Goal: Task Accomplishment & Management: Complete application form

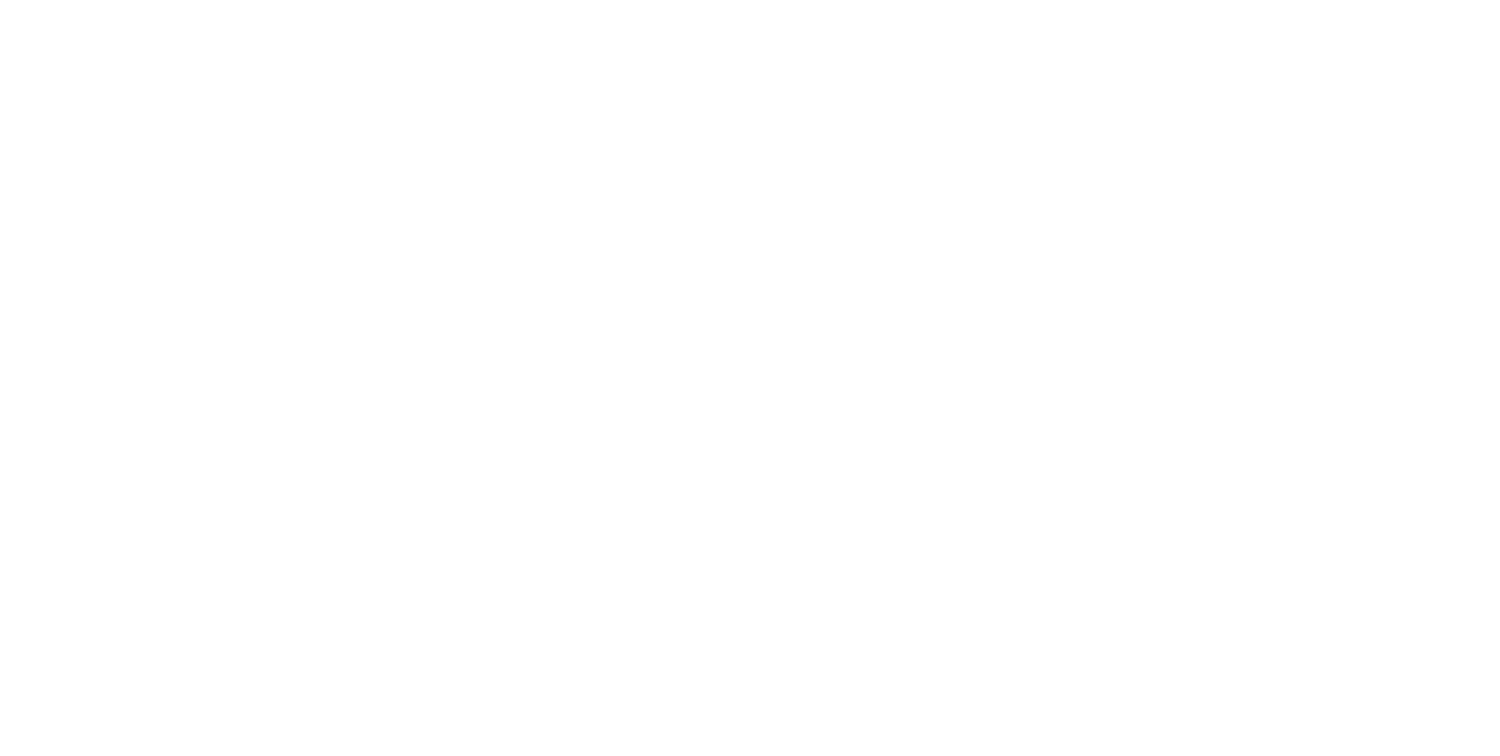
click at [515, 298] on div at bounding box center [750, 378] width 1500 height 756
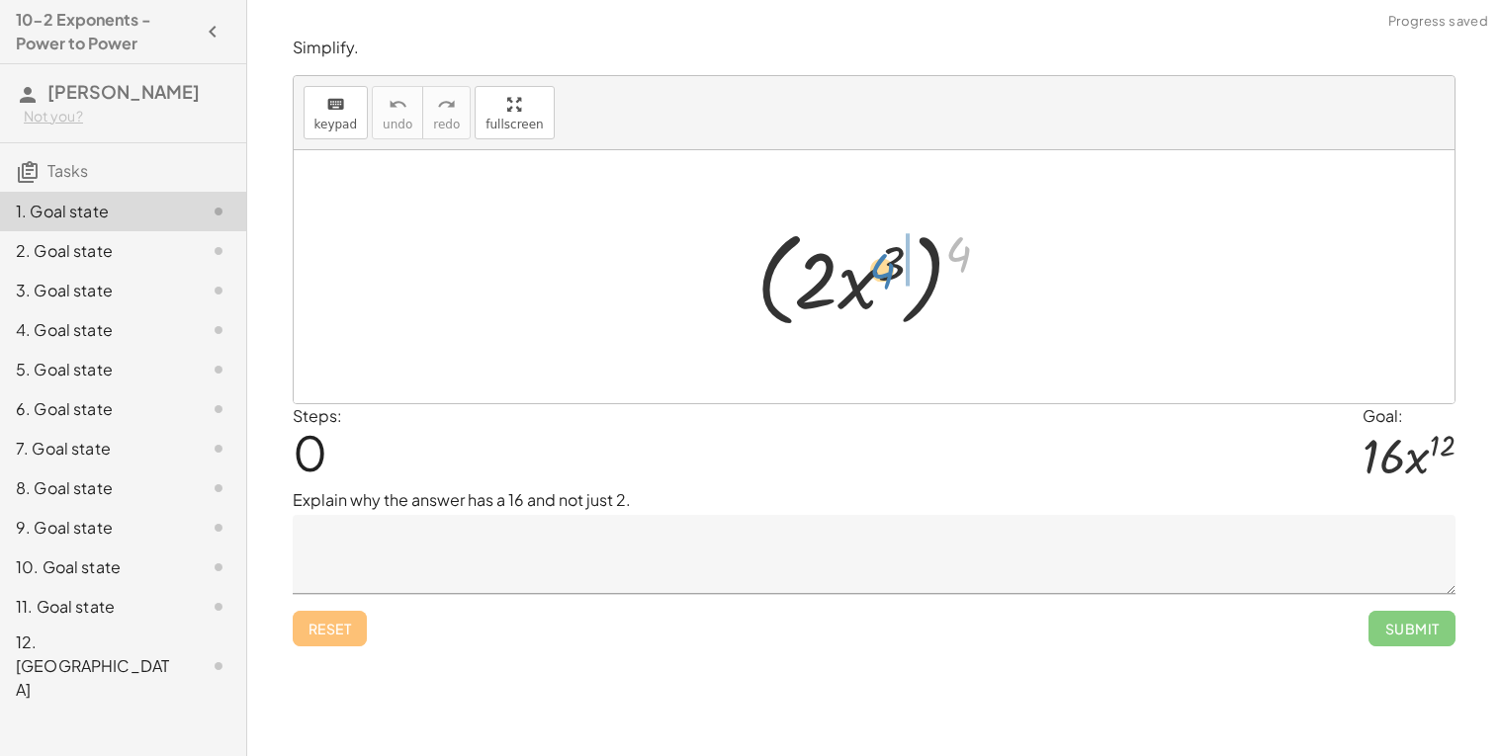
drag, startPoint x: 964, startPoint y: 250, endPoint x: 890, endPoint y: 267, distance: 76.0
click at [890, 267] on div at bounding box center [881, 277] width 270 height 114
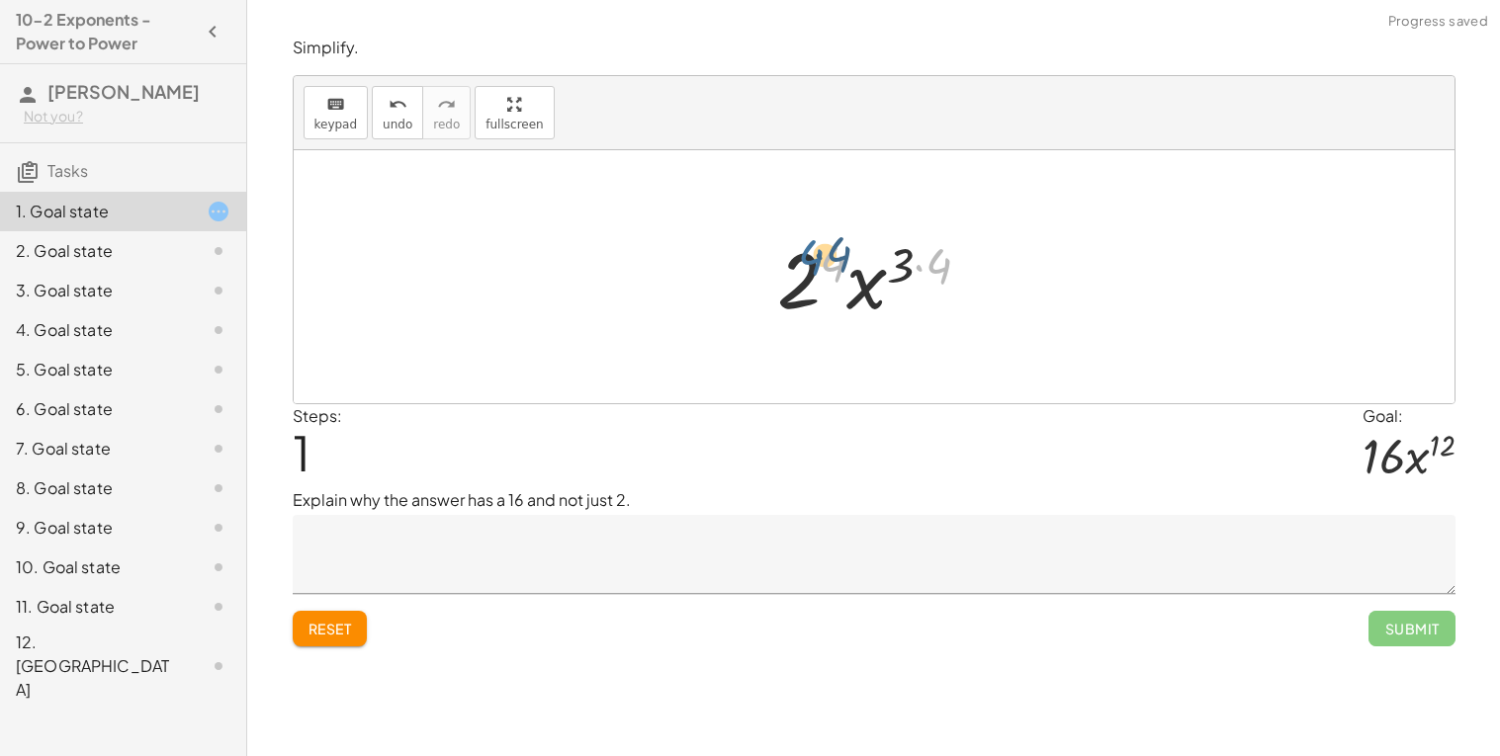
drag, startPoint x: 828, startPoint y: 263, endPoint x: 796, endPoint y: 254, distance: 33.8
click at [796, 254] on div at bounding box center [881, 277] width 229 height 102
drag, startPoint x: 922, startPoint y: 266, endPoint x: 837, endPoint y: 267, distance: 85.0
click at [837, 267] on div at bounding box center [881, 277] width 207 height 102
drag, startPoint x: 803, startPoint y: 280, endPoint x: 880, endPoint y: 269, distance: 77.9
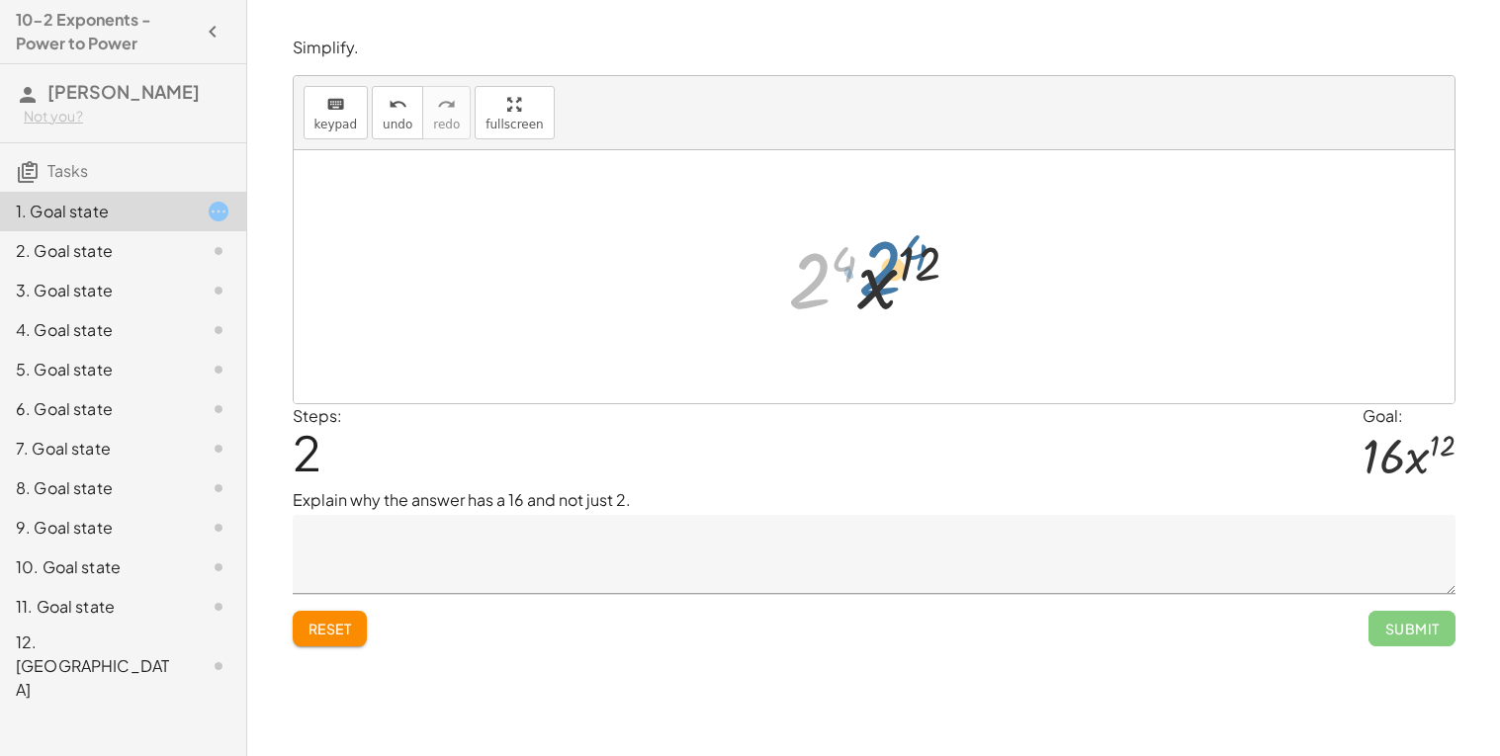
click at [880, 269] on div at bounding box center [881, 277] width 207 height 102
drag, startPoint x: 897, startPoint y: 277, endPoint x: 806, endPoint y: 279, distance: 91.0
click at [806, 279] on div at bounding box center [881, 277] width 207 height 102
click at [317, 606] on div "Reset Submit" at bounding box center [874, 620] width 1163 height 52
click at [344, 634] on span "Reset" at bounding box center [329, 629] width 43 height 18
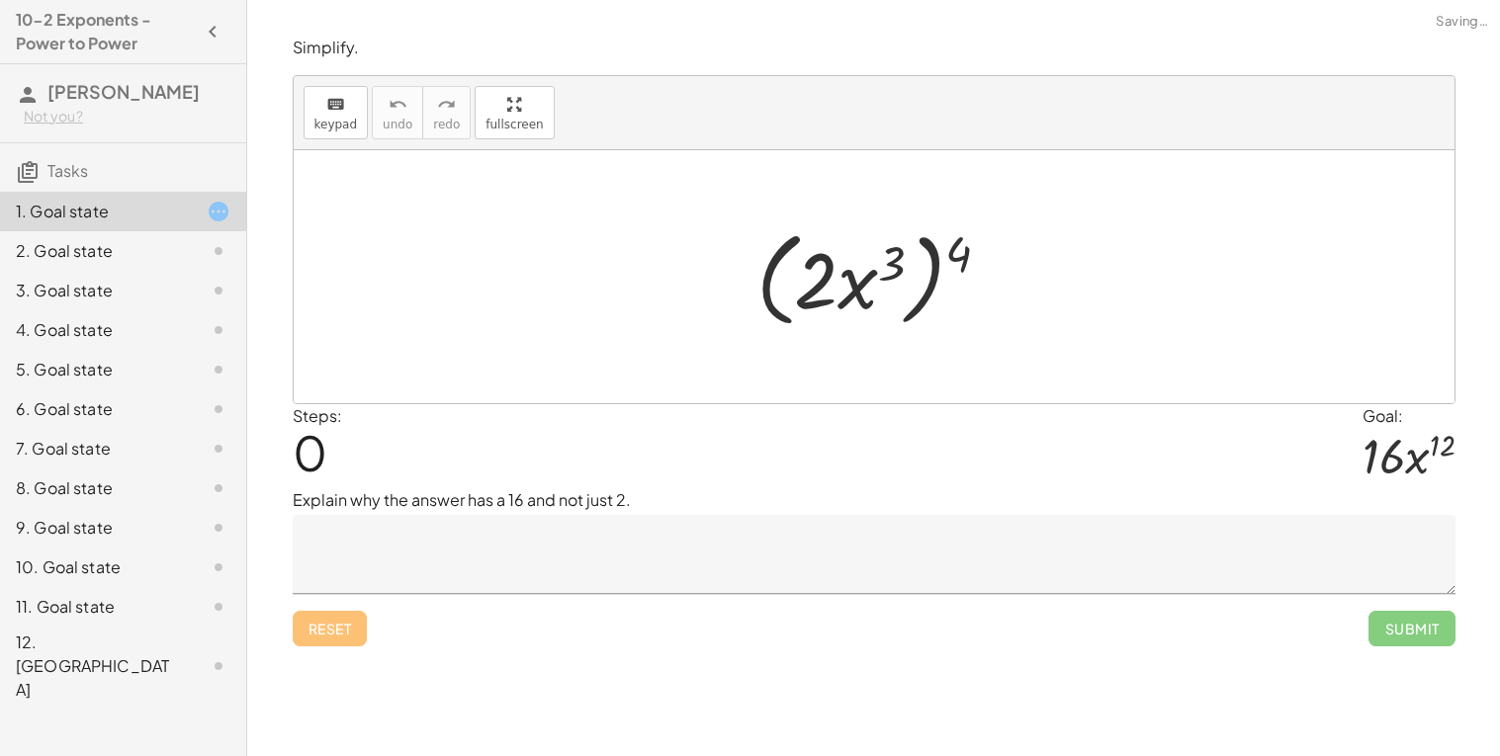
click at [293, 632] on div "Reset Submit" at bounding box center [874, 620] width 1163 height 52
drag, startPoint x: 823, startPoint y: 280, endPoint x: 879, endPoint y: 281, distance: 55.4
click at [879, 281] on div at bounding box center [881, 277] width 270 height 114
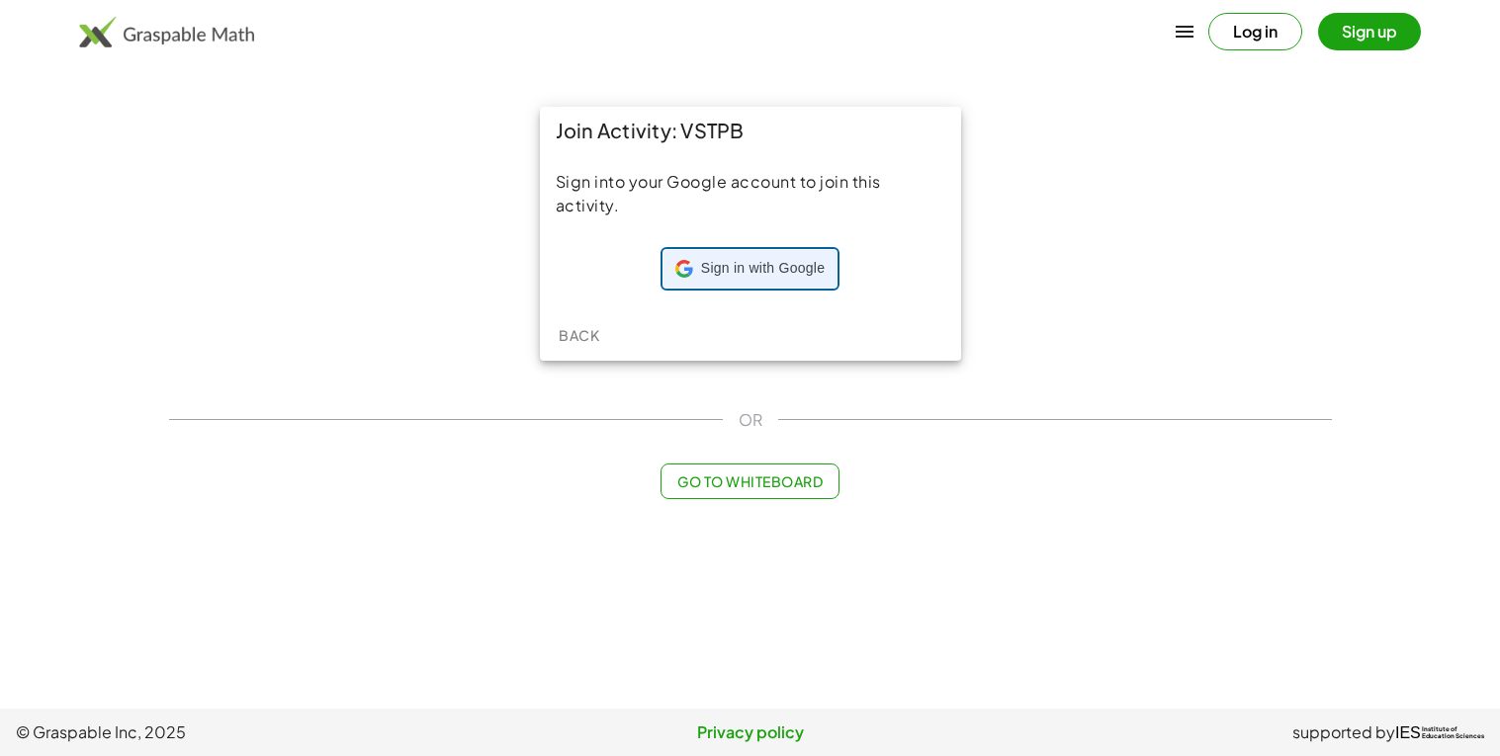
click at [765, 286] on div "Sign in with Google Sign in with Google. Opens in new tab" at bounding box center [749, 269] width 149 height 38
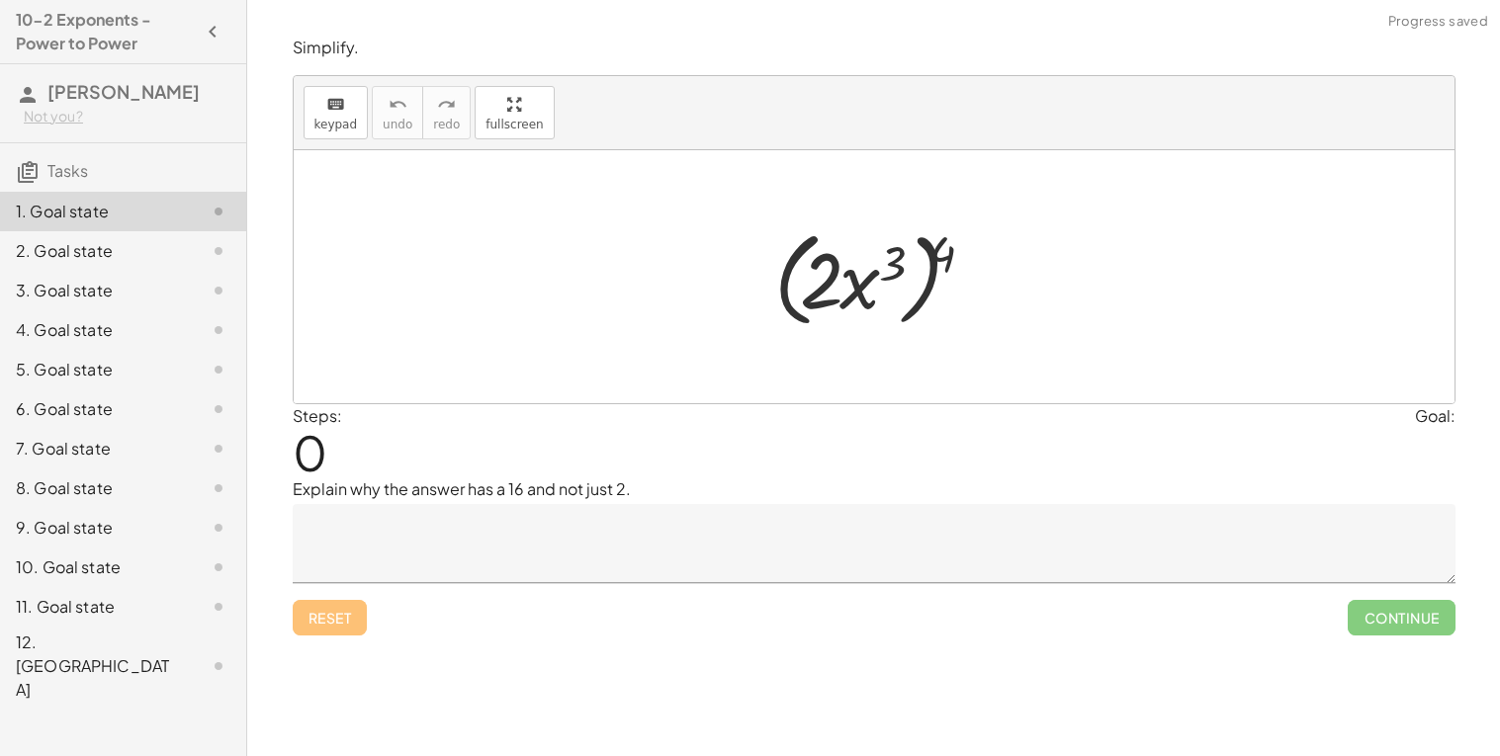
click at [811, 236] on div at bounding box center [880, 277] width 233 height 114
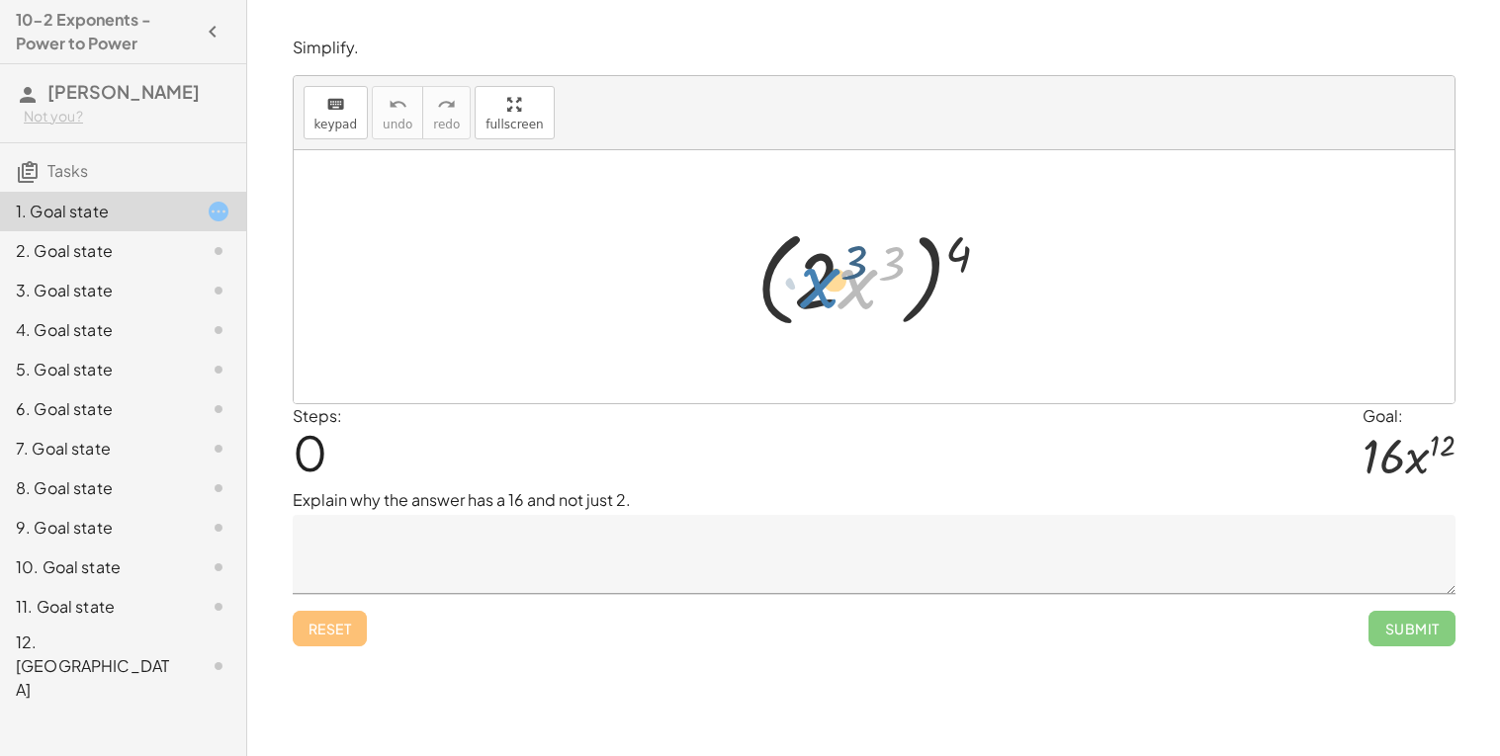
drag, startPoint x: 862, startPoint y: 287, endPoint x: 823, endPoint y: 286, distance: 38.6
click at [823, 286] on div at bounding box center [881, 277] width 270 height 114
drag, startPoint x: 865, startPoint y: 277, endPoint x: 961, endPoint y: 247, distance: 100.4
click at [961, 247] on div at bounding box center [881, 277] width 270 height 114
drag, startPoint x: 960, startPoint y: 248, endPoint x: 891, endPoint y: 261, distance: 70.4
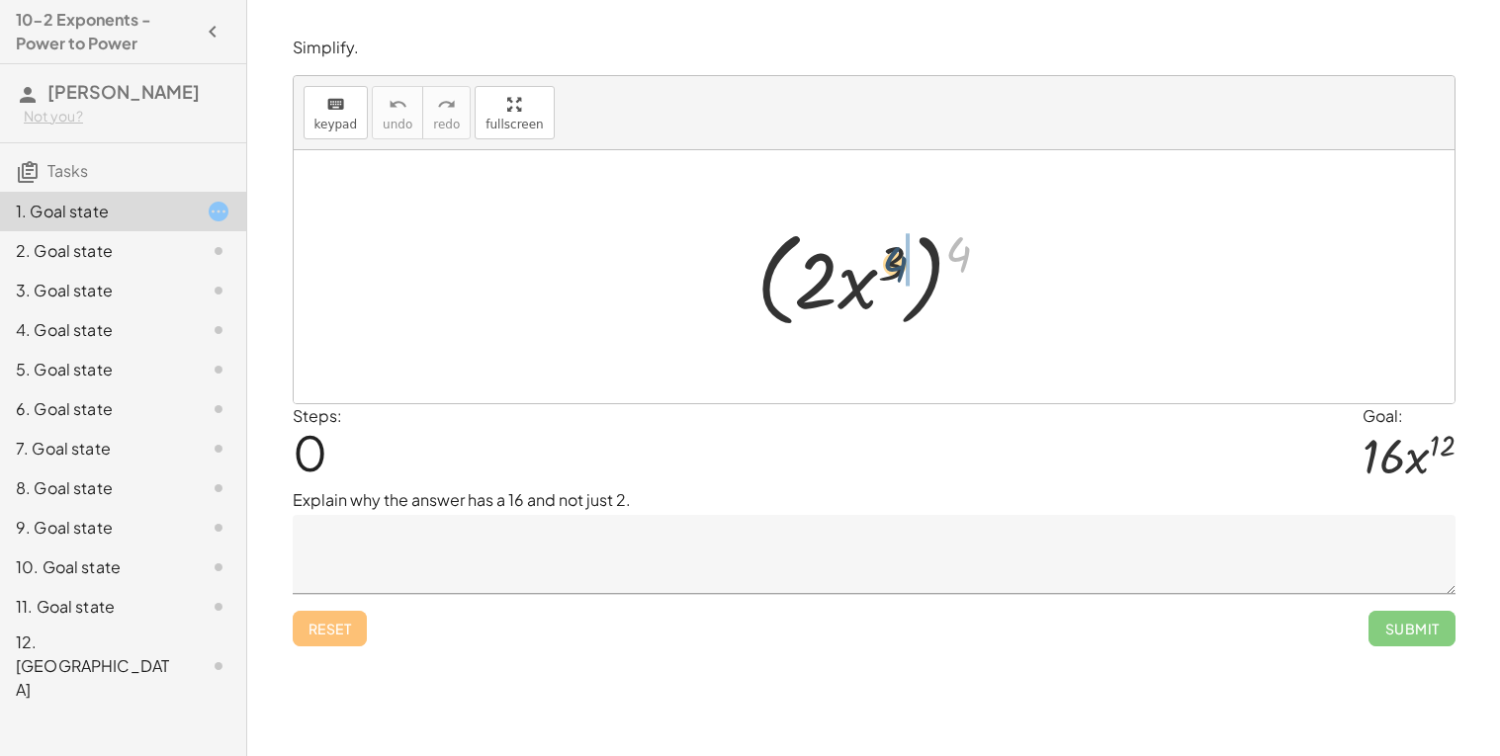
click at [891, 261] on div at bounding box center [881, 277] width 270 height 114
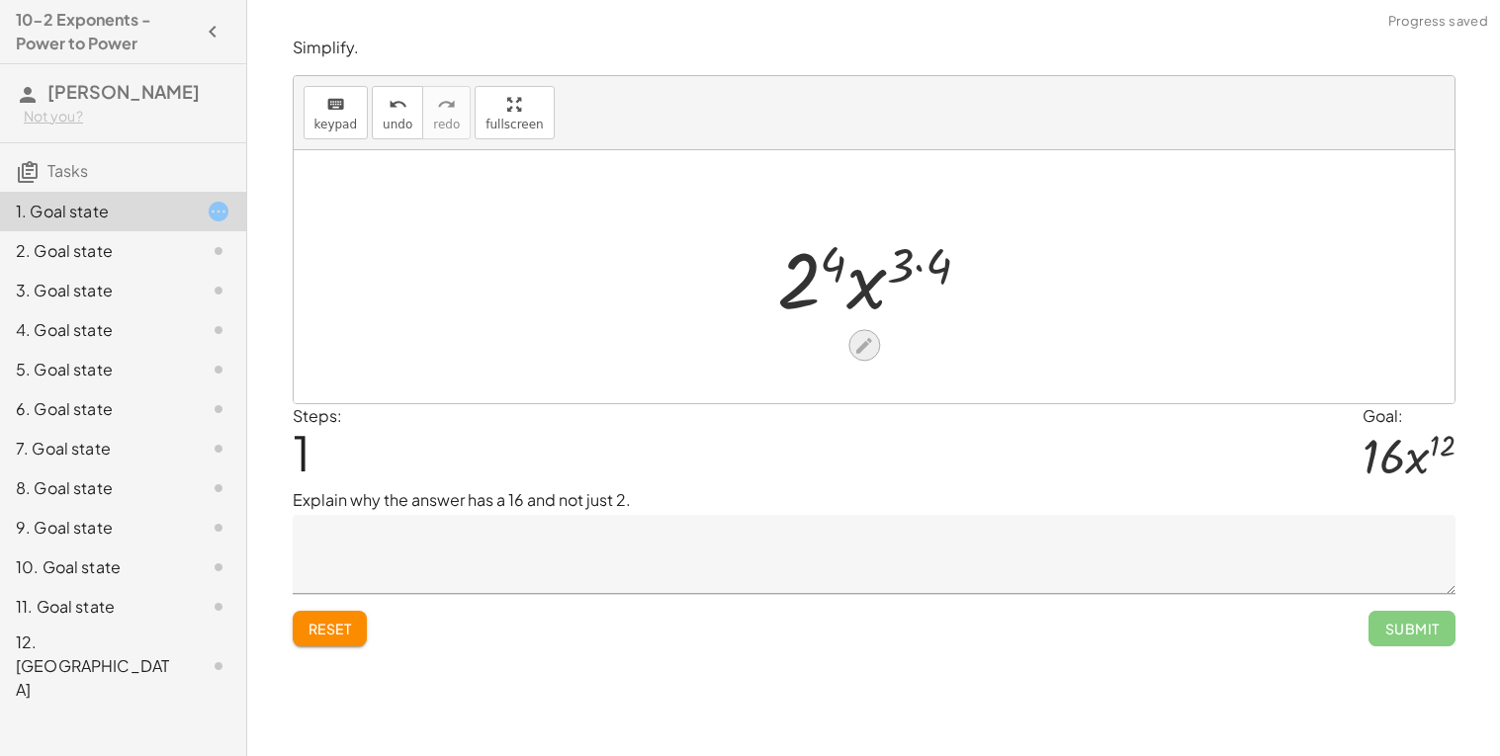
click at [864, 347] on icon at bounding box center [864, 346] width 16 height 16
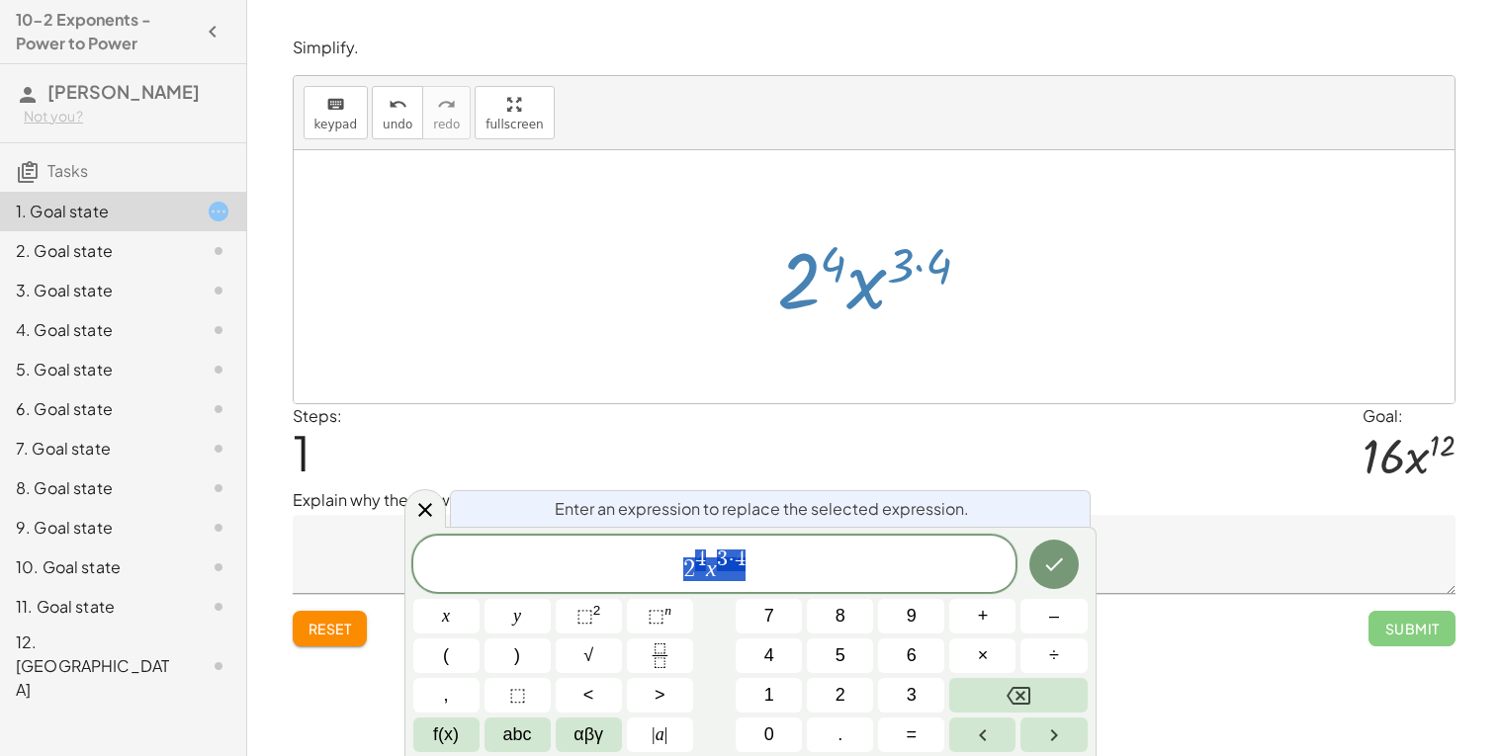
click at [331, 619] on button "Reset" at bounding box center [330, 629] width 75 height 36
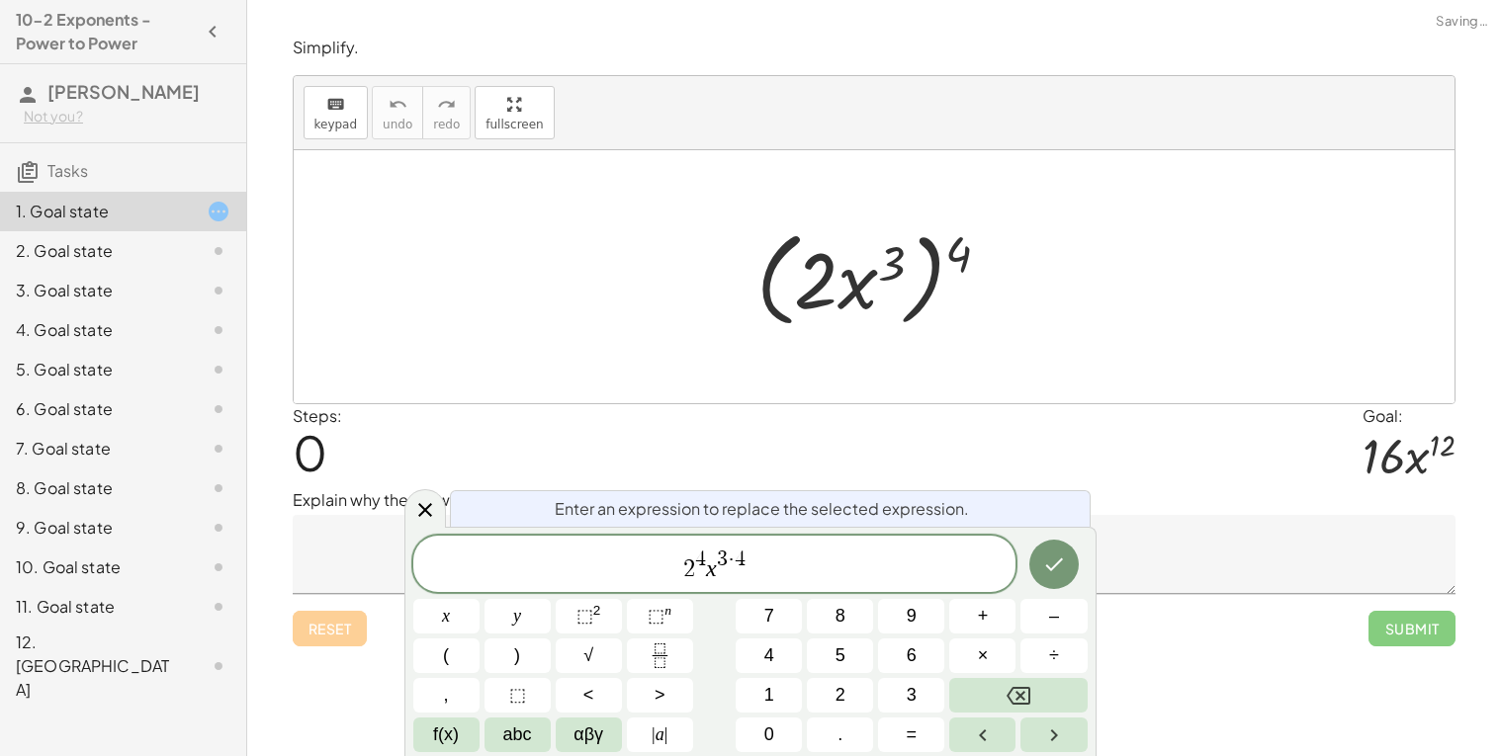
click at [331, 619] on div "Reset Submit" at bounding box center [874, 620] width 1163 height 52
click at [1113, 453] on div "Steps: 0 Goal: · 16 · x 12" at bounding box center [874, 446] width 1163 height 85
click at [423, 511] on icon at bounding box center [425, 510] width 24 height 24
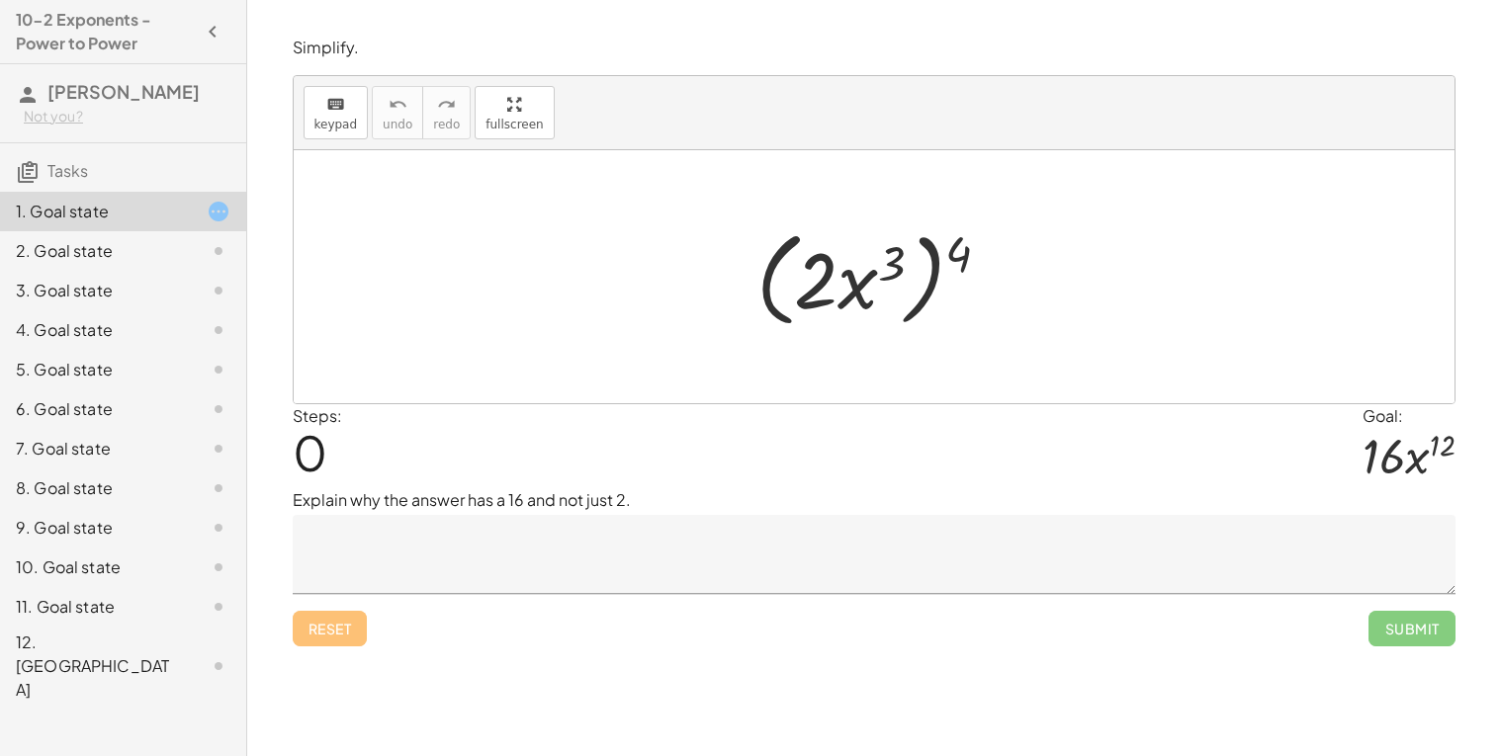
click at [461, 580] on textarea at bounding box center [874, 554] width 1163 height 79
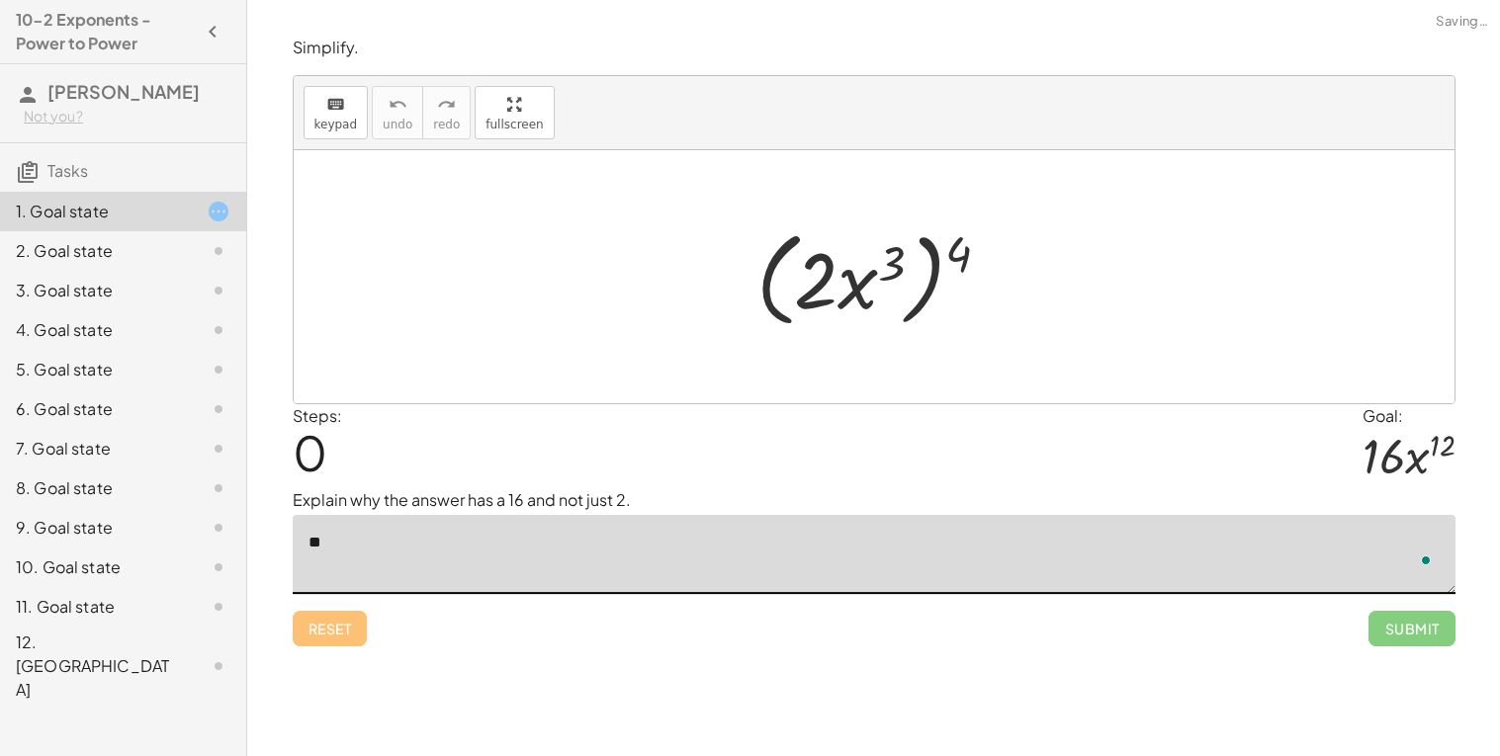
type textarea "*"
drag, startPoint x: 963, startPoint y: 268, endPoint x: 878, endPoint y: 271, distance: 85.1
click at [878, 271] on div at bounding box center [881, 277] width 270 height 114
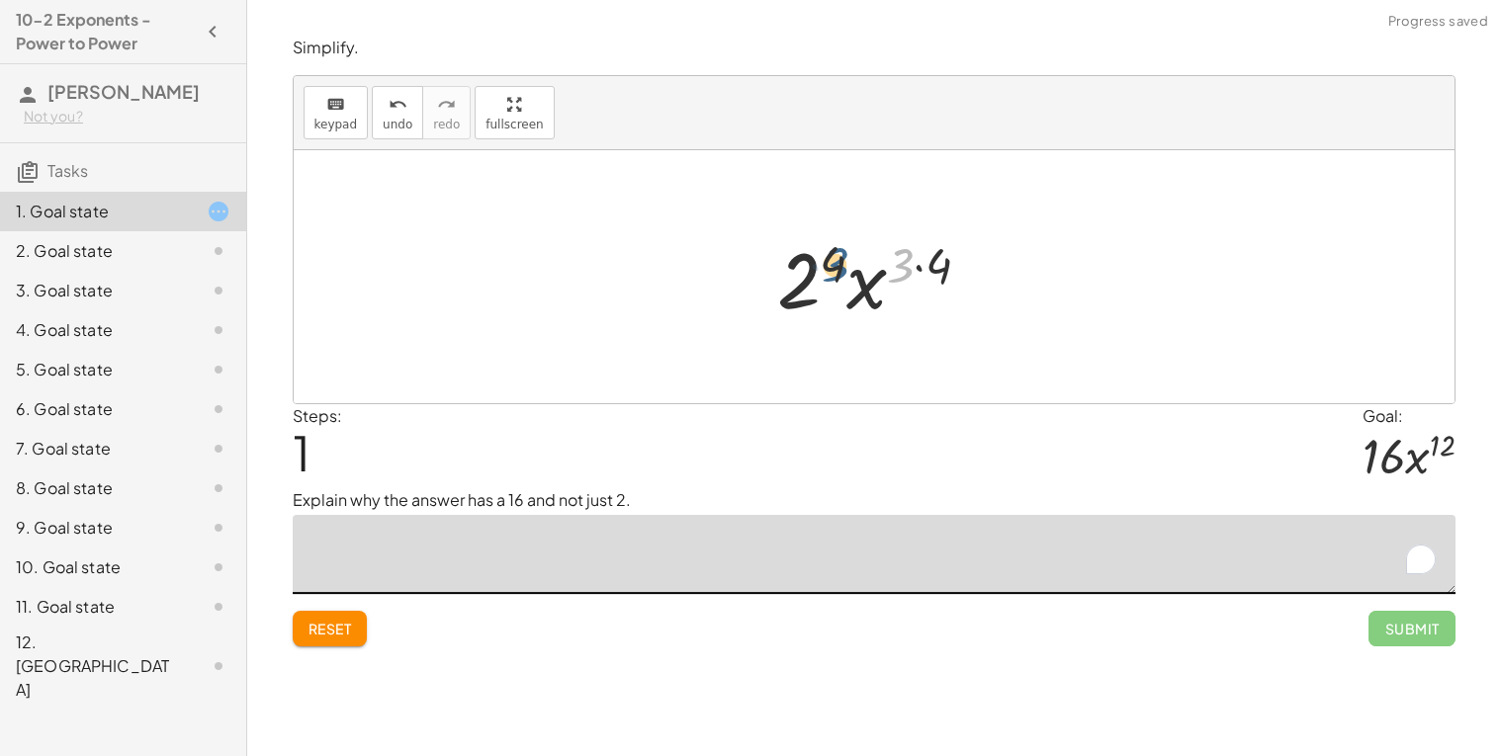
drag, startPoint x: 902, startPoint y: 269, endPoint x: 829, endPoint y: 270, distance: 72.2
click at [829, 270] on div at bounding box center [881, 277] width 229 height 102
drag, startPoint x: 910, startPoint y: 262, endPoint x: 936, endPoint y: 261, distance: 25.7
drag, startPoint x: 928, startPoint y: 264, endPoint x: 853, endPoint y: 264, distance: 75.1
click at [853, 264] on div at bounding box center [881, 277] width 207 height 102
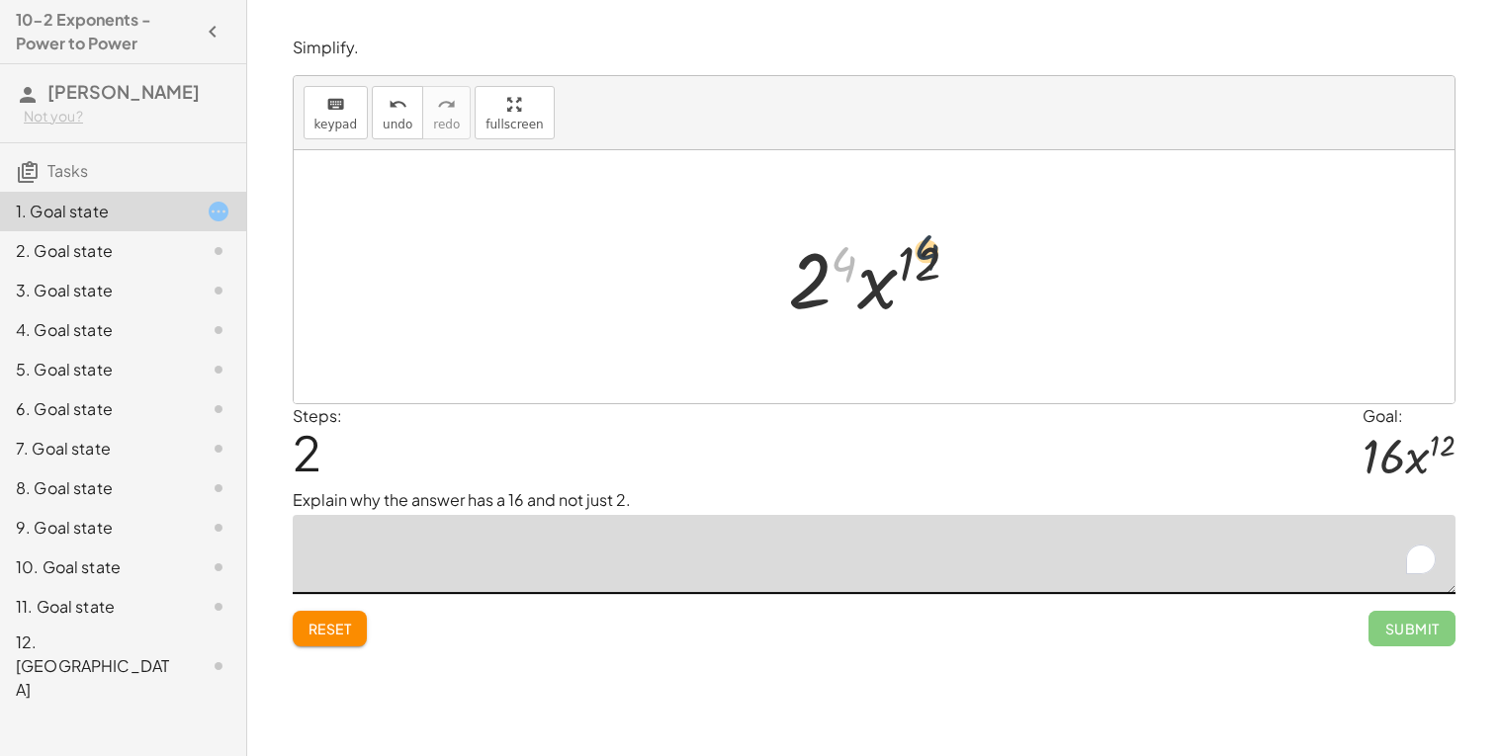
drag, startPoint x: 846, startPoint y: 264, endPoint x: 930, endPoint y: 252, distance: 84.9
click at [930, 252] on div at bounding box center [881, 277] width 207 height 102
drag, startPoint x: 881, startPoint y: 287, endPoint x: 811, endPoint y: 286, distance: 70.2
click at [811, 286] on div at bounding box center [881, 277] width 207 height 102
drag, startPoint x: 805, startPoint y: 282, endPoint x: 932, endPoint y: 275, distance: 127.7
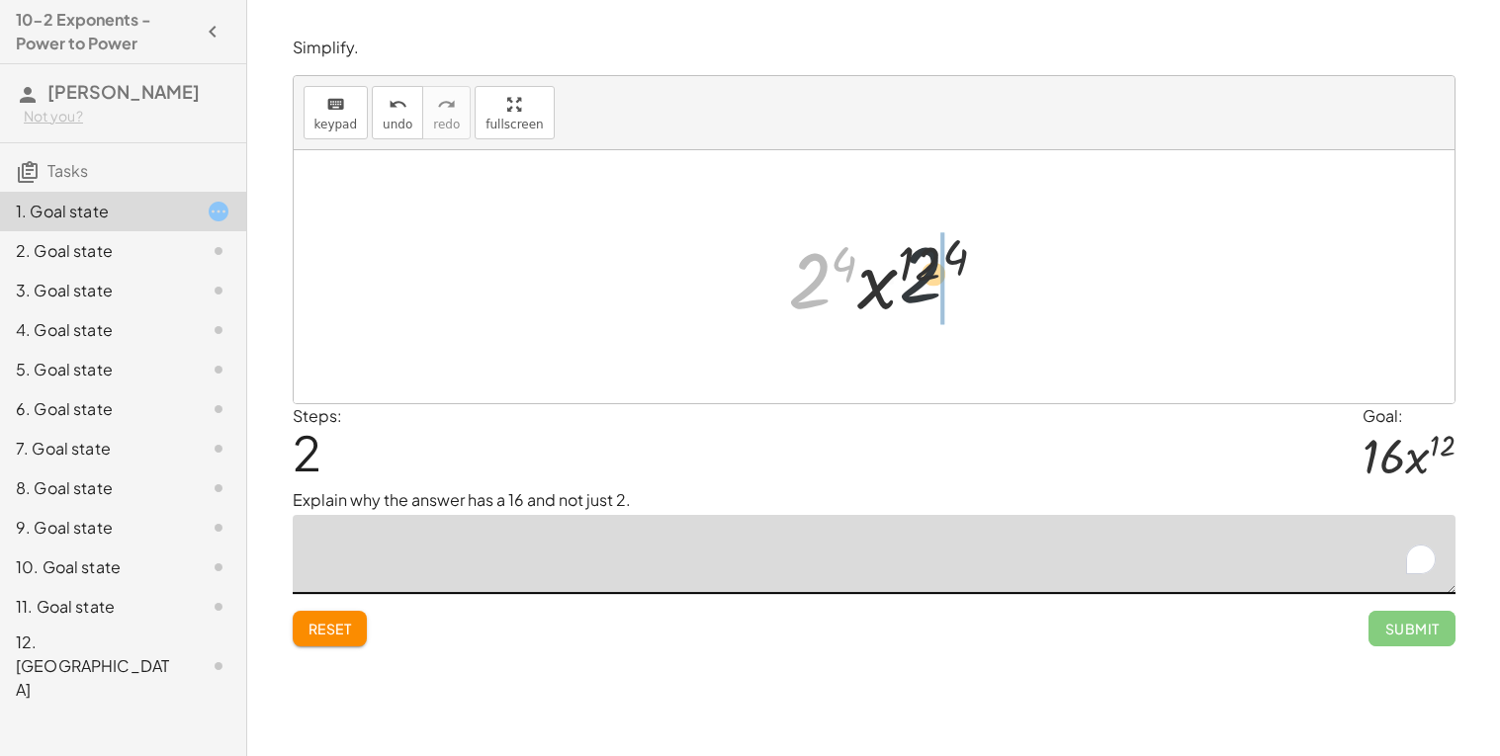
click at [932, 275] on div at bounding box center [881, 277] width 207 height 102
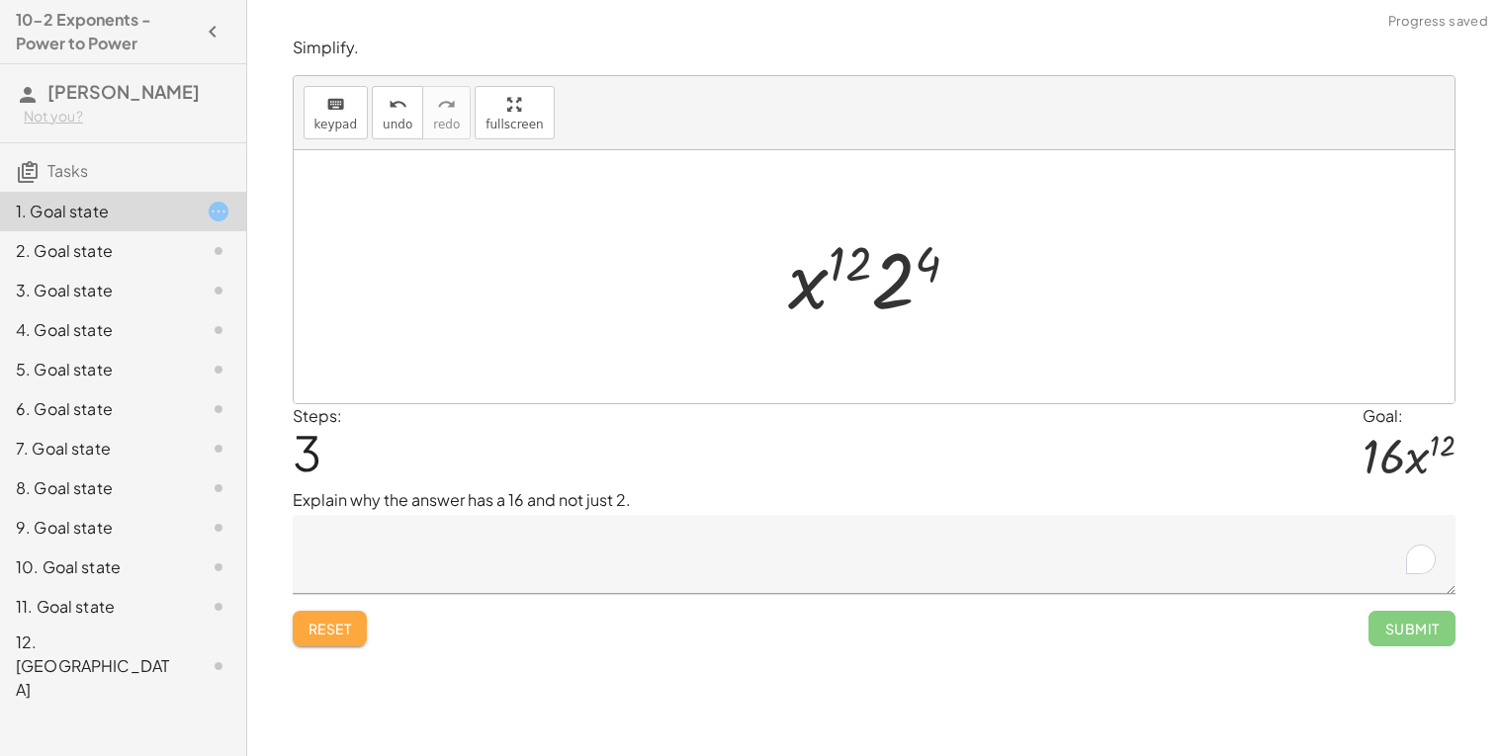
click at [336, 629] on span "Reset" at bounding box center [329, 629] width 43 height 18
click at [336, 629] on div "Reset Submit" at bounding box center [874, 620] width 1163 height 52
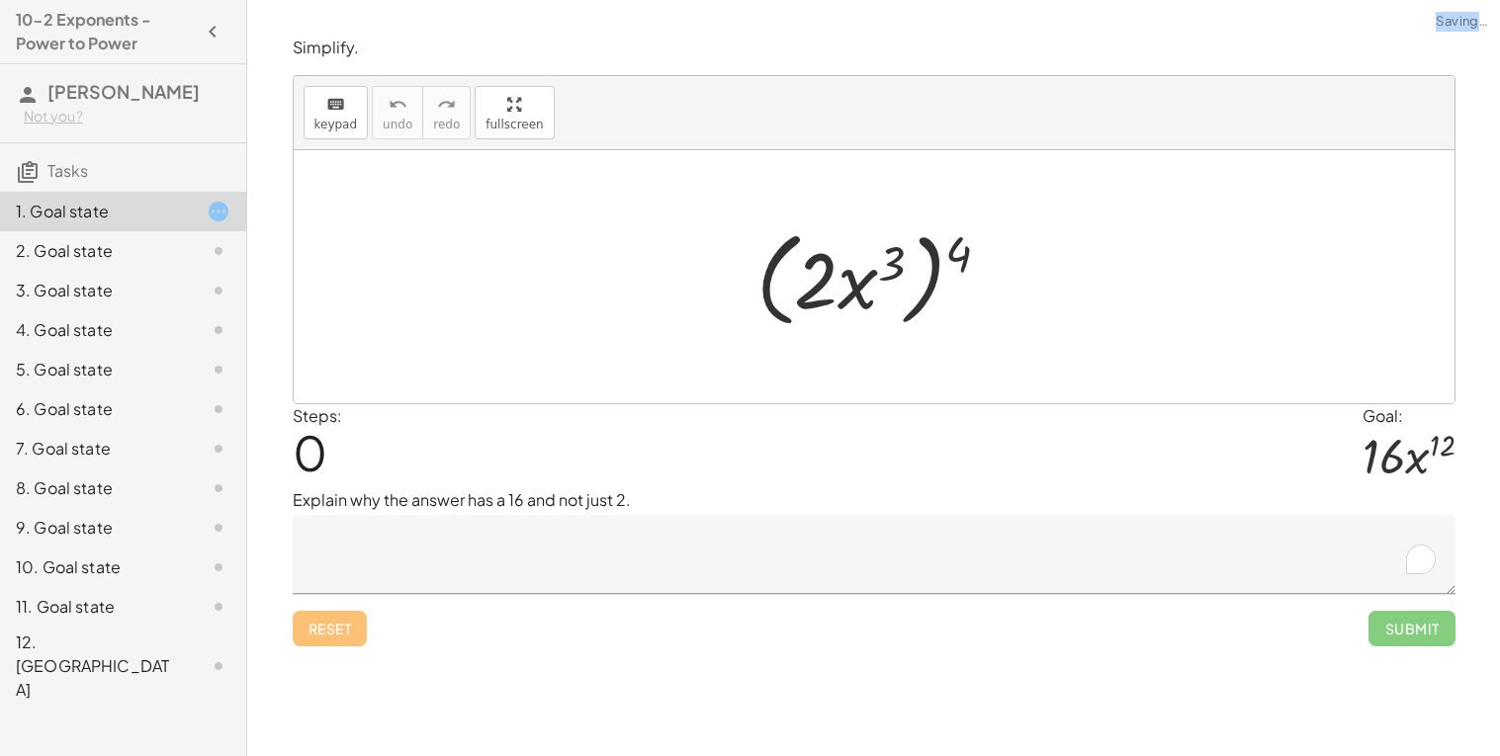
click at [336, 629] on div "Reset Submit" at bounding box center [874, 620] width 1163 height 52
click at [476, 559] on textarea "To enrich screen reader interactions, please activate Accessibility in Grammarl…" at bounding box center [874, 554] width 1163 height 79
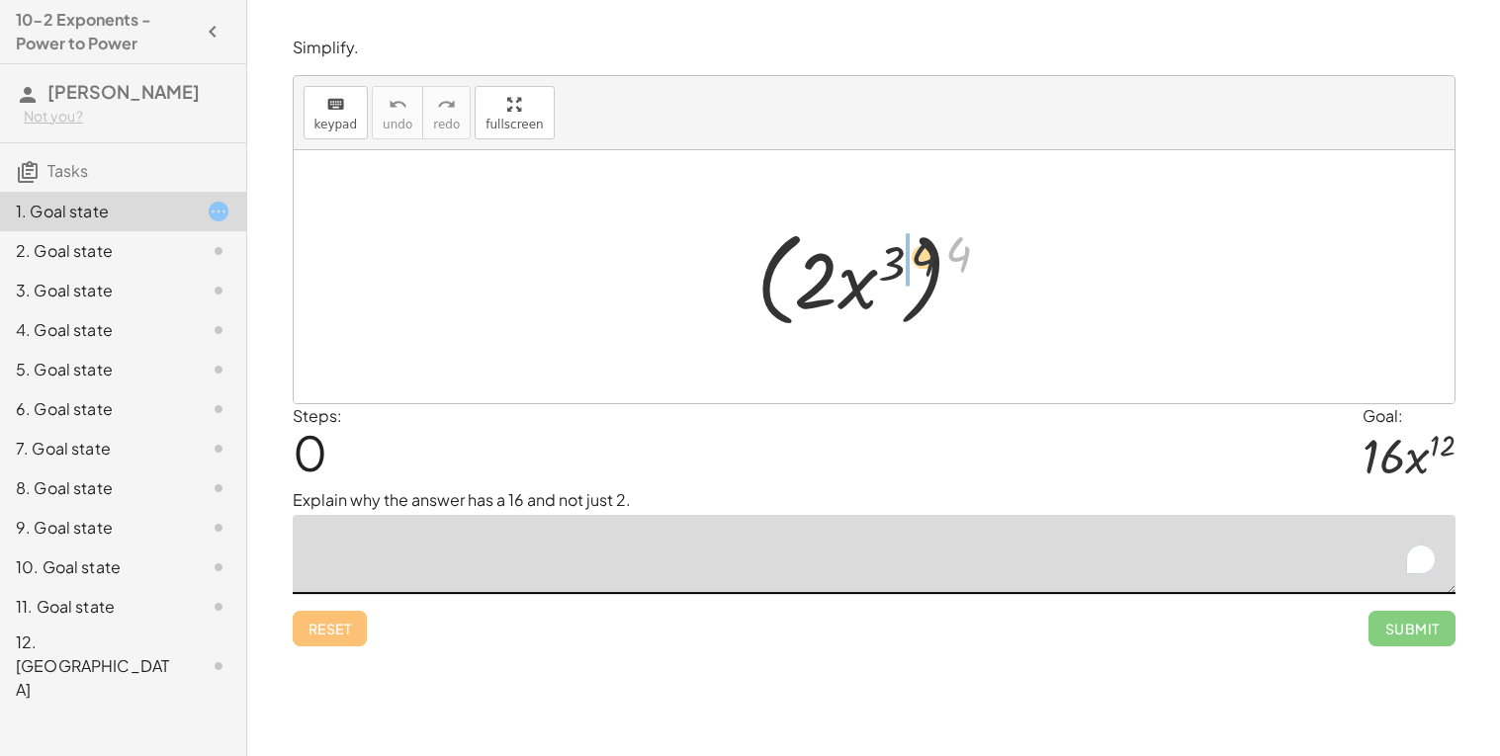
drag, startPoint x: 962, startPoint y: 256, endPoint x: 881, endPoint y: 271, distance: 82.4
click at [881, 271] on div at bounding box center [881, 277] width 270 height 114
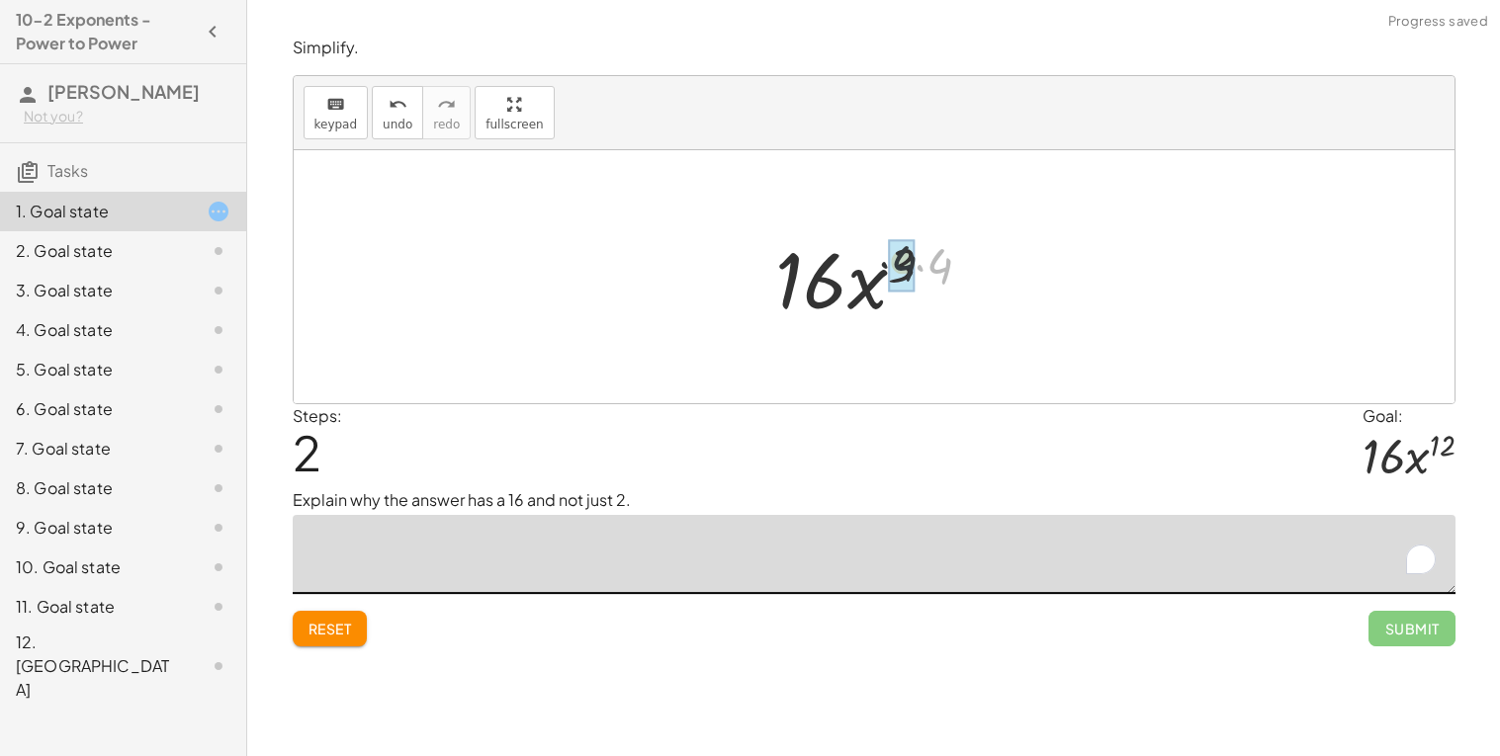
drag, startPoint x: 947, startPoint y: 262, endPoint x: 897, endPoint y: 256, distance: 50.8
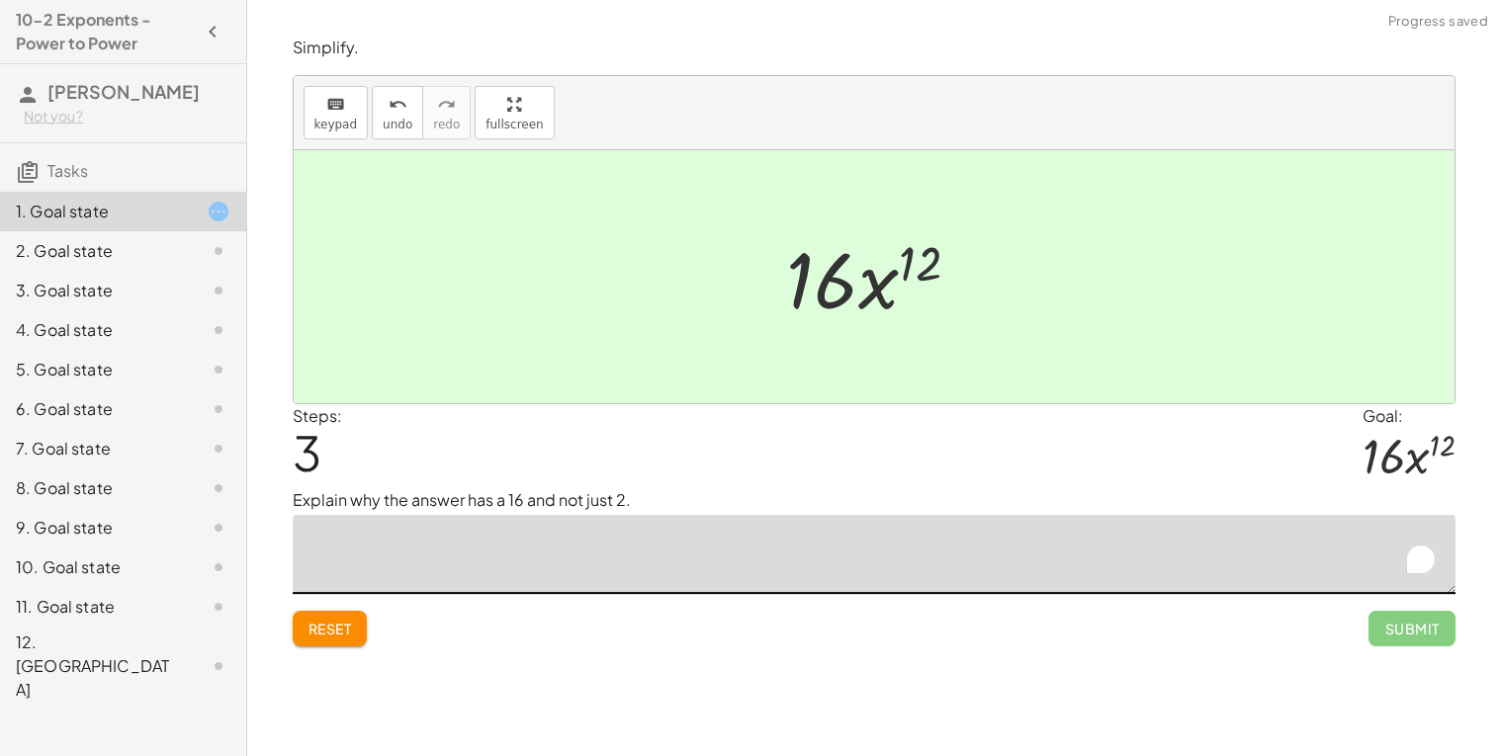
click at [468, 540] on textarea "To enrich screen reader interactions, please activate Accessibility in Grammarl…" at bounding box center [874, 554] width 1163 height 79
type textarea "*"
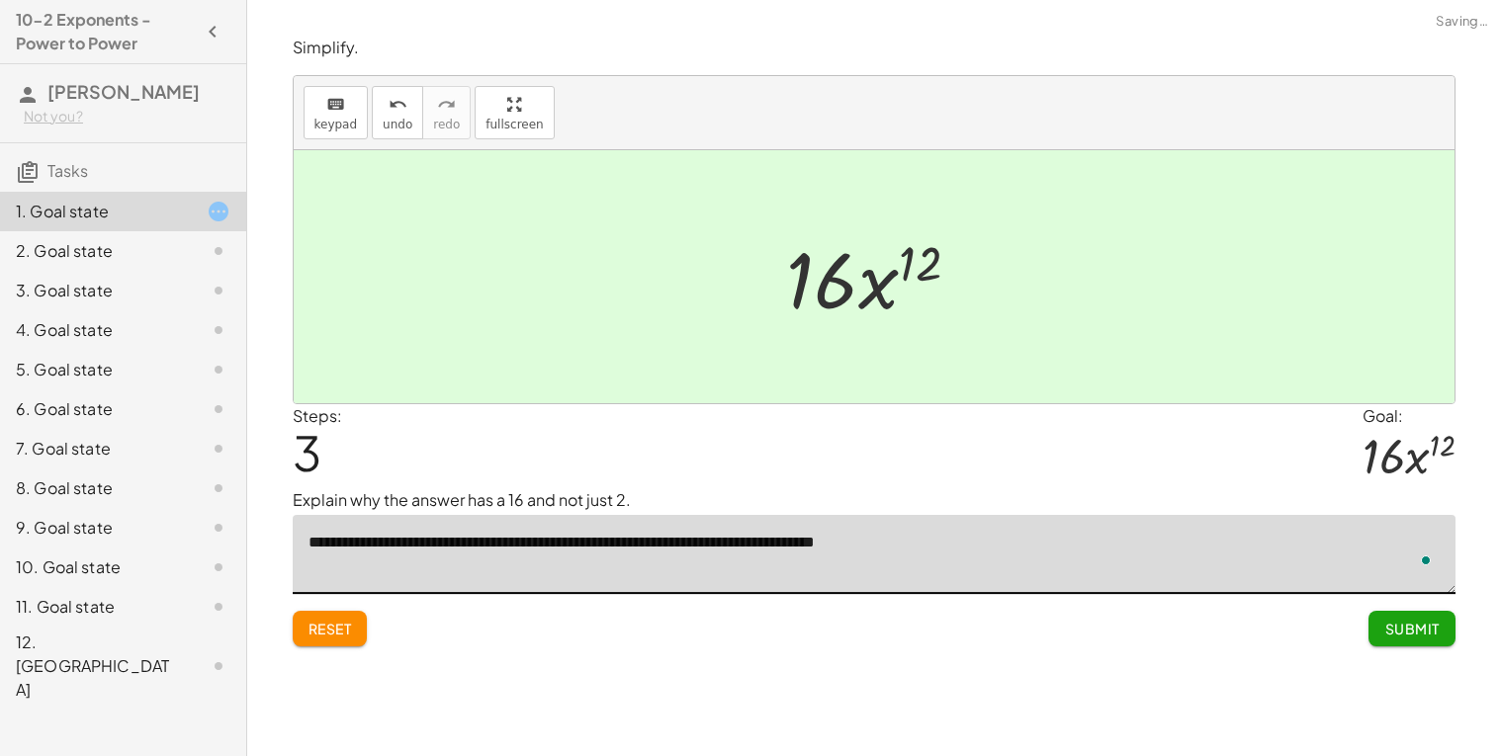
type textarea "**********"
click at [1391, 622] on span "Submit" at bounding box center [1411, 629] width 54 height 18
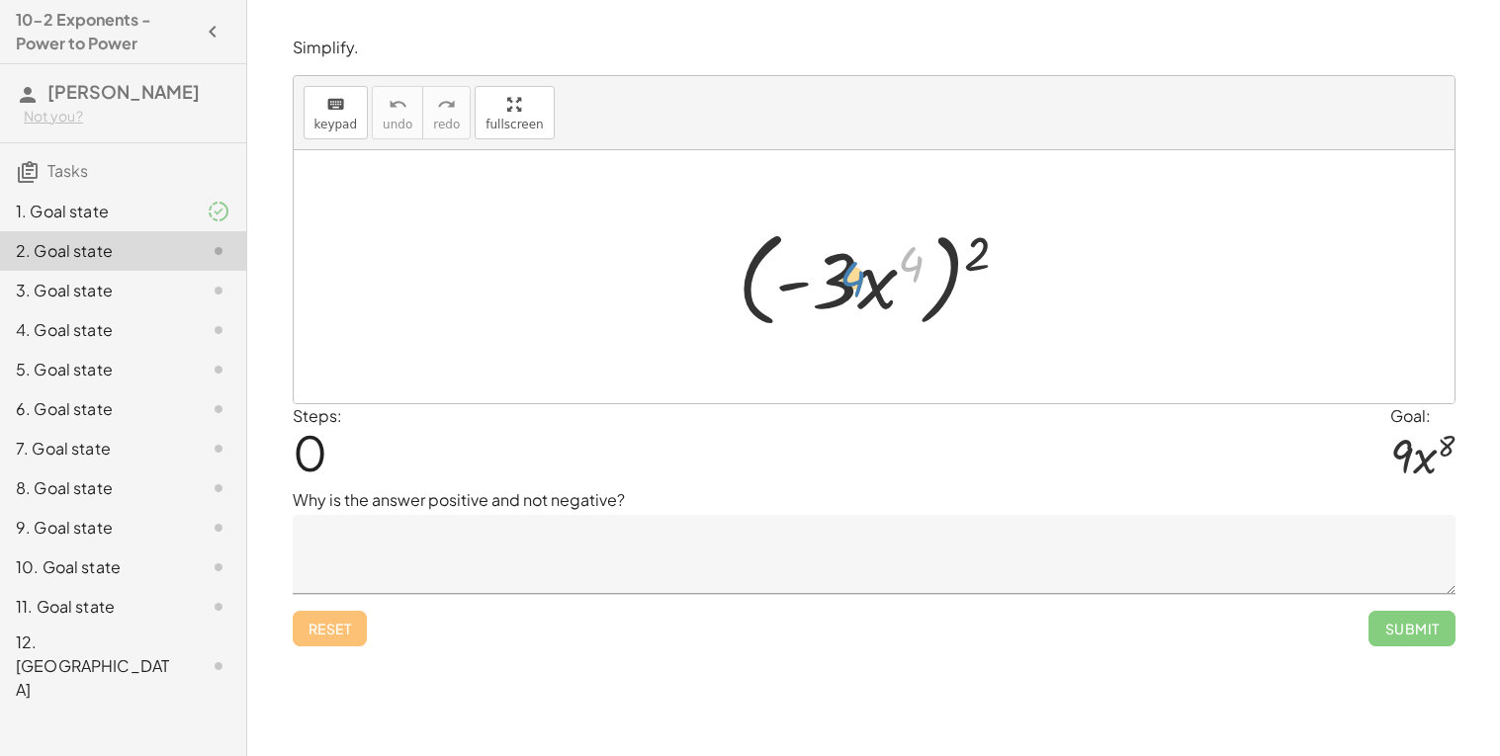
drag, startPoint x: 908, startPoint y: 274, endPoint x: 840, endPoint y: 294, distance: 71.0
click at [840, 294] on div at bounding box center [881, 277] width 306 height 114
drag, startPoint x: 907, startPoint y: 261, endPoint x: 811, endPoint y: 284, distance: 99.5
click at [811, 284] on div at bounding box center [881, 277] width 306 height 114
drag, startPoint x: 983, startPoint y: 251, endPoint x: 821, endPoint y: 284, distance: 164.4
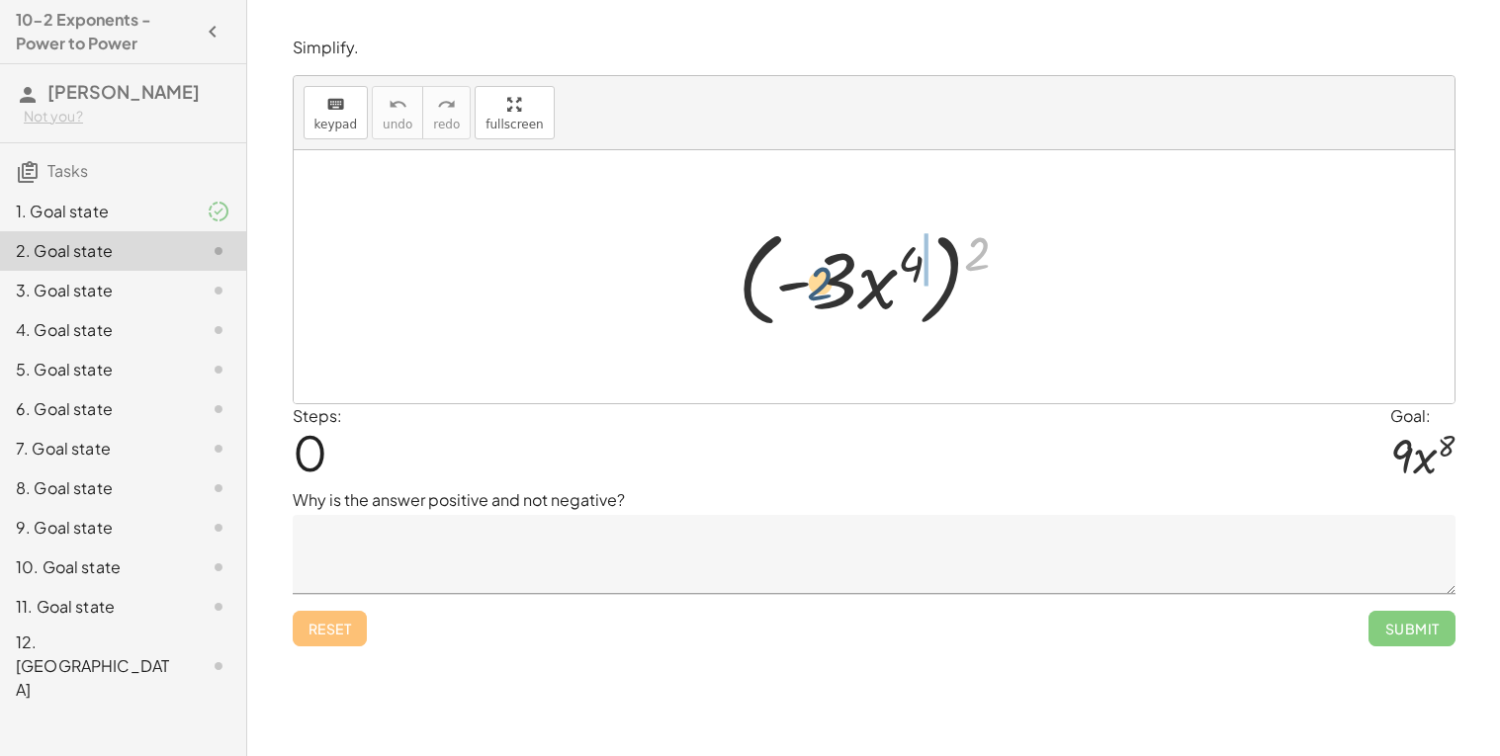
click at [821, 284] on div at bounding box center [881, 277] width 306 height 114
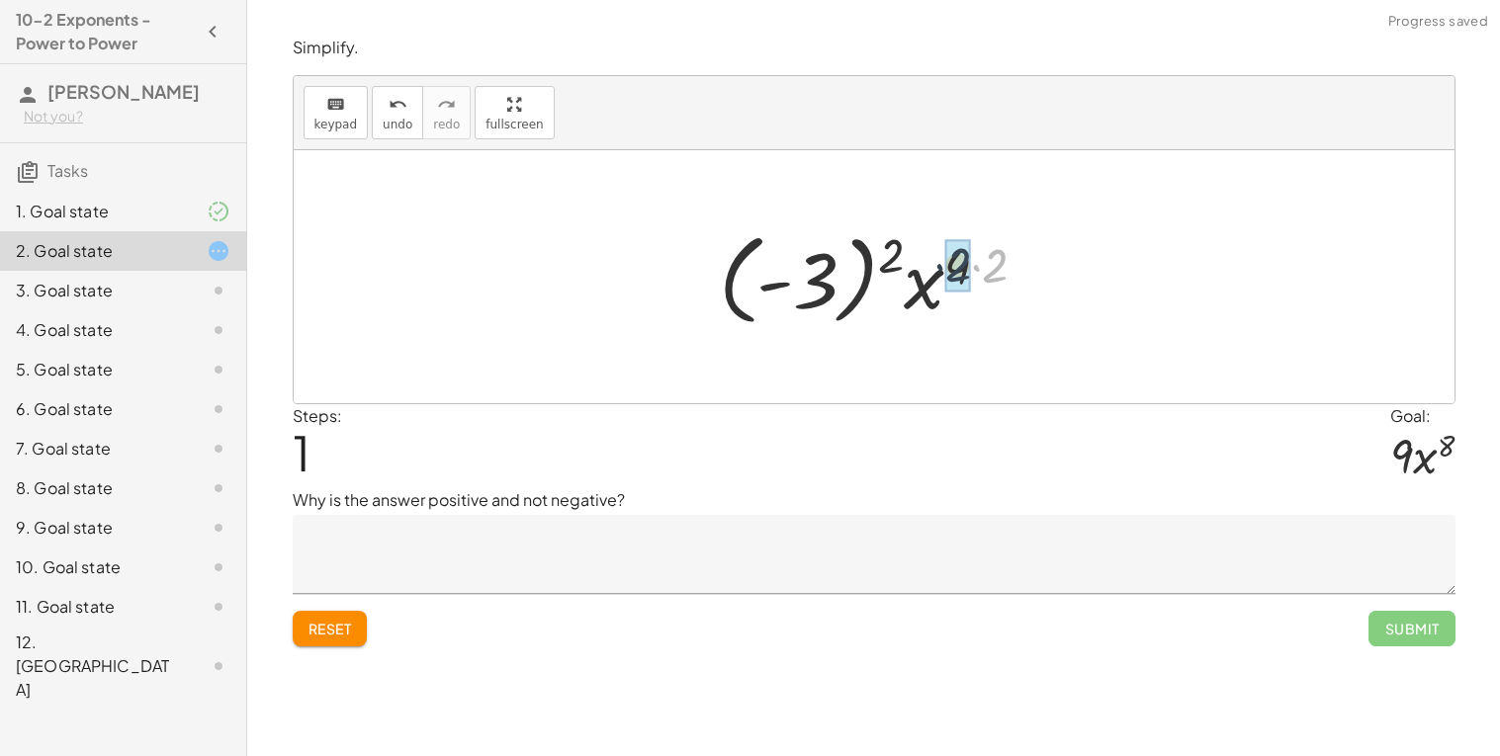
drag, startPoint x: 998, startPoint y: 260, endPoint x: 982, endPoint y: 264, distance: 17.3
click at [982, 264] on div at bounding box center [881, 277] width 344 height 110
drag, startPoint x: 896, startPoint y: 256, endPoint x: 814, endPoint y: 280, distance: 85.4
click at [814, 280] on div at bounding box center [881, 277] width 344 height 110
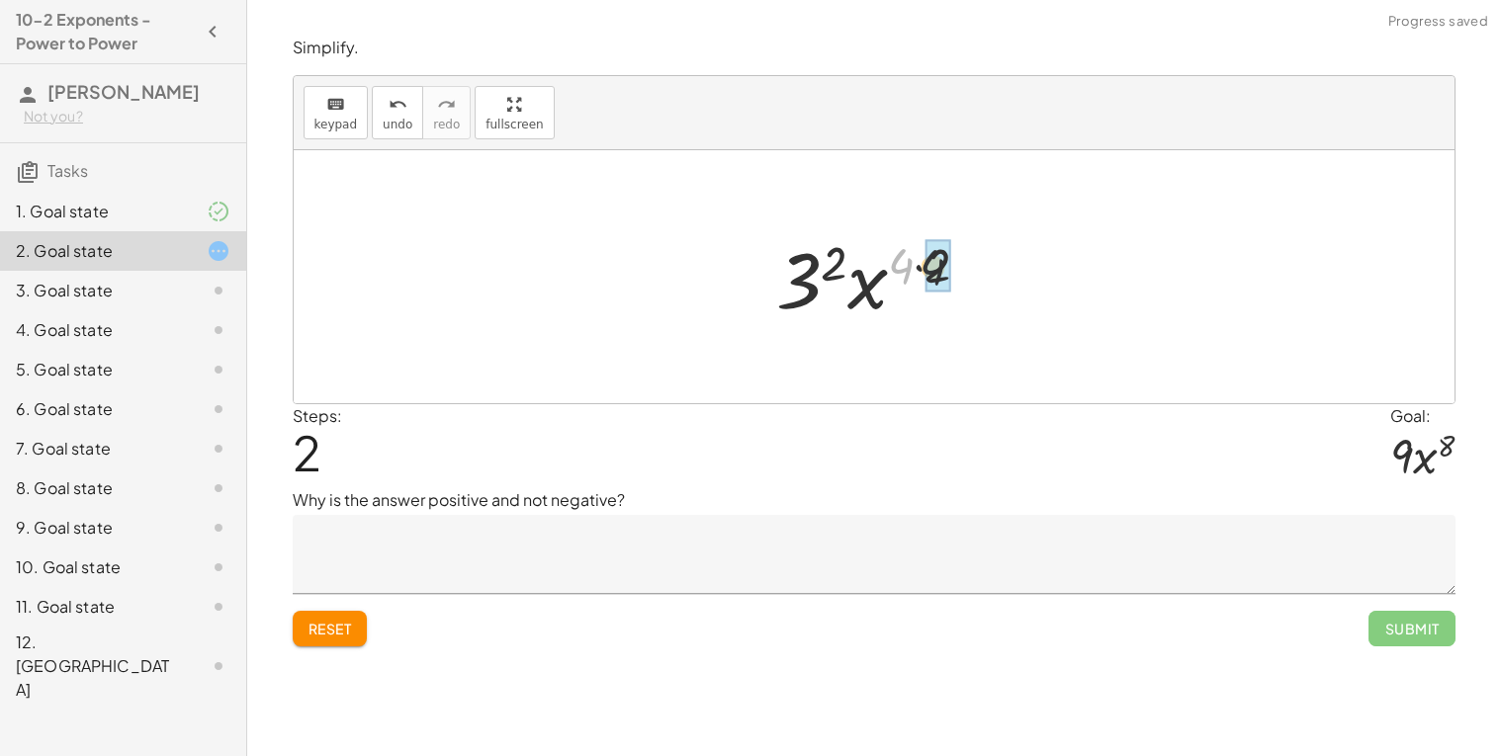
drag, startPoint x: 907, startPoint y: 262, endPoint x: 946, endPoint y: 265, distance: 38.7
drag, startPoint x: 927, startPoint y: 266, endPoint x: 828, endPoint y: 291, distance: 101.9
click at [828, 291] on div at bounding box center [881, 277] width 195 height 102
drag, startPoint x: 857, startPoint y: 269, endPoint x: 819, endPoint y: 284, distance: 41.3
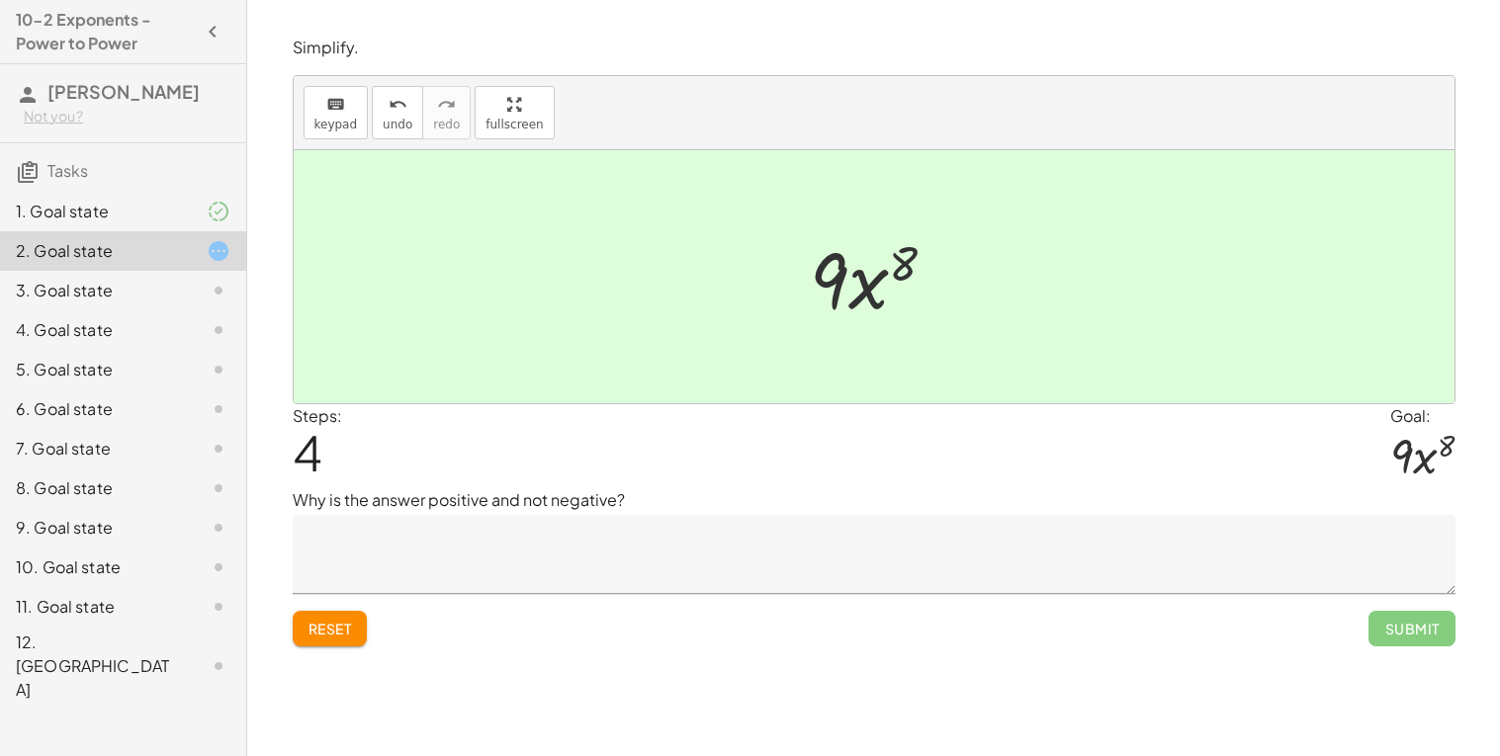
click at [400, 569] on textarea at bounding box center [874, 554] width 1163 height 79
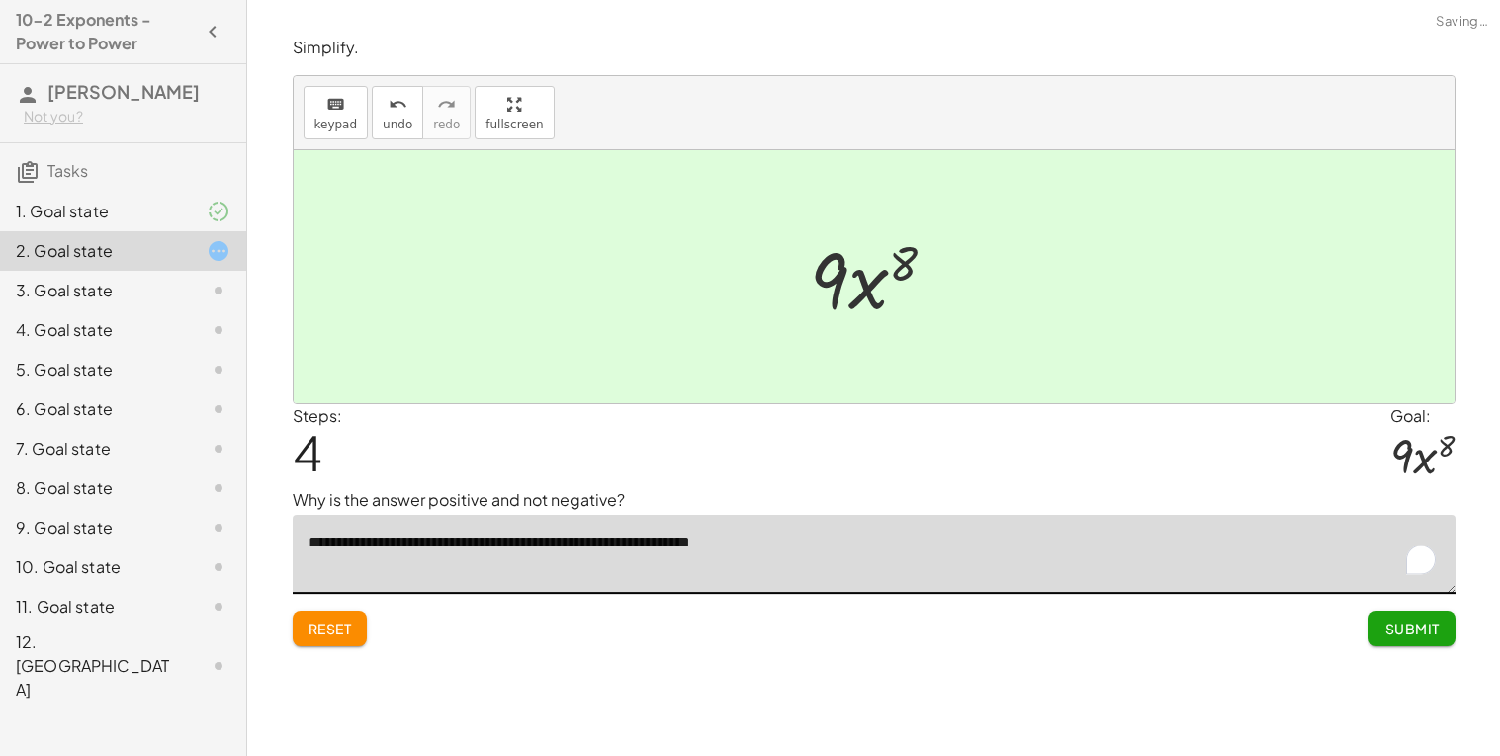
type textarea "**********"
click at [1414, 621] on span "Submit" at bounding box center [1411, 629] width 54 height 18
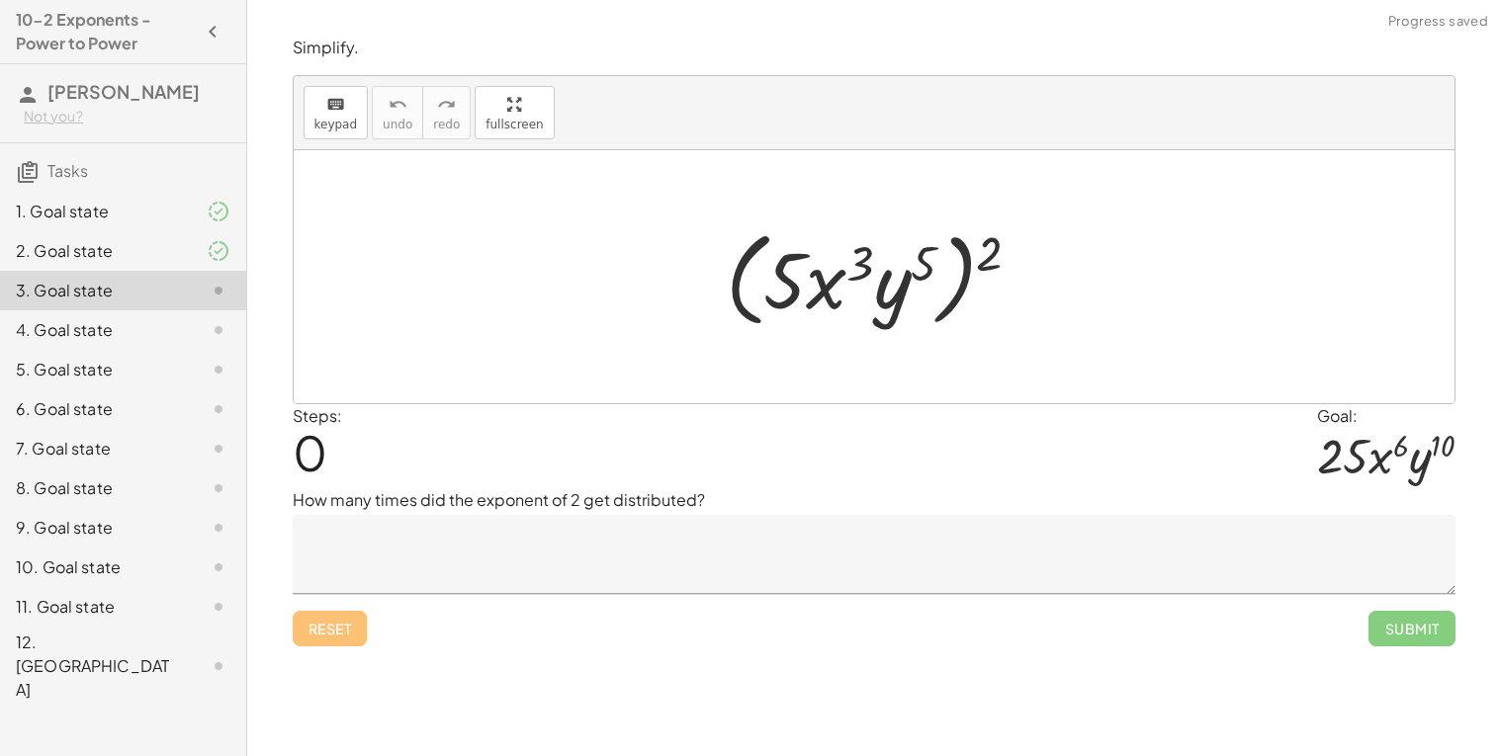
click at [554, 556] on textarea at bounding box center [874, 554] width 1163 height 79
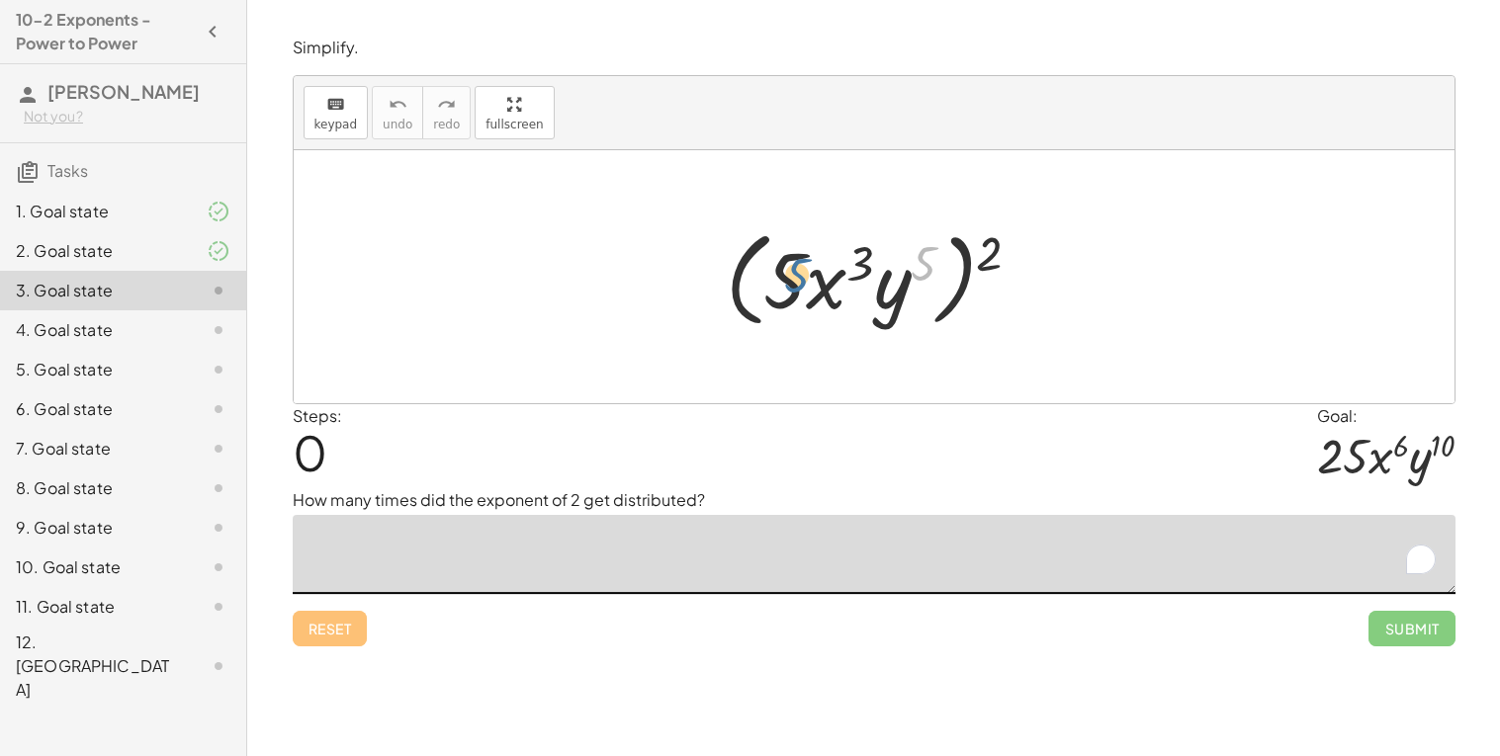
drag, startPoint x: 918, startPoint y: 262, endPoint x: 777, endPoint y: 277, distance: 142.1
click at [777, 277] on div at bounding box center [881, 277] width 331 height 114
drag, startPoint x: 864, startPoint y: 260, endPoint x: 793, endPoint y: 287, distance: 76.0
click at [793, 287] on div at bounding box center [881, 277] width 331 height 114
drag, startPoint x: 988, startPoint y: 256, endPoint x: 772, endPoint y: 288, distance: 217.8
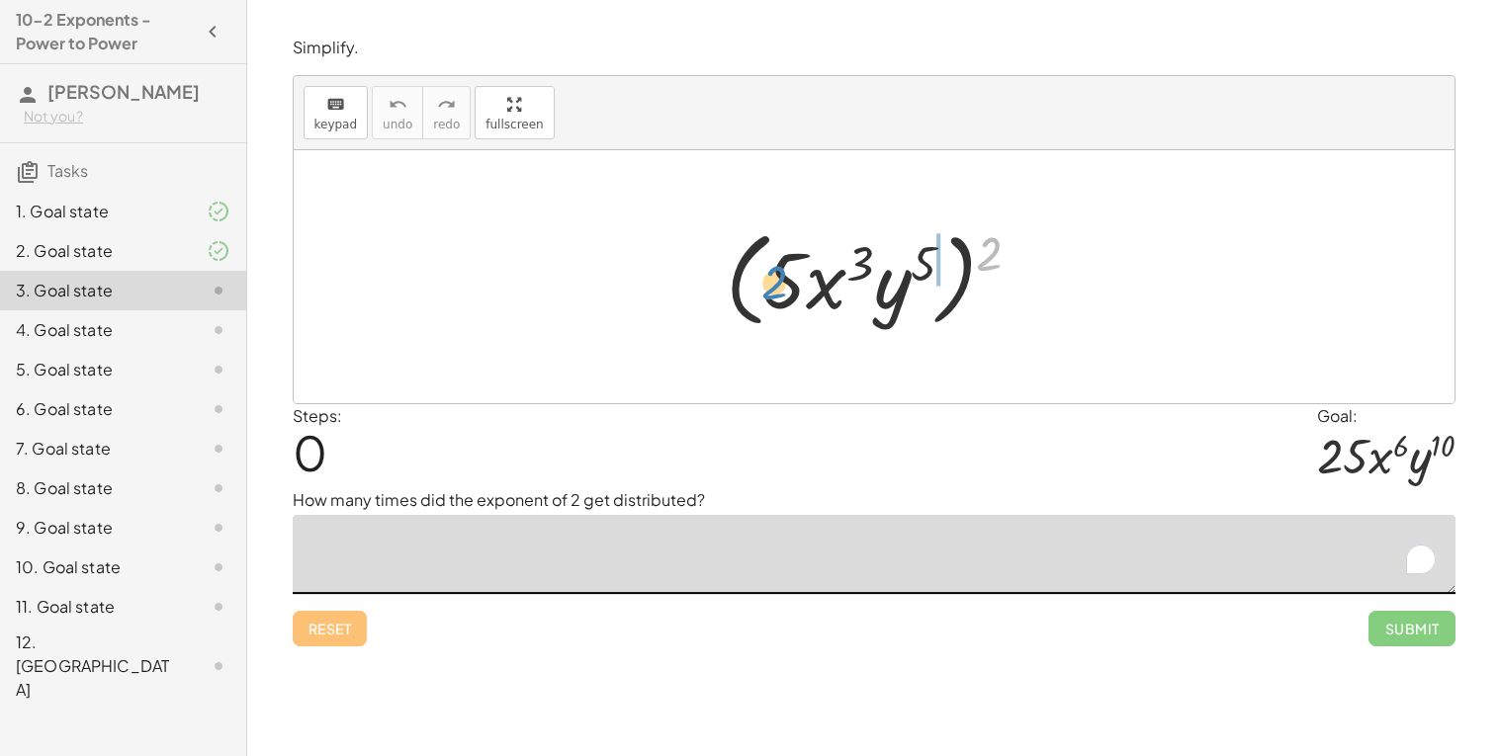
click at [772, 288] on div at bounding box center [881, 277] width 331 height 114
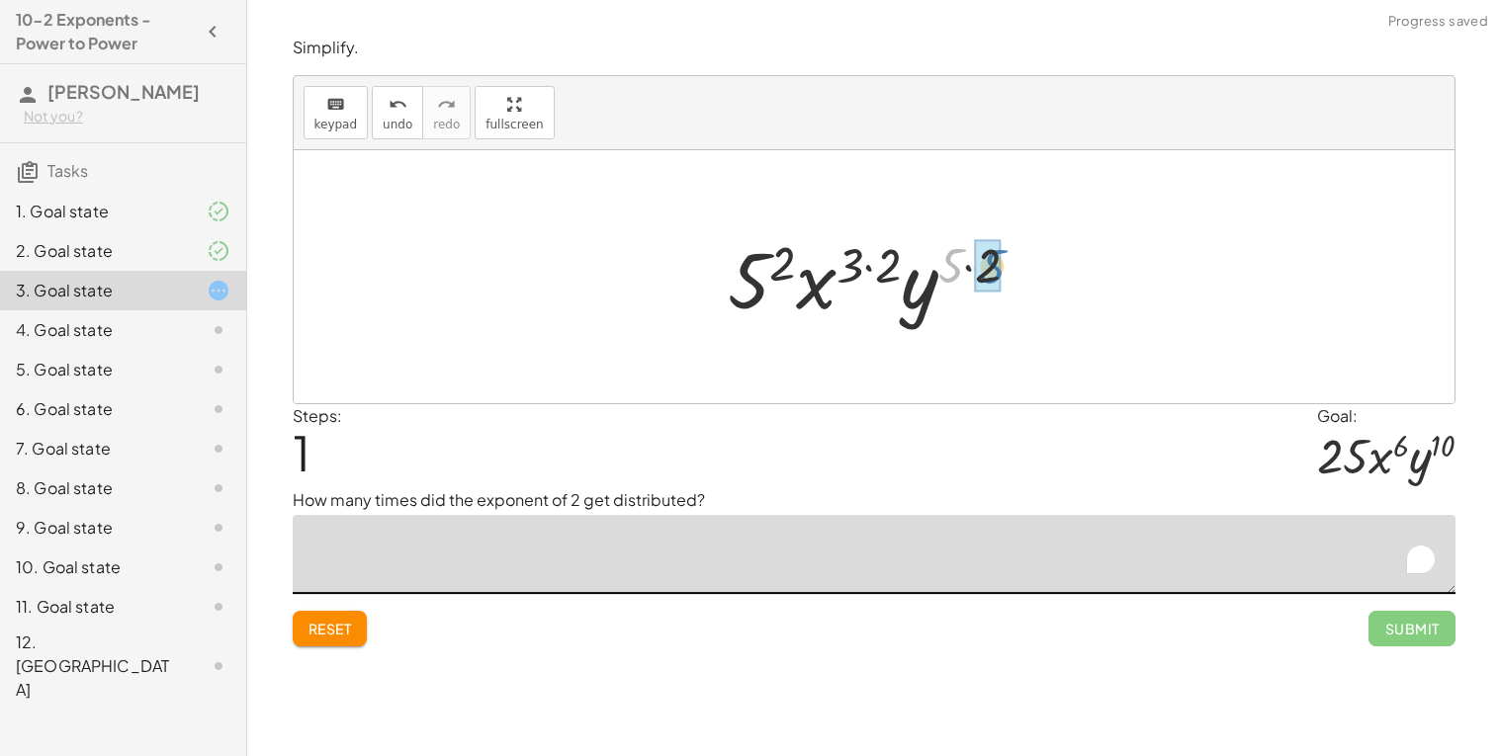
drag, startPoint x: 956, startPoint y: 271, endPoint x: 983, endPoint y: 272, distance: 26.7
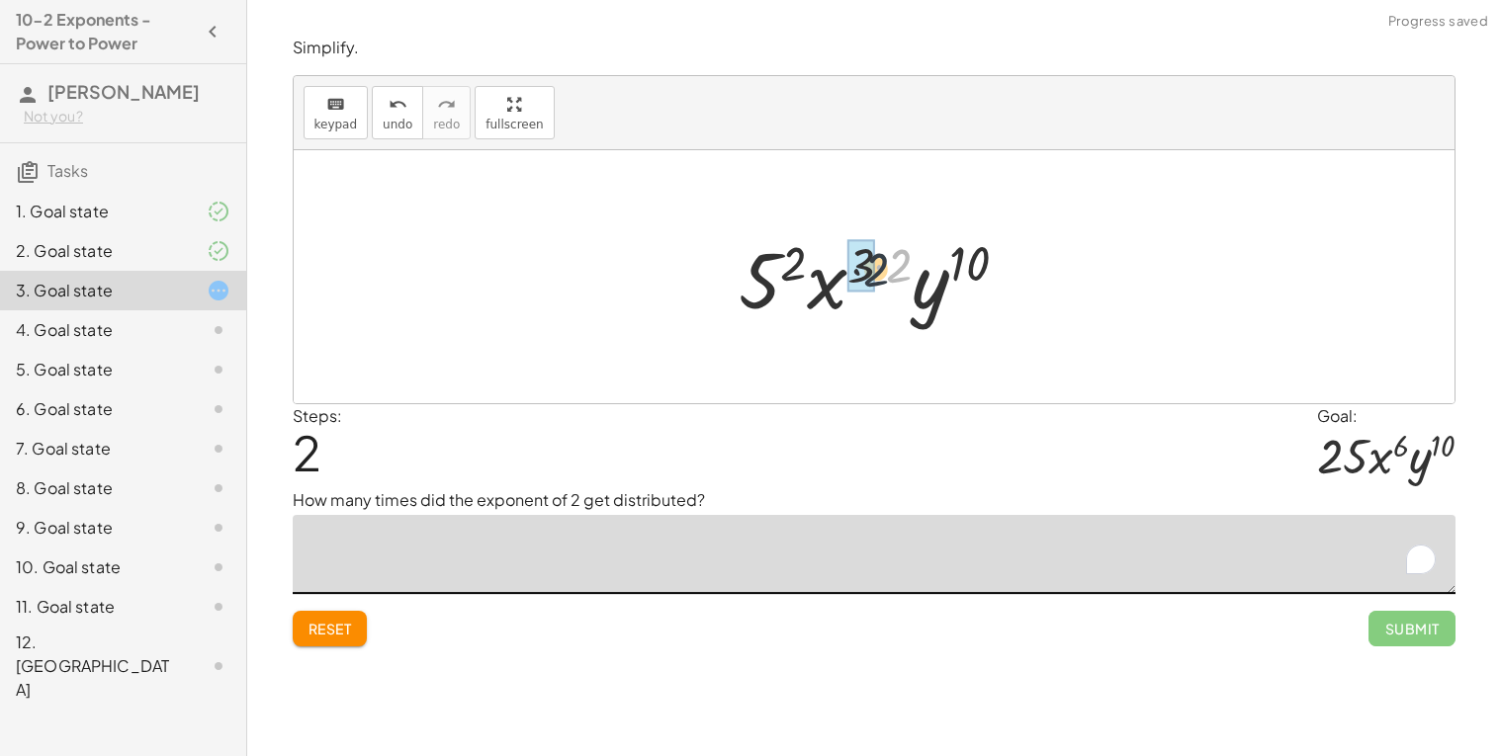
drag, startPoint x: 893, startPoint y: 262, endPoint x: 851, endPoint y: 264, distance: 41.6
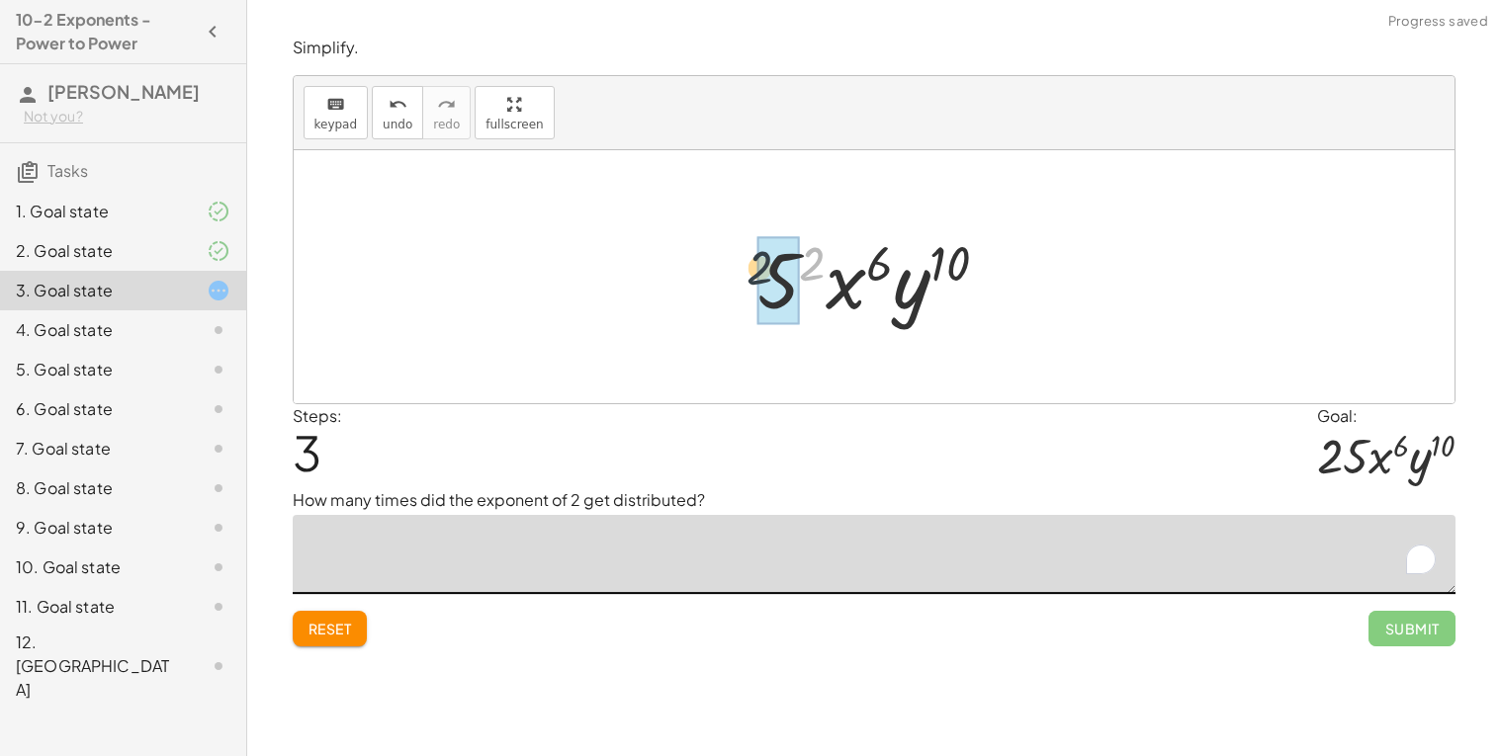
drag, startPoint x: 817, startPoint y: 265, endPoint x: 768, endPoint y: 273, distance: 49.1
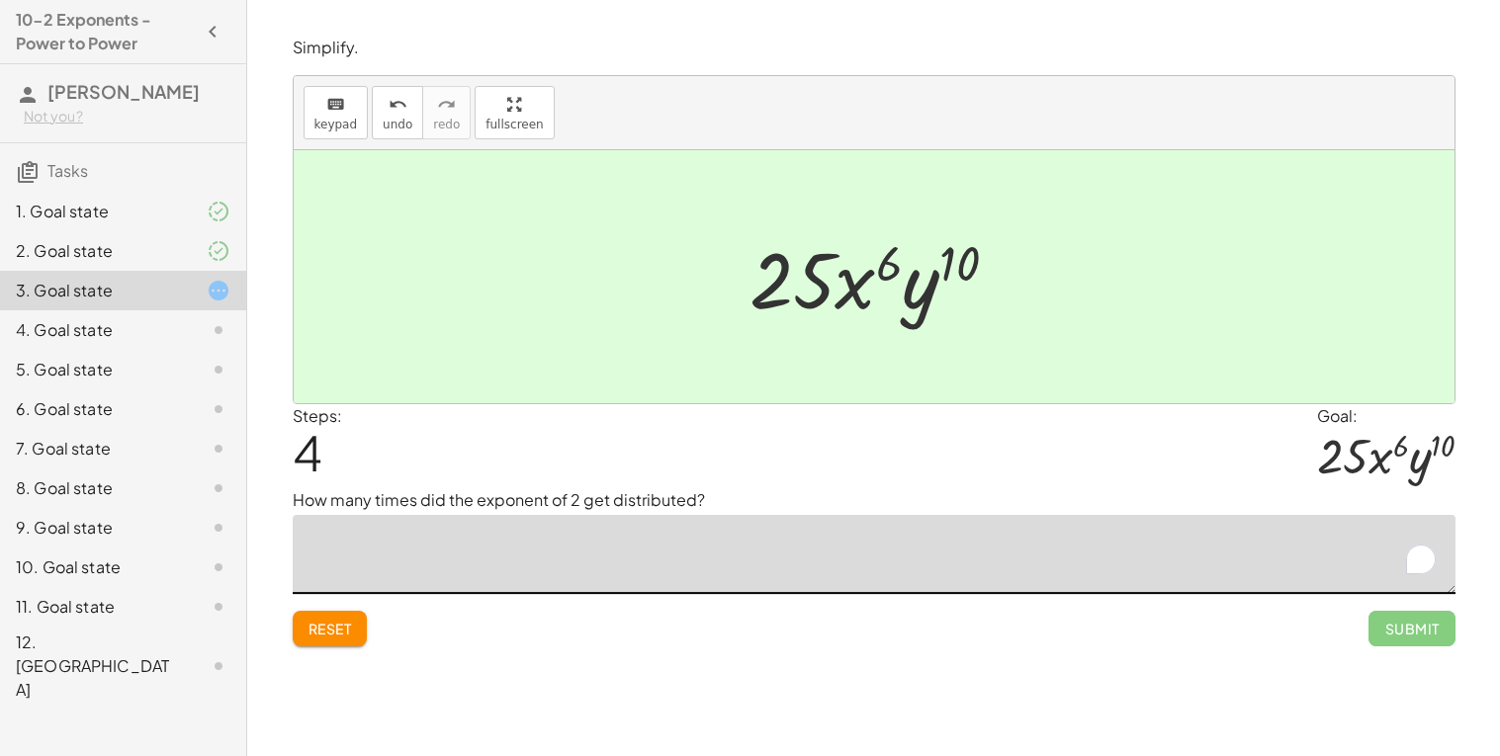
click at [324, 634] on span "Reset" at bounding box center [329, 629] width 43 height 18
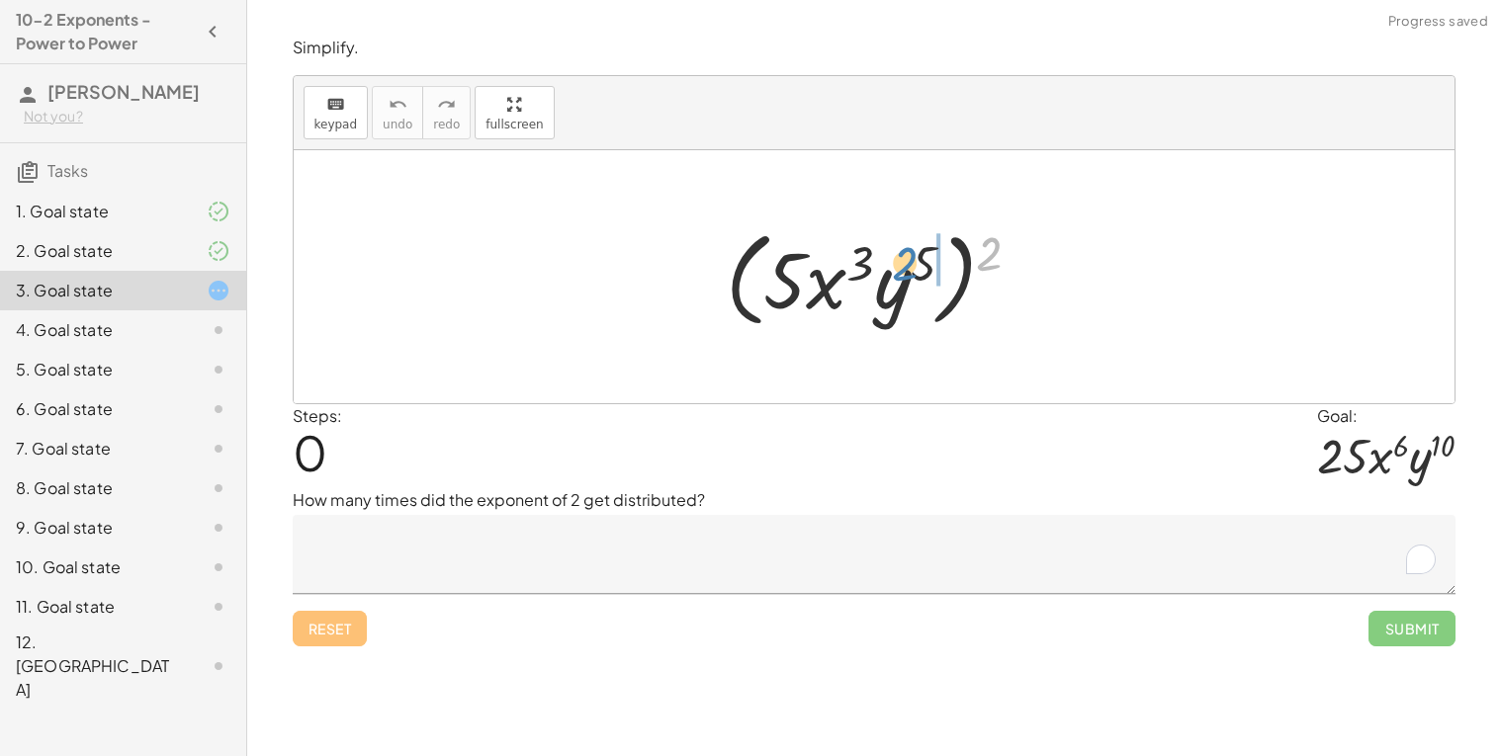
drag, startPoint x: 999, startPoint y: 255, endPoint x: 925, endPoint y: 266, distance: 74.9
click at [925, 266] on div at bounding box center [881, 277] width 331 height 114
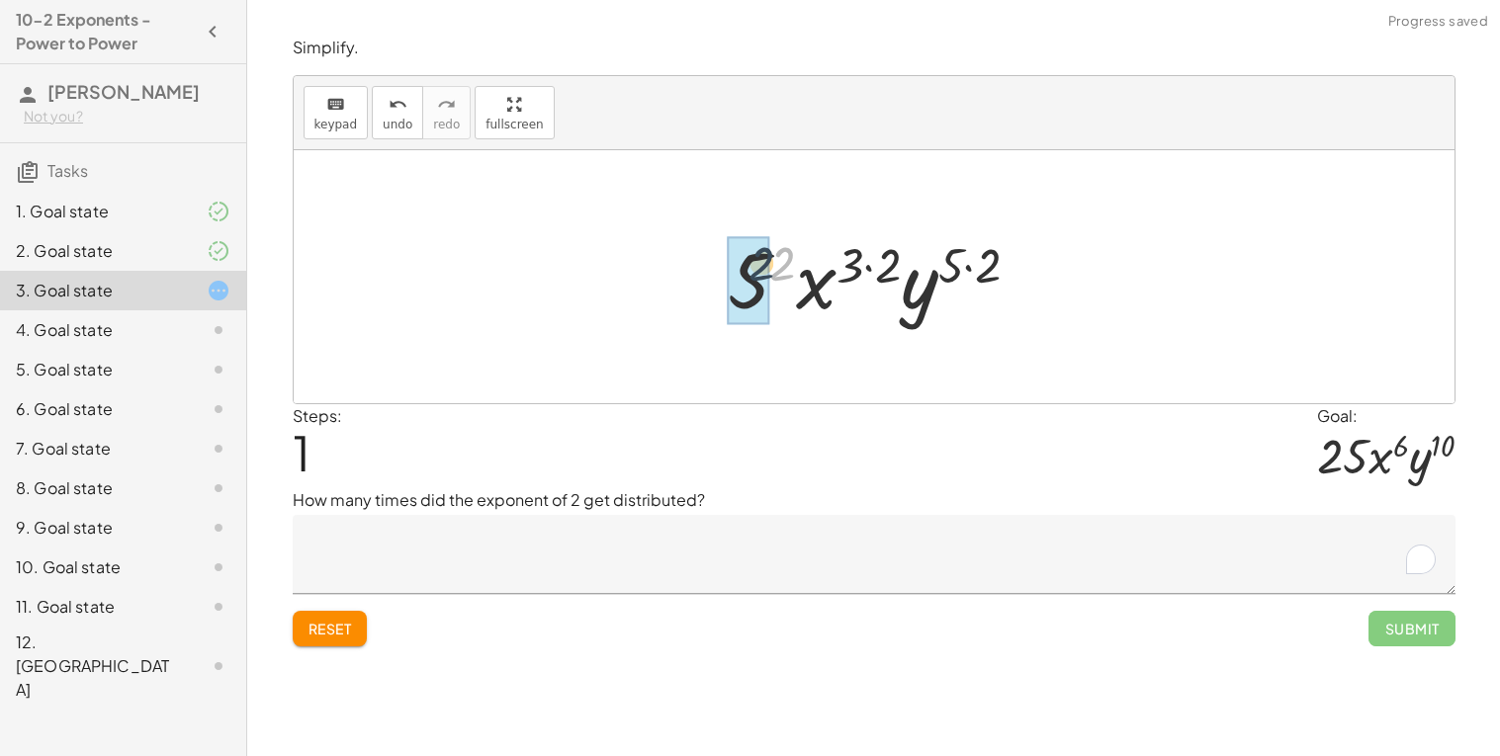
drag, startPoint x: 787, startPoint y: 261, endPoint x: 761, endPoint y: 262, distance: 25.7
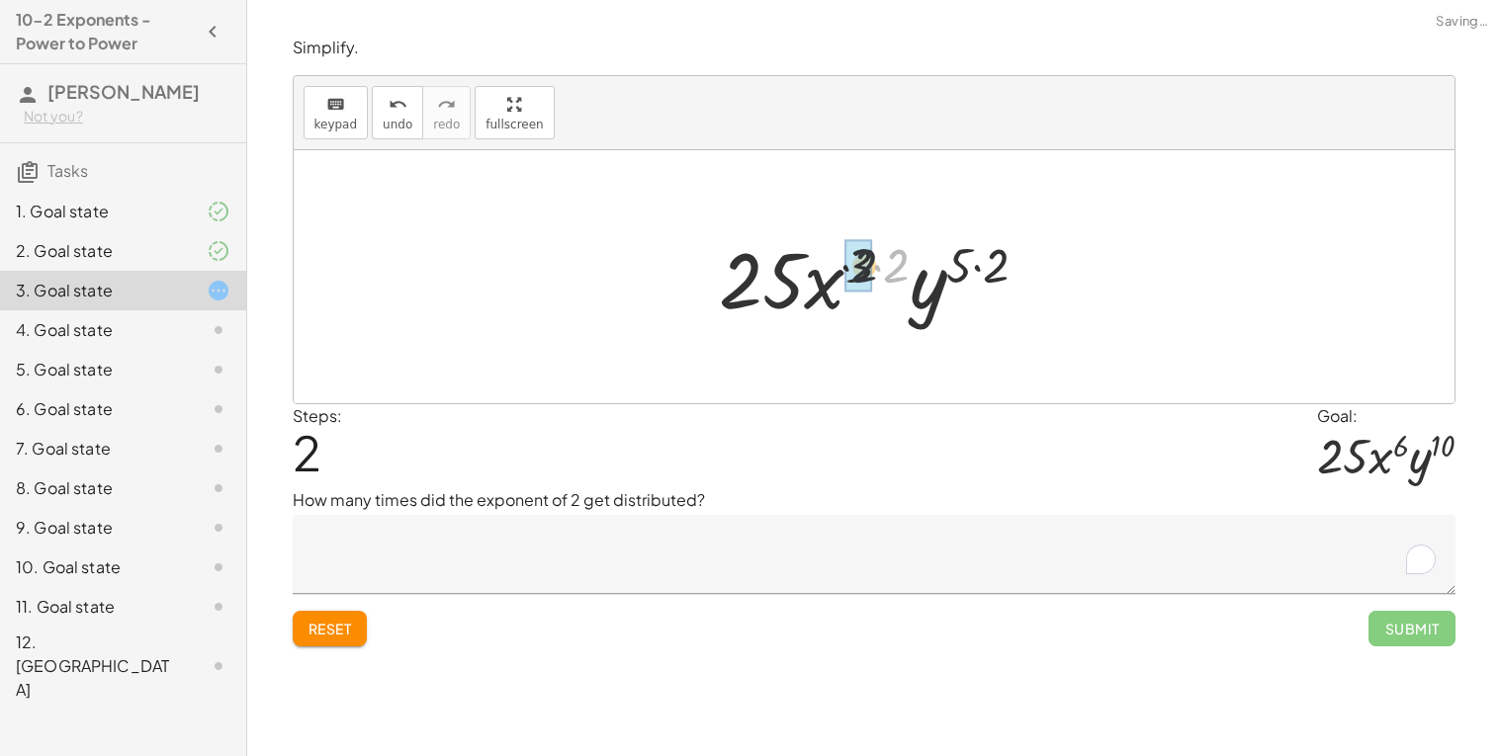
drag, startPoint x: 900, startPoint y: 258, endPoint x: 856, endPoint y: 259, distance: 43.5
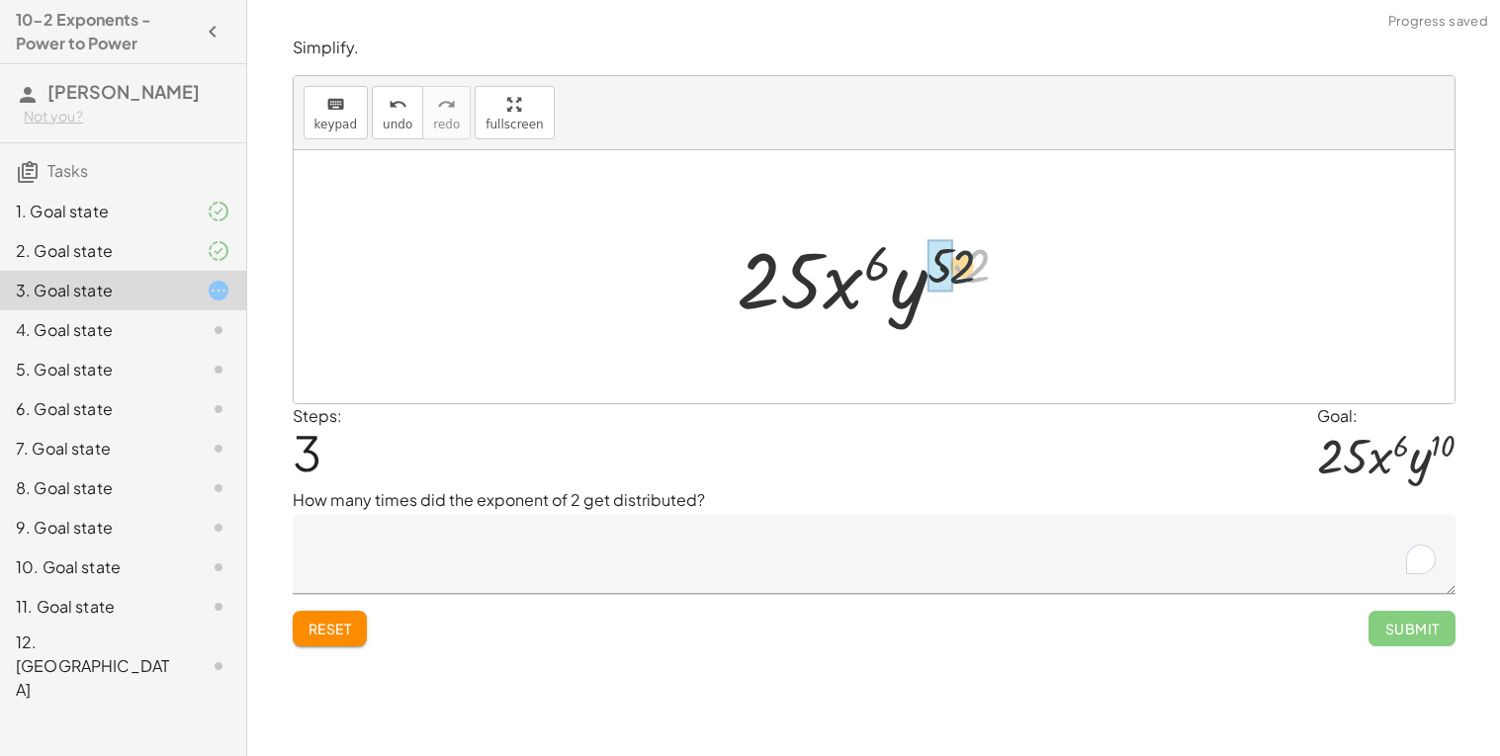
drag, startPoint x: 975, startPoint y: 265, endPoint x: 942, endPoint y: 266, distance: 32.6
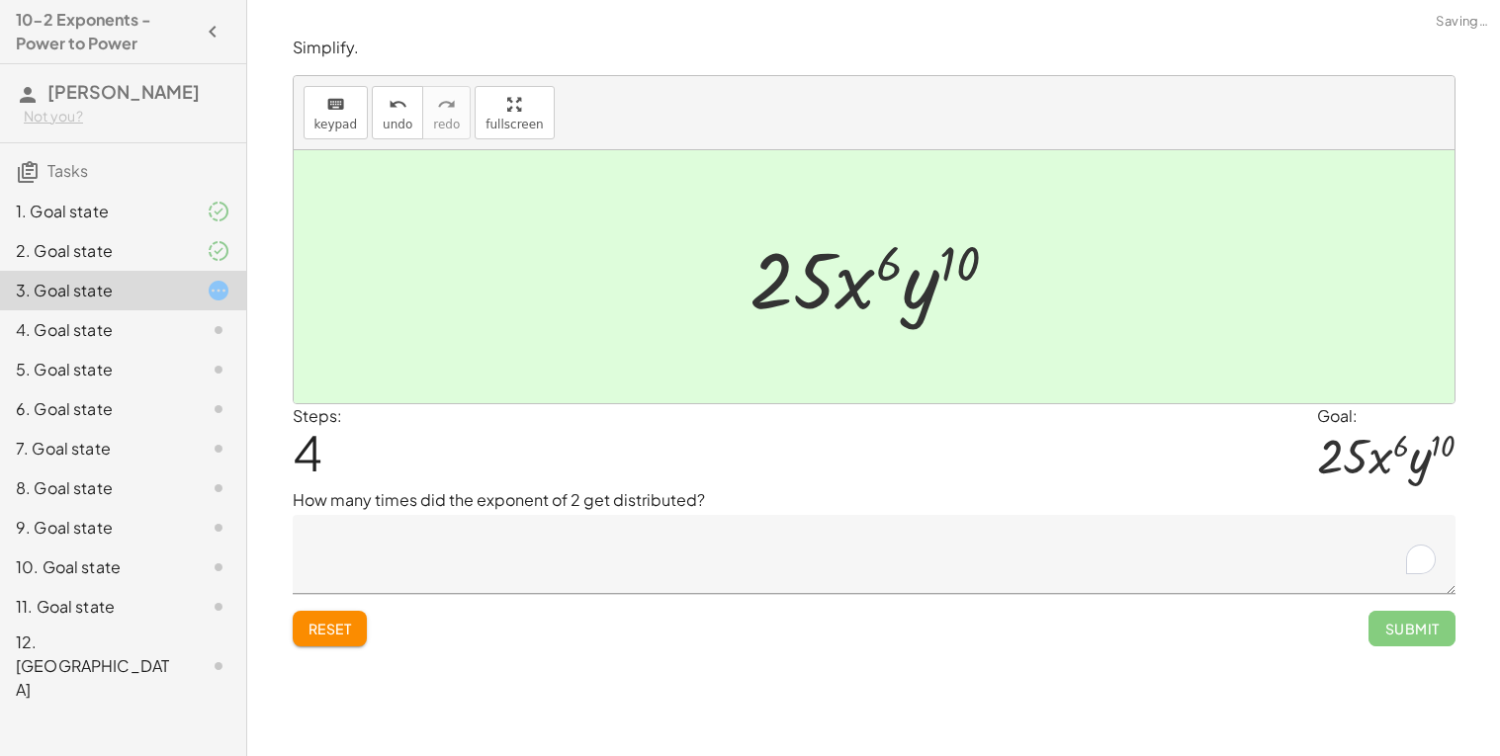
click at [532, 545] on textarea "To enrich screen reader interactions, please activate Accessibility in Grammarl…" at bounding box center [874, 554] width 1163 height 79
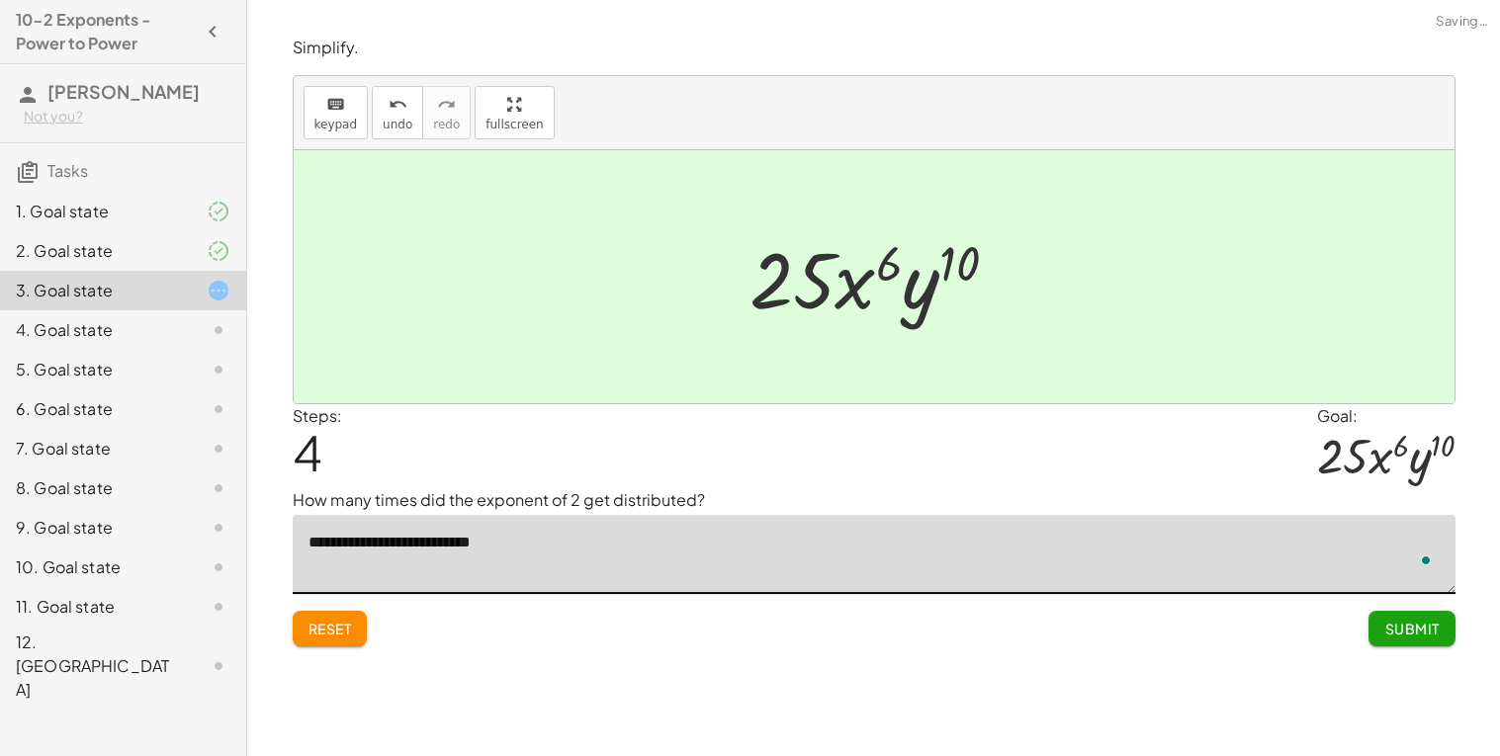
type textarea "**********"
click at [1439, 635] on button "Submit" at bounding box center [1411, 629] width 86 height 36
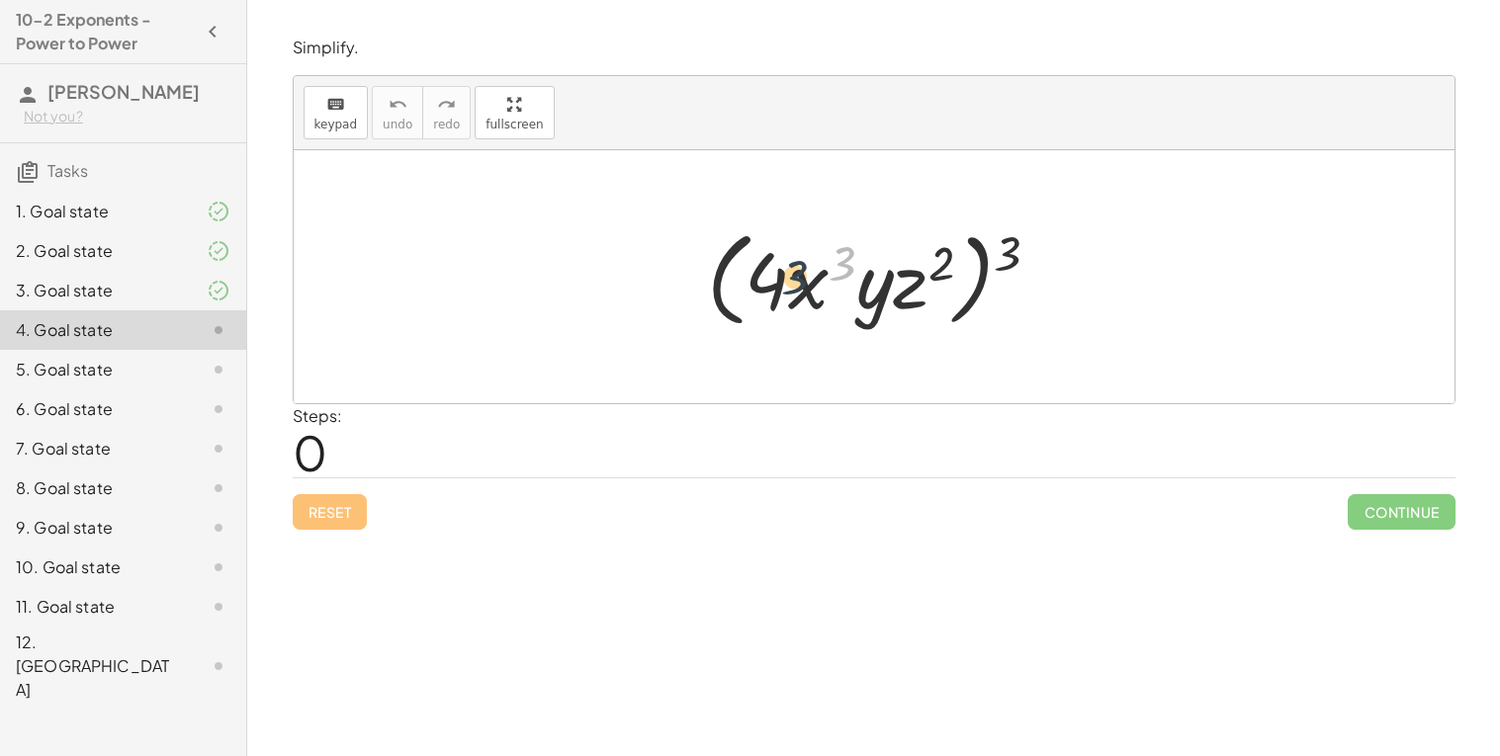
drag, startPoint x: 847, startPoint y: 262, endPoint x: 781, endPoint y: 280, distance: 68.6
click at [781, 280] on div at bounding box center [881, 277] width 369 height 114
drag, startPoint x: 1002, startPoint y: 253, endPoint x: 823, endPoint y: 277, distance: 180.5
click at [823, 277] on div at bounding box center [881, 277] width 369 height 114
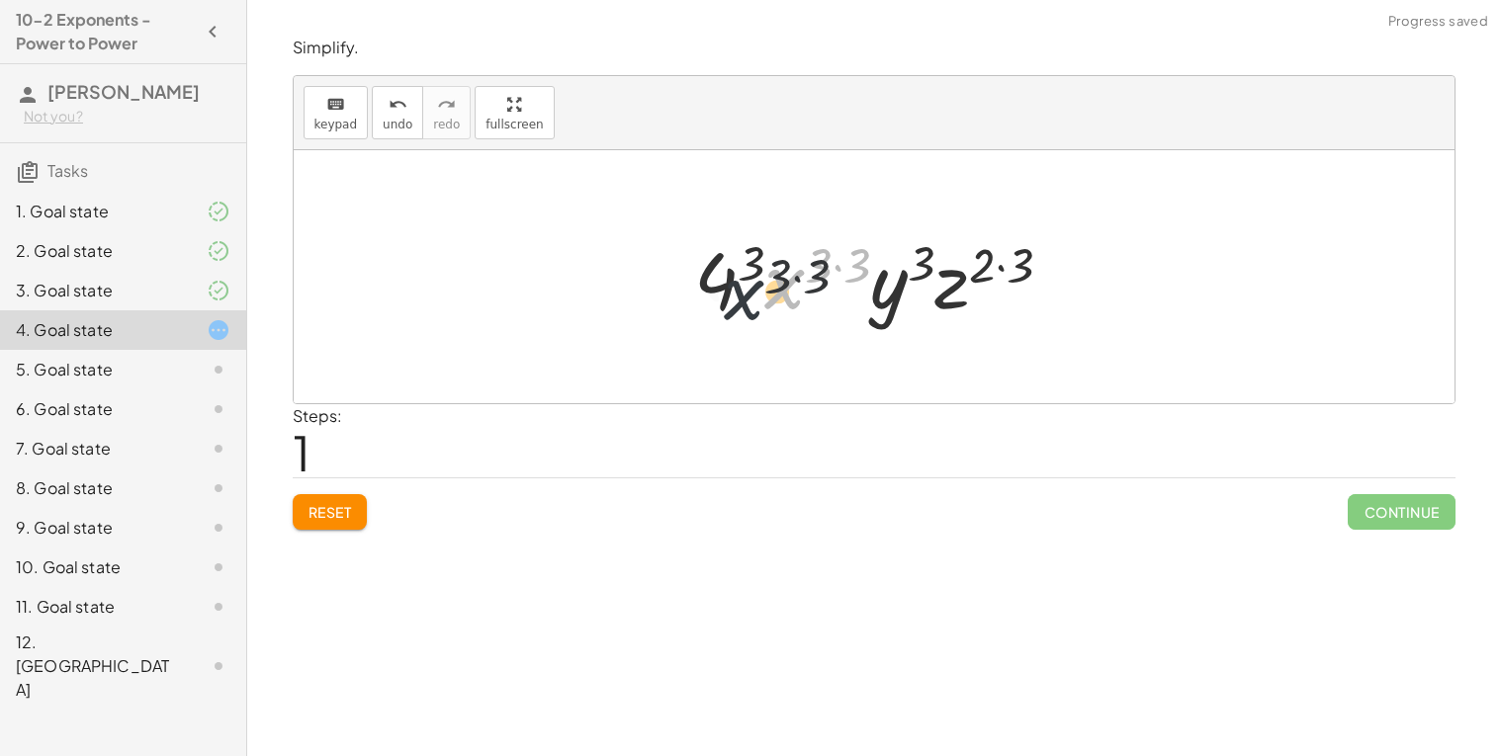
drag, startPoint x: 765, startPoint y: 265, endPoint x: 718, endPoint y: 279, distance: 49.4
click at [718, 279] on div at bounding box center [881, 277] width 394 height 102
drag, startPoint x: 870, startPoint y: 272, endPoint x: 832, endPoint y: 270, distance: 37.6
click at [832, 270] on div at bounding box center [881, 277] width 394 height 102
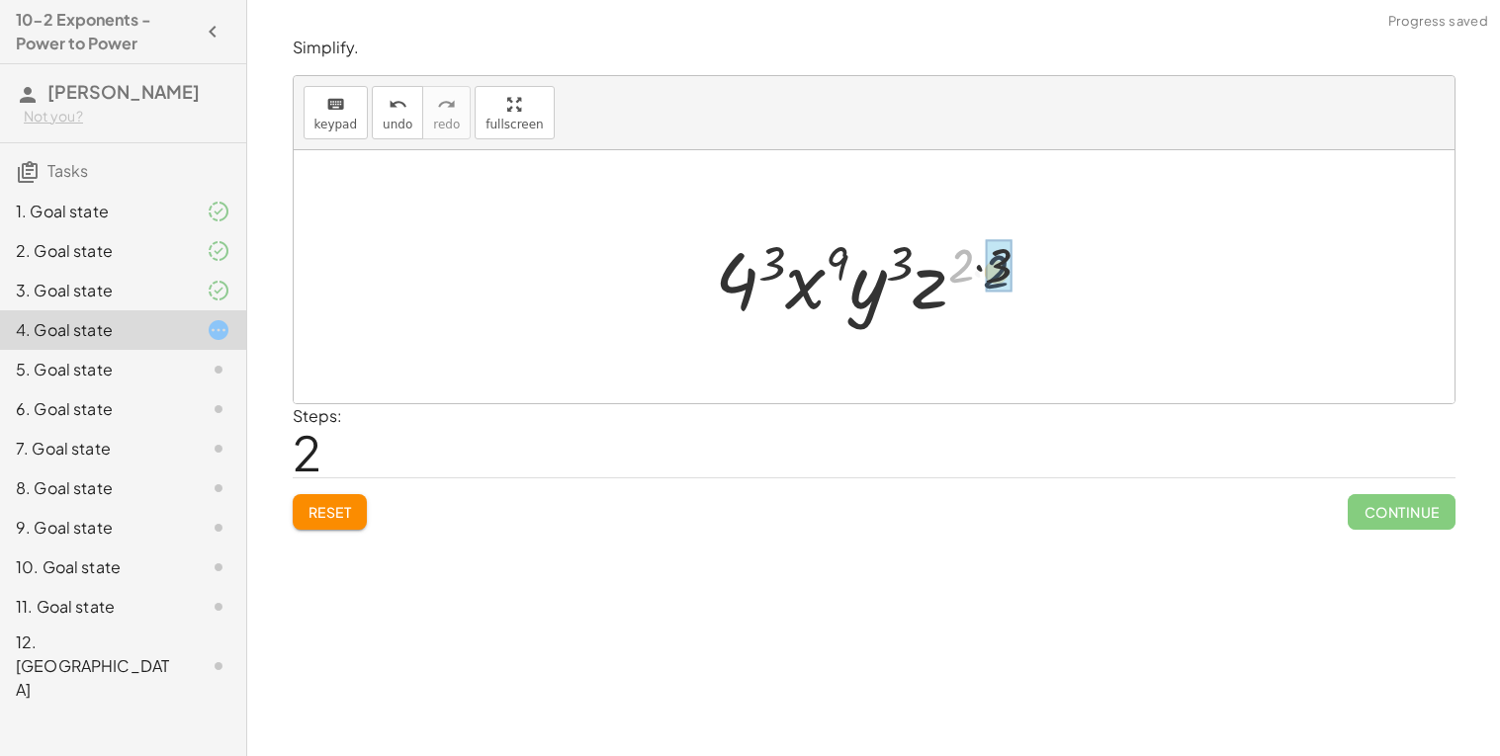
drag, startPoint x: 961, startPoint y: 258, endPoint x: 984, endPoint y: 262, distance: 23.1
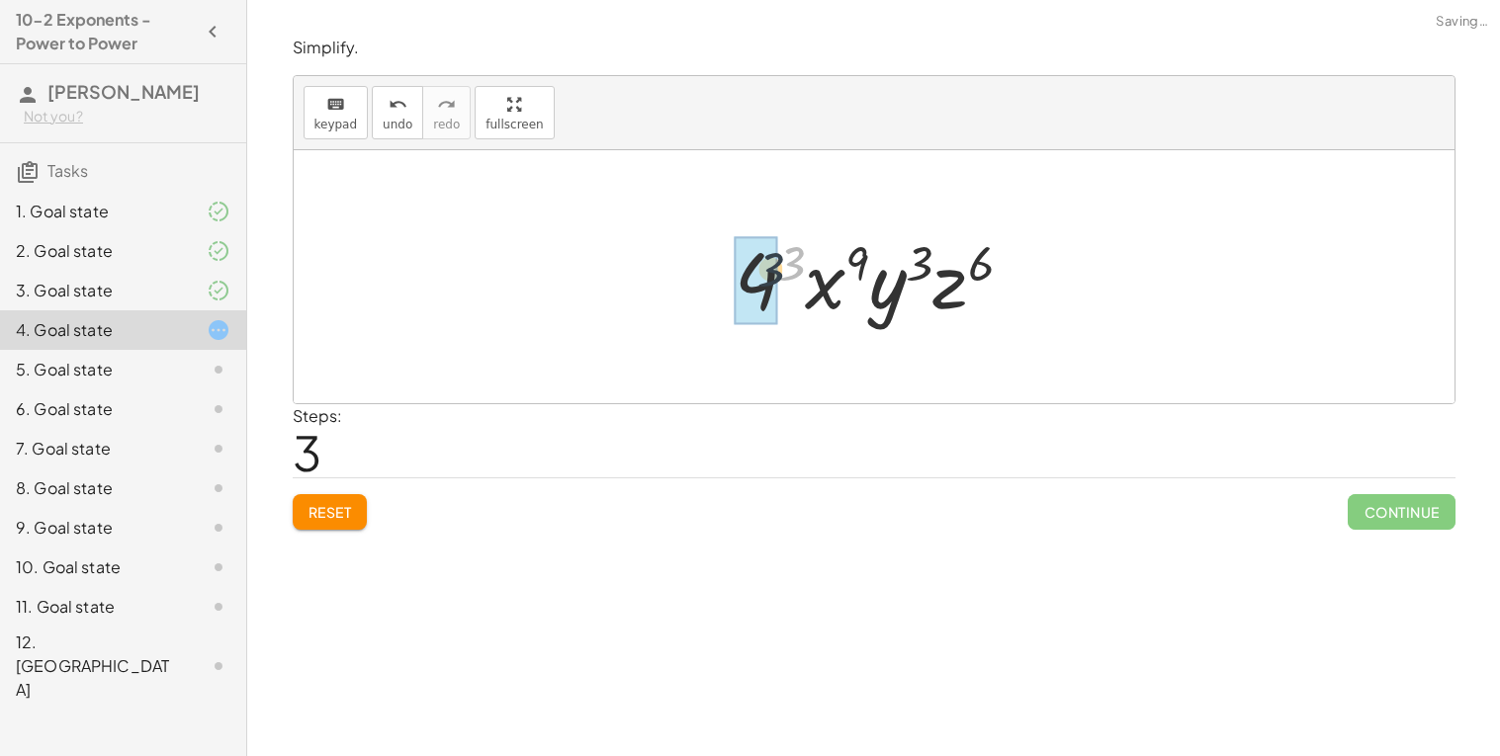
drag, startPoint x: 799, startPoint y: 269, endPoint x: 765, endPoint y: 280, distance: 35.3
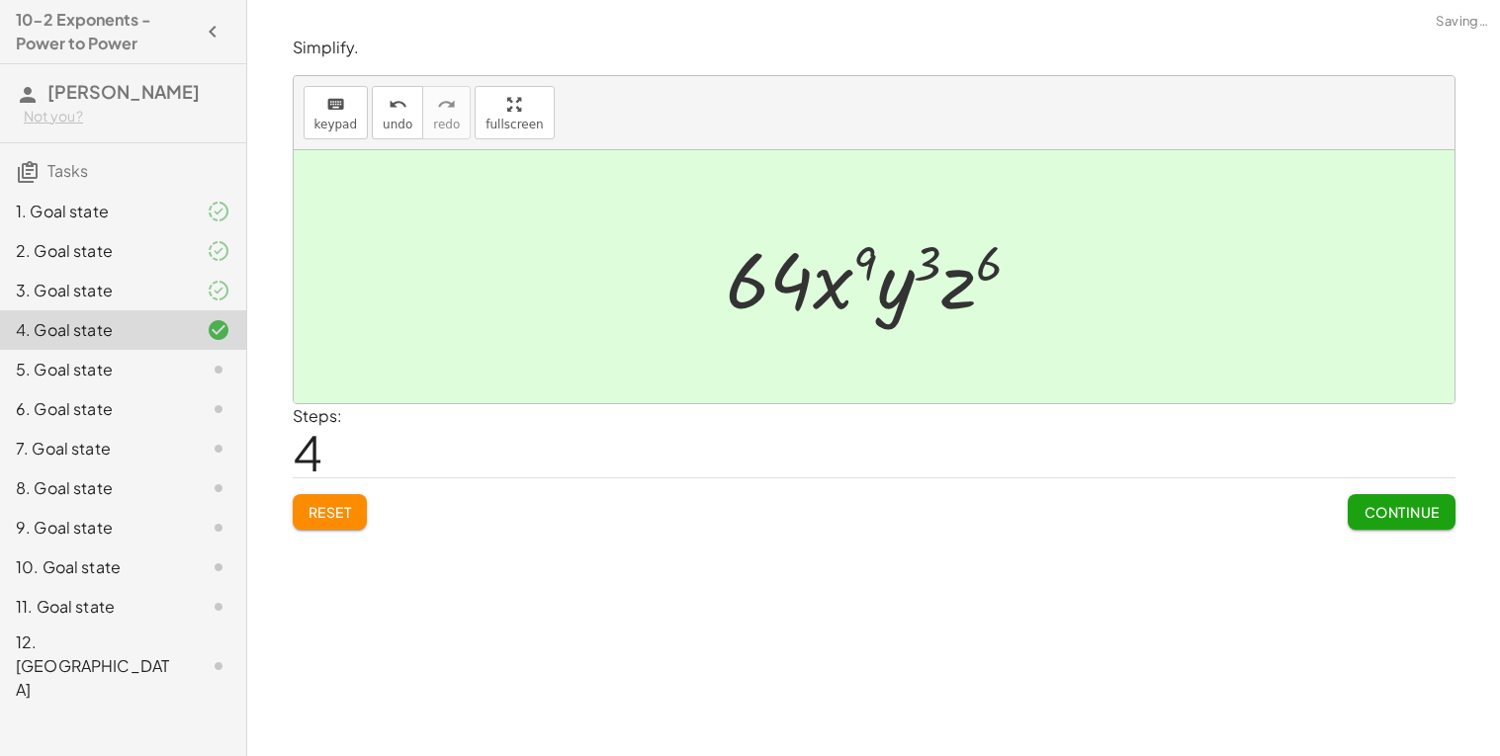
click at [1369, 504] on span "Continue" at bounding box center [1400, 512] width 75 height 18
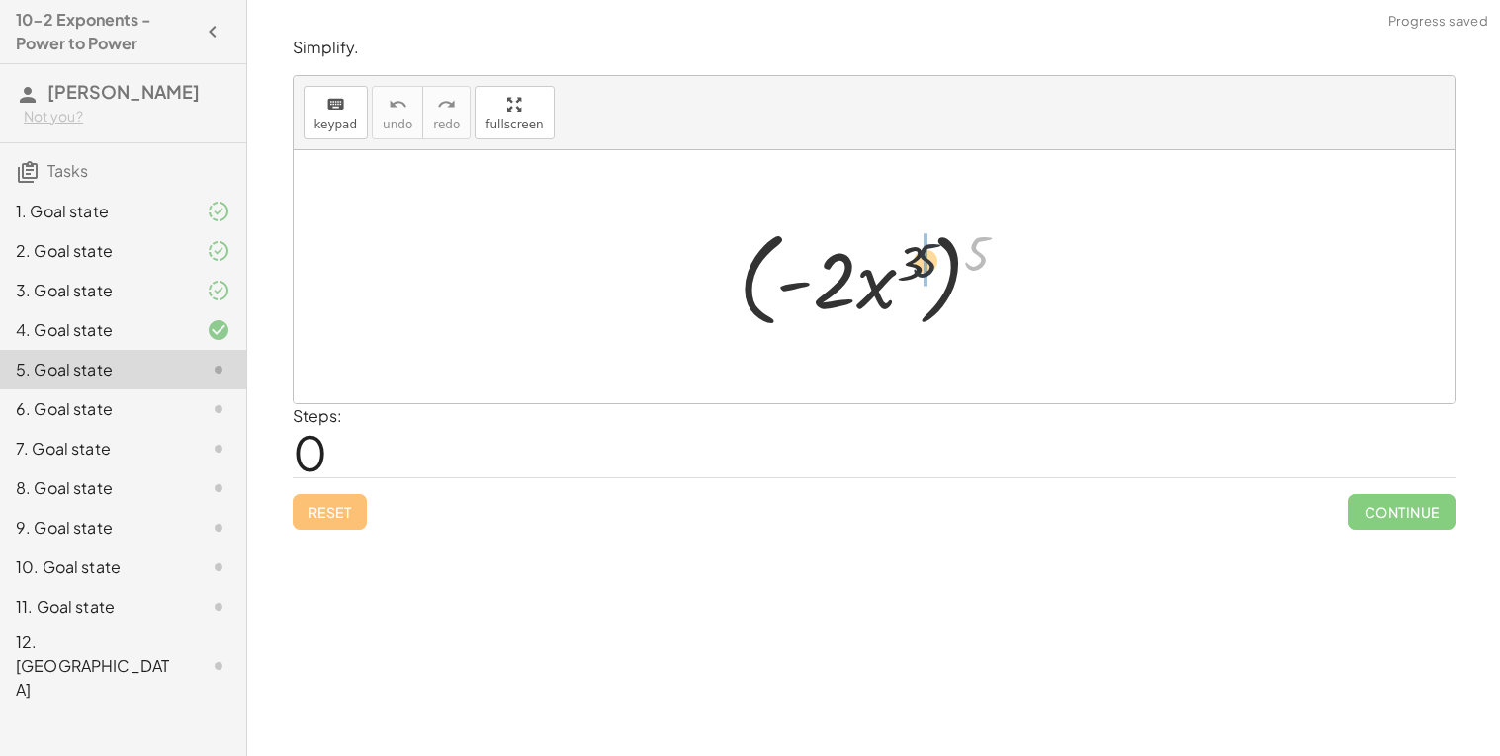
drag, startPoint x: 973, startPoint y: 257, endPoint x: 880, endPoint y: 267, distance: 93.4
click at [880, 267] on div at bounding box center [881, 277] width 305 height 114
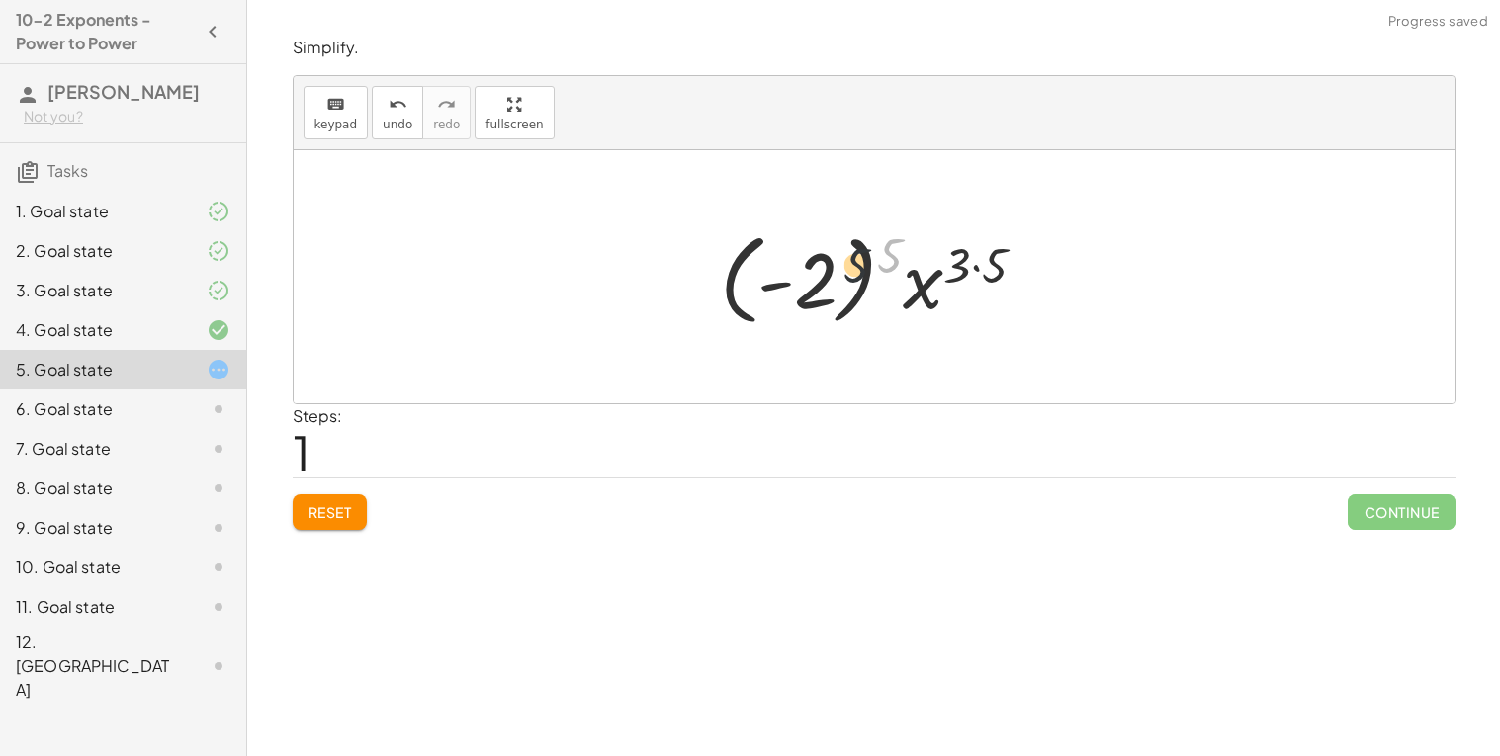
drag, startPoint x: 892, startPoint y: 259, endPoint x: 817, endPoint y: 287, distance: 80.1
click at [817, 287] on div at bounding box center [881, 277] width 342 height 110
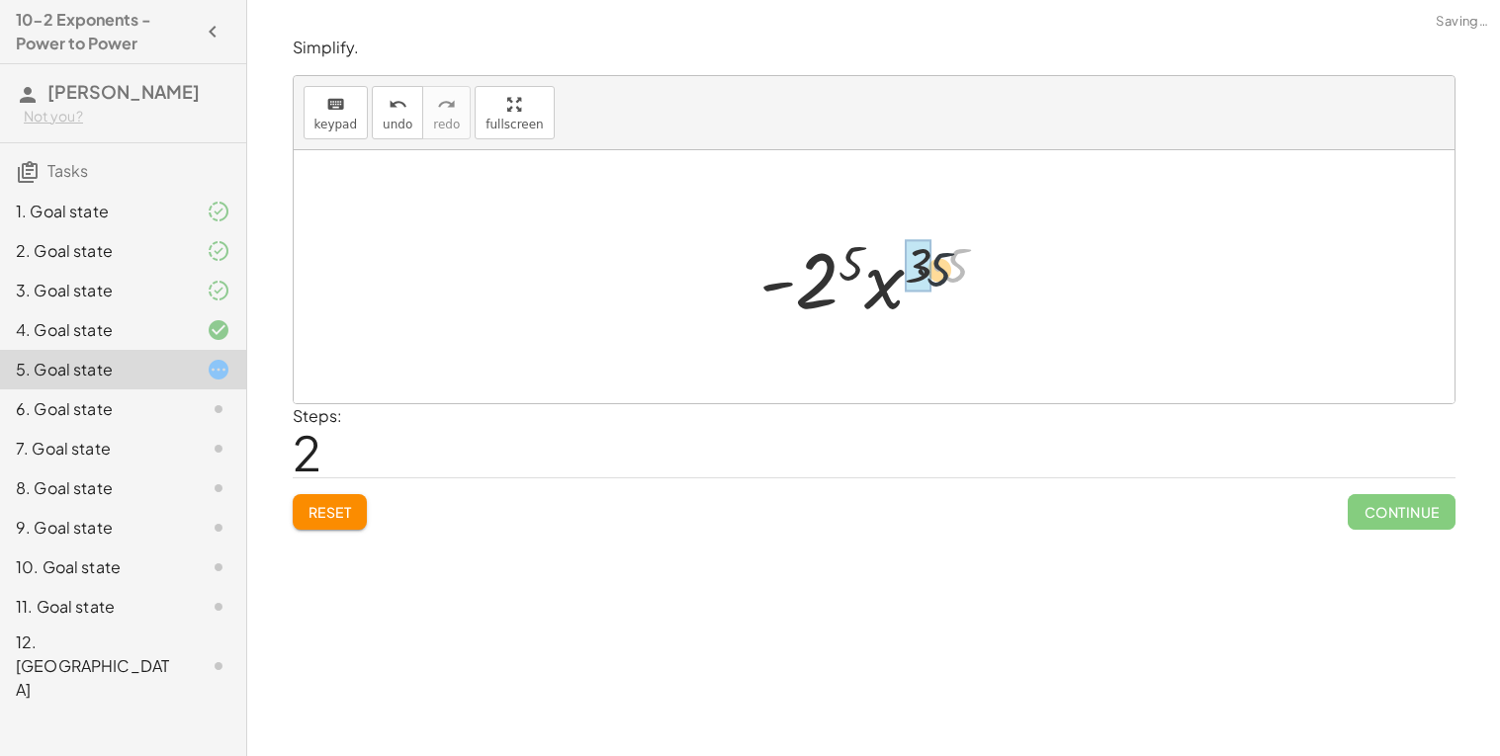
drag, startPoint x: 950, startPoint y: 264, endPoint x: 918, endPoint y: 270, distance: 32.2
drag, startPoint x: 944, startPoint y: 270, endPoint x: 869, endPoint y: 271, distance: 75.1
click at [869, 271] on div at bounding box center [881, 277] width 242 height 102
drag, startPoint x: 885, startPoint y: 285, endPoint x: 811, endPoint y: 284, distance: 74.1
click at [811, 284] on div at bounding box center [881, 277] width 242 height 102
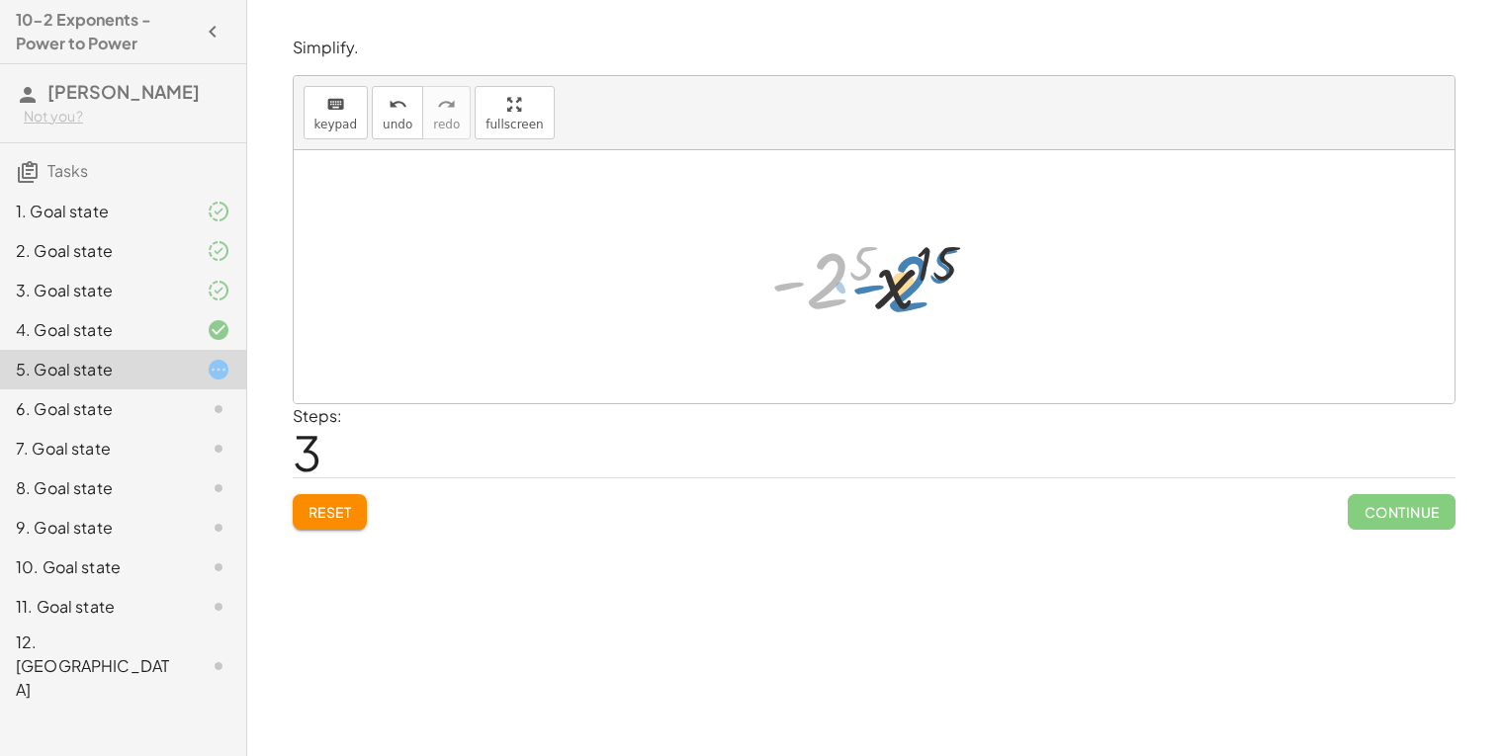
drag, startPoint x: 811, startPoint y: 284, endPoint x: 893, endPoint y: 287, distance: 82.1
click at [893, 287] on div at bounding box center [881, 277] width 242 height 102
click at [883, 249] on div at bounding box center [881, 277] width 242 height 102
click at [334, 530] on button "Reset" at bounding box center [330, 512] width 75 height 36
click at [334, 530] on div "Reset Continue" at bounding box center [874, 503] width 1163 height 52
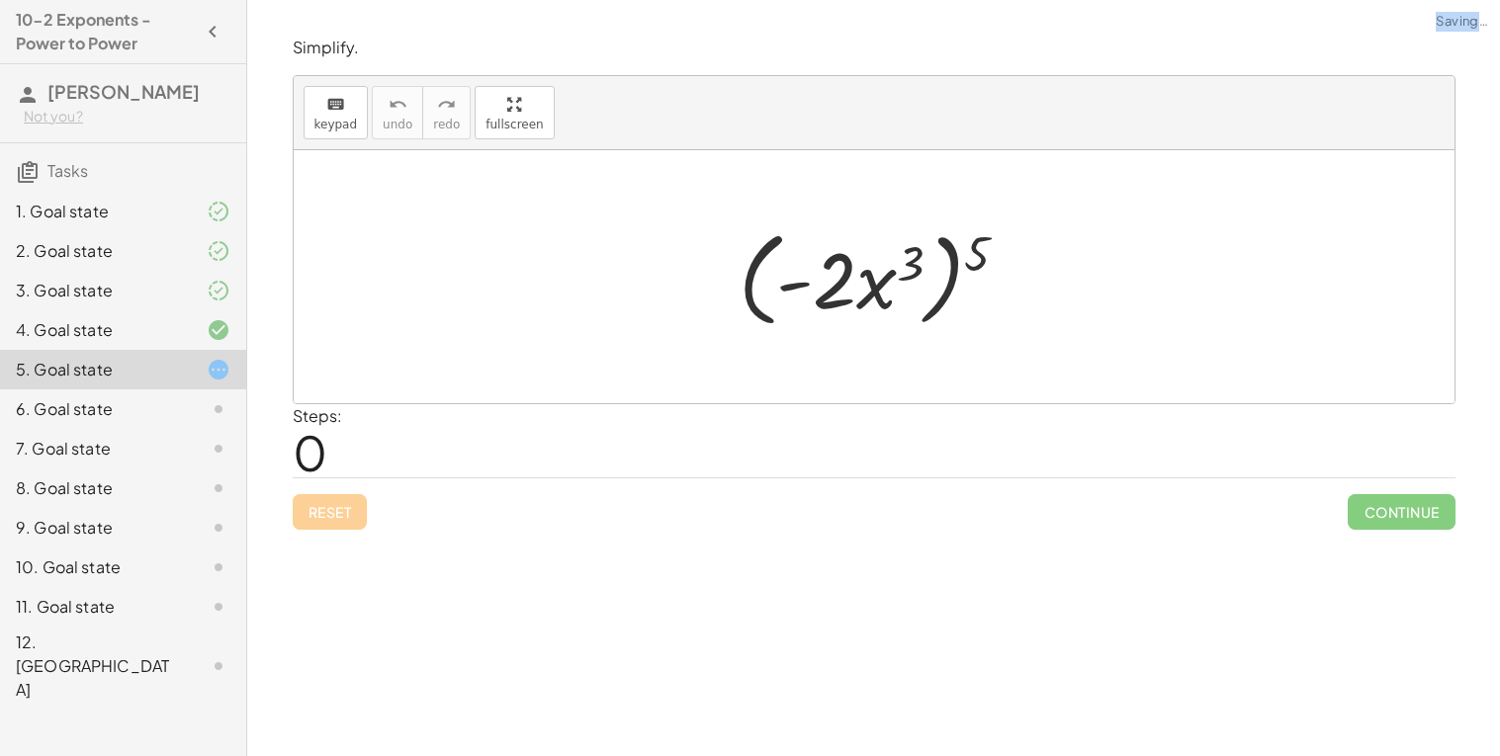
click at [334, 530] on div "Reset Continue" at bounding box center [874, 503] width 1163 height 52
drag, startPoint x: 915, startPoint y: 255, endPoint x: 846, endPoint y: 279, distance: 73.2
click at [846, 279] on div at bounding box center [881, 277] width 305 height 114
drag, startPoint x: 907, startPoint y: 260, endPoint x: 984, endPoint y: 247, distance: 77.2
click at [984, 247] on div at bounding box center [881, 277] width 305 height 114
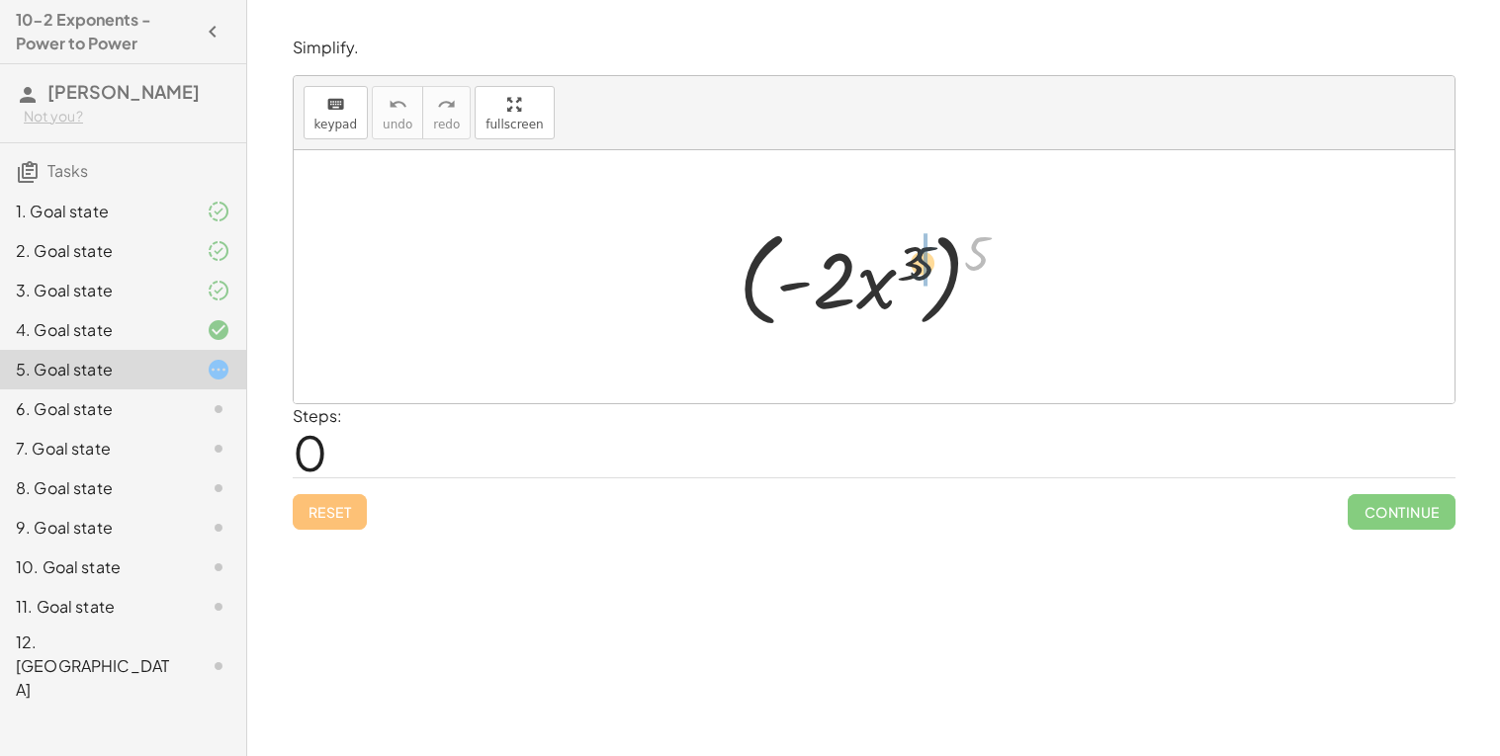
drag, startPoint x: 984, startPoint y: 247, endPoint x: 909, endPoint y: 262, distance: 75.6
click at [909, 262] on div at bounding box center [881, 277] width 305 height 114
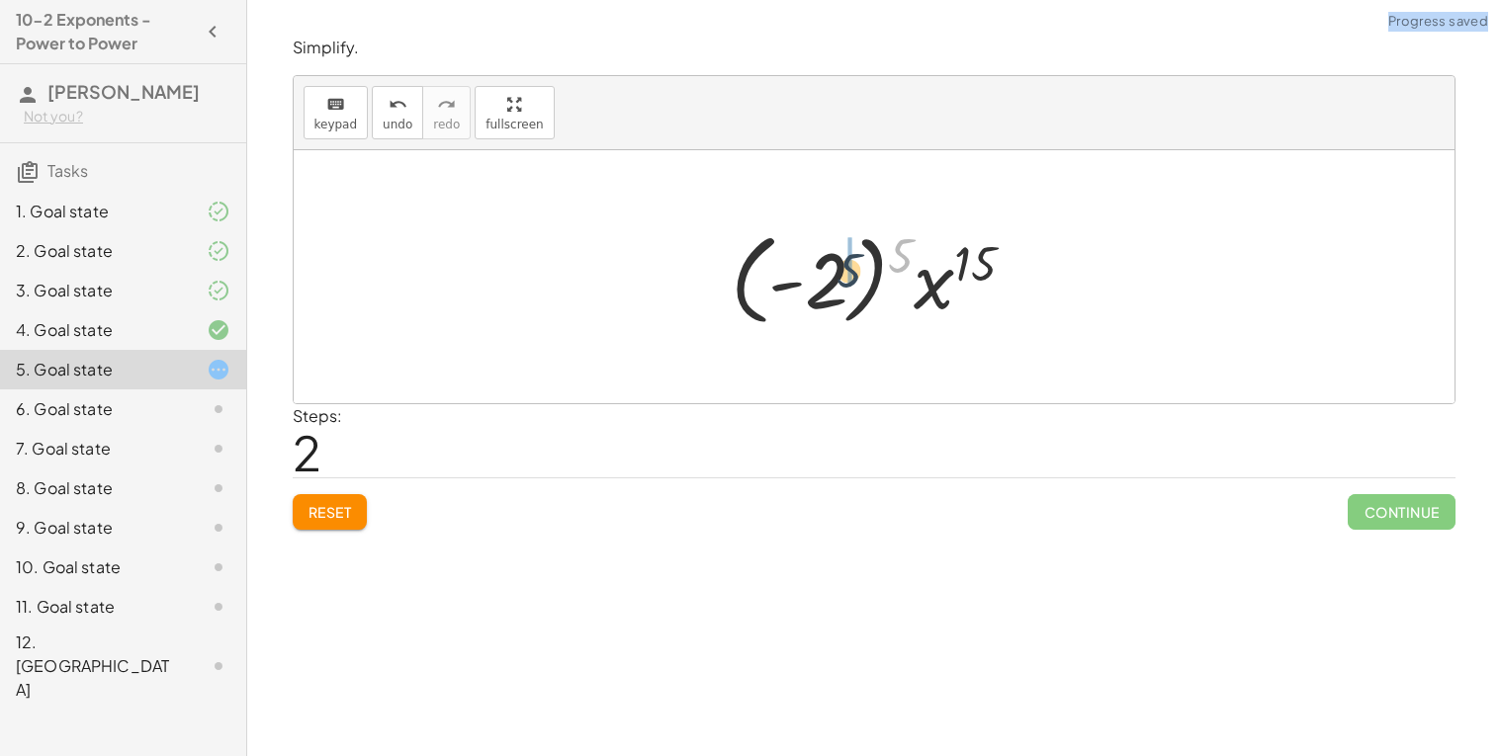
drag, startPoint x: 904, startPoint y: 251, endPoint x: 848, endPoint y: 268, distance: 57.9
click at [1373, 489] on div "Continue" at bounding box center [1400, 503] width 107 height 51
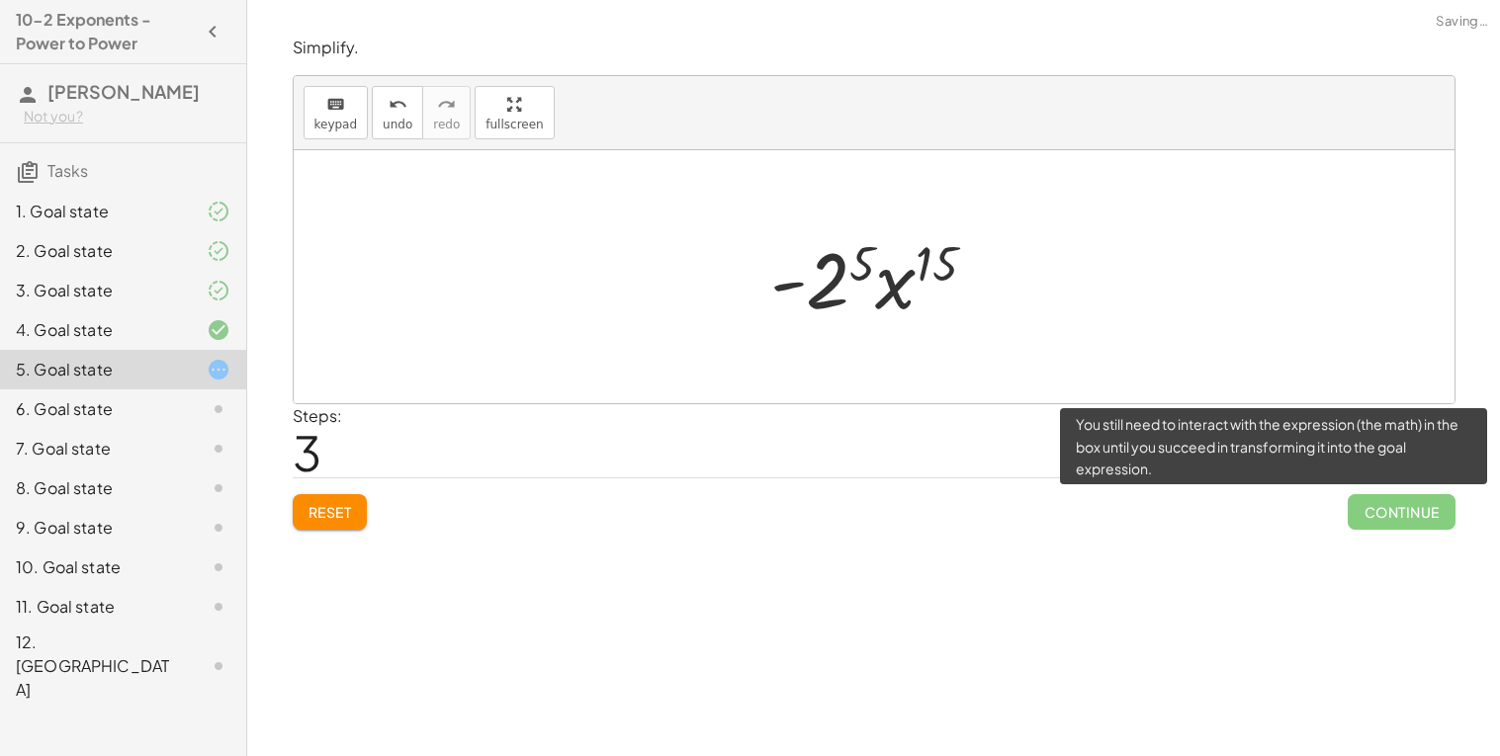
click at [1381, 500] on span "Continue" at bounding box center [1400, 512] width 107 height 36
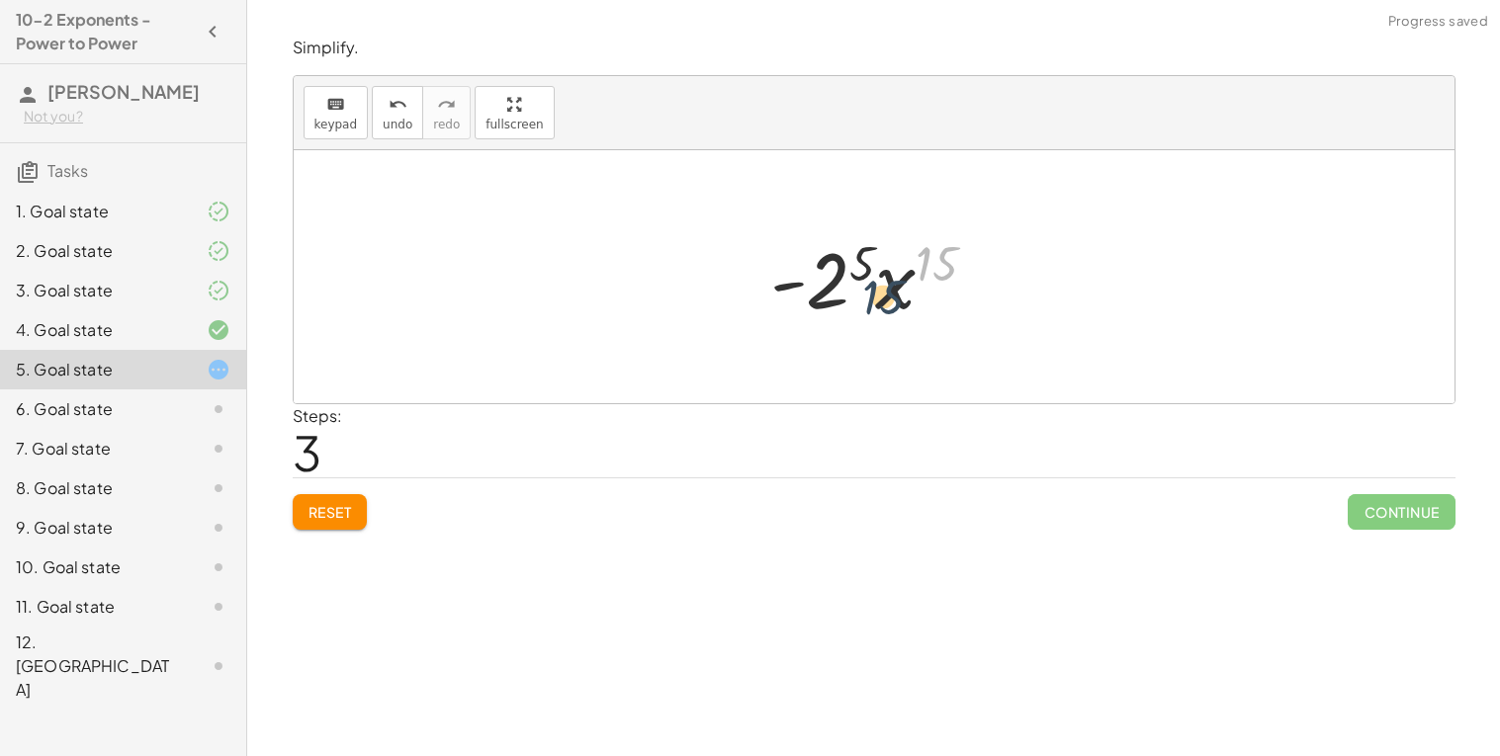
drag, startPoint x: 925, startPoint y: 270, endPoint x: 873, endPoint y: 303, distance: 62.2
click at [873, 303] on div at bounding box center [881, 277] width 242 height 102
drag, startPoint x: 945, startPoint y: 259, endPoint x: 830, endPoint y: 281, distance: 116.7
click at [830, 281] on div at bounding box center [881, 277] width 242 height 102
drag, startPoint x: 868, startPoint y: 264, endPoint x: 952, endPoint y: 266, distance: 84.0
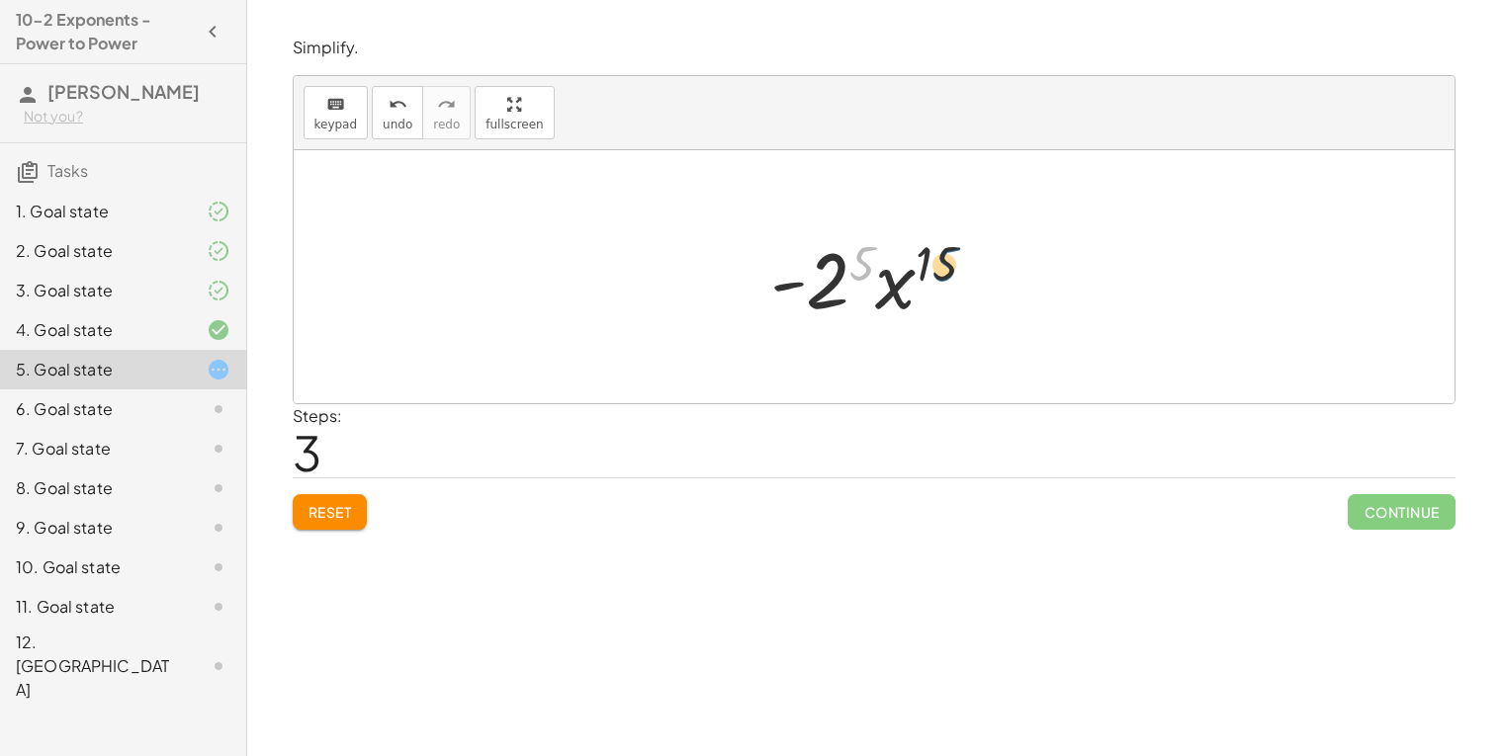
click at [952, 266] on div at bounding box center [881, 277] width 242 height 102
drag, startPoint x: 952, startPoint y: 266, endPoint x: 866, endPoint y: 265, distance: 86.0
click at [866, 265] on div at bounding box center [881, 277] width 242 height 102
drag, startPoint x: 777, startPoint y: 291, endPoint x: 968, endPoint y: 284, distance: 190.9
click at [968, 284] on div at bounding box center [881, 277] width 242 height 102
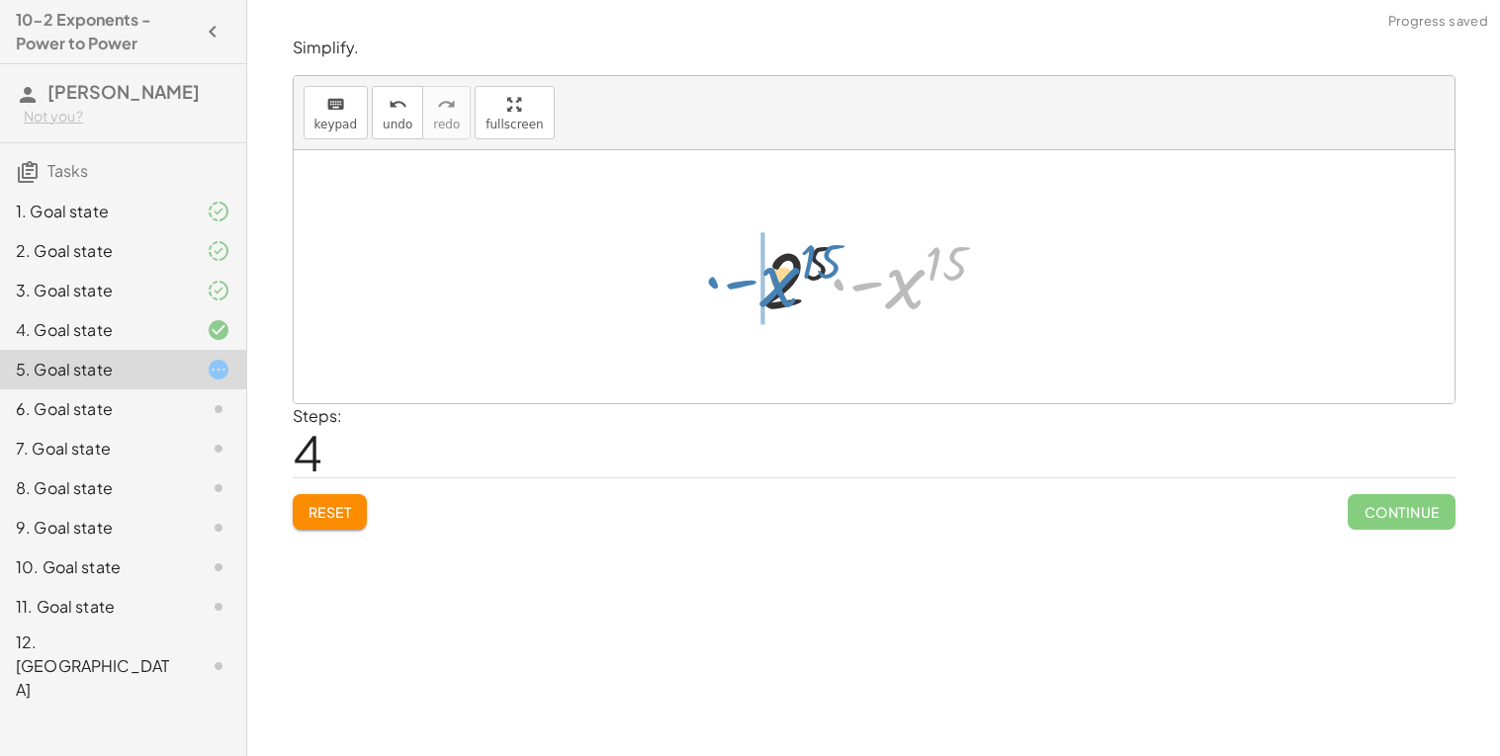
drag, startPoint x: 910, startPoint y: 280, endPoint x: 771, endPoint y: 275, distance: 139.5
click at [771, 275] on div at bounding box center [881, 277] width 261 height 102
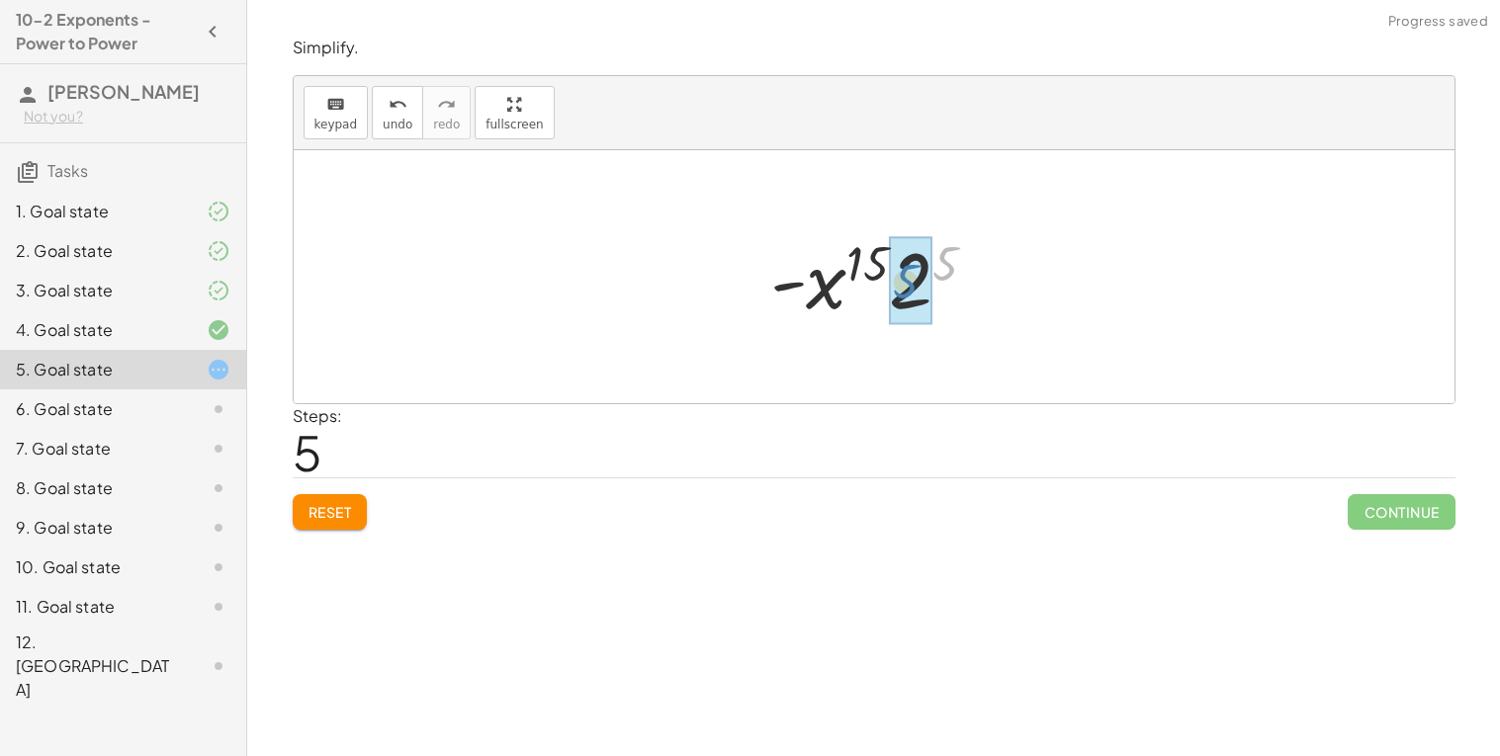
drag, startPoint x: 961, startPoint y: 263, endPoint x: 943, endPoint y: 284, distance: 27.3
click at [943, 284] on div at bounding box center [881, 277] width 242 height 102
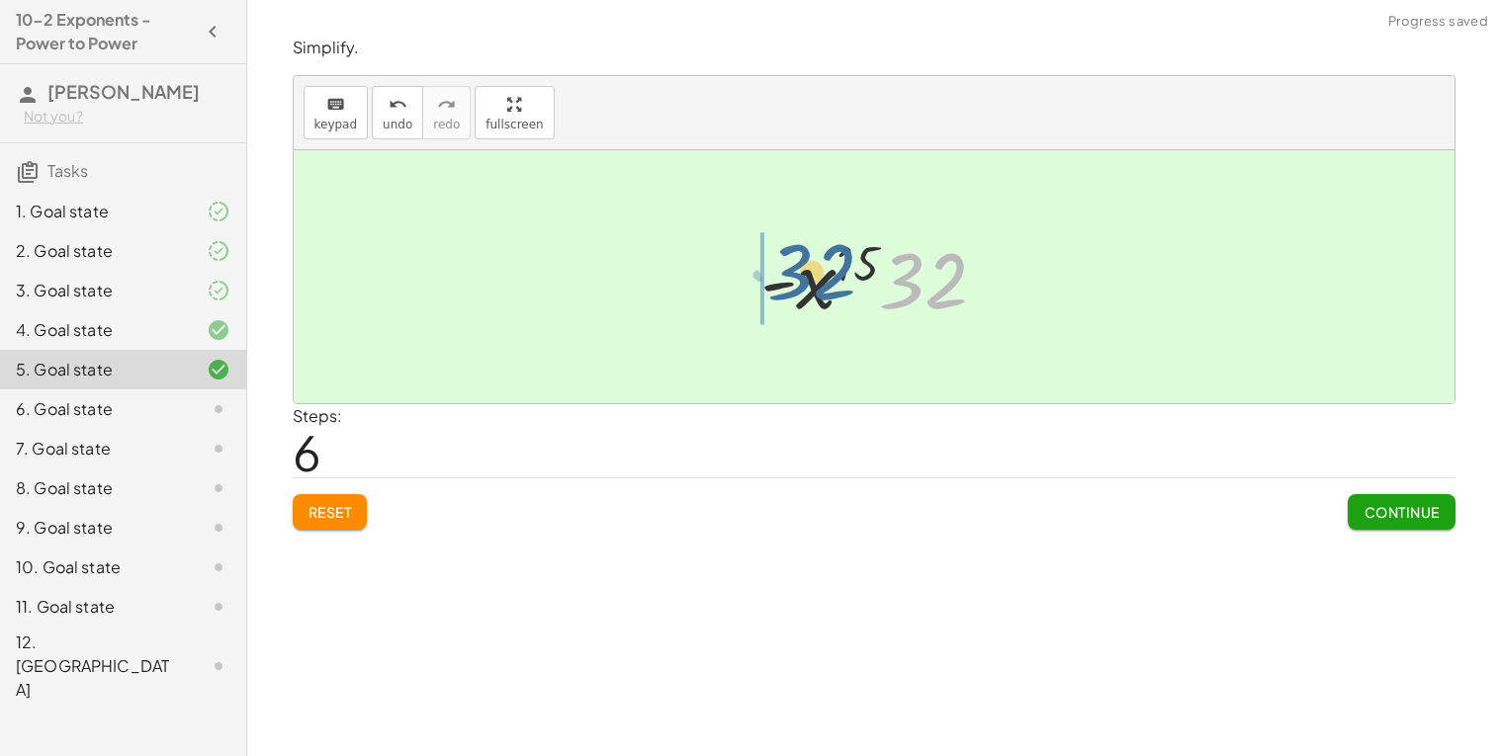
drag, startPoint x: 944, startPoint y: 284, endPoint x: 808, endPoint y: 287, distance: 136.4
click at [808, 287] on div at bounding box center [881, 277] width 262 height 102
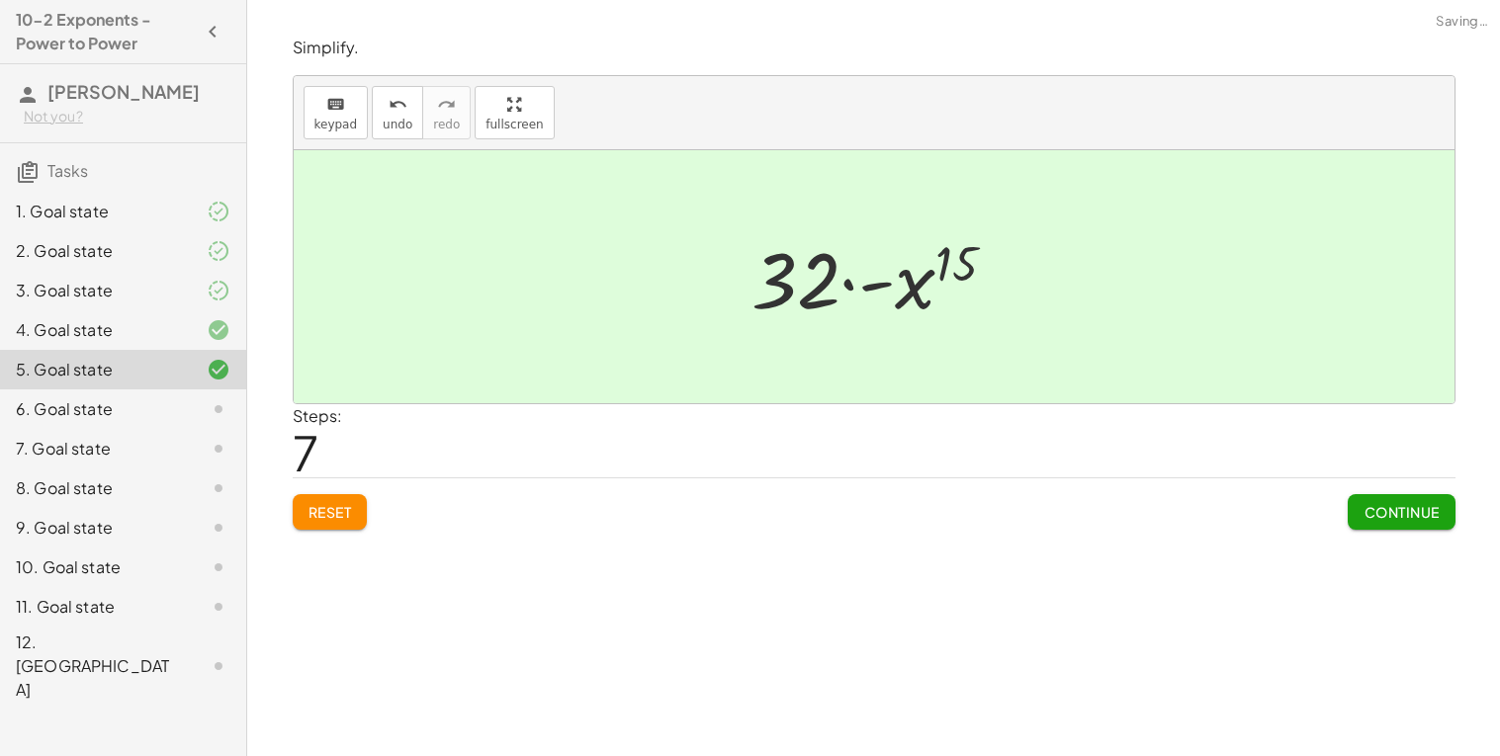
click at [1370, 525] on button "Continue" at bounding box center [1400, 512] width 107 height 36
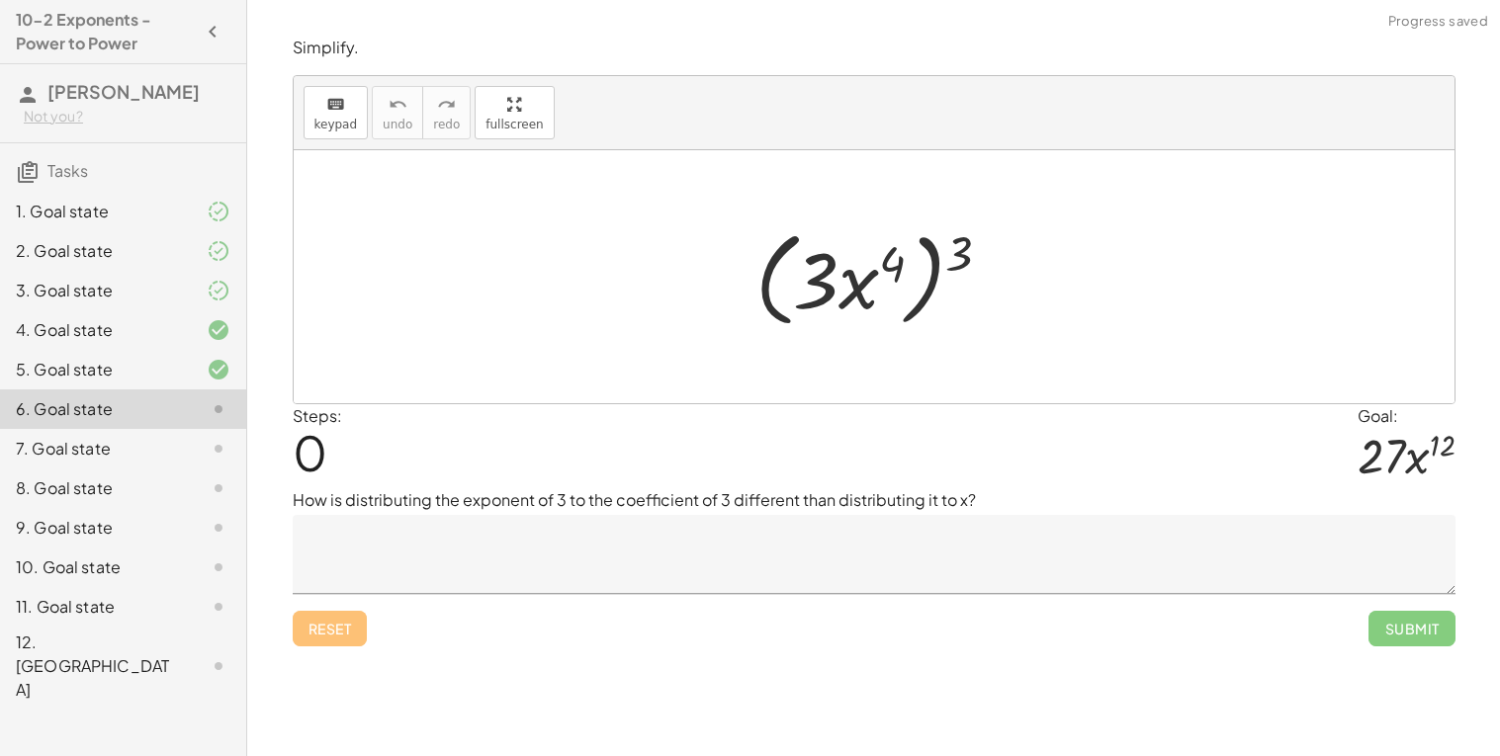
click at [888, 259] on div at bounding box center [881, 277] width 272 height 114
drag, startPoint x: 961, startPoint y: 259, endPoint x: 891, endPoint y: 274, distance: 71.7
click at [891, 274] on div at bounding box center [881, 277] width 272 height 114
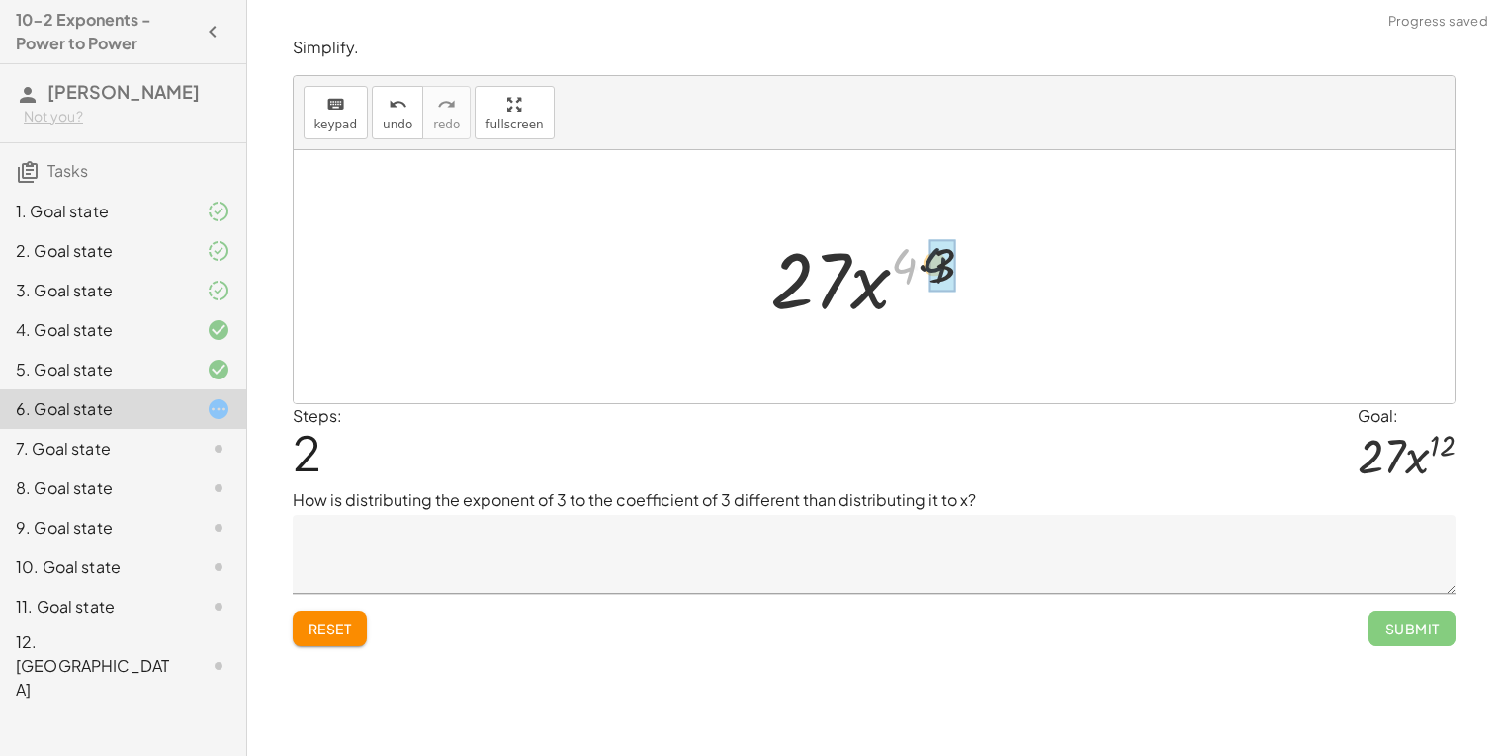
drag, startPoint x: 908, startPoint y: 270, endPoint x: 940, endPoint y: 269, distance: 31.6
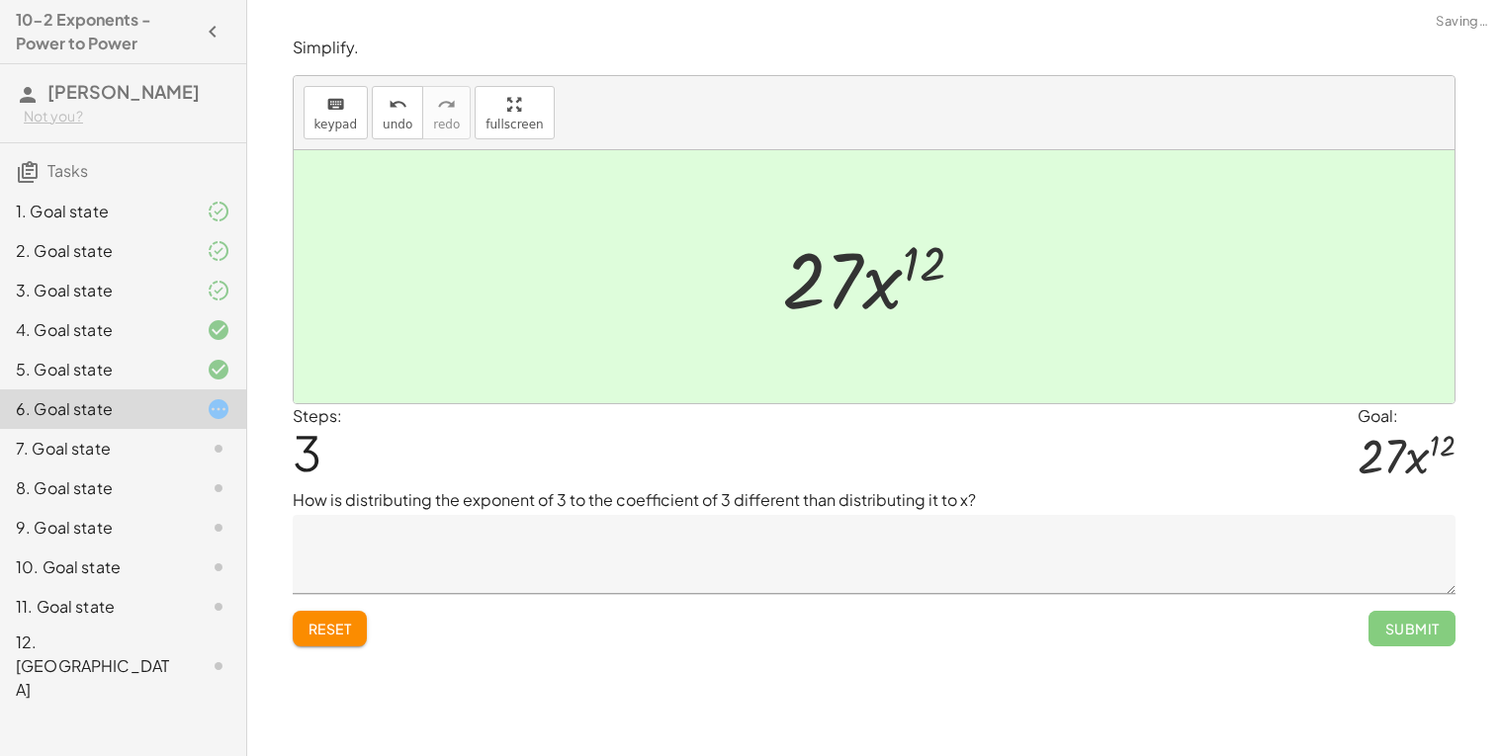
click at [769, 540] on textarea at bounding box center [874, 554] width 1163 height 79
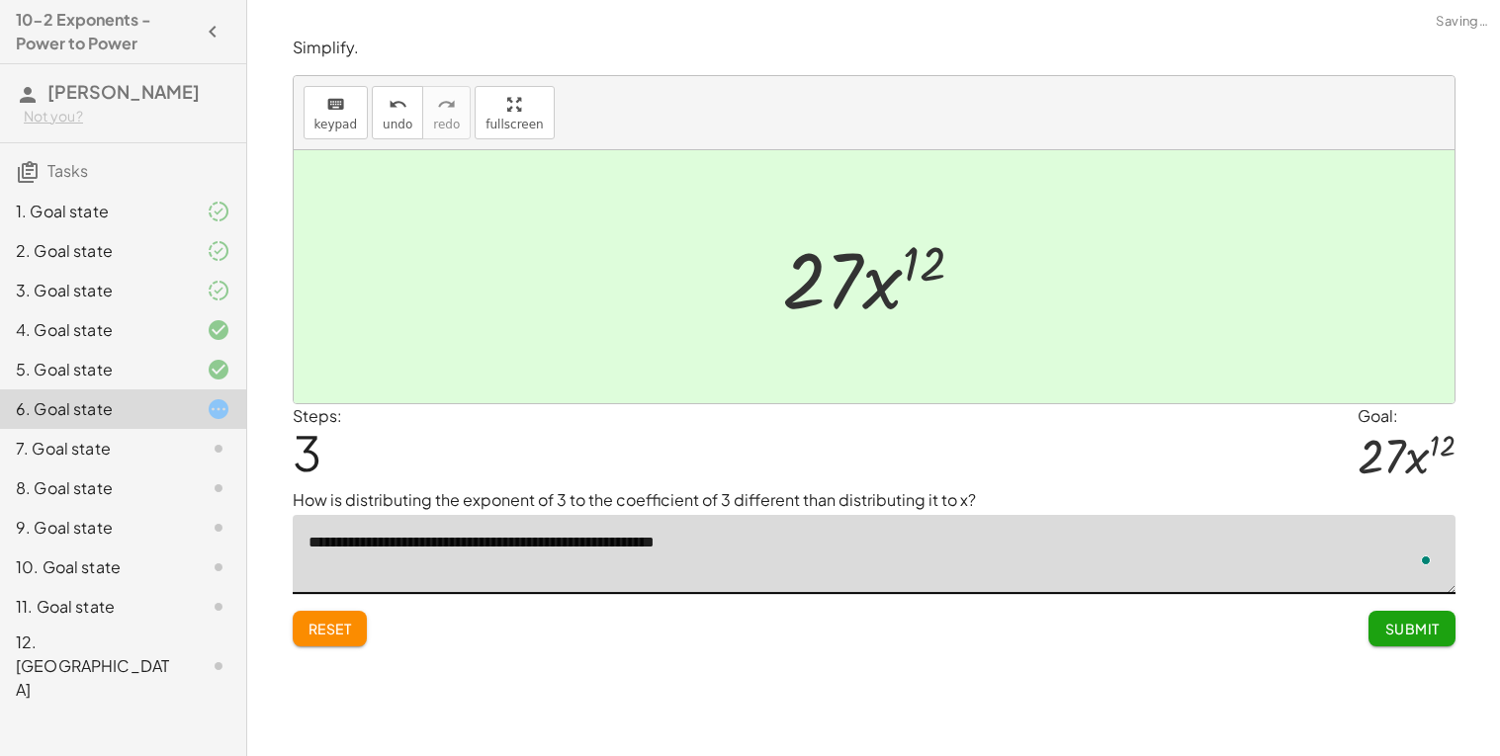
type textarea "**********"
click at [1422, 639] on button "Submit" at bounding box center [1411, 629] width 86 height 36
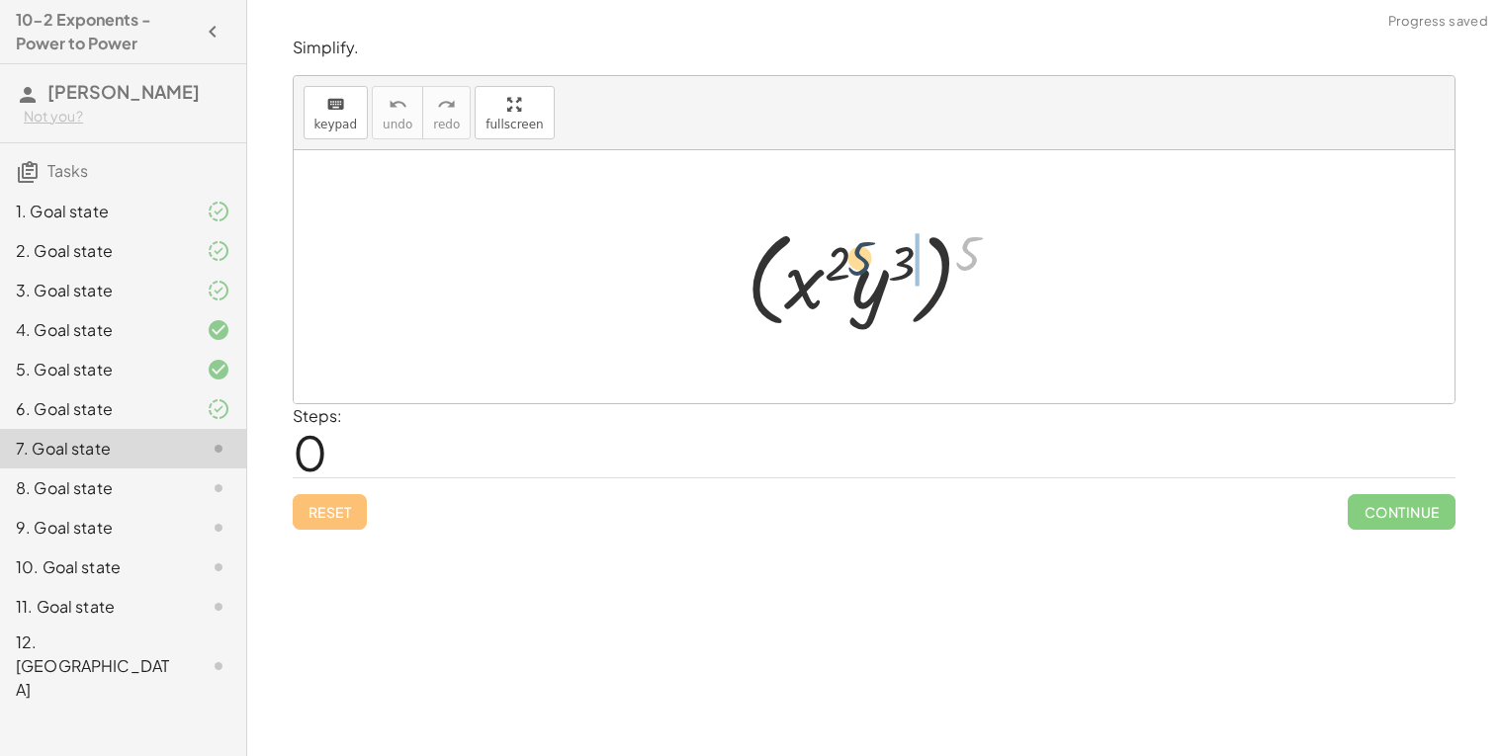
drag, startPoint x: 962, startPoint y: 256, endPoint x: 831, endPoint y: 263, distance: 130.7
click at [831, 263] on div at bounding box center [880, 277] width 289 height 114
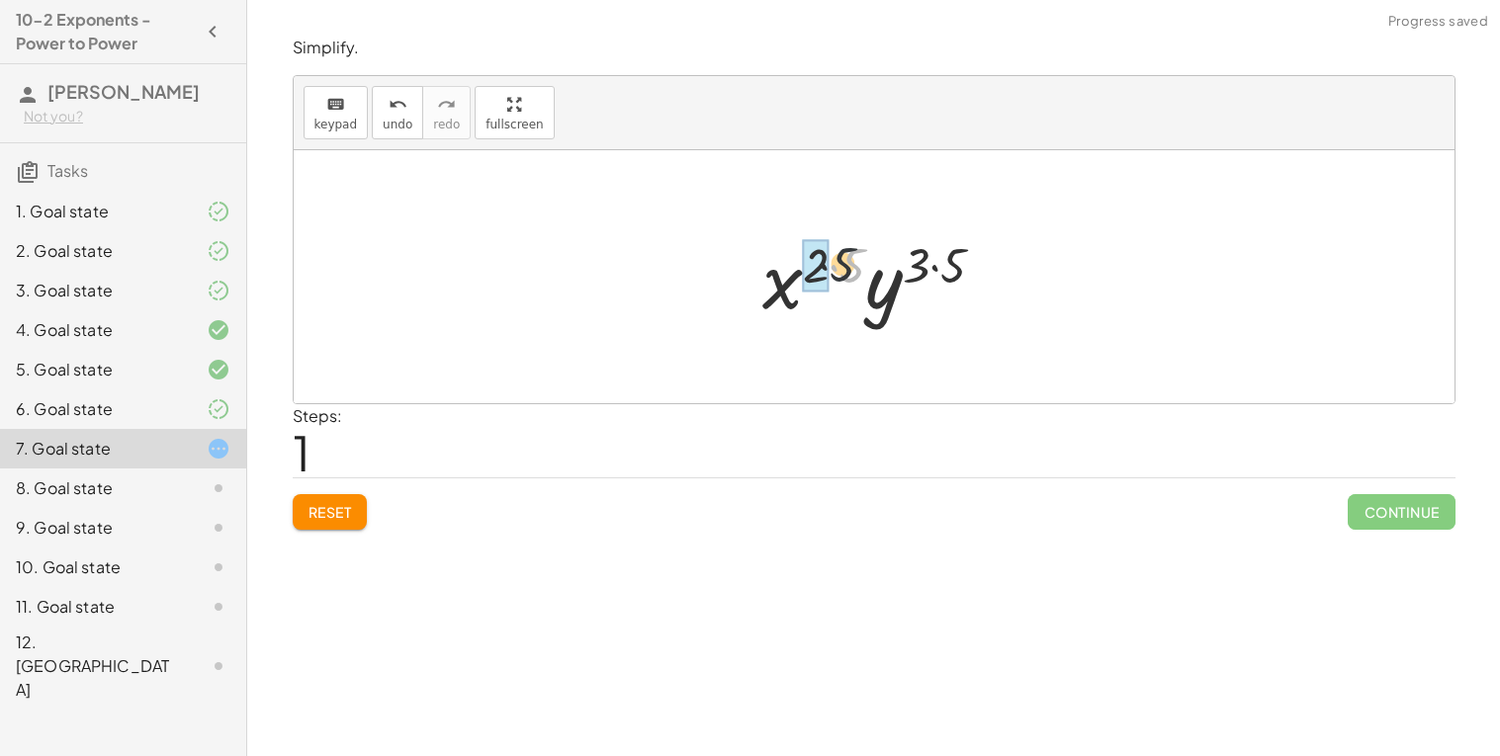
drag, startPoint x: 848, startPoint y: 269, endPoint x: 814, endPoint y: 265, distance: 34.8
drag, startPoint x: 955, startPoint y: 264, endPoint x: 909, endPoint y: 267, distance: 45.6
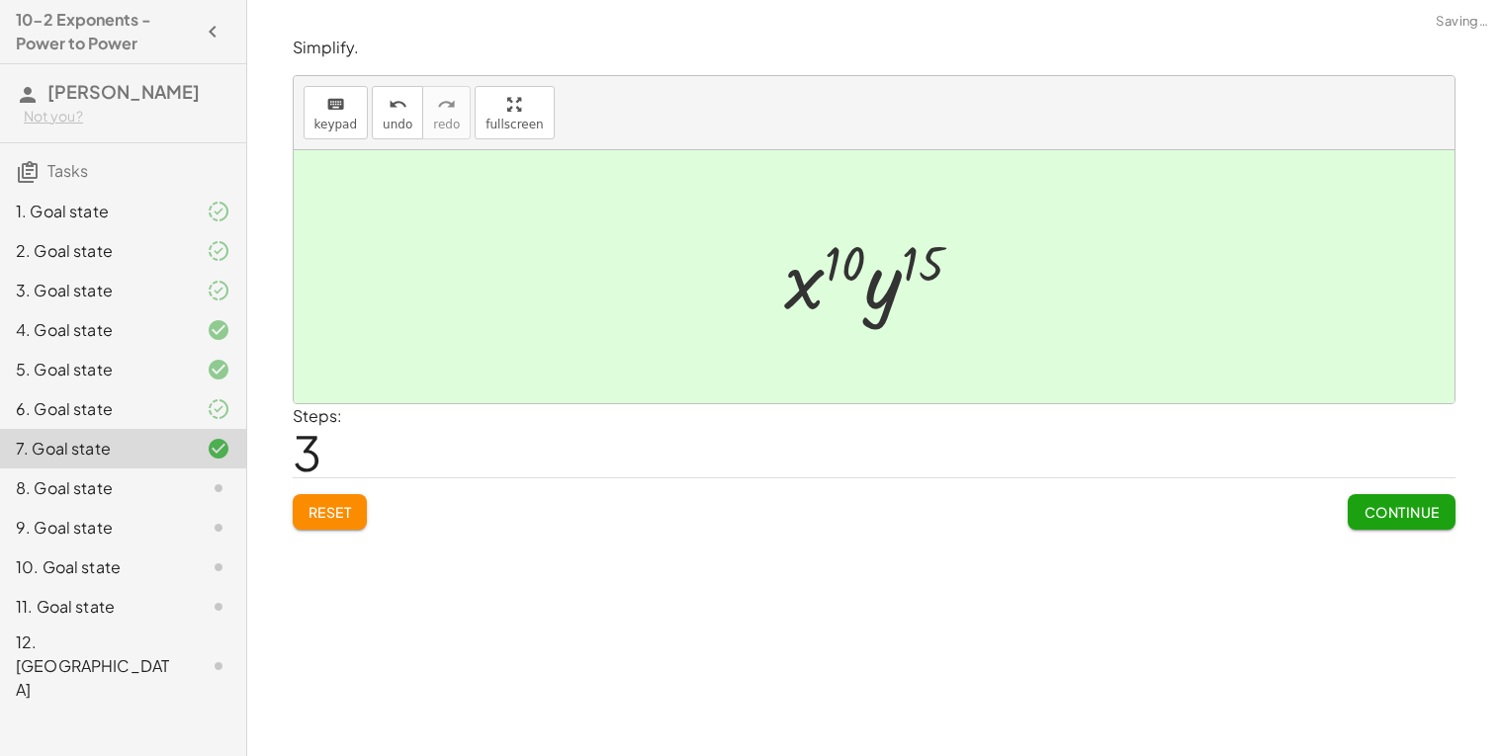
click at [1386, 516] on span "Continue" at bounding box center [1400, 512] width 75 height 18
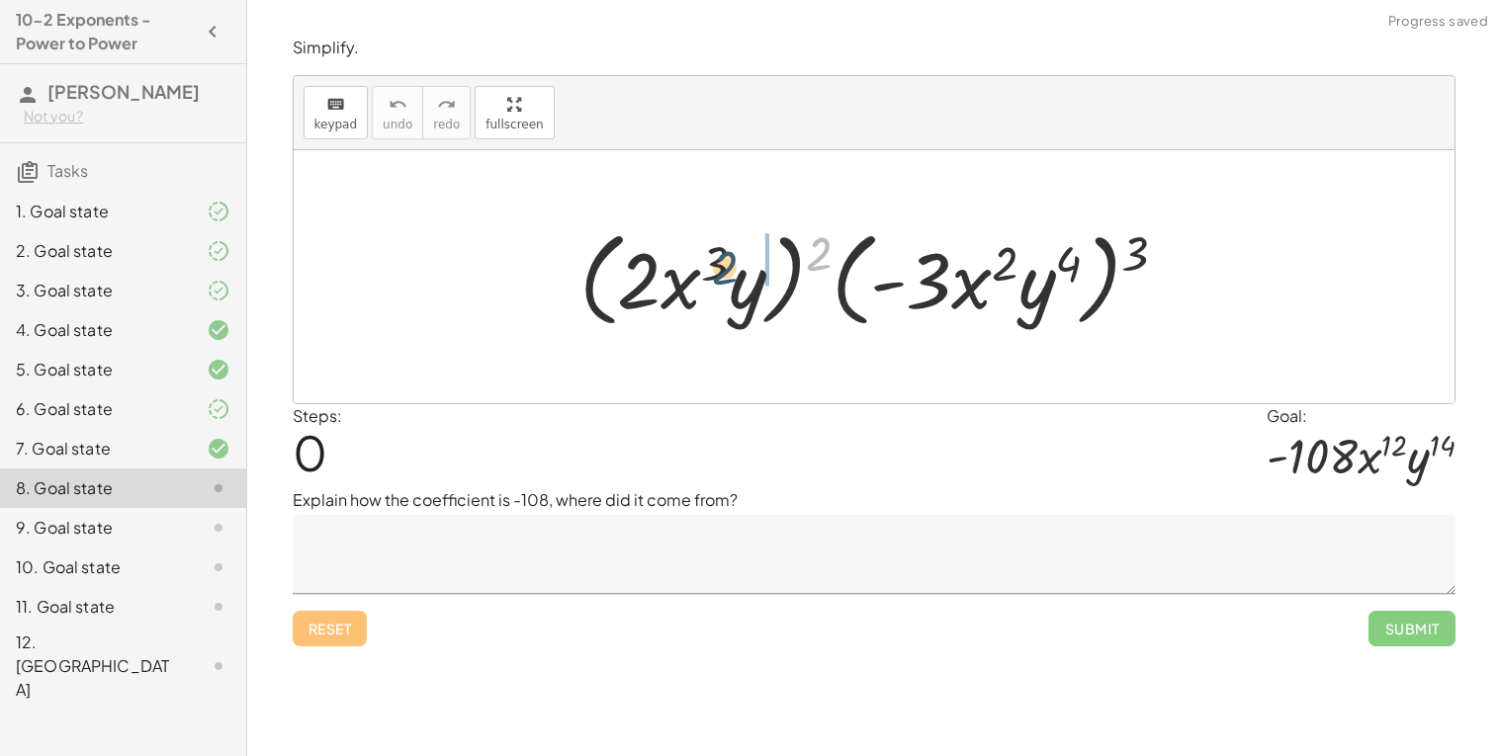
drag, startPoint x: 826, startPoint y: 251, endPoint x: 723, endPoint y: 268, distance: 105.1
click at [723, 268] on div at bounding box center [881, 277] width 624 height 114
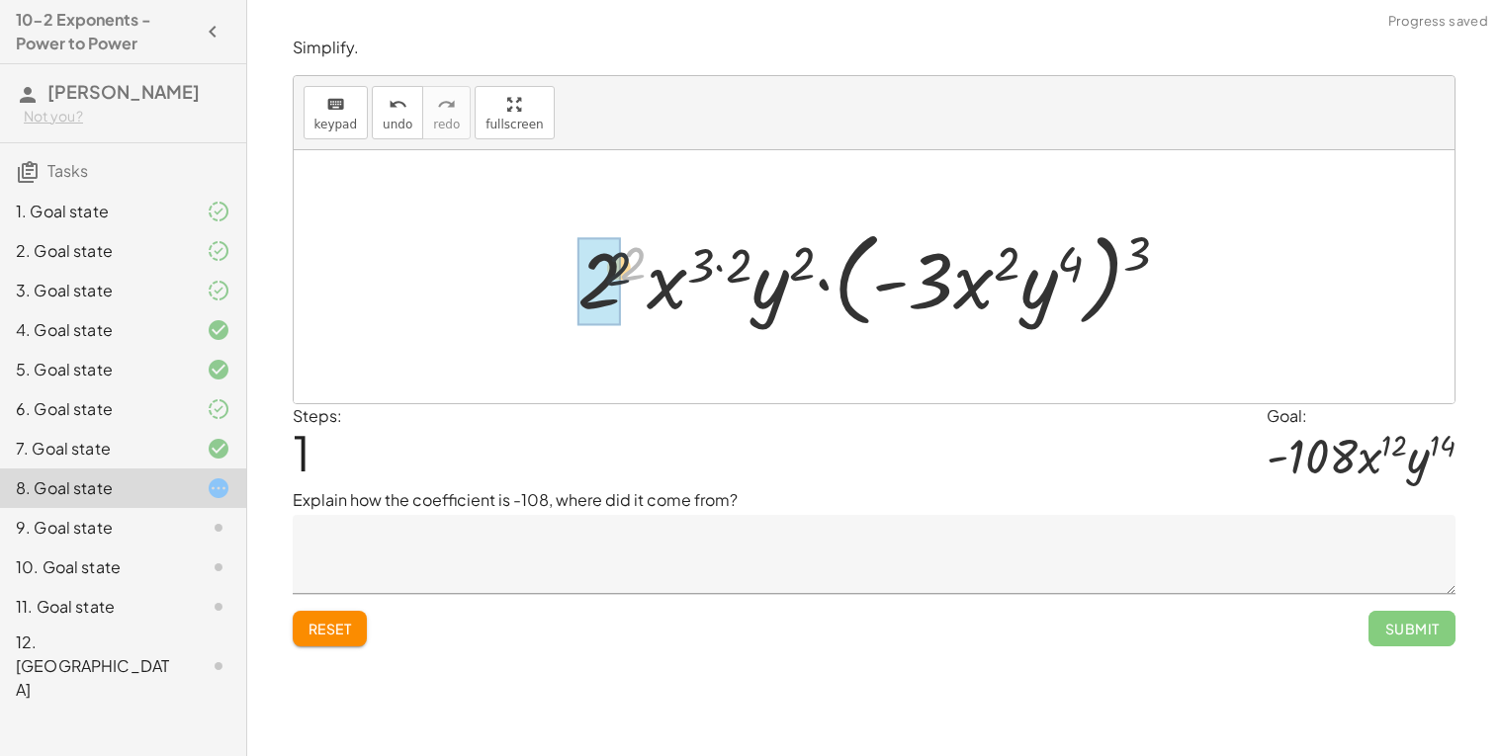
drag, startPoint x: 644, startPoint y: 263, endPoint x: 599, endPoint y: 279, distance: 47.2
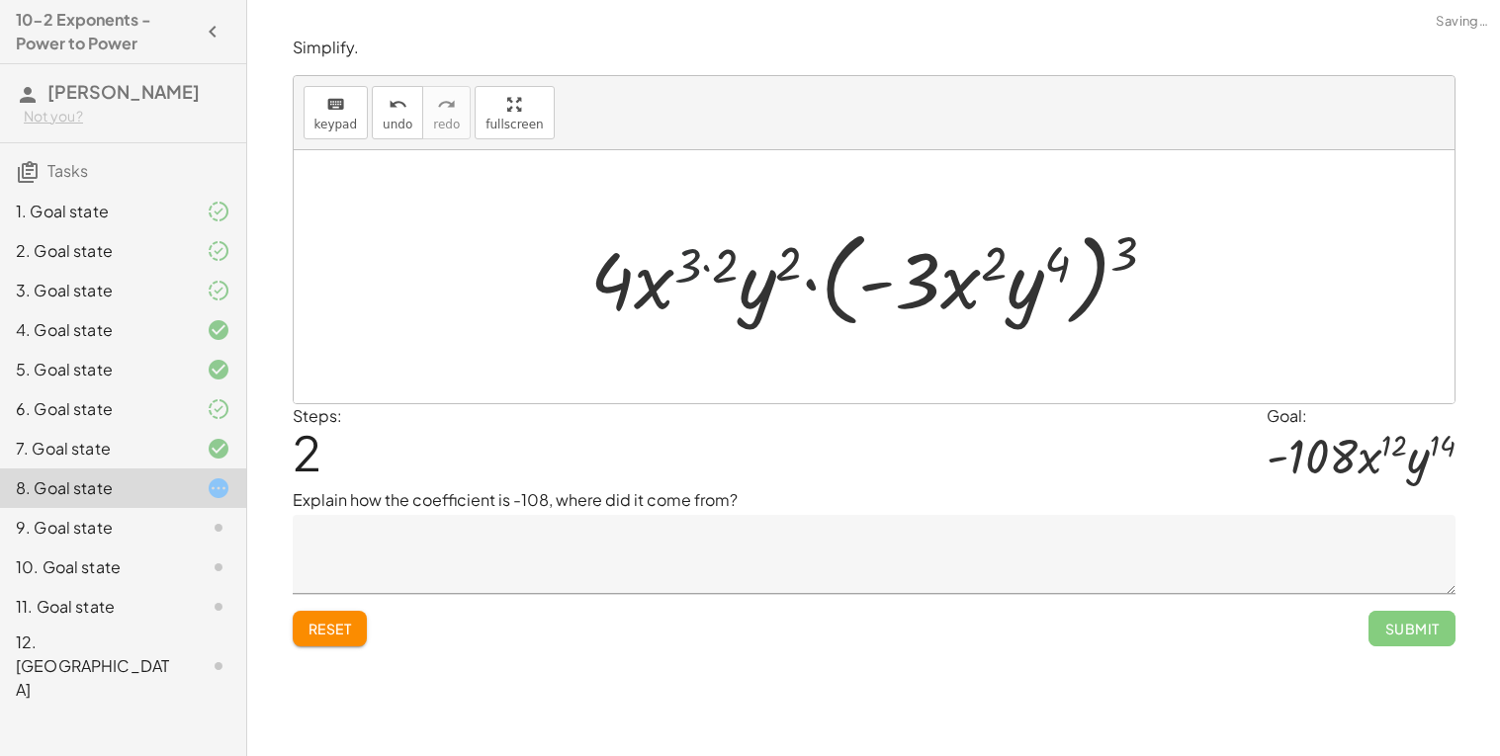
click at [699, 267] on div at bounding box center [881, 277] width 602 height 114
drag, startPoint x: 789, startPoint y: 255, endPoint x: 709, endPoint y: 276, distance: 82.7
click at [709, 276] on div at bounding box center [881, 277] width 602 height 114
drag, startPoint x: 732, startPoint y: 274, endPoint x: 698, endPoint y: 271, distance: 33.7
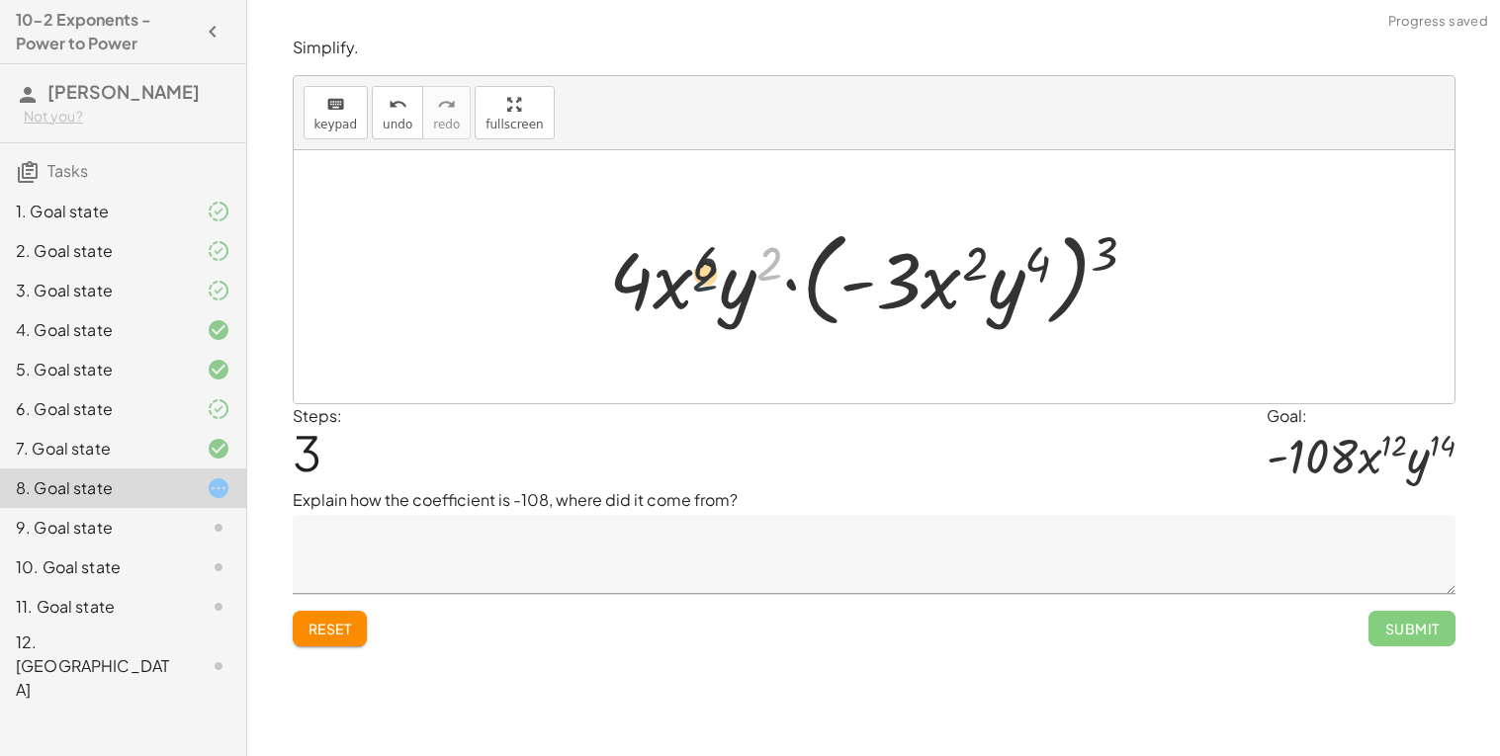
drag, startPoint x: 771, startPoint y: 258, endPoint x: 695, endPoint y: 269, distance: 76.9
click at [695, 269] on div at bounding box center [880, 277] width 563 height 114
drag, startPoint x: 702, startPoint y: 266, endPoint x: 630, endPoint y: 283, distance: 74.1
click at [630, 283] on div at bounding box center [880, 277] width 563 height 114
drag, startPoint x: 1106, startPoint y: 245, endPoint x: 983, endPoint y: 251, distance: 123.7
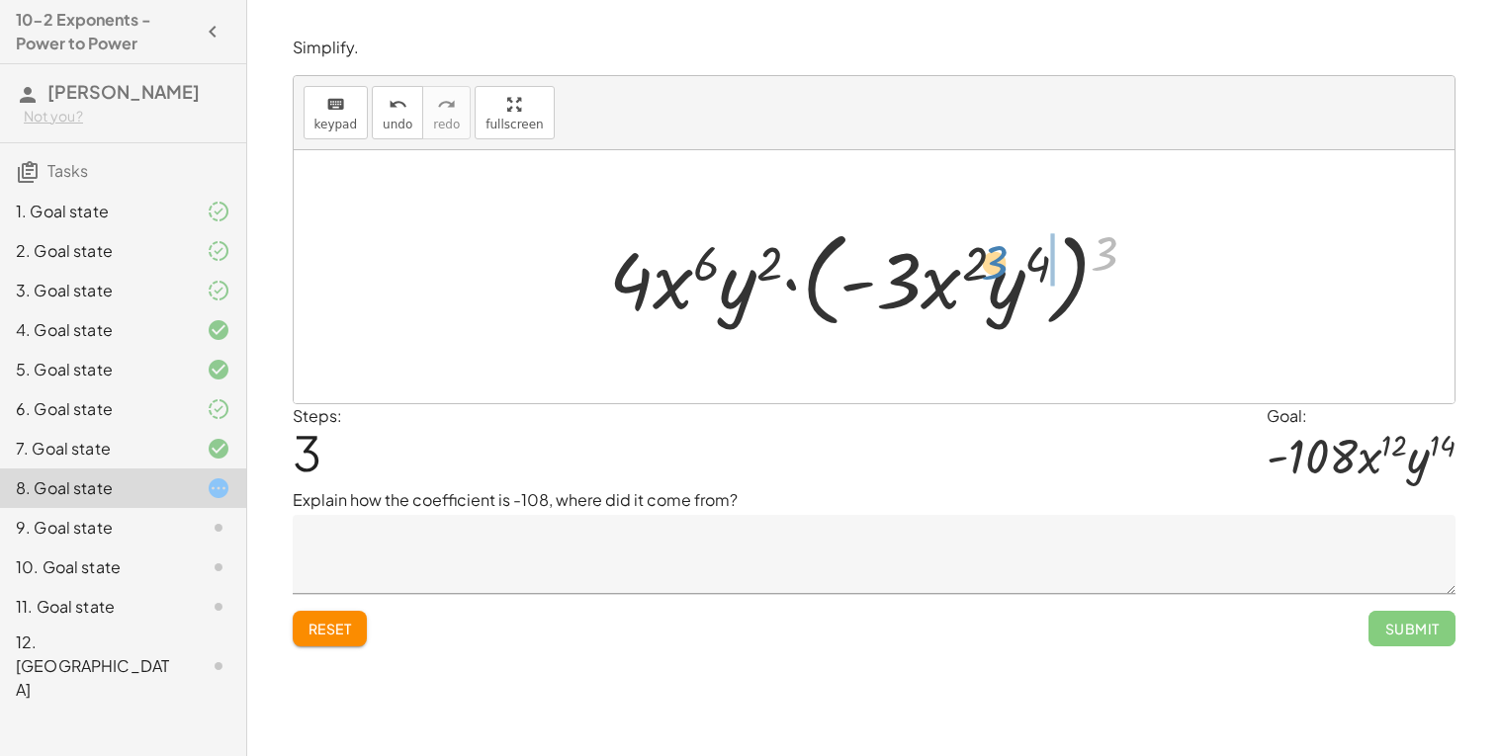
click at [983, 251] on div at bounding box center [880, 277] width 563 height 114
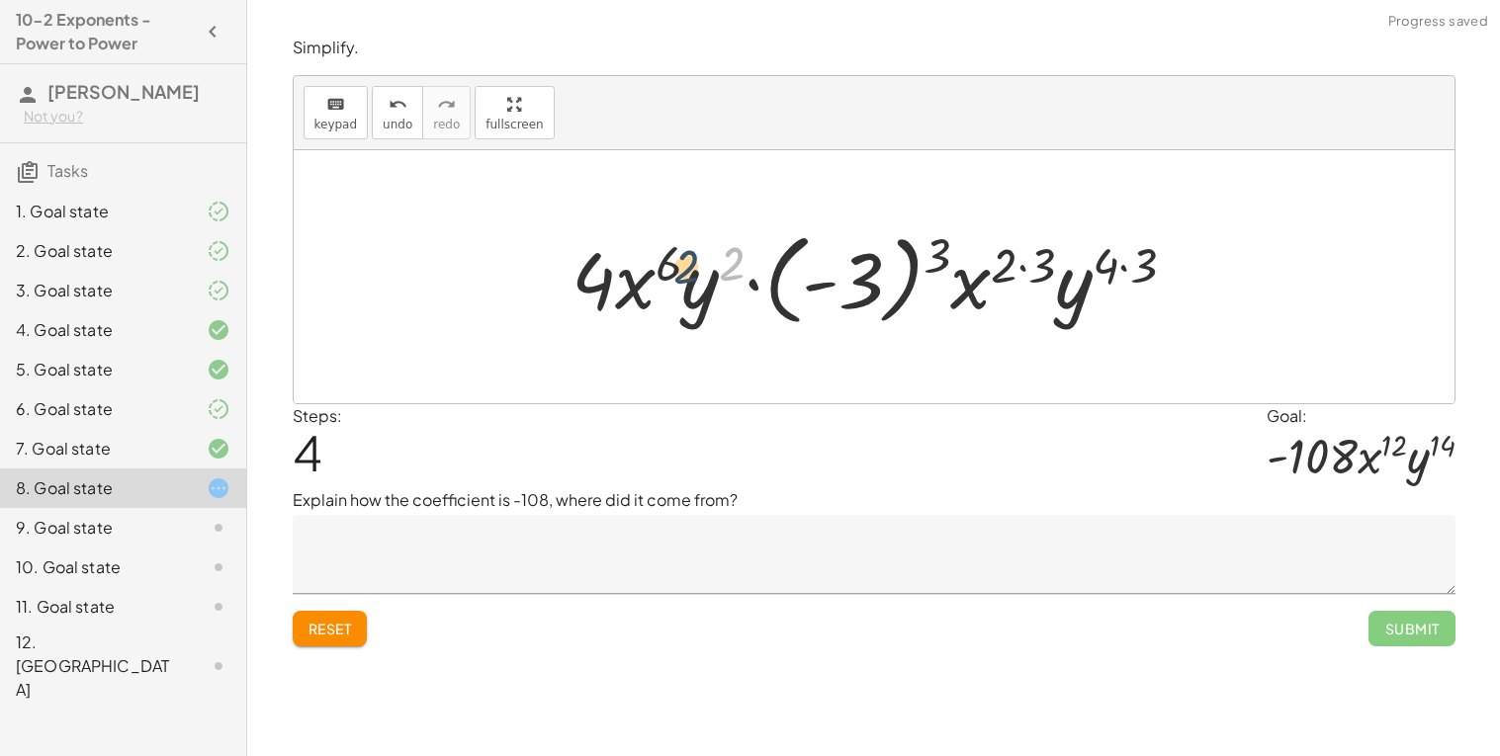
drag, startPoint x: 725, startPoint y: 251, endPoint x: 667, endPoint y: 256, distance: 57.5
click at [667, 256] on div at bounding box center [881, 277] width 641 height 110
drag, startPoint x: 695, startPoint y: 285, endPoint x: 601, endPoint y: 281, distance: 94.0
click at [601, 281] on div at bounding box center [881, 277] width 641 height 110
click at [720, 288] on div at bounding box center [881, 277] width 641 height 110
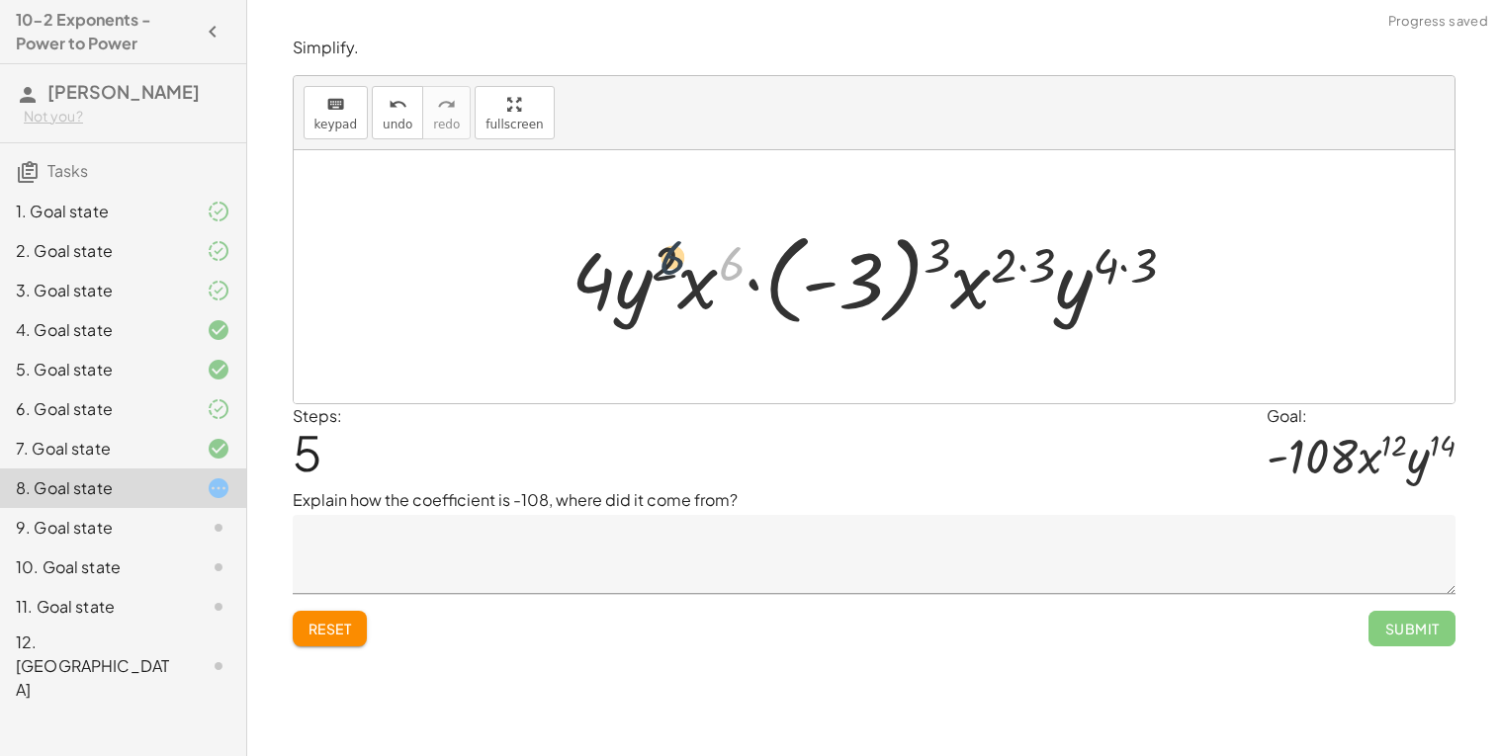
drag, startPoint x: 723, startPoint y: 278, endPoint x: 662, endPoint y: 272, distance: 60.6
click at [662, 272] on div at bounding box center [881, 277] width 641 height 110
click at [358, 625] on button "Reset" at bounding box center [330, 629] width 75 height 36
click at [358, 625] on div "Reset Submit" at bounding box center [874, 620] width 1163 height 52
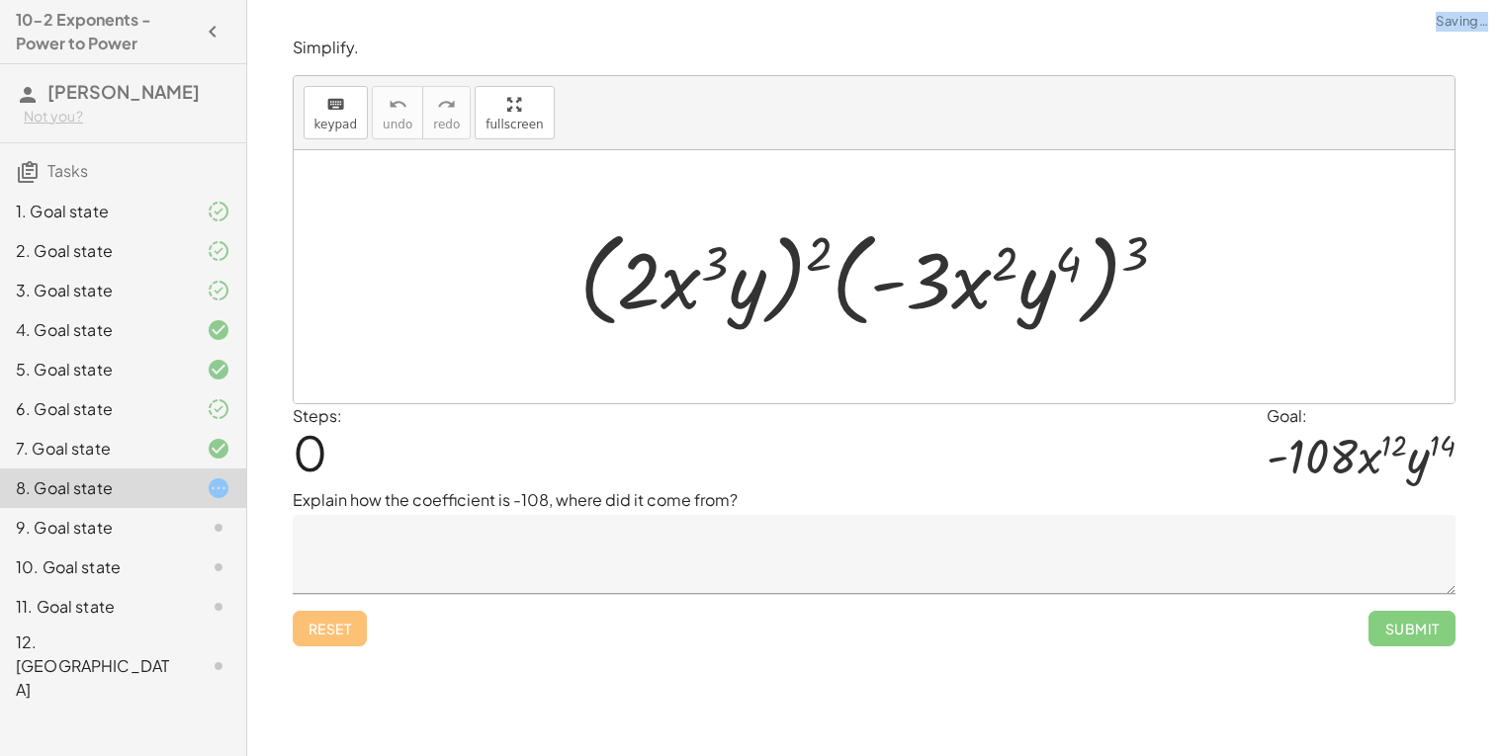
click at [358, 625] on div "Reset Submit" at bounding box center [874, 620] width 1163 height 52
drag, startPoint x: 1069, startPoint y: 258, endPoint x: 1006, endPoint y: 263, distance: 62.5
click at [1006, 263] on div at bounding box center [881, 277] width 624 height 114
drag, startPoint x: 1135, startPoint y: 264, endPoint x: 998, endPoint y: 269, distance: 136.5
click at [998, 269] on div at bounding box center [881, 277] width 624 height 114
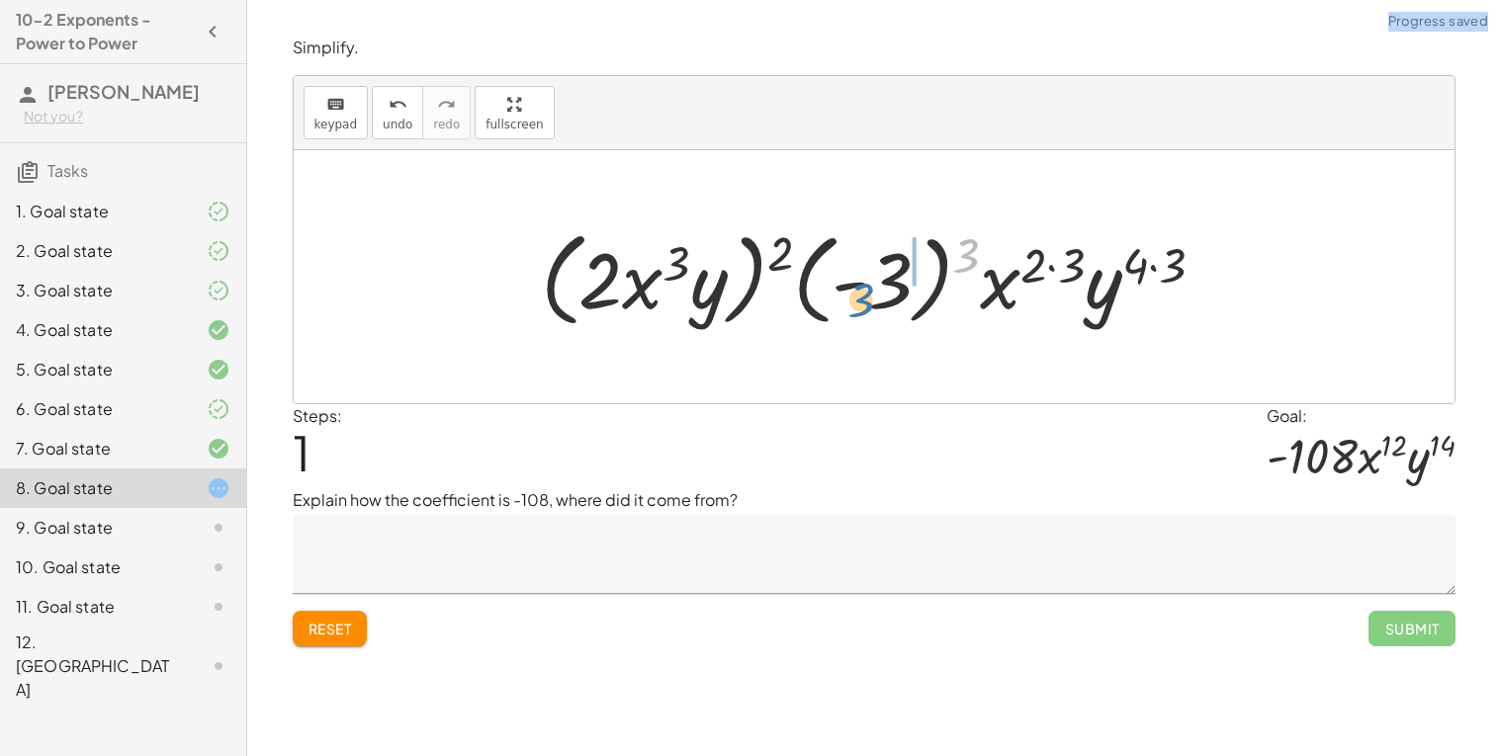
drag, startPoint x: 971, startPoint y: 254, endPoint x: 888, endPoint y: 292, distance: 91.1
click at [888, 292] on div at bounding box center [881, 277] width 700 height 114
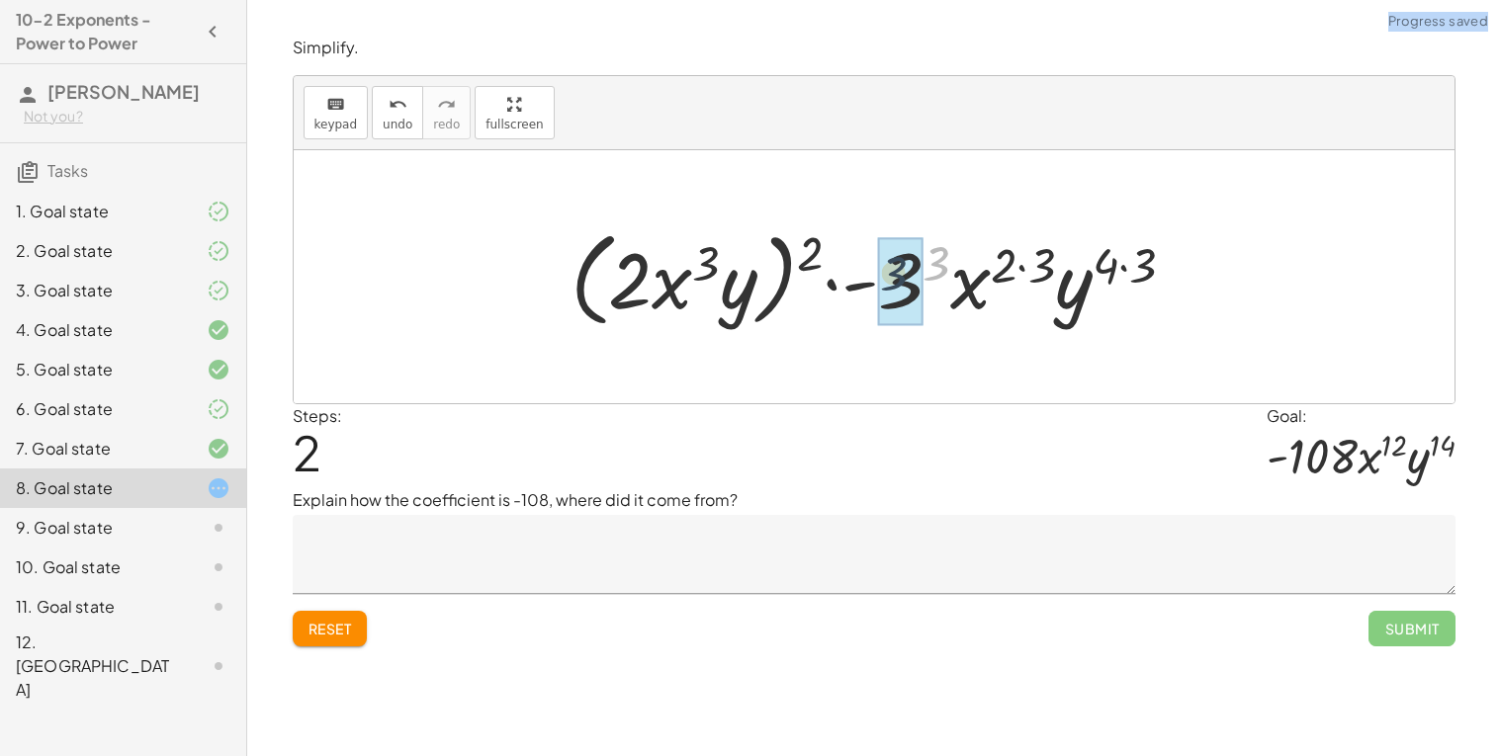
drag, startPoint x: 934, startPoint y: 264, endPoint x: 890, endPoint y: 274, distance: 45.6
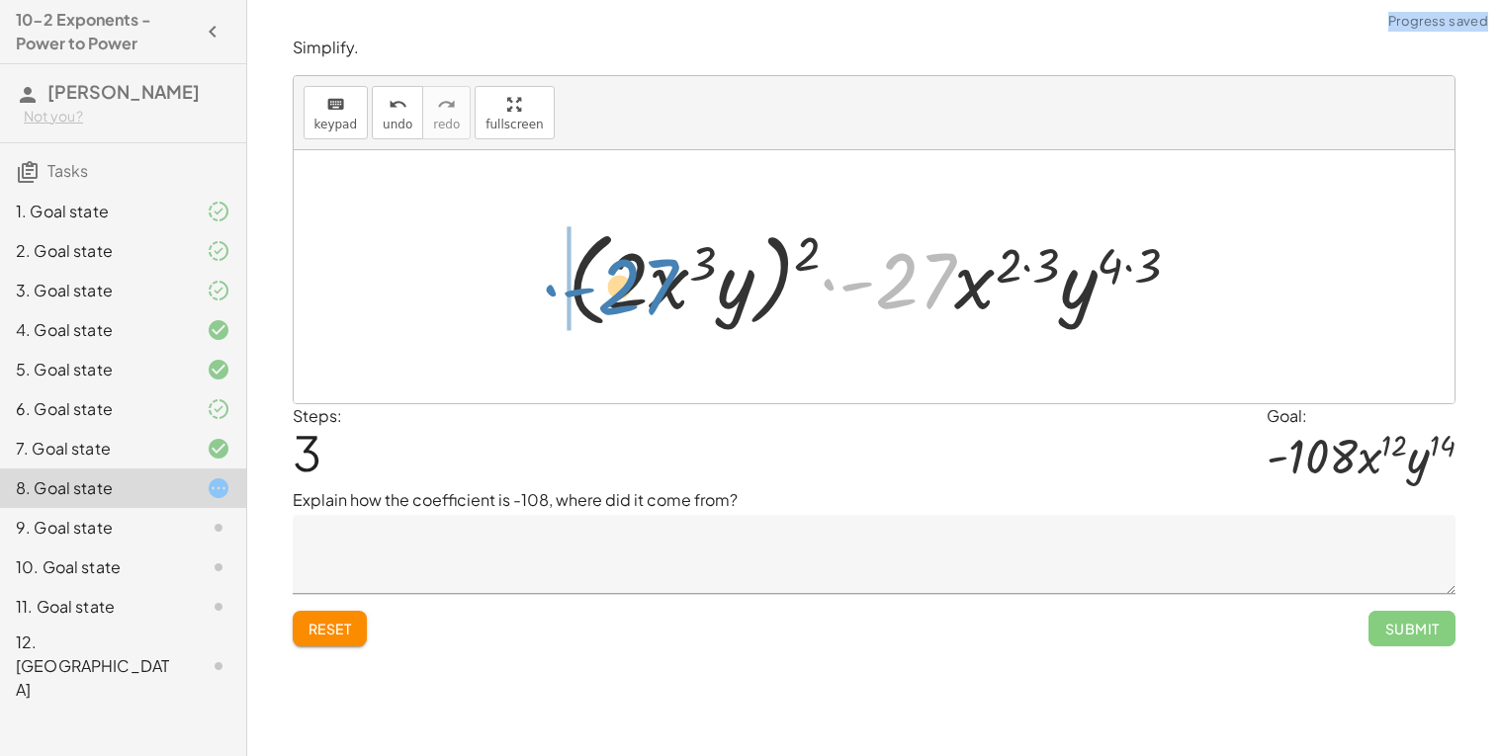
drag, startPoint x: 946, startPoint y: 280, endPoint x: 680, endPoint y: 289, distance: 266.1
click at [680, 289] on div at bounding box center [882, 277] width 648 height 114
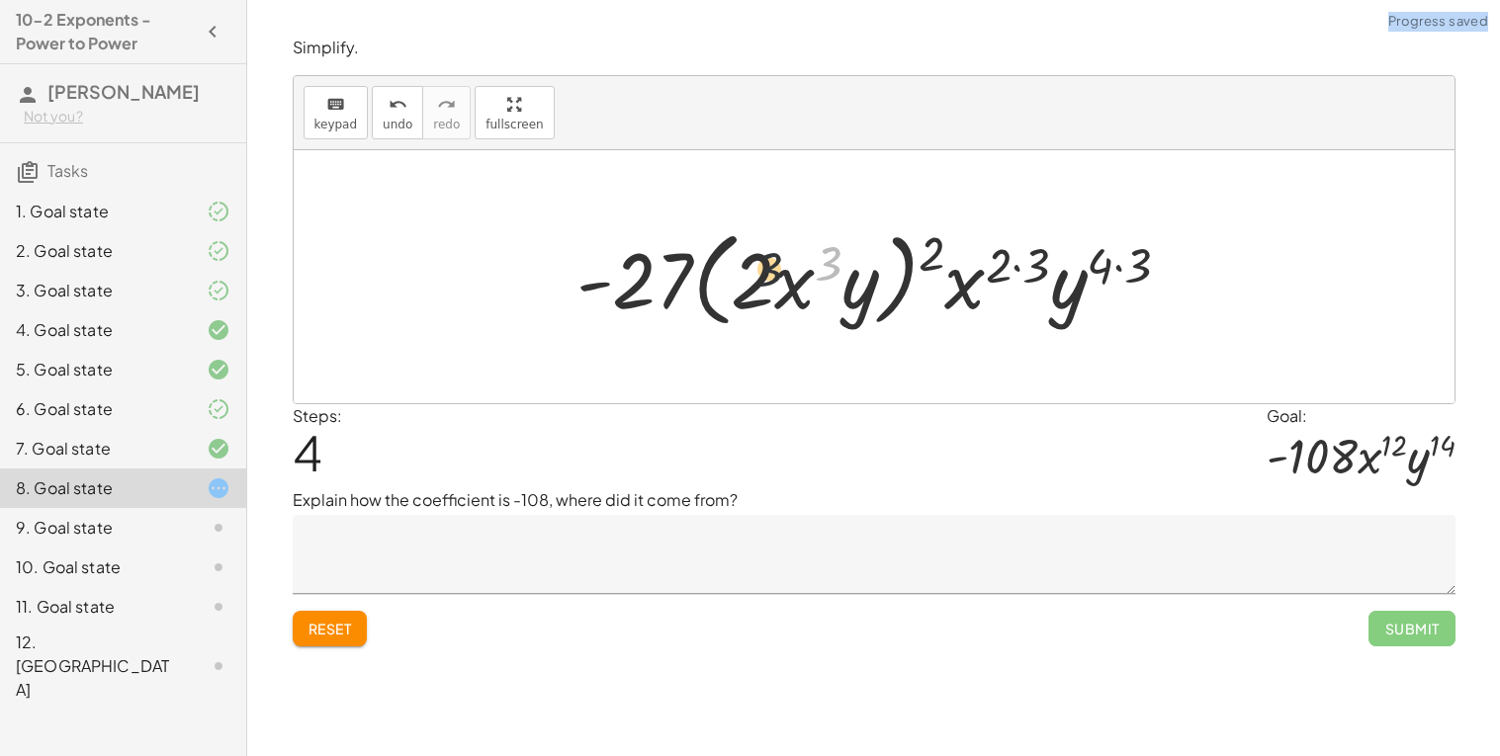
drag, startPoint x: 836, startPoint y: 261, endPoint x: 747, endPoint y: 274, distance: 89.9
click at [747, 274] on div at bounding box center [881, 277] width 630 height 114
drag, startPoint x: 924, startPoint y: 256, endPoint x: 826, endPoint y: 260, distance: 97.9
click at [826, 260] on div at bounding box center [881, 277] width 630 height 114
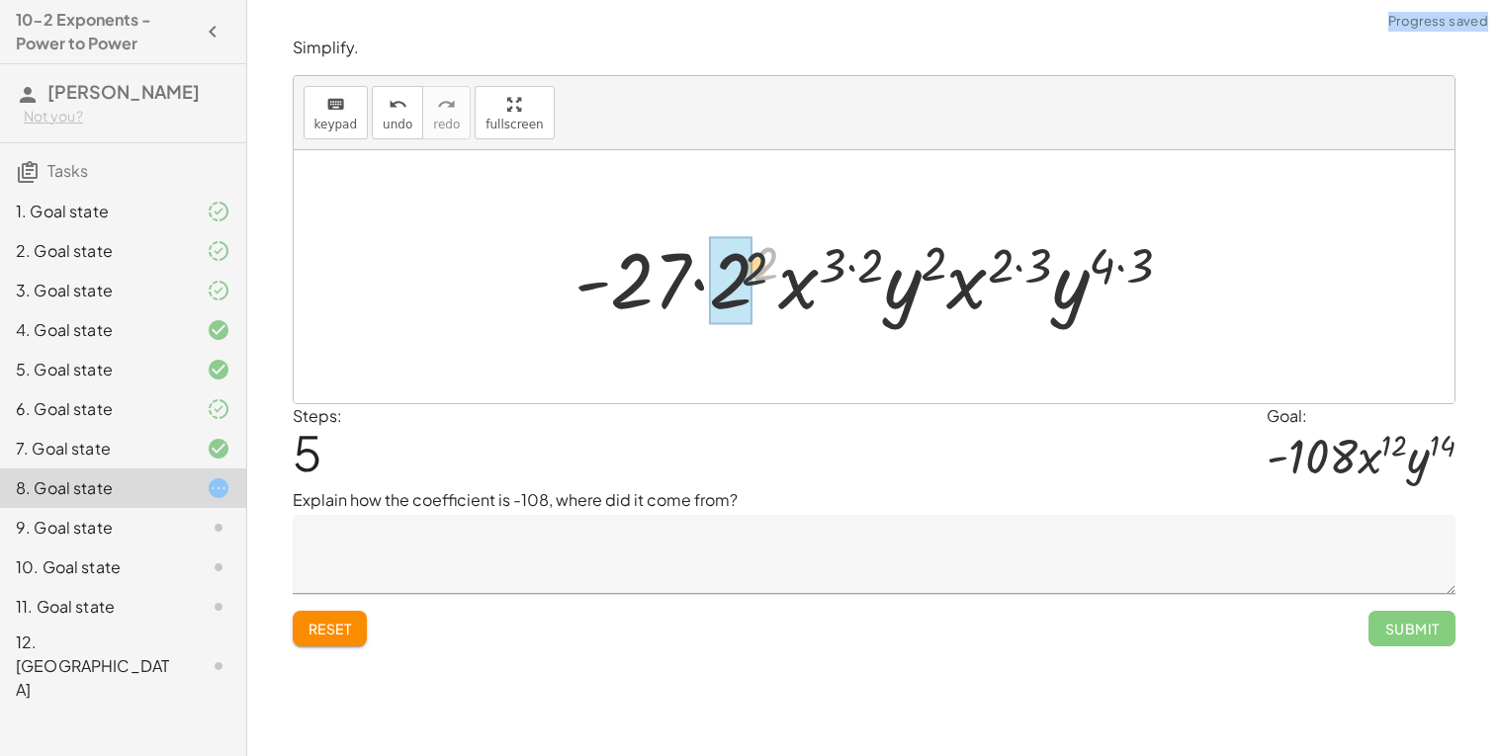
drag, startPoint x: 760, startPoint y: 266, endPoint x: 733, endPoint y: 281, distance: 31.4
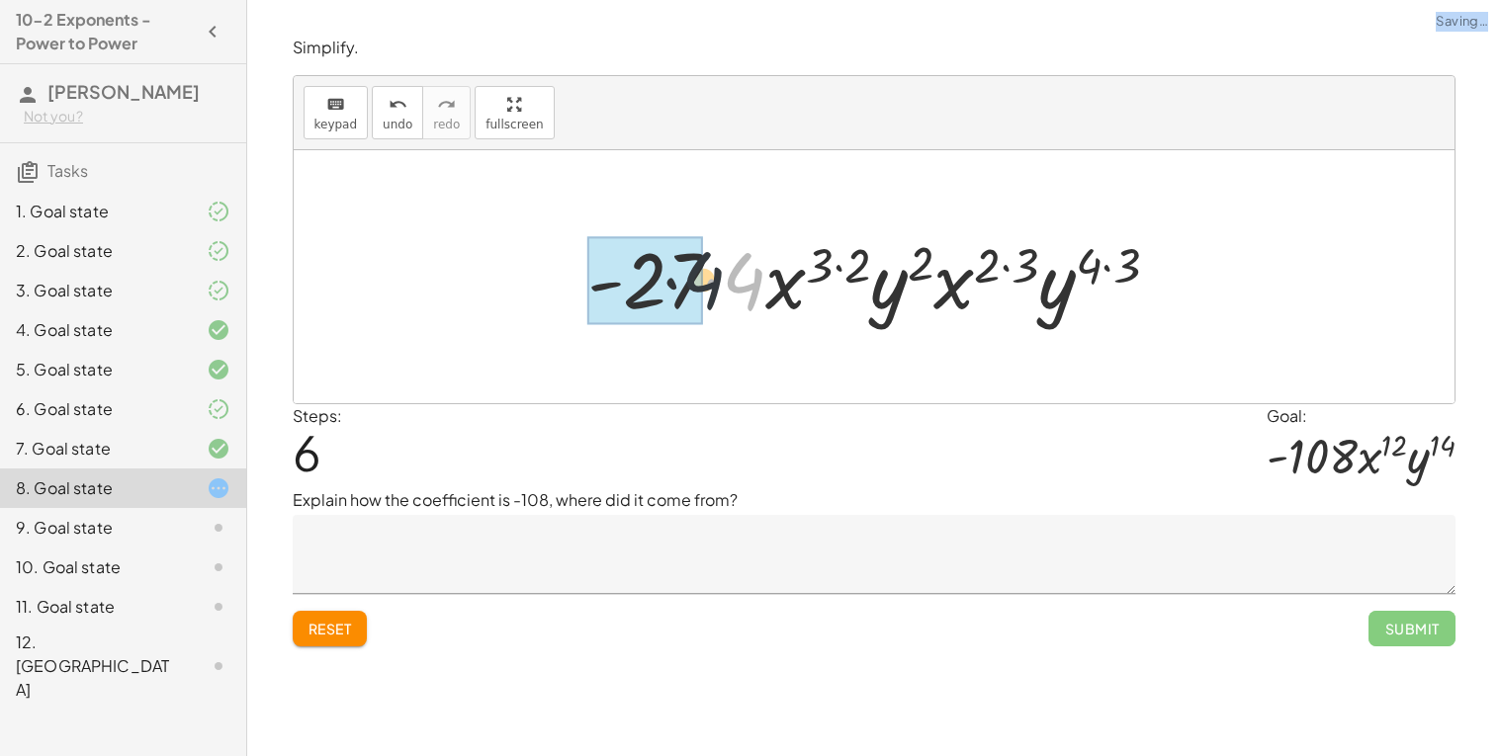
drag, startPoint x: 749, startPoint y: 283, endPoint x: 683, endPoint y: 280, distance: 66.3
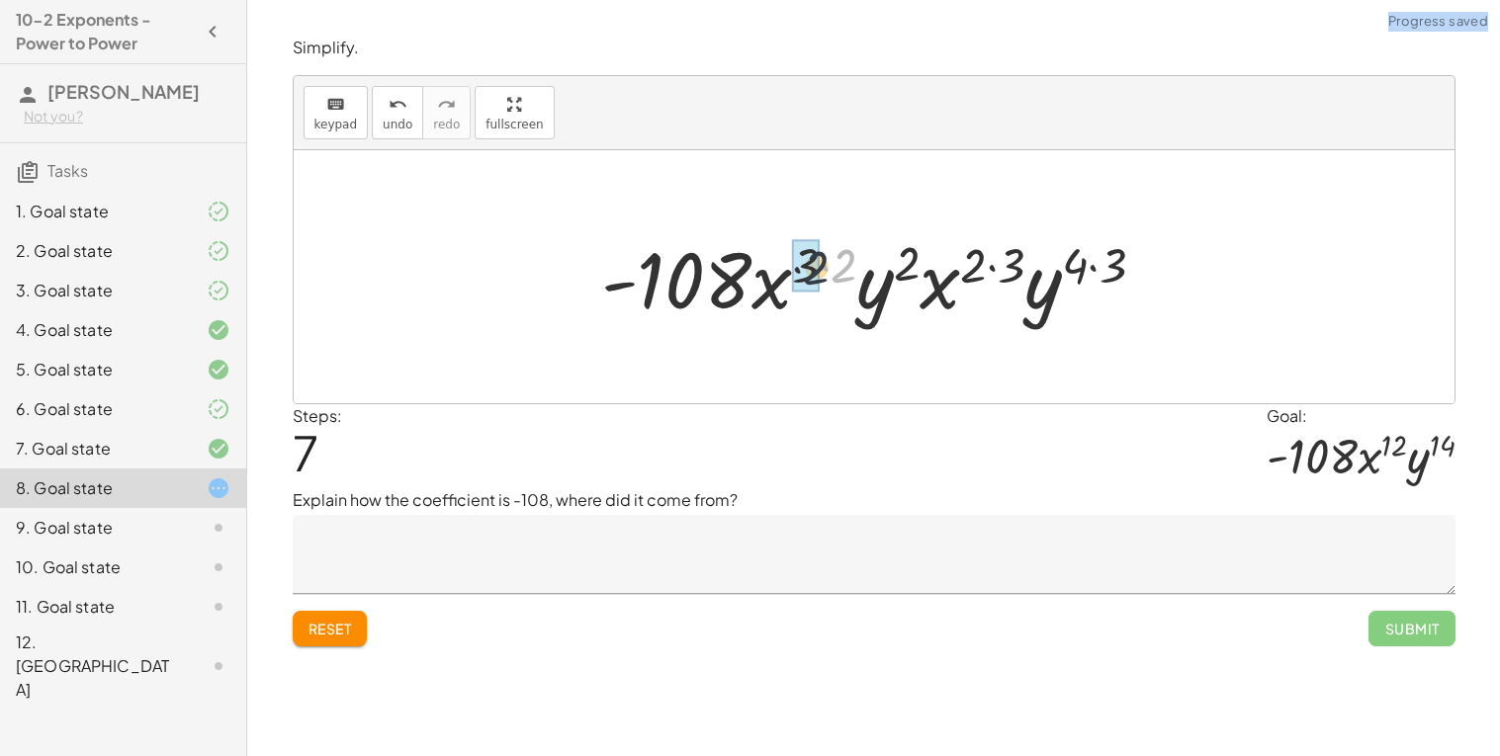
drag, startPoint x: 838, startPoint y: 266, endPoint x: 804, endPoint y: 268, distance: 34.7
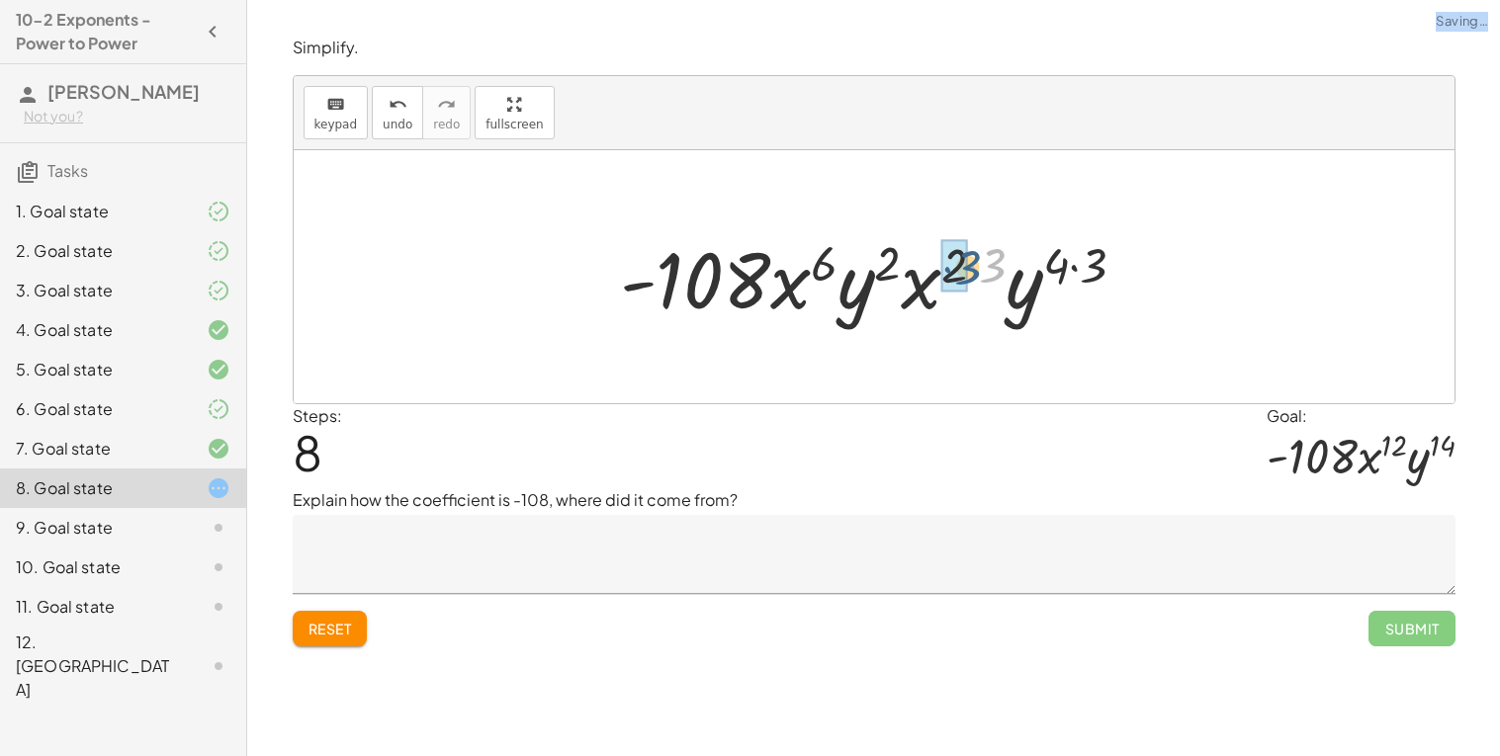
drag, startPoint x: 984, startPoint y: 270, endPoint x: 959, endPoint y: 272, distance: 24.8
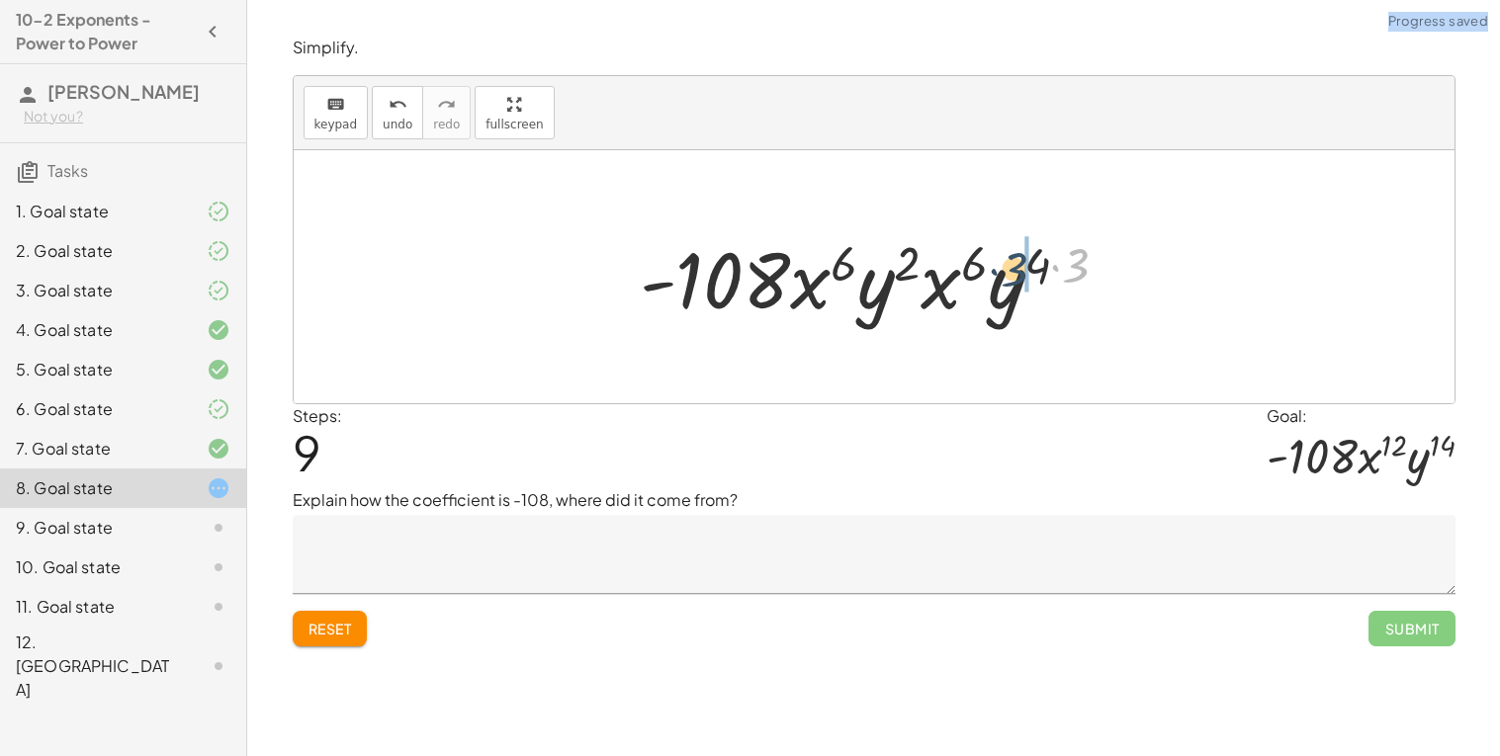
drag, startPoint x: 1083, startPoint y: 272, endPoint x: 1046, endPoint y: 275, distance: 37.7
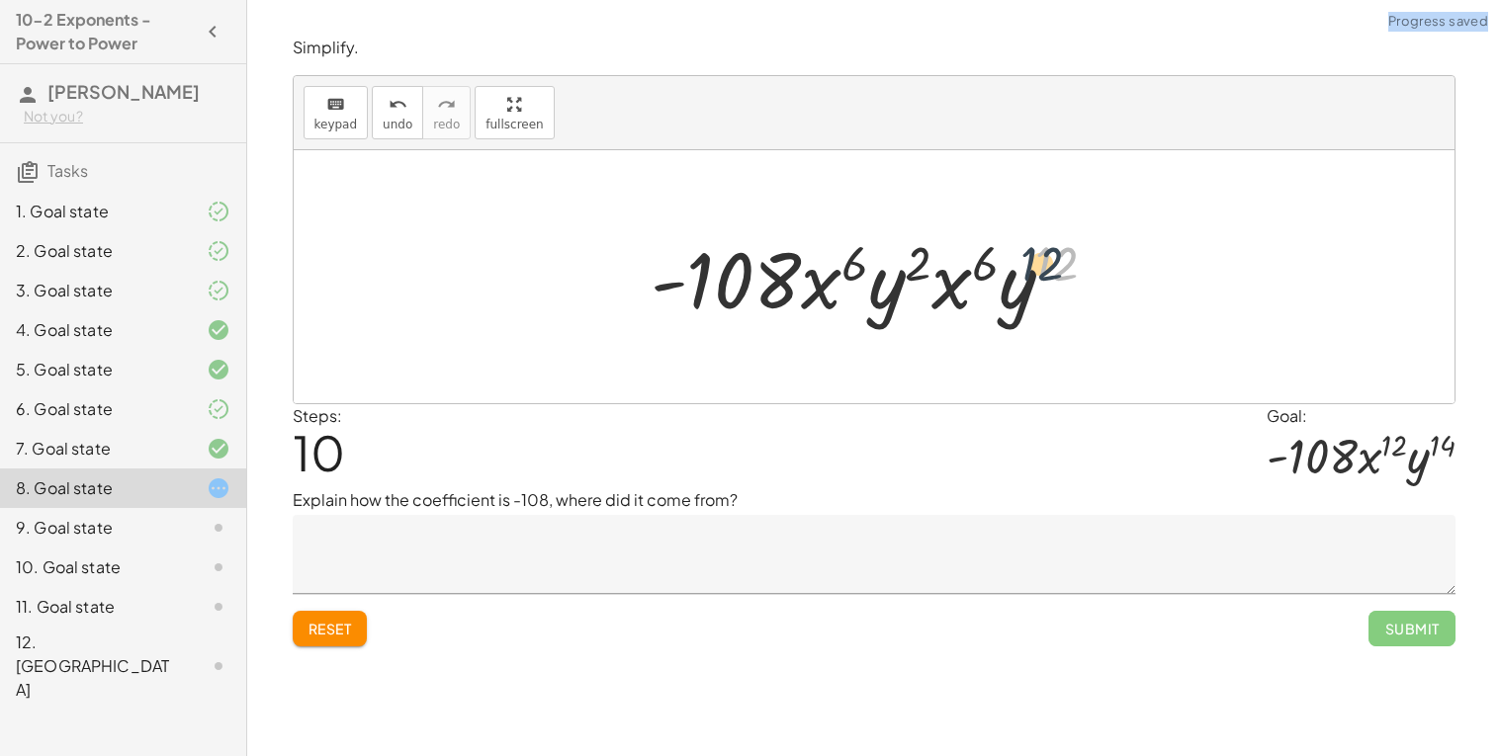
click at [1045, 282] on div at bounding box center [881, 277] width 481 height 102
drag, startPoint x: 994, startPoint y: 271, endPoint x: 927, endPoint y: 266, distance: 67.4
click at [927, 266] on div at bounding box center [881, 277] width 481 height 102
drag, startPoint x: 914, startPoint y: 261, endPoint x: 844, endPoint y: 259, distance: 70.2
click at [844, 259] on div at bounding box center [881, 277] width 481 height 102
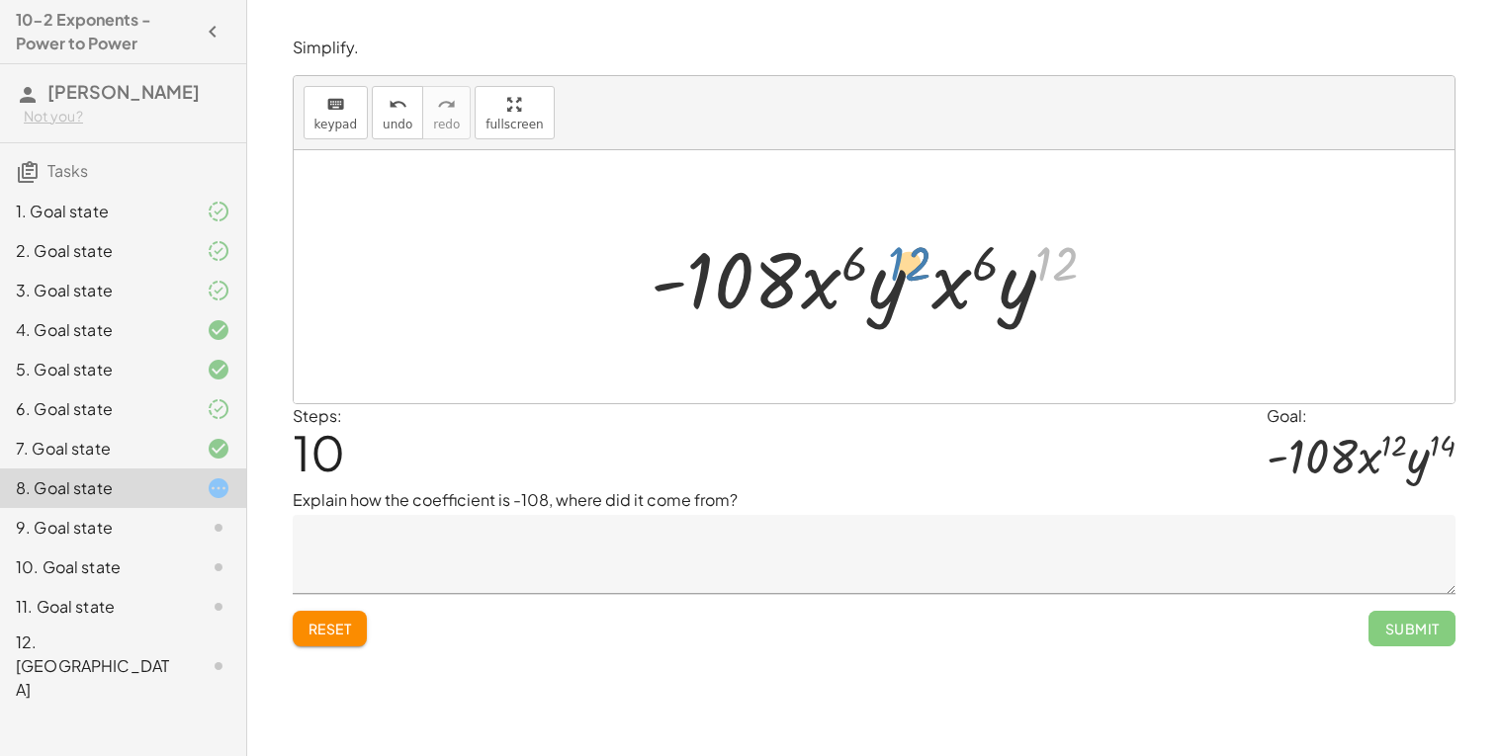
drag, startPoint x: 1048, startPoint y: 262, endPoint x: 902, endPoint y: 269, distance: 146.5
click at [902, 269] on div at bounding box center [881, 277] width 481 height 102
drag, startPoint x: 850, startPoint y: 262, endPoint x: 984, endPoint y: 262, distance: 133.5
click at [984, 262] on div at bounding box center [881, 277] width 481 height 102
drag, startPoint x: 996, startPoint y: 265, endPoint x: 861, endPoint y: 269, distance: 135.5
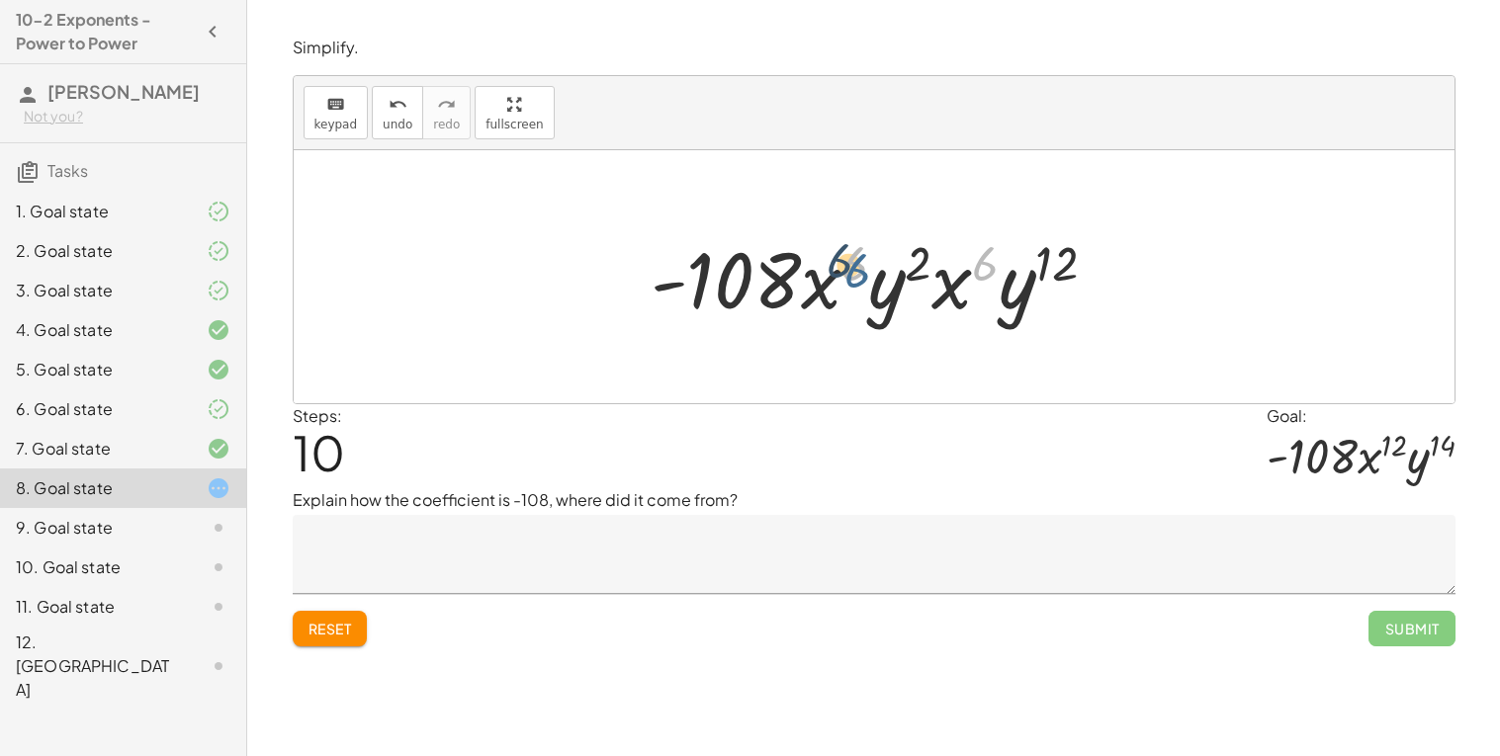
click at [861, 269] on div at bounding box center [881, 277] width 481 height 102
click at [1061, 263] on div at bounding box center [881, 277] width 481 height 102
drag, startPoint x: 927, startPoint y: 263, endPoint x: 1036, endPoint y: 279, distance: 109.9
click at [1036, 279] on div at bounding box center [881, 277] width 481 height 102
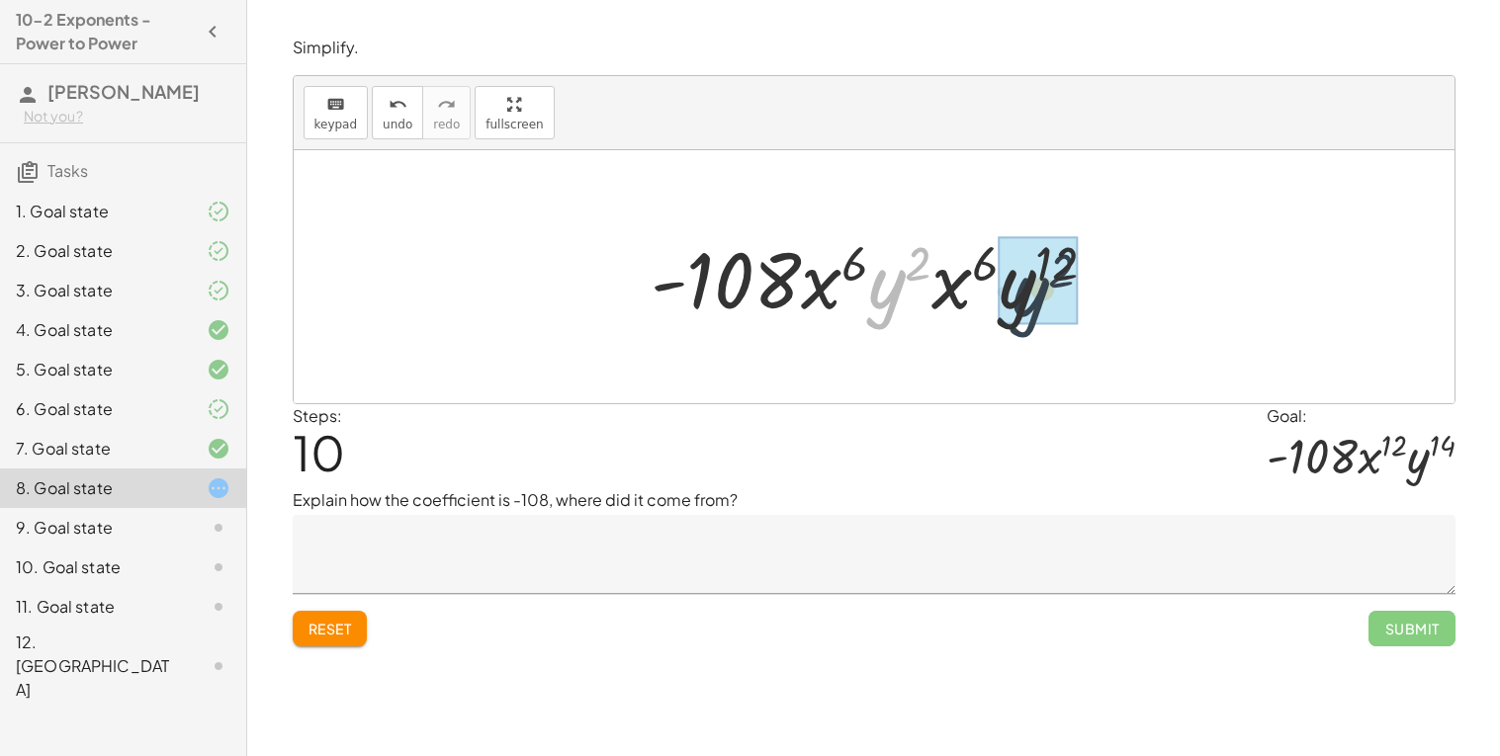
drag, startPoint x: 885, startPoint y: 299, endPoint x: 1036, endPoint y: 305, distance: 151.4
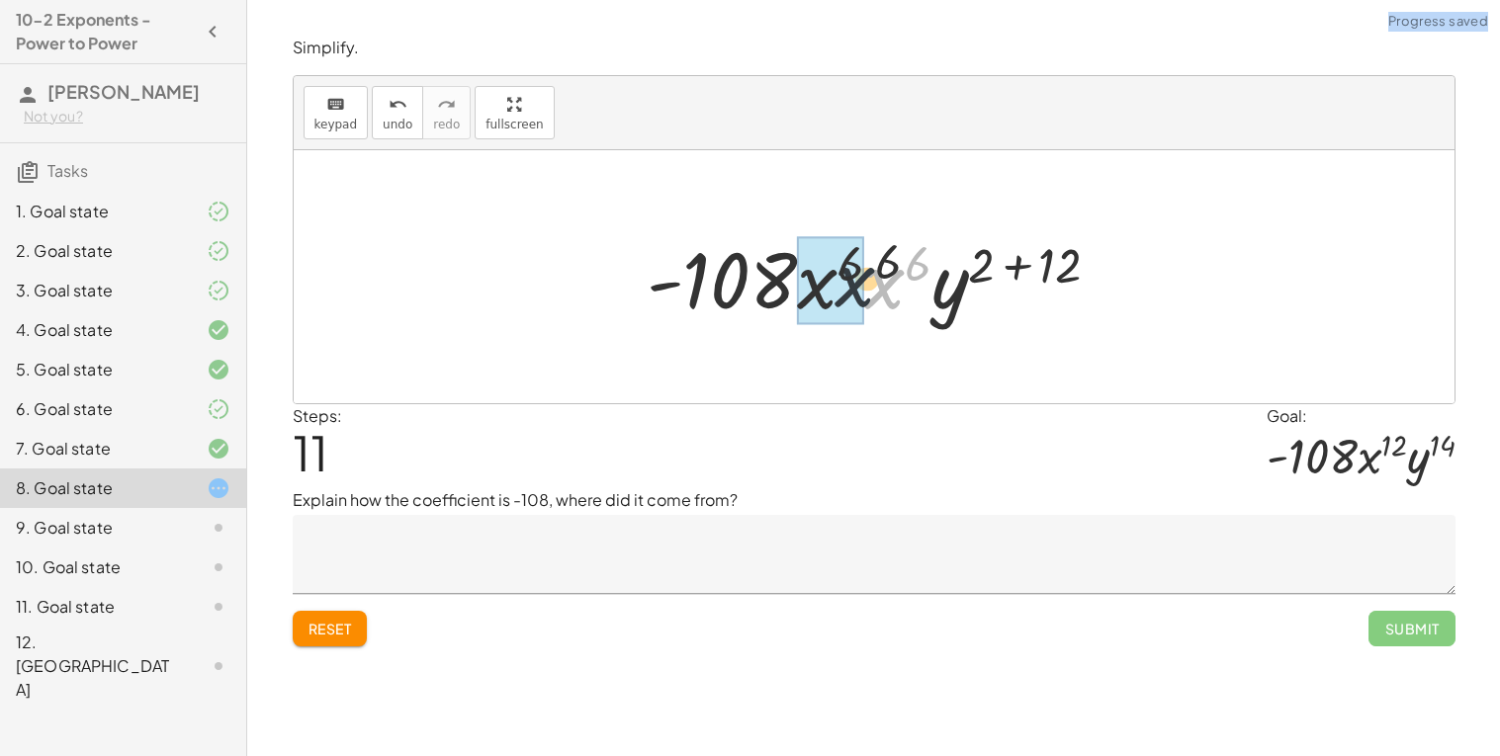
drag, startPoint x: 892, startPoint y: 281, endPoint x: 819, endPoint y: 276, distance: 72.3
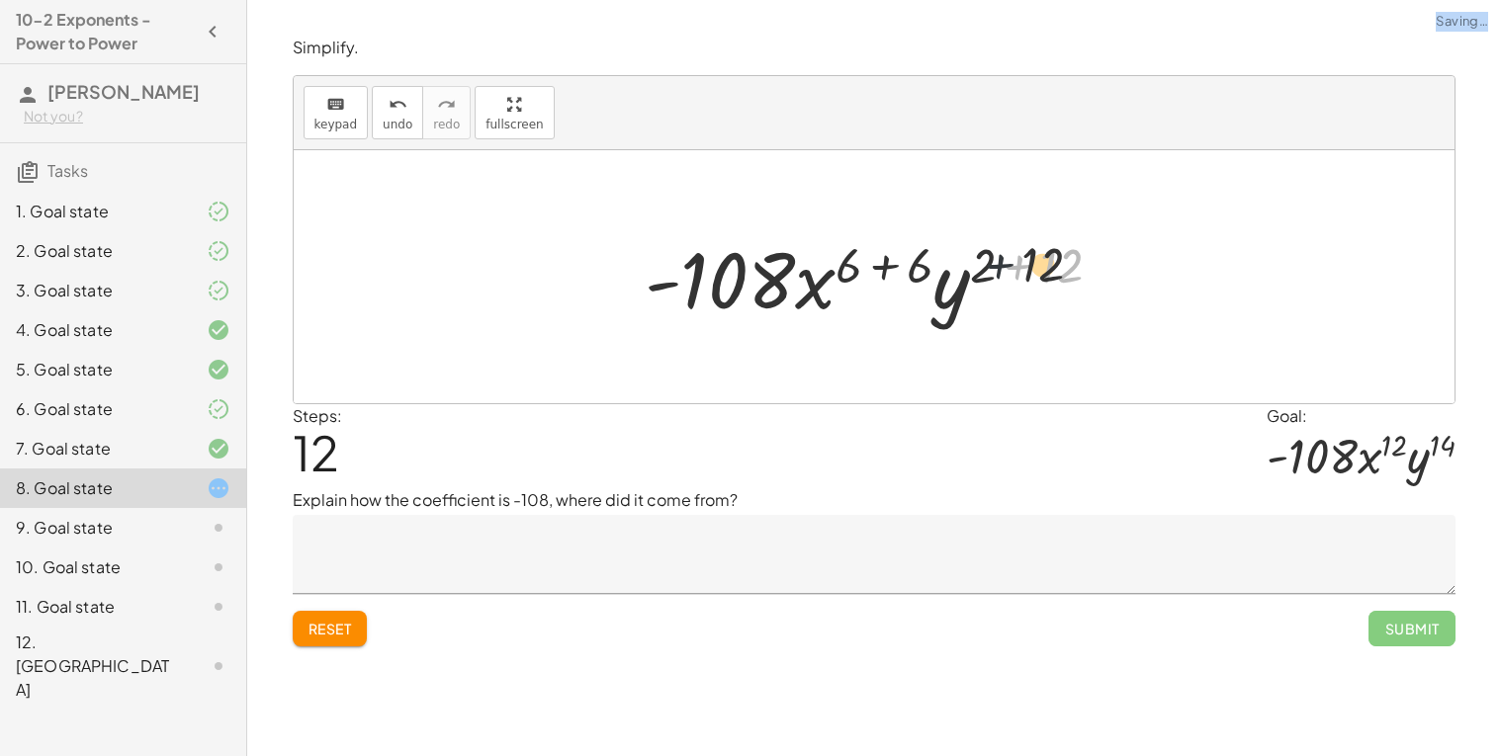
drag, startPoint x: 1040, startPoint y: 269, endPoint x: 990, endPoint y: 266, distance: 50.5
click at [990, 266] on div at bounding box center [881, 277] width 492 height 102
drag, startPoint x: 1054, startPoint y: 267, endPoint x: 982, endPoint y: 266, distance: 72.2
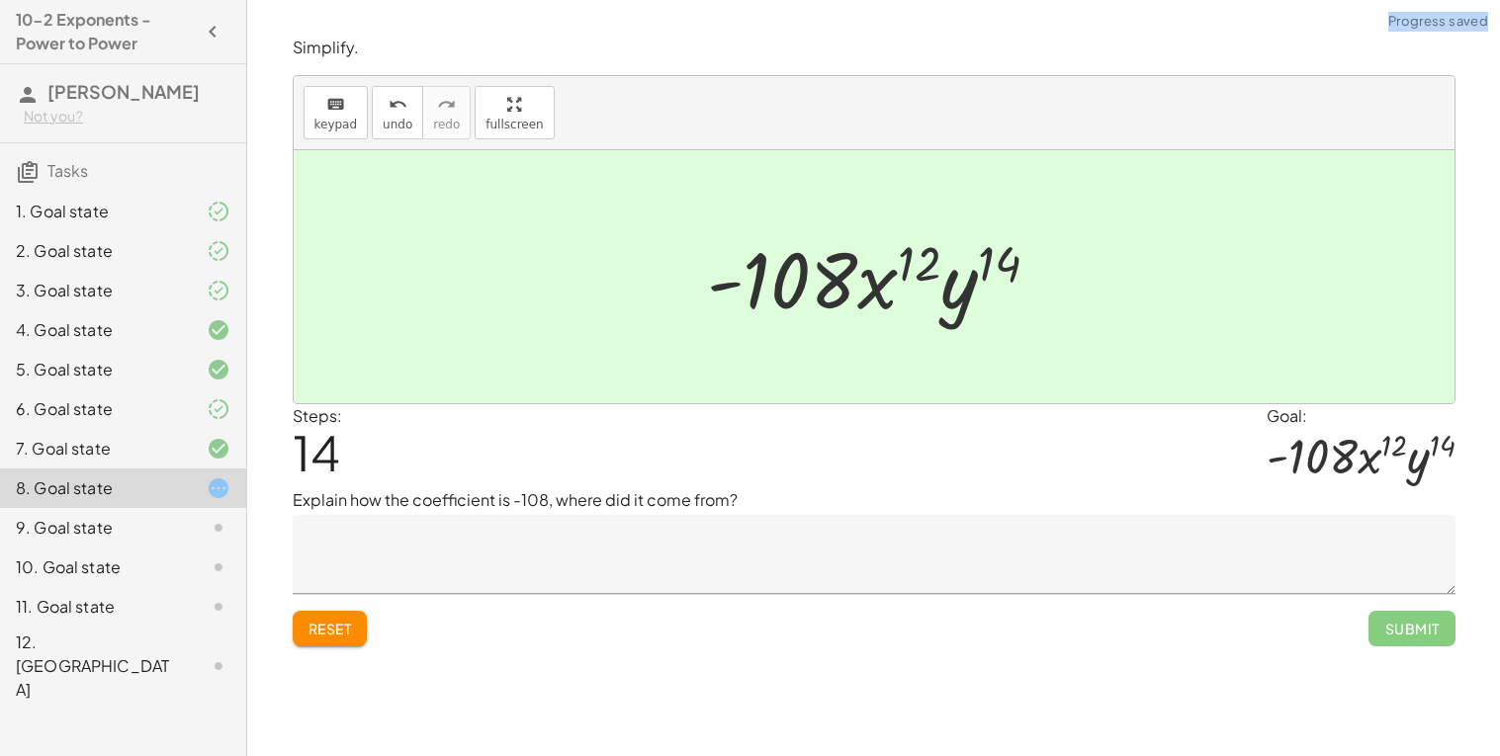
click at [341, 632] on span "Reset" at bounding box center [329, 629] width 43 height 18
click at [341, 632] on div "Reset Submit" at bounding box center [874, 620] width 1163 height 52
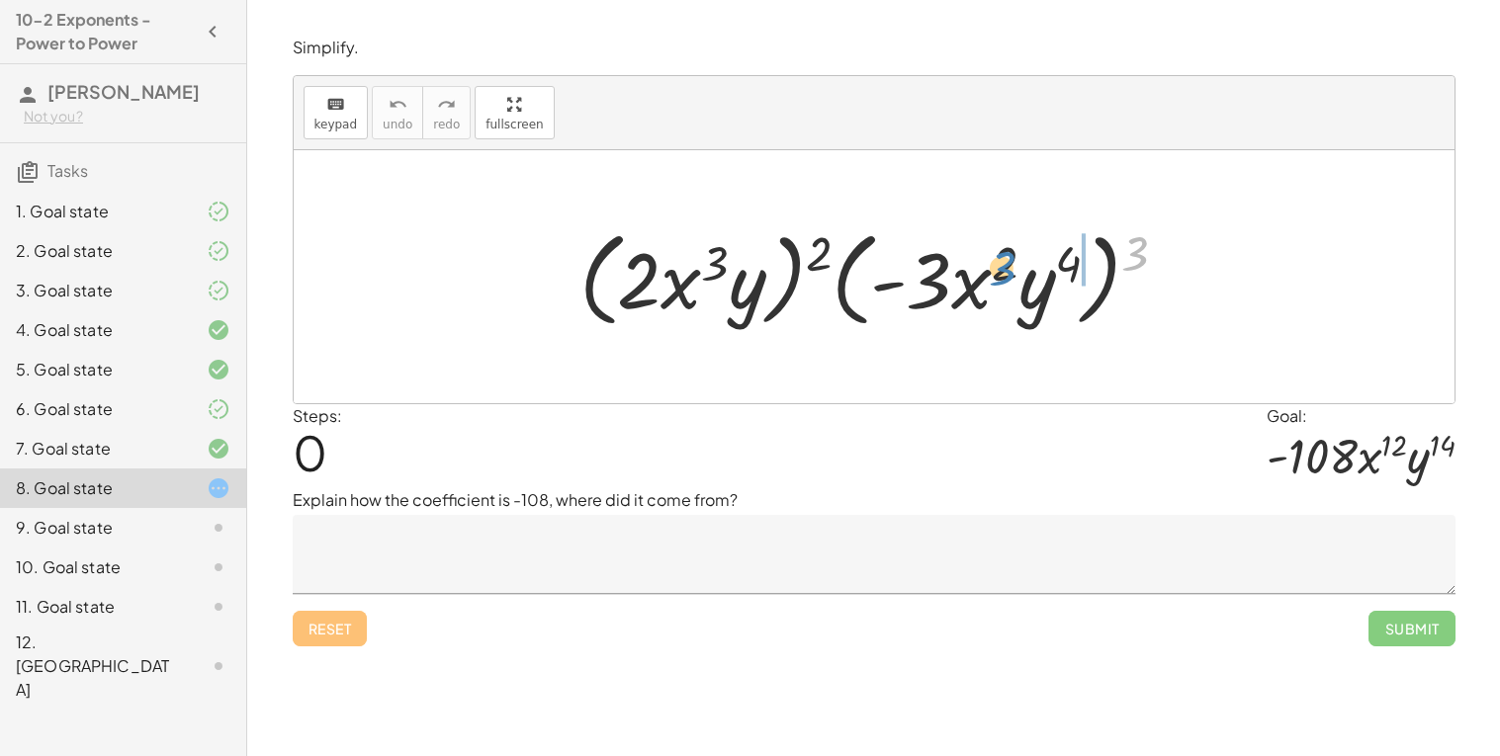
drag, startPoint x: 1165, startPoint y: 246, endPoint x: 1027, endPoint y: 261, distance: 139.2
click at [1027, 261] on div at bounding box center [881, 277] width 624 height 114
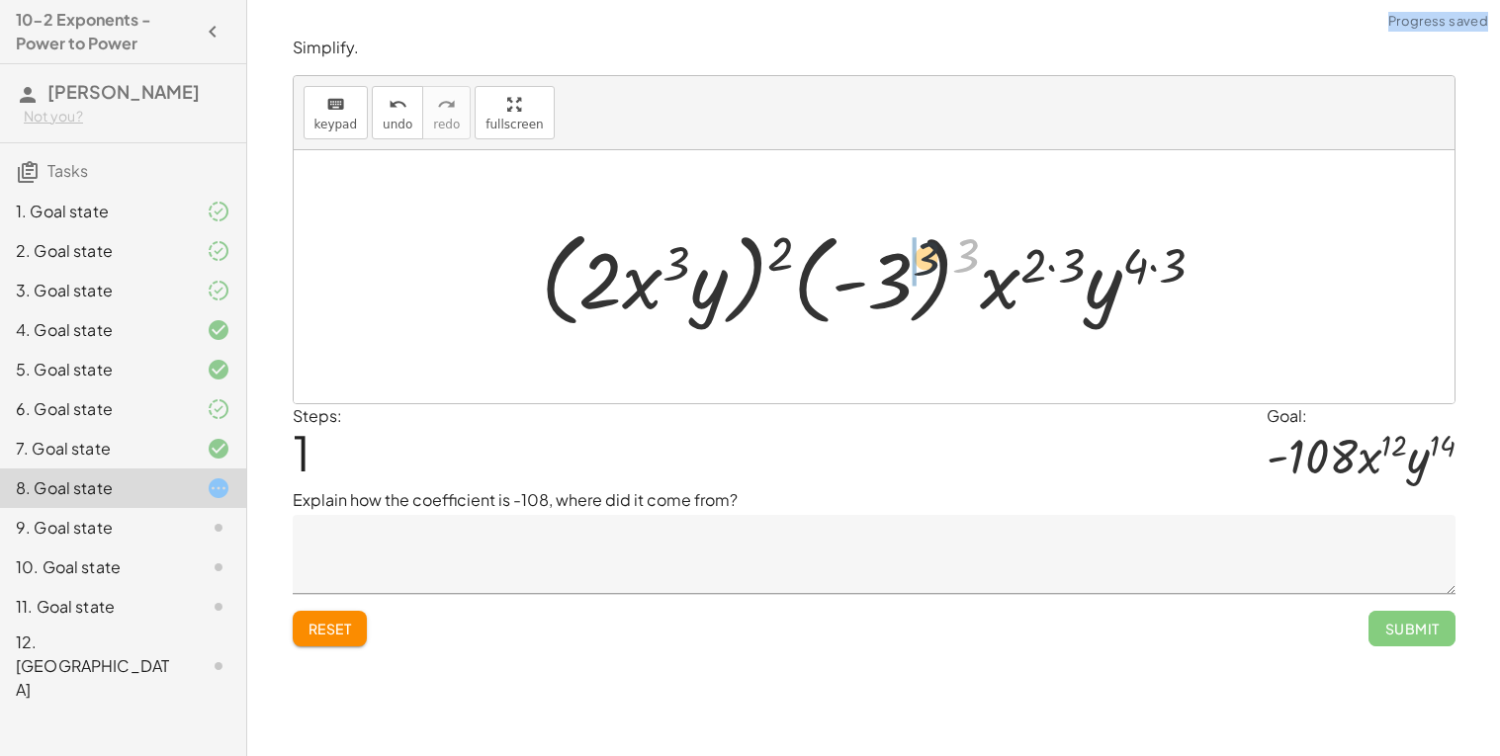
drag, startPoint x: 980, startPoint y: 256, endPoint x: 917, endPoint y: 262, distance: 62.6
click at [917, 262] on div at bounding box center [881, 277] width 700 height 114
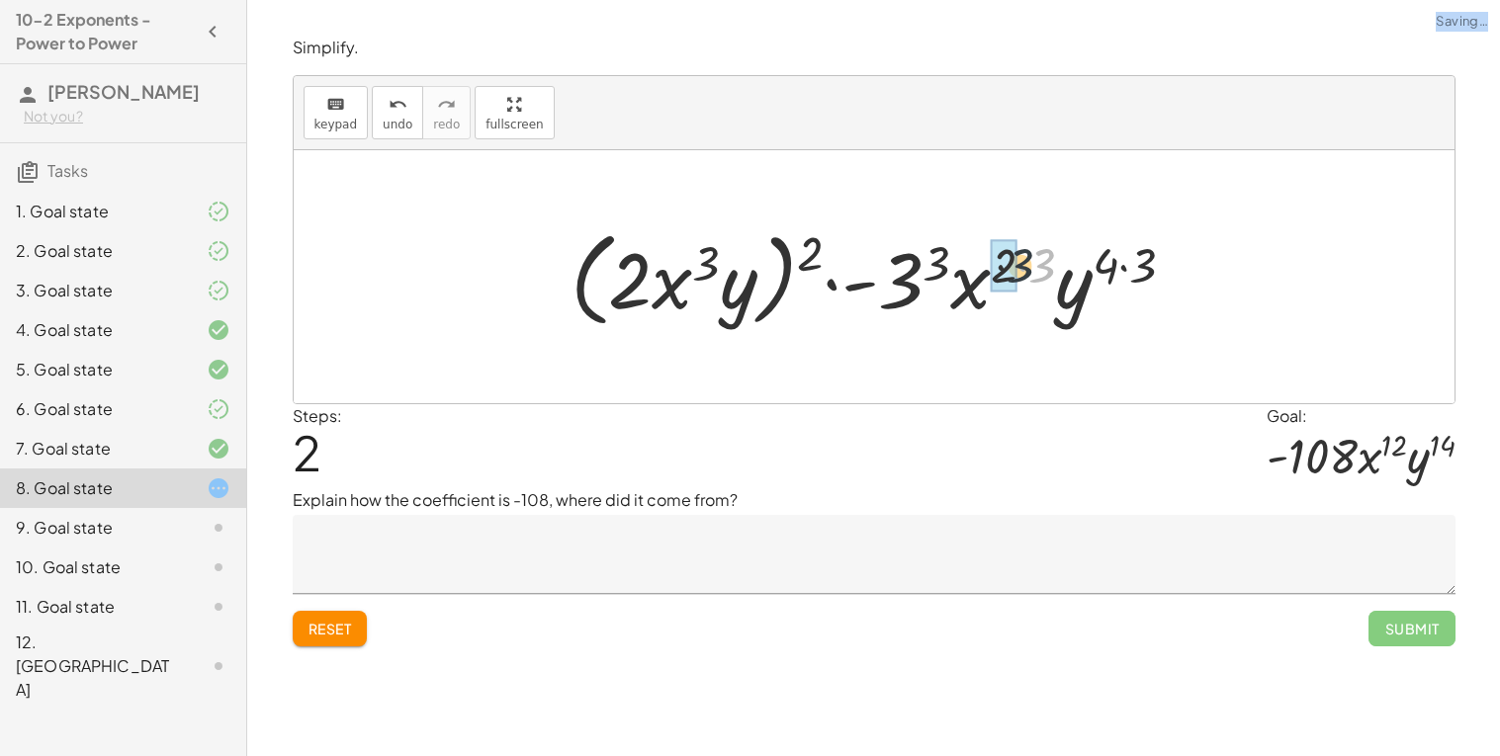
drag, startPoint x: 1032, startPoint y: 262, endPoint x: 1003, endPoint y: 263, distance: 28.7
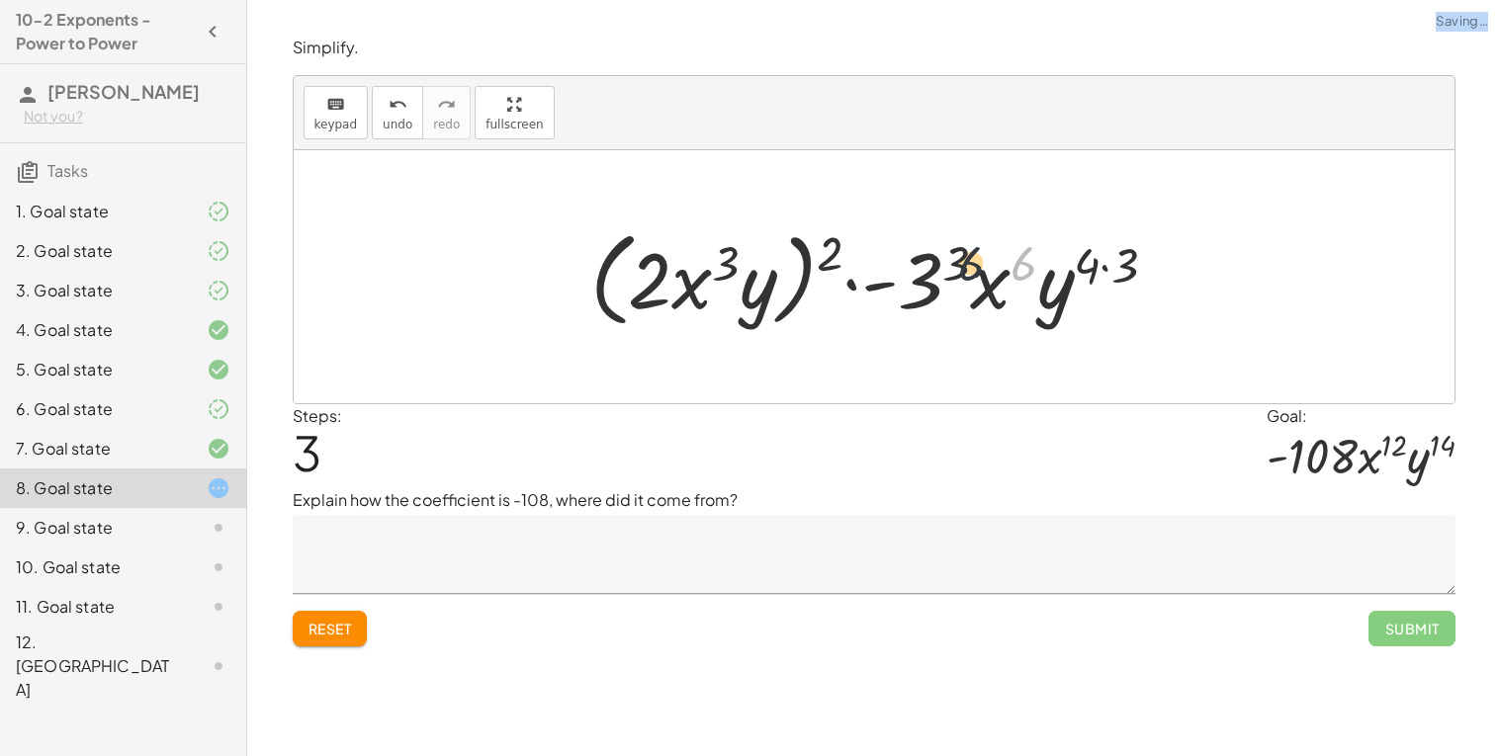
drag, startPoint x: 1017, startPoint y: 263, endPoint x: 963, endPoint y: 263, distance: 54.4
click at [963, 263] on div at bounding box center [881, 277] width 603 height 114
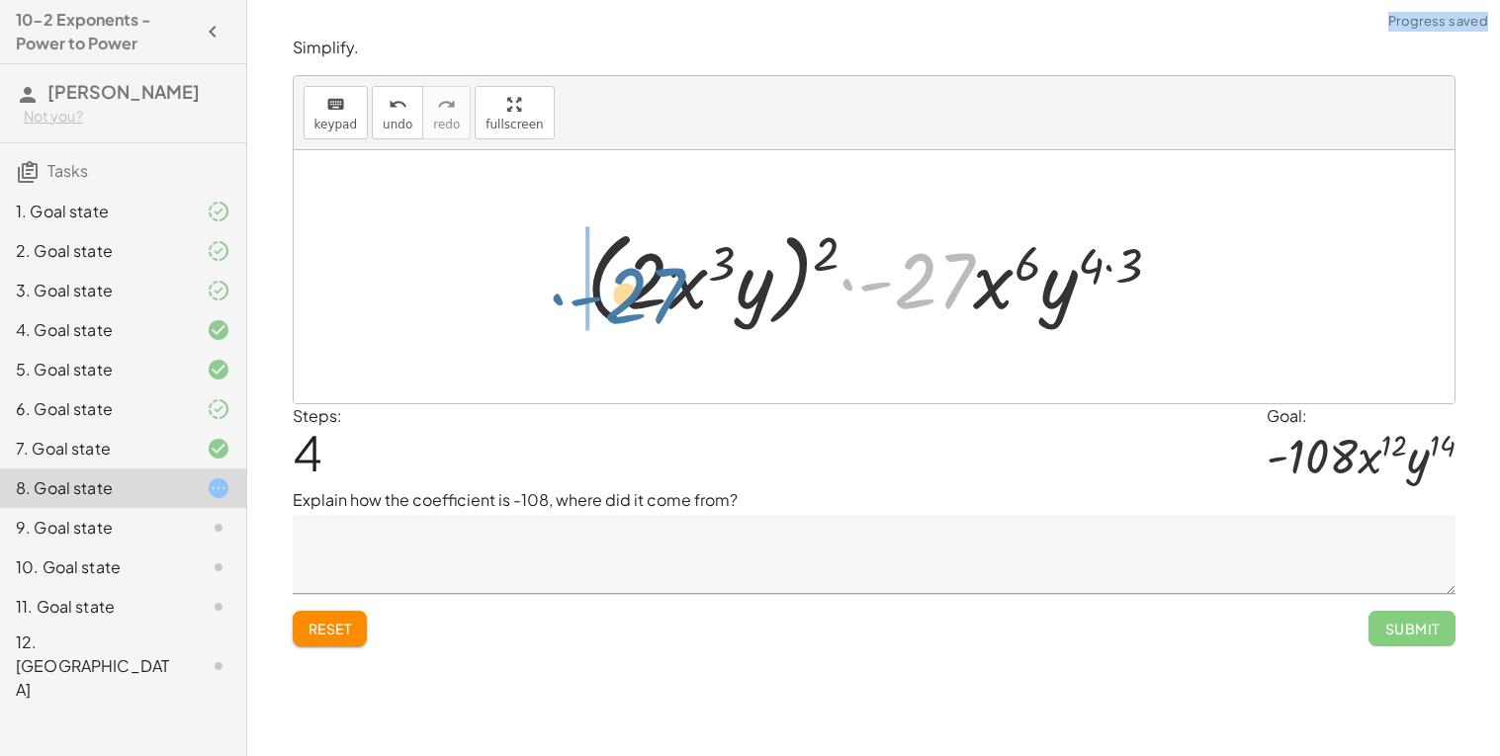
drag, startPoint x: 948, startPoint y: 265, endPoint x: 634, endPoint y: 288, distance: 315.2
click at [634, 288] on div at bounding box center [881, 277] width 610 height 114
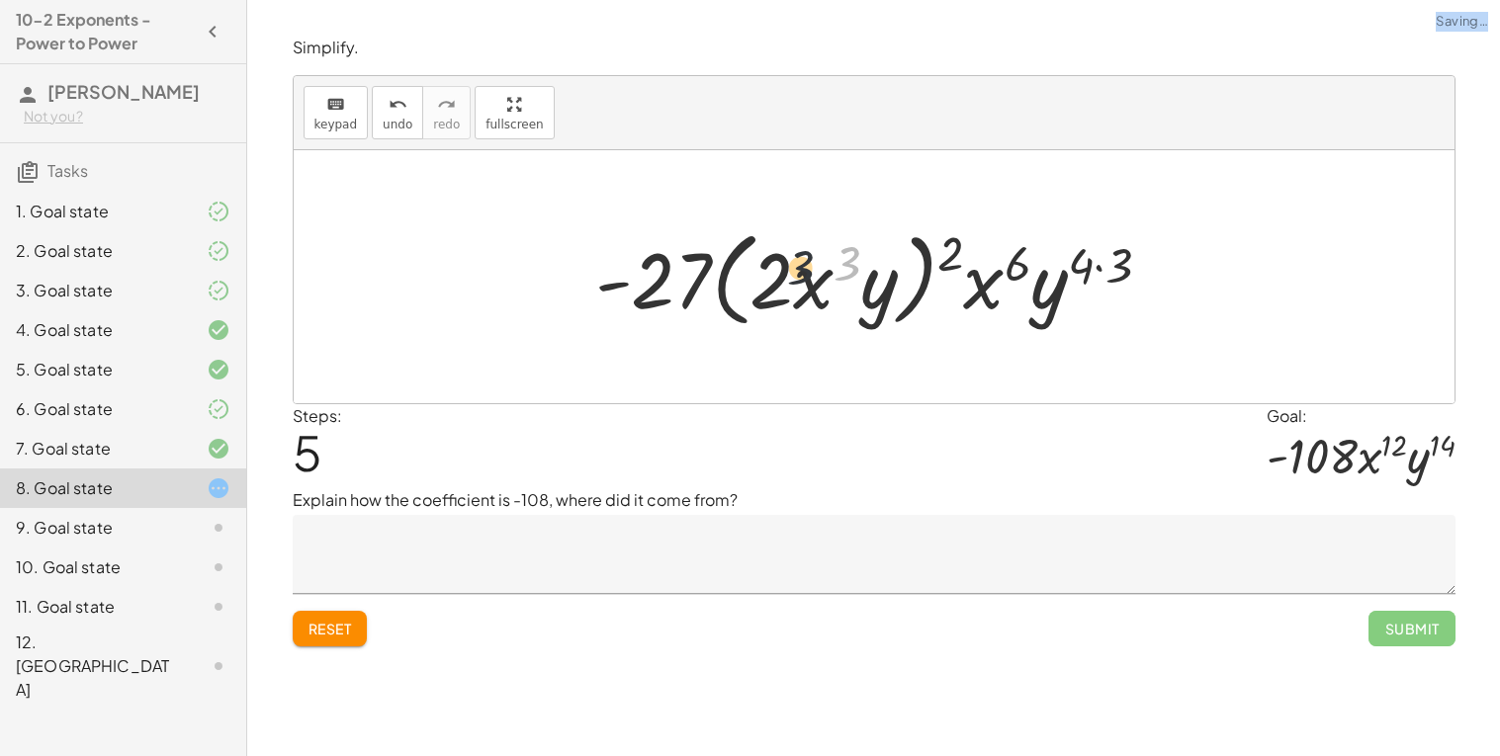
drag, startPoint x: 848, startPoint y: 271, endPoint x: 772, endPoint y: 279, distance: 76.5
click at [772, 279] on div at bounding box center [881, 277] width 592 height 114
drag, startPoint x: 949, startPoint y: 243, endPoint x: 835, endPoint y: 263, distance: 115.4
click at [835, 263] on div at bounding box center [881, 277] width 592 height 114
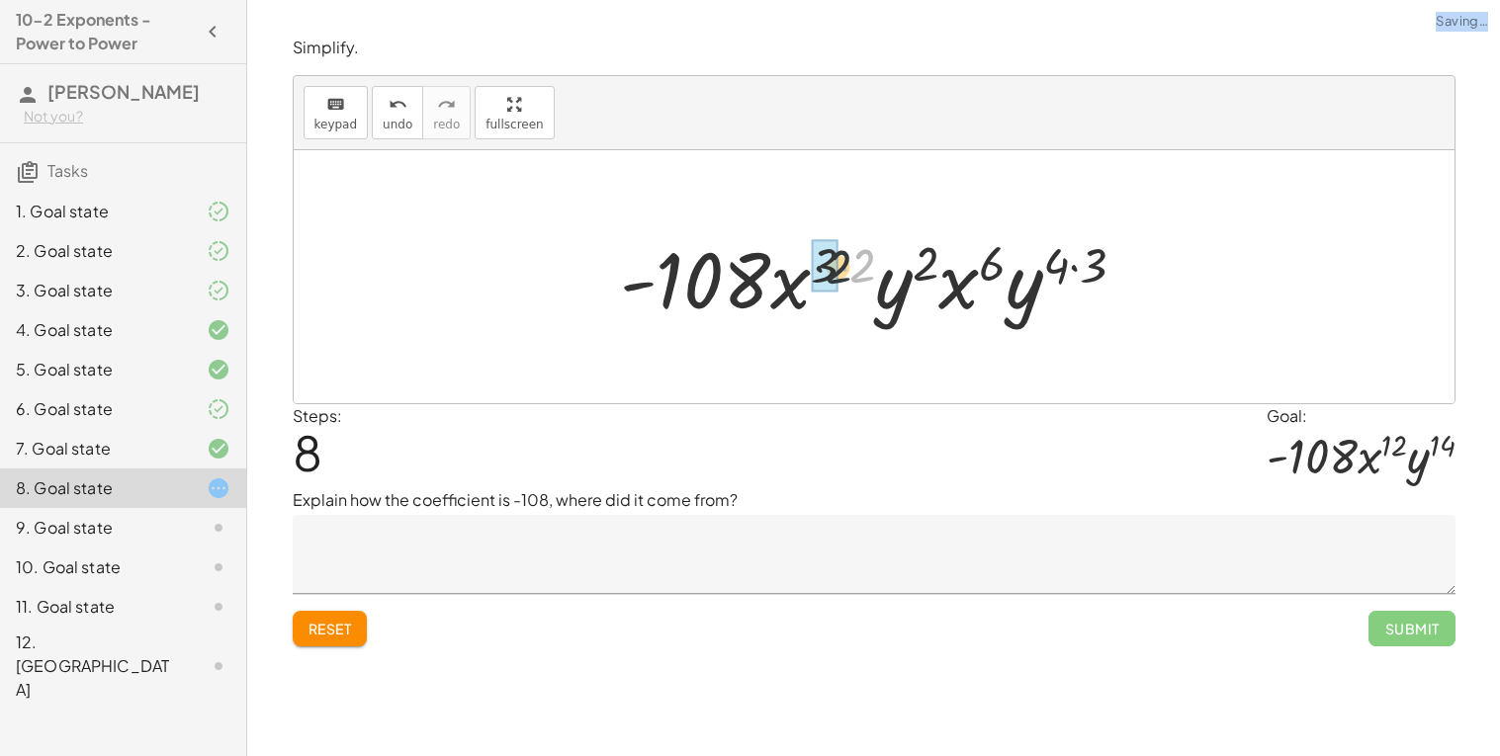
drag, startPoint x: 862, startPoint y: 262, endPoint x: 814, endPoint y: 264, distance: 48.5
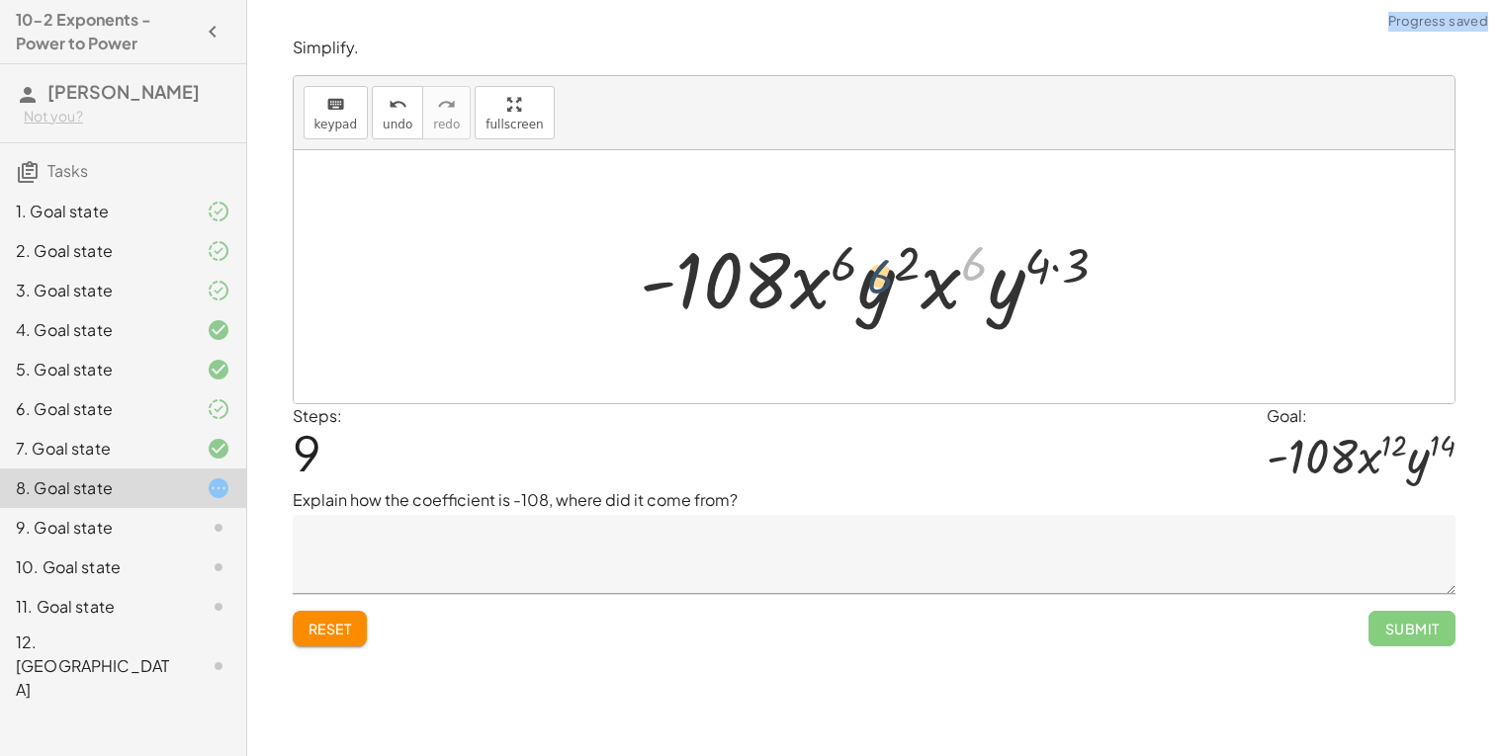
drag, startPoint x: 962, startPoint y: 258, endPoint x: 835, endPoint y: 267, distance: 126.8
click at [835, 267] on div at bounding box center [882, 277] width 504 height 102
drag, startPoint x: 945, startPoint y: 283, endPoint x: 822, endPoint y: 291, distance: 122.8
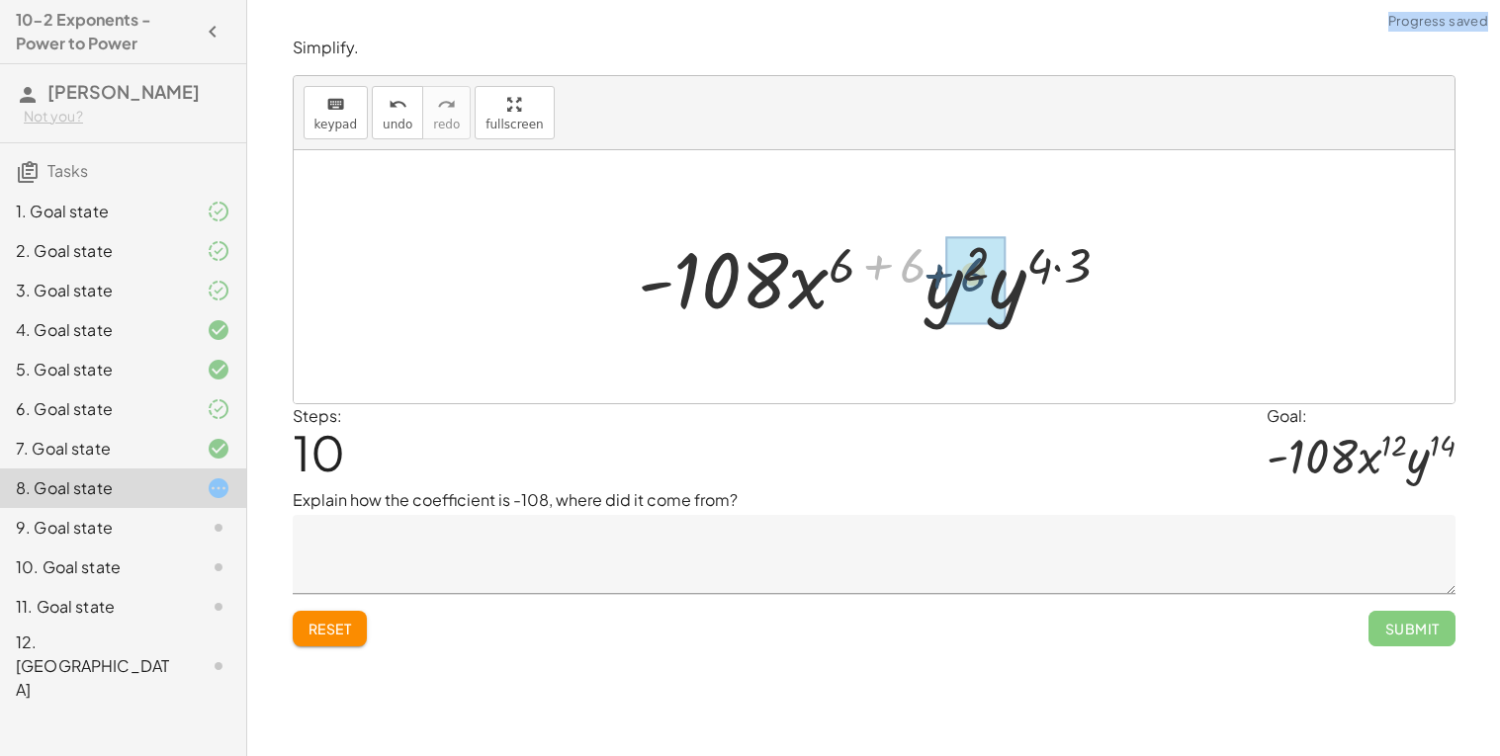
drag, startPoint x: 919, startPoint y: 292, endPoint x: 983, endPoint y: 301, distance: 63.9
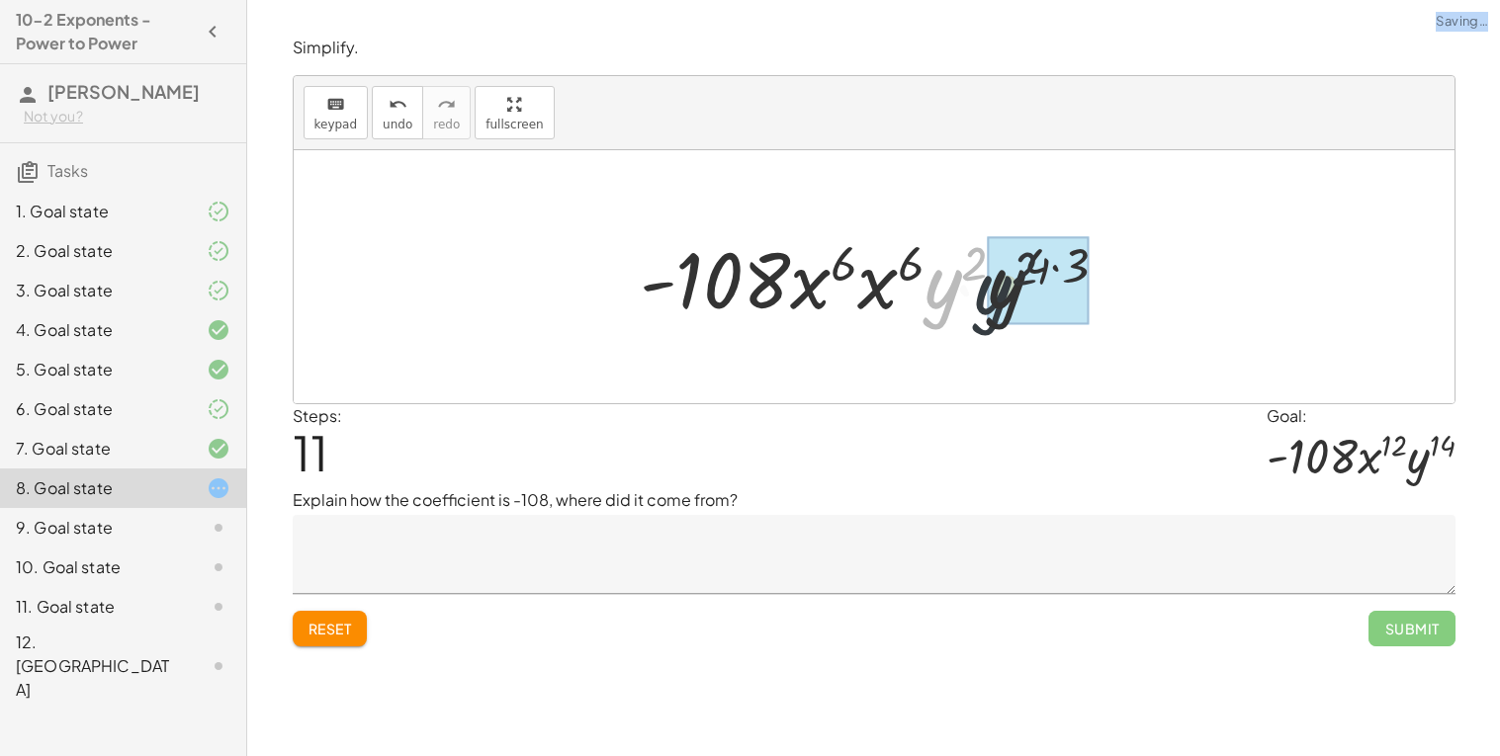
drag, startPoint x: 951, startPoint y: 276, endPoint x: 990, endPoint y: 280, distance: 38.8
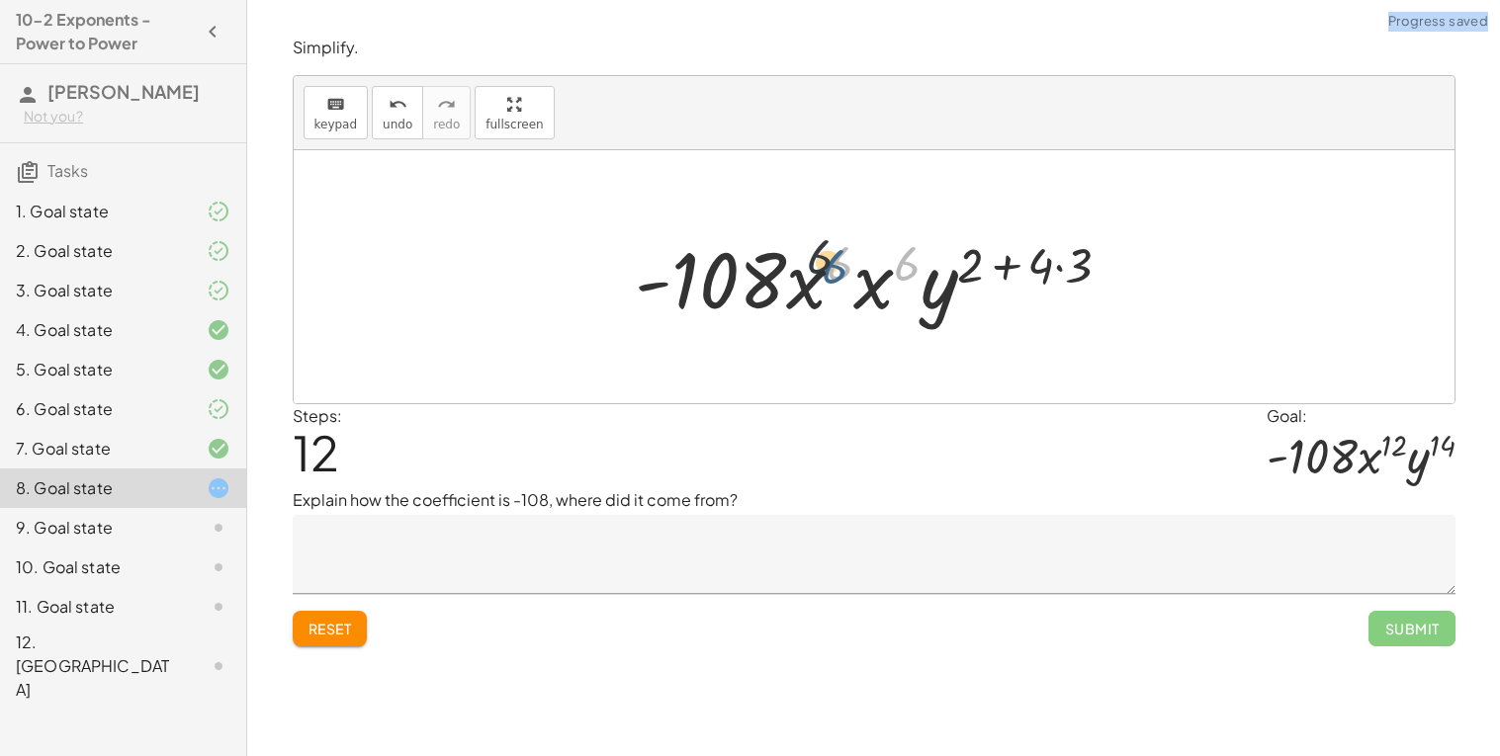
drag, startPoint x: 890, startPoint y: 256, endPoint x: 823, endPoint y: 252, distance: 66.3
click at [823, 252] on div at bounding box center [881, 277] width 511 height 102
drag, startPoint x: 816, startPoint y: 310, endPoint x: 861, endPoint y: 303, distance: 46.0
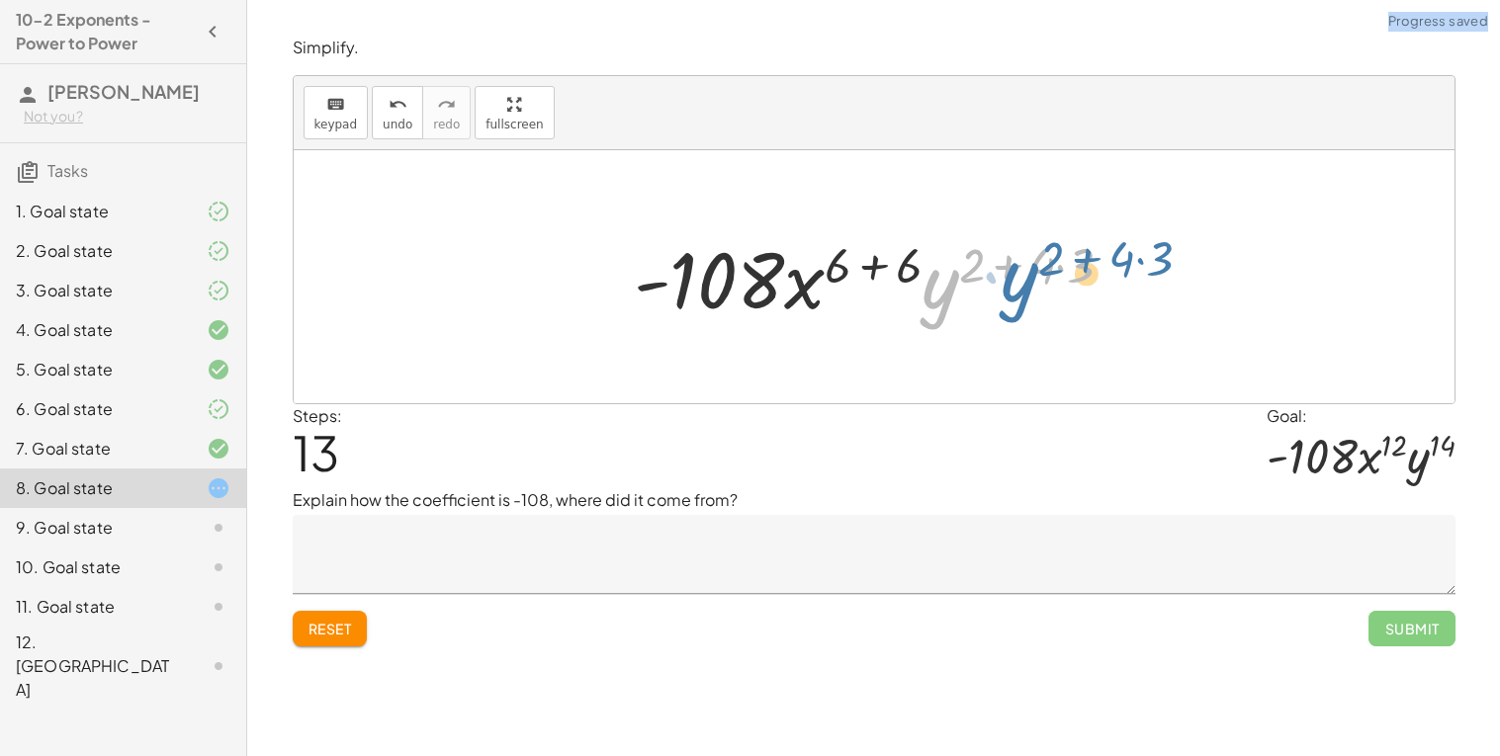
drag, startPoint x: 939, startPoint y: 285, endPoint x: 839, endPoint y: 272, distance: 100.7
click at [839, 272] on div at bounding box center [881, 277] width 515 height 102
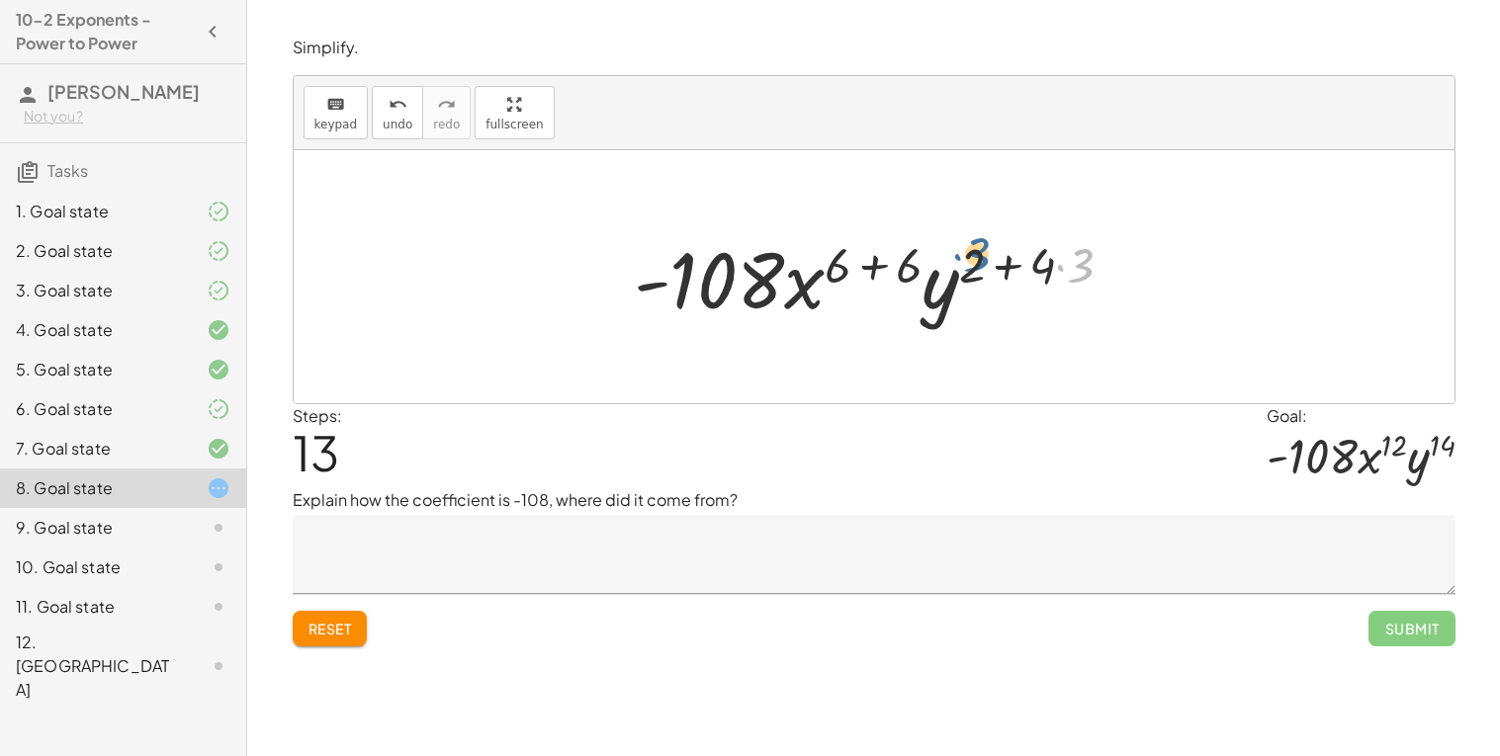
drag, startPoint x: 1086, startPoint y: 278, endPoint x: 976, endPoint y: 278, distance: 110.7
click at [976, 278] on div at bounding box center [881, 277] width 515 height 102
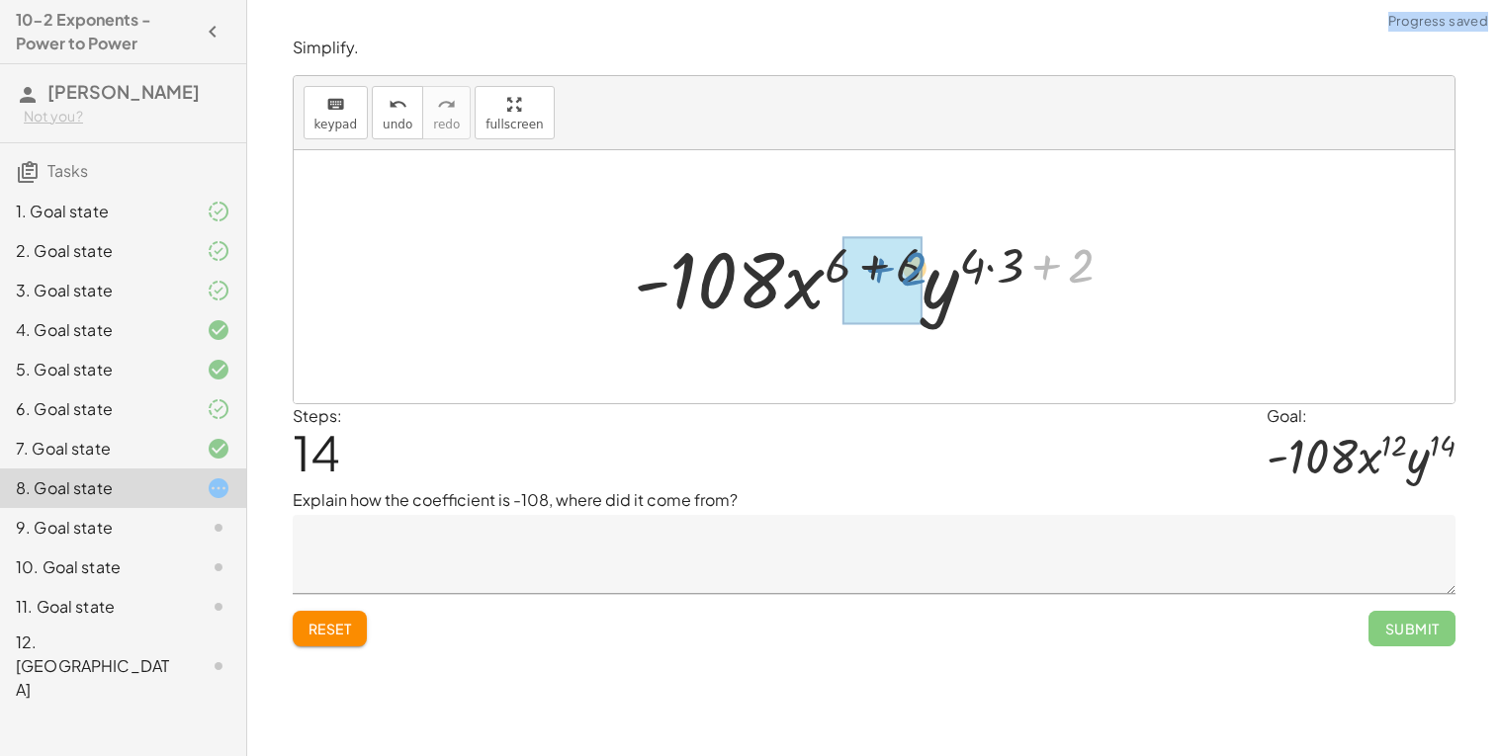
drag, startPoint x: 1068, startPoint y: 274, endPoint x: 898, endPoint y: 277, distance: 170.1
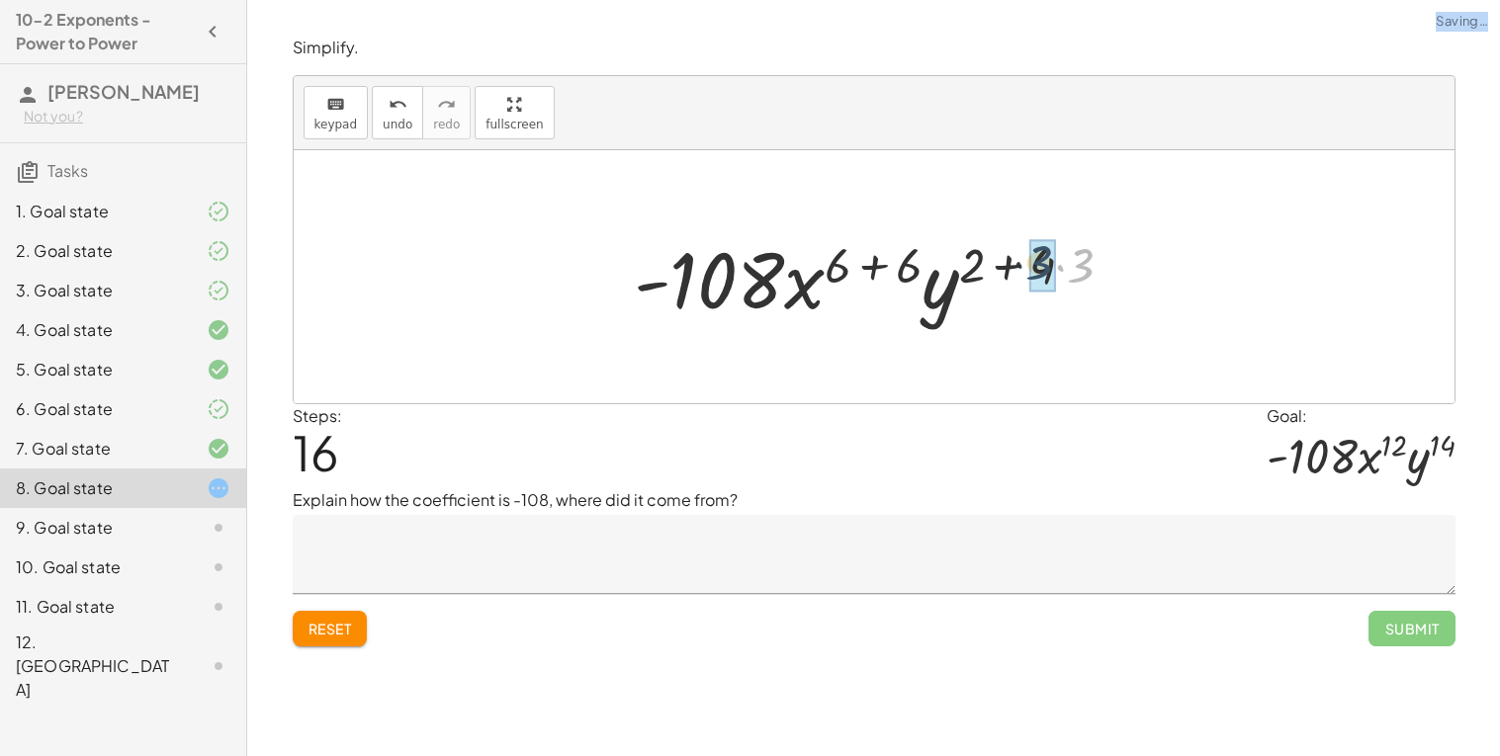
drag, startPoint x: 1088, startPoint y: 272, endPoint x: 1045, endPoint y: 269, distance: 43.6
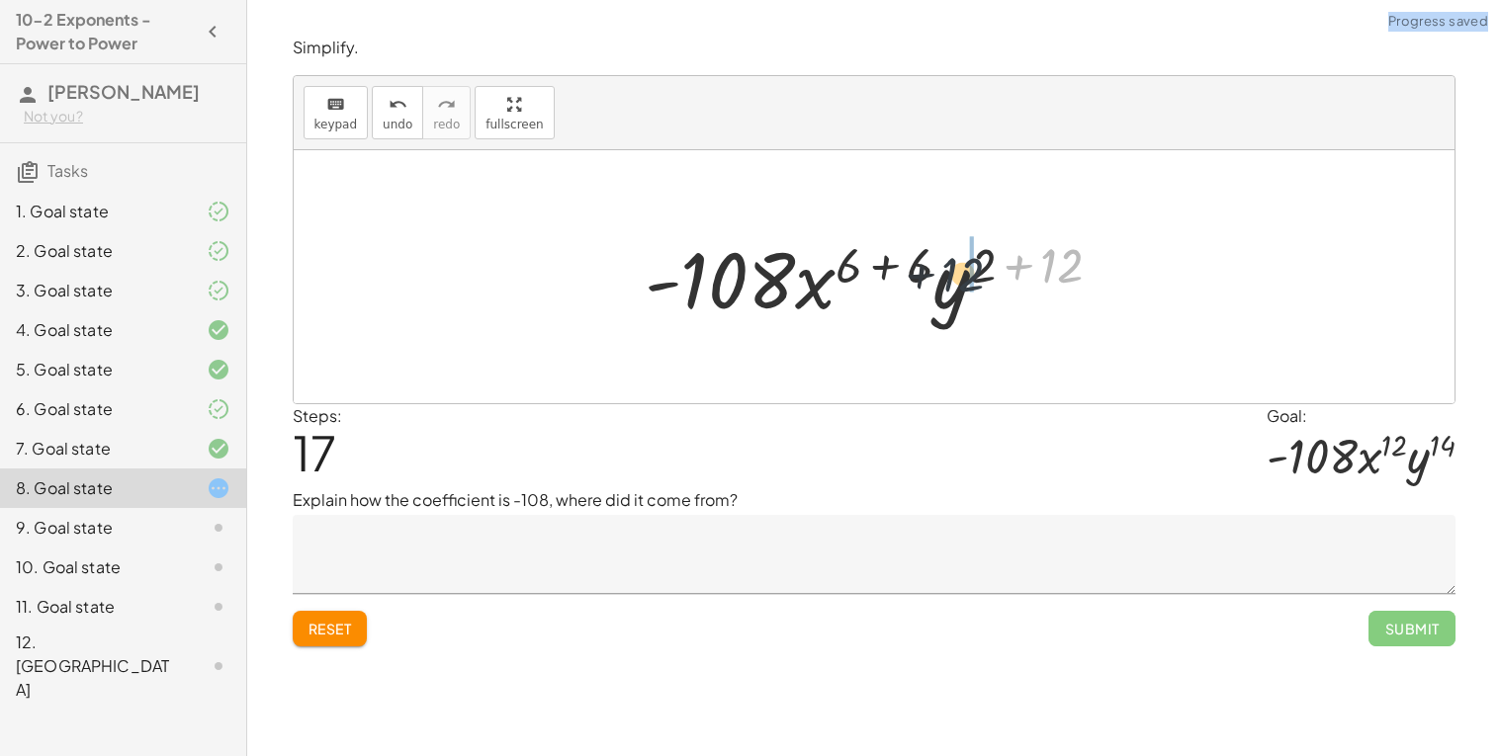
drag, startPoint x: 1064, startPoint y: 266, endPoint x: 957, endPoint y: 276, distance: 107.2
click at [957, 276] on div at bounding box center [881, 277] width 492 height 102
drag, startPoint x: 957, startPoint y: 276, endPoint x: 1019, endPoint y: 271, distance: 62.5
click at [1019, 271] on div at bounding box center [881, 277] width 492 height 102
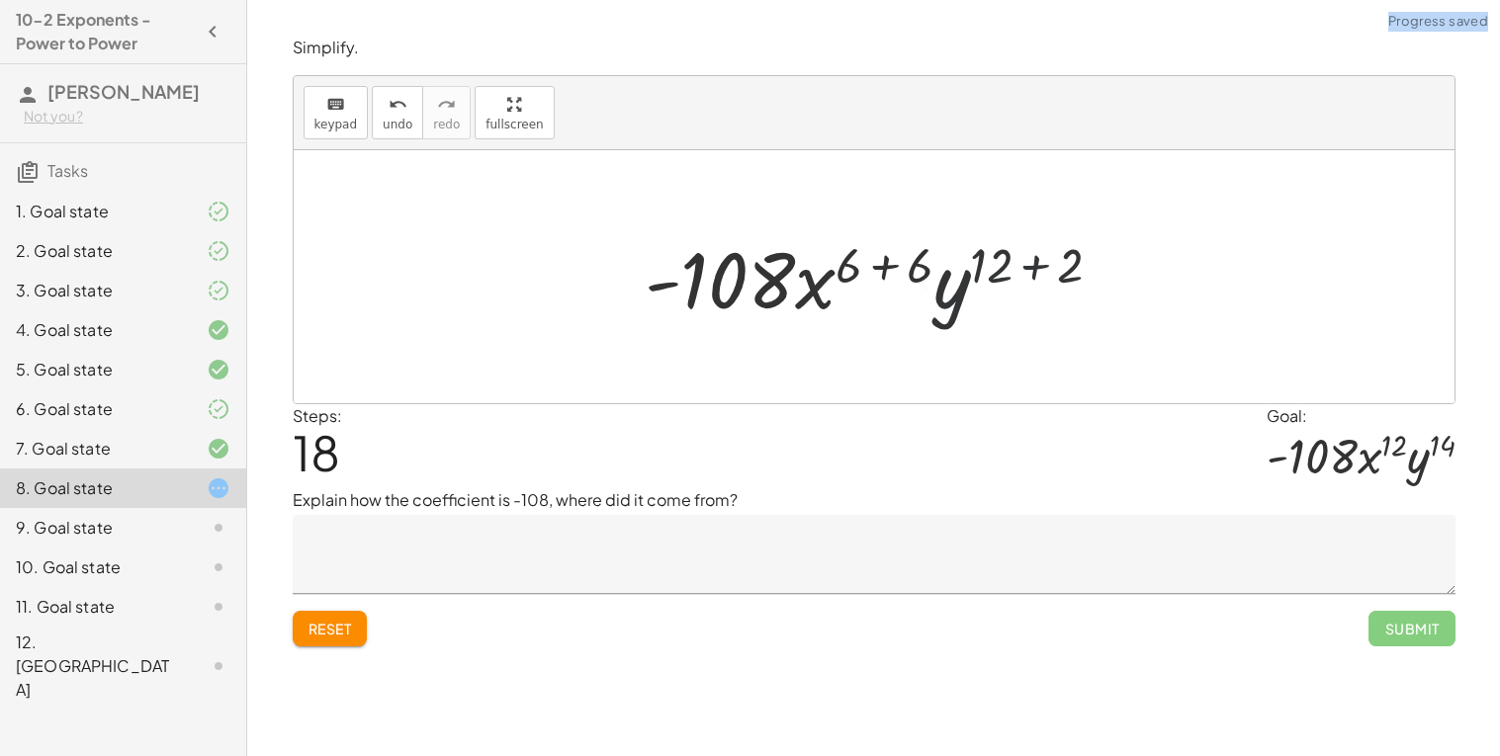
drag, startPoint x: 1021, startPoint y: 268, endPoint x: 993, endPoint y: 272, distance: 28.0
click at [1051, 268] on div at bounding box center [881, 277] width 492 height 102
click at [987, 271] on div at bounding box center [881, 277] width 485 height 102
drag, startPoint x: 1070, startPoint y: 267, endPoint x: 991, endPoint y: 270, distance: 78.2
click at [991, 270] on div at bounding box center [881, 277] width 485 height 102
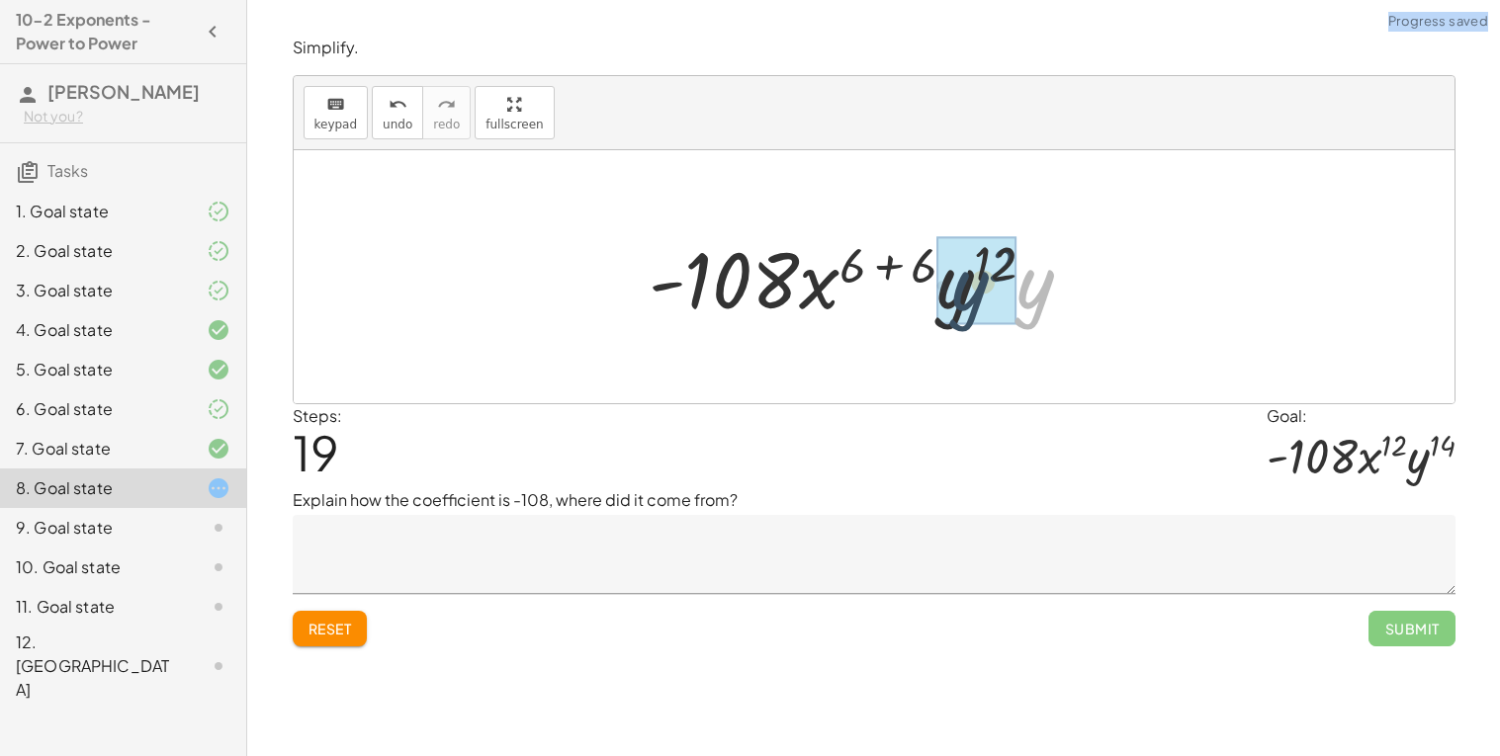
drag, startPoint x: 1048, startPoint y: 292, endPoint x: 977, endPoint y: 293, distance: 71.2
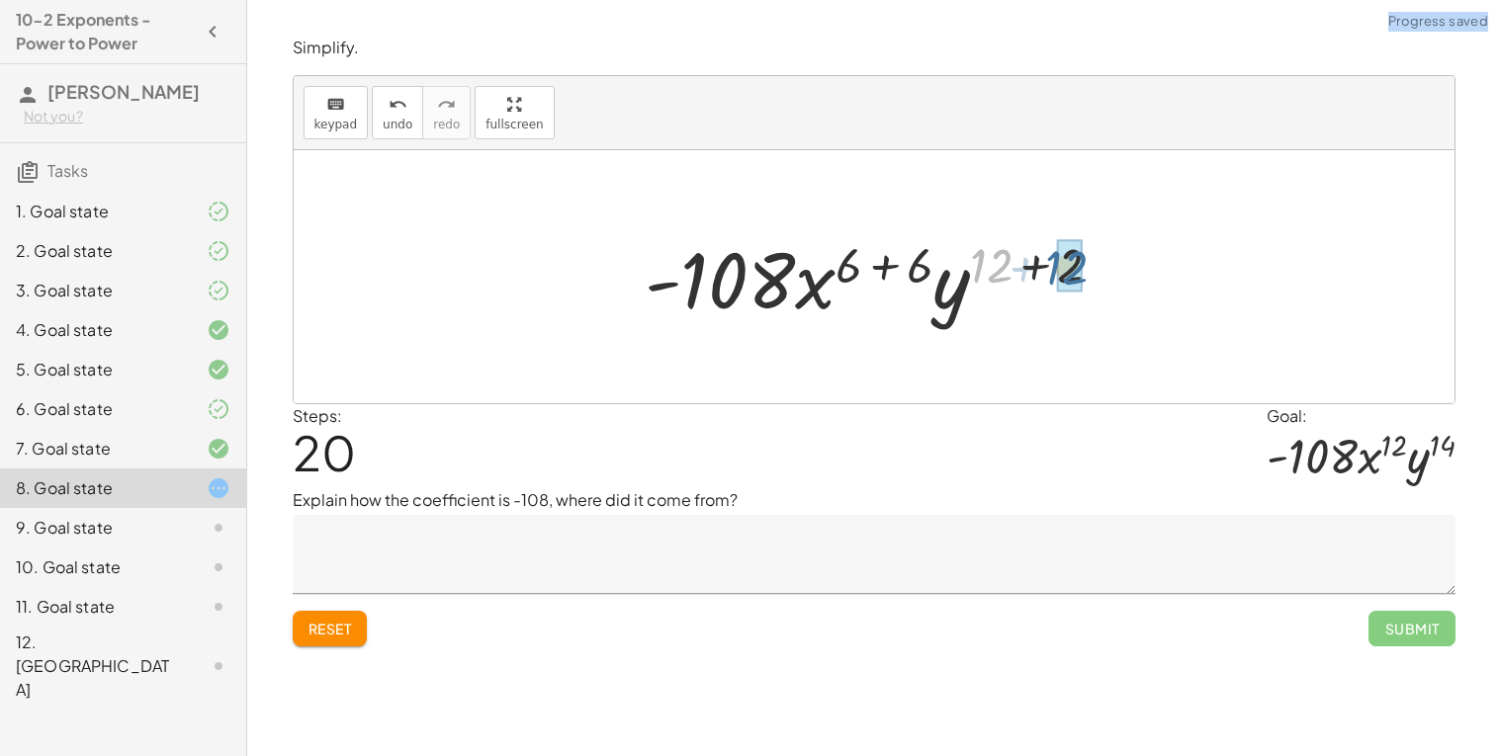
drag, startPoint x: 991, startPoint y: 263, endPoint x: 1067, endPoint y: 265, distance: 76.1
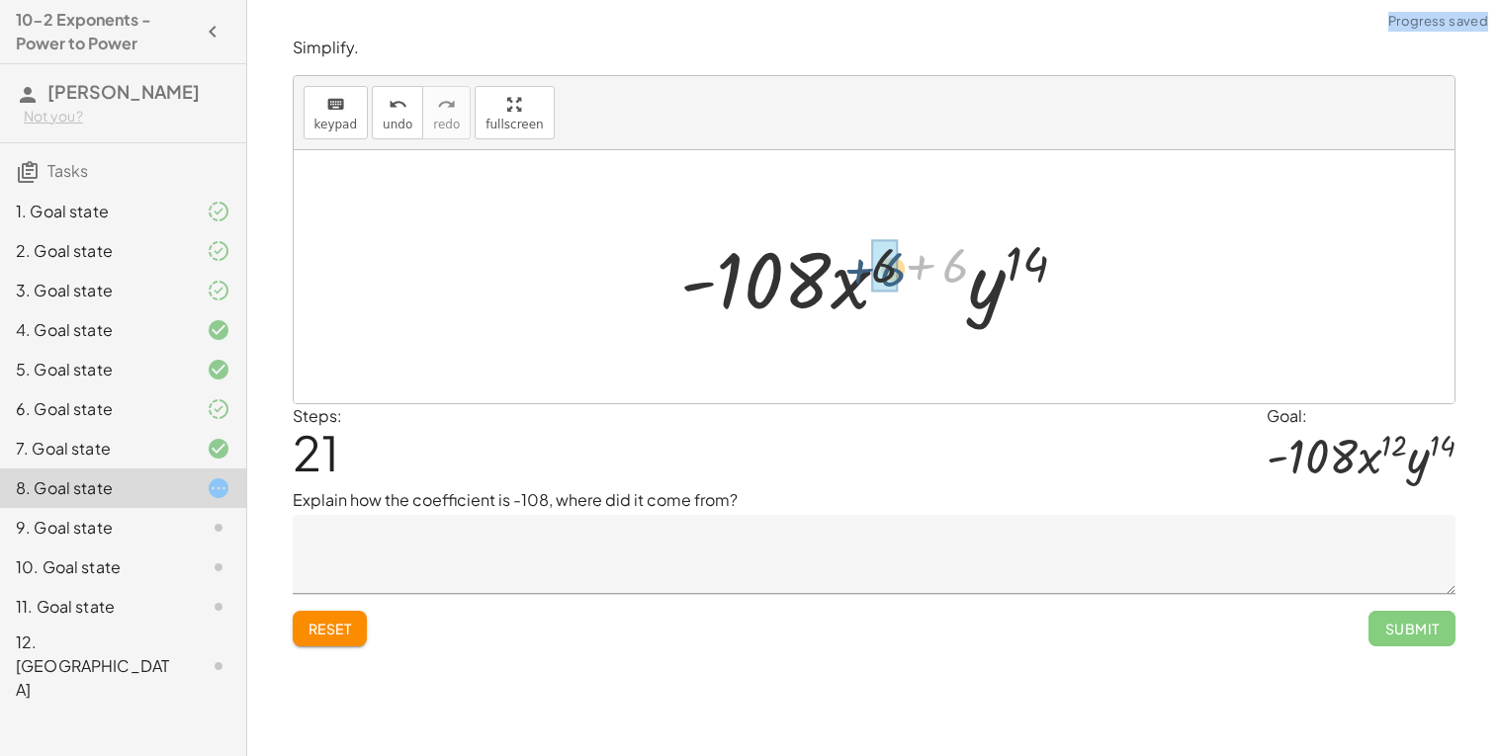
drag, startPoint x: 945, startPoint y: 266, endPoint x: 869, endPoint y: 268, distance: 76.1
click at [869, 268] on div at bounding box center [881, 277] width 422 height 102
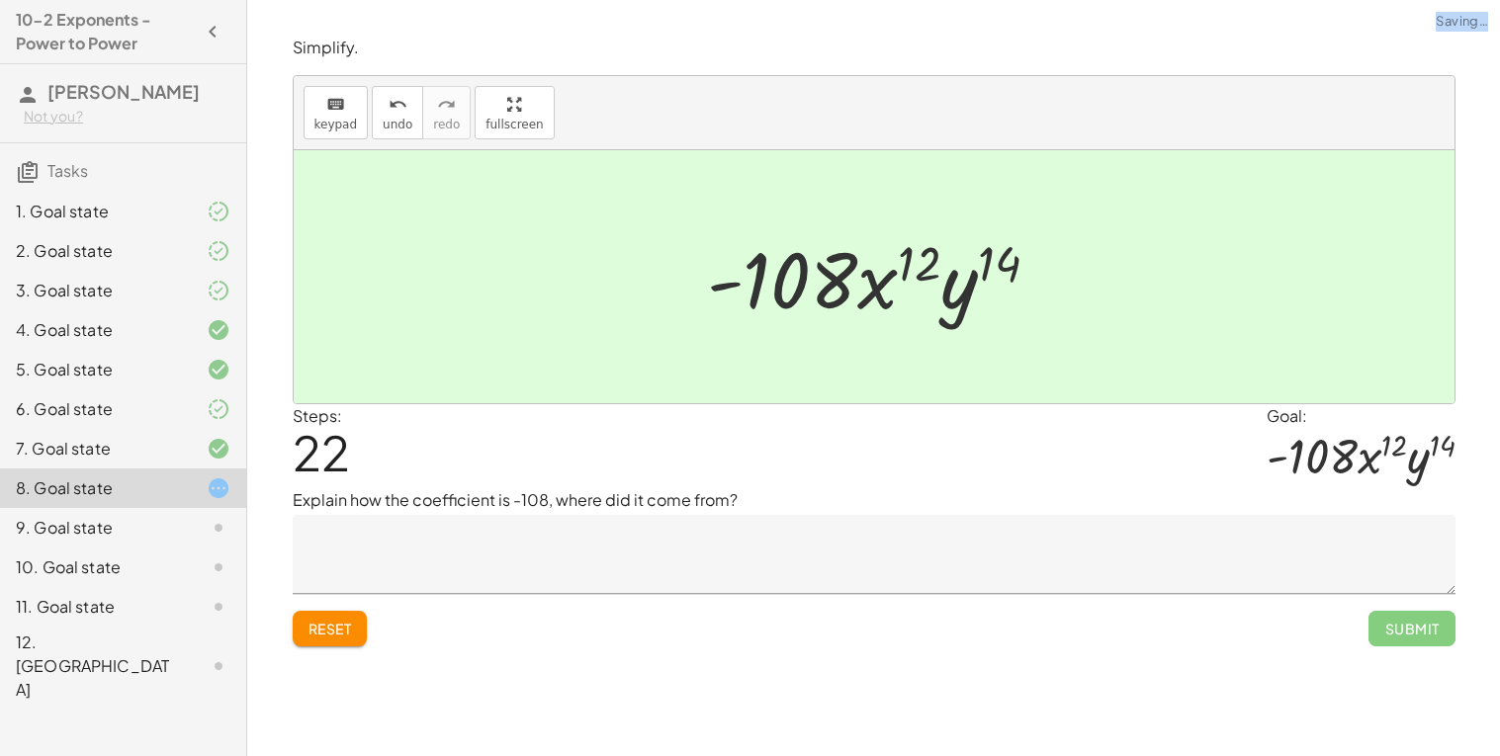
click at [653, 593] on textarea at bounding box center [874, 554] width 1163 height 79
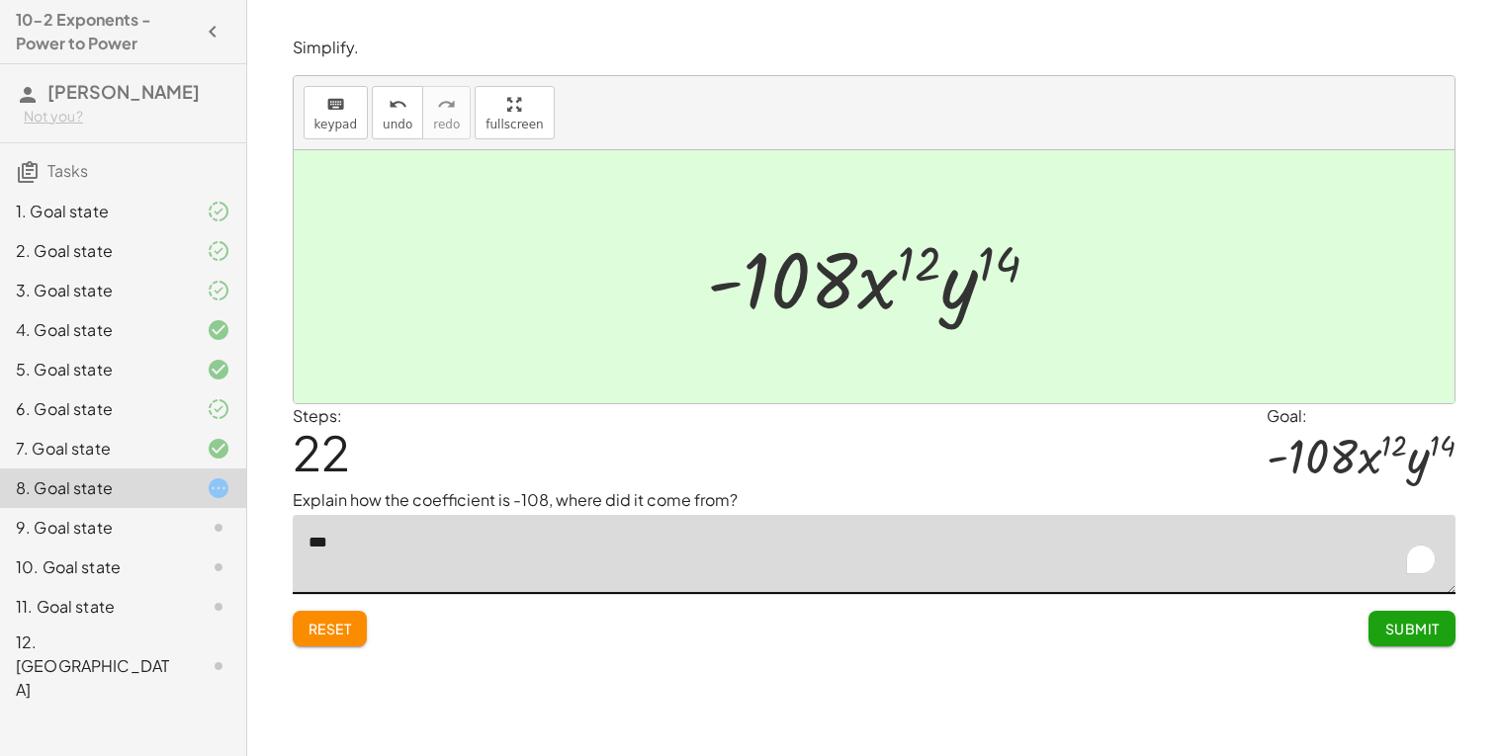
click at [154, 185] on h3 "Tasks" at bounding box center [123, 164] width 246 height 42
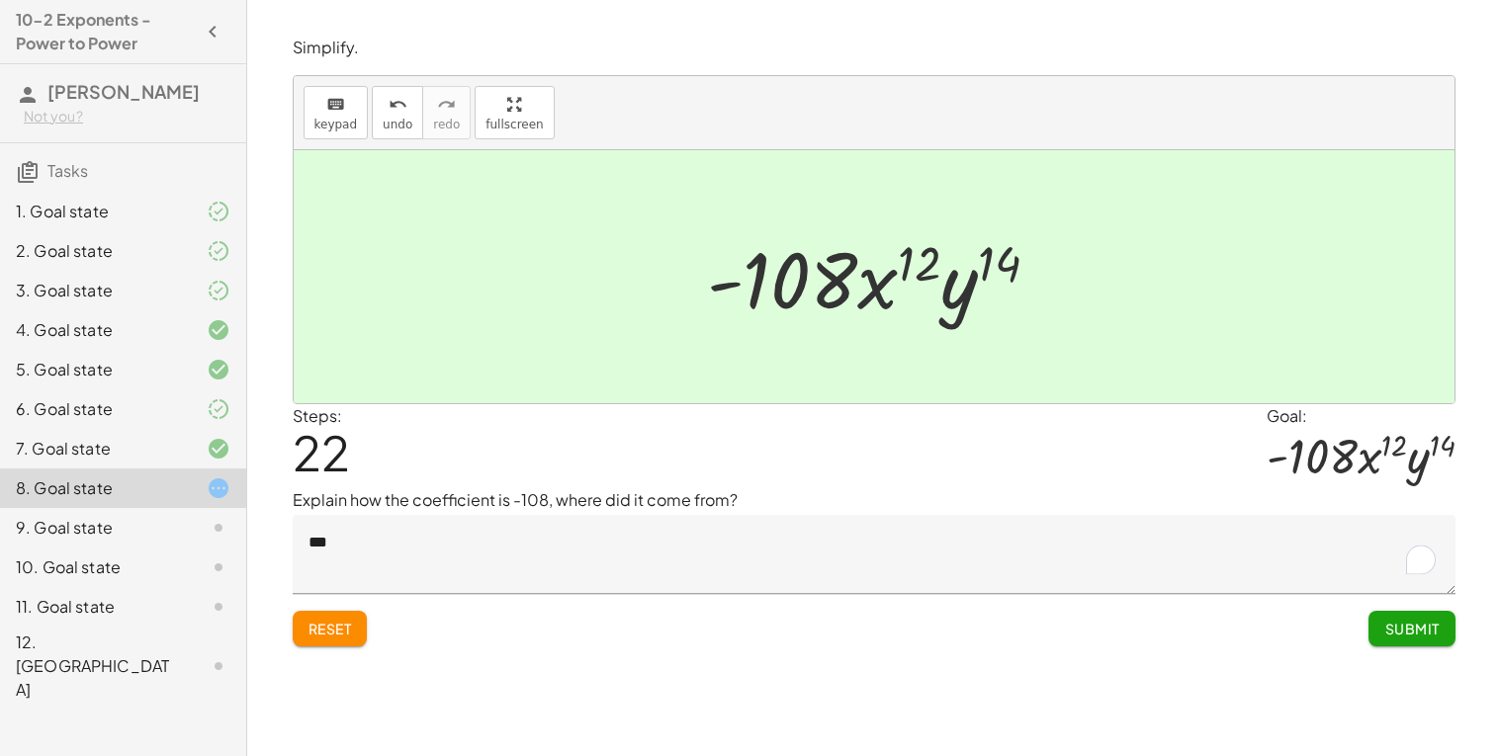
click at [186, 223] on div at bounding box center [202, 212] width 55 height 24
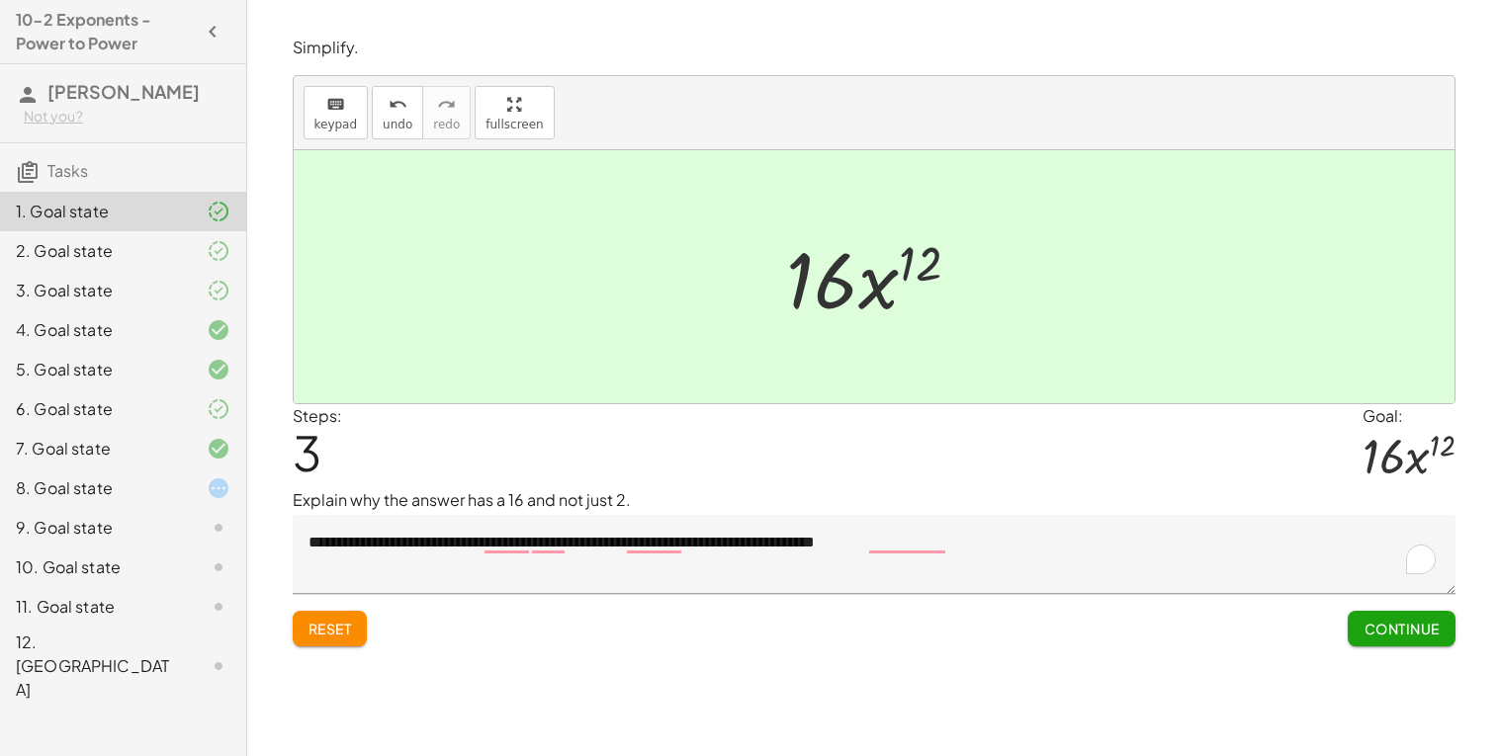
click at [154, 500] on div "8. Goal state" at bounding box center [95, 488] width 159 height 24
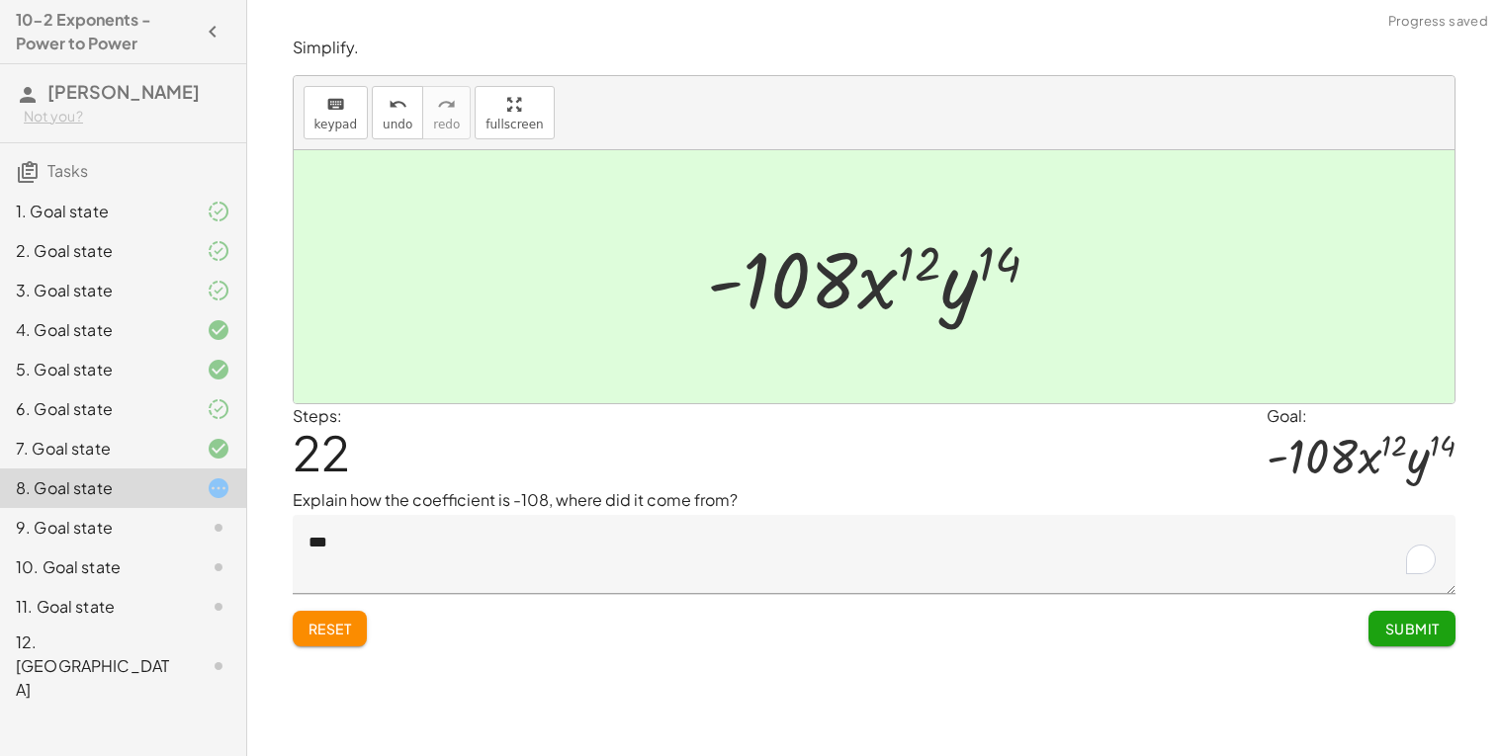
click at [413, 544] on textarea "***" at bounding box center [874, 554] width 1163 height 79
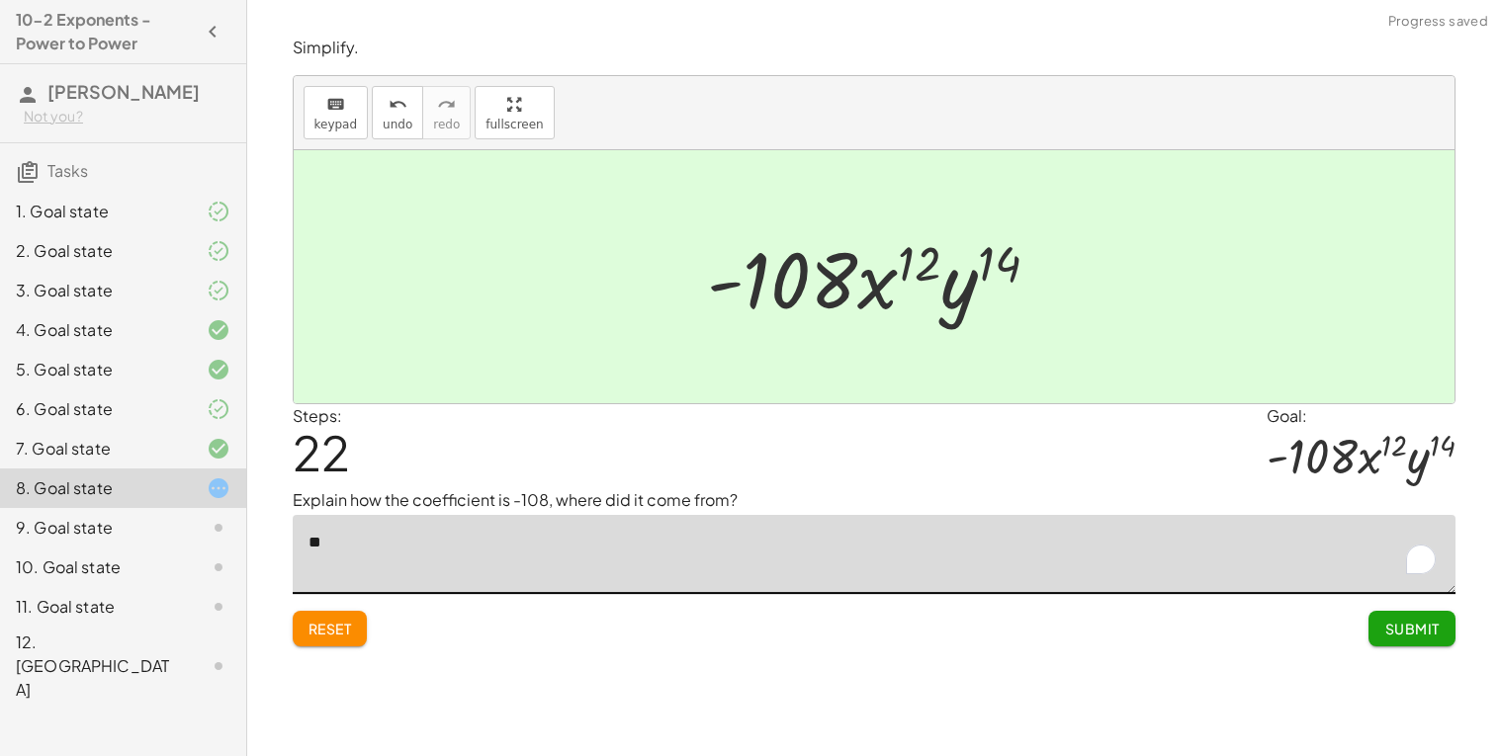
type textarea "*"
click at [399, 96] on icon "undo" at bounding box center [397, 105] width 19 height 24
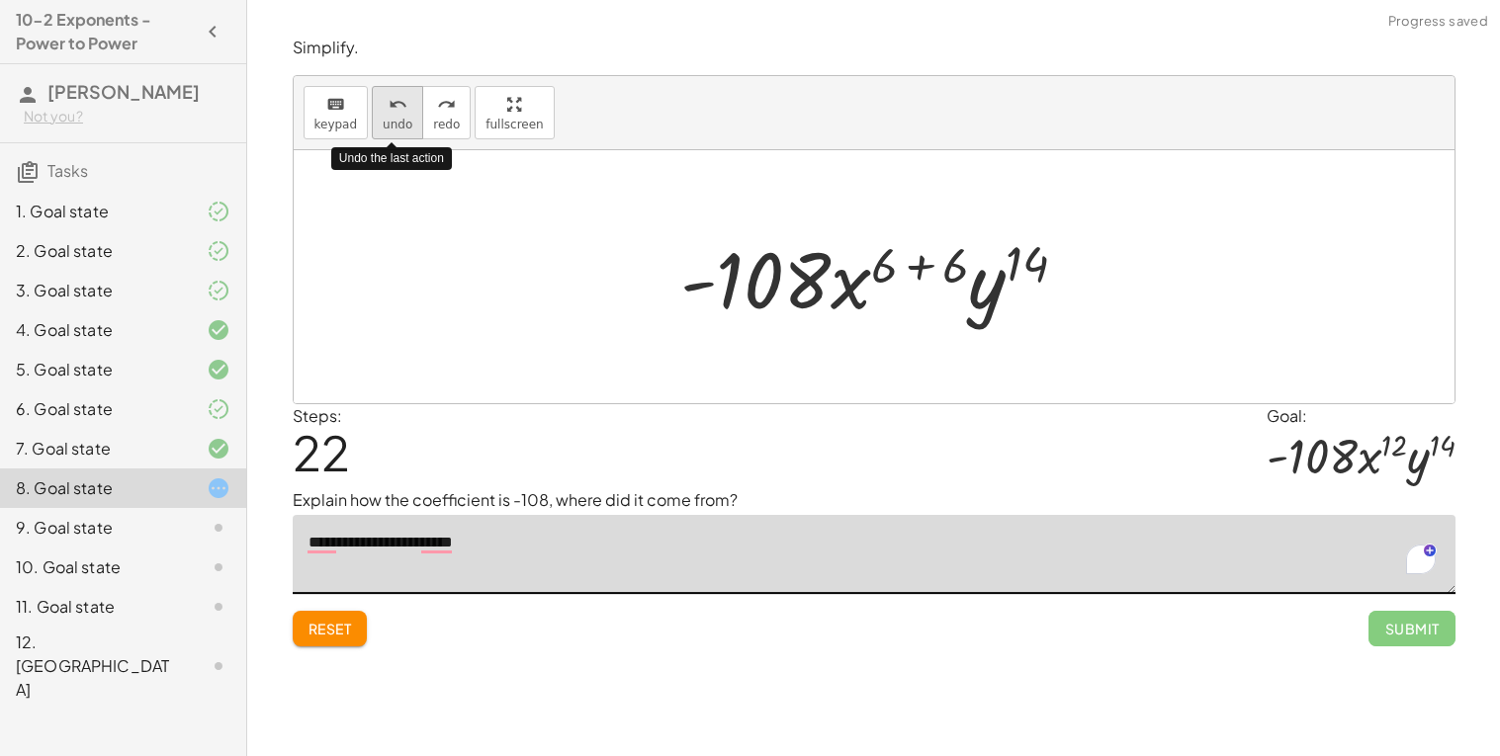
click at [399, 96] on icon "undo" at bounding box center [397, 105] width 19 height 24
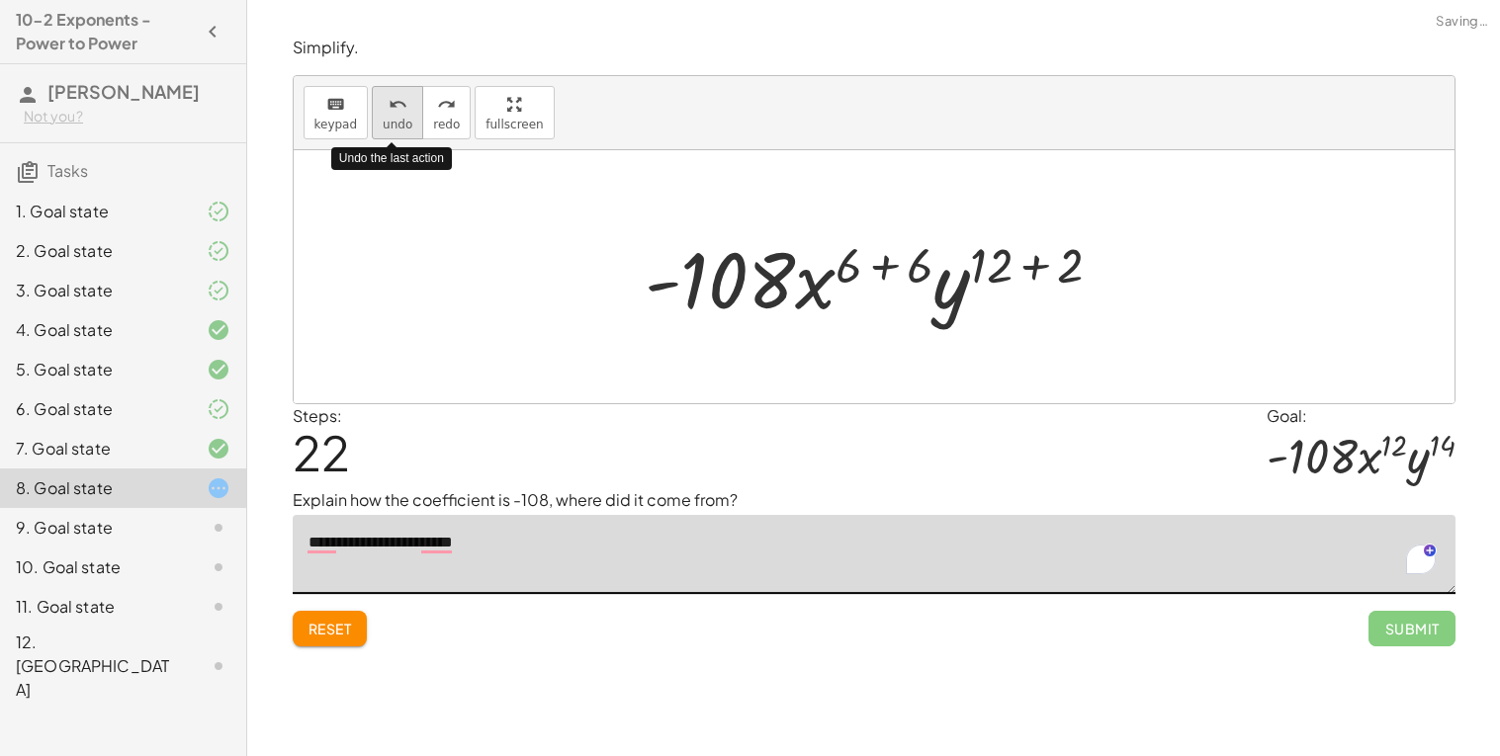
click at [399, 96] on icon "undo" at bounding box center [397, 105] width 19 height 24
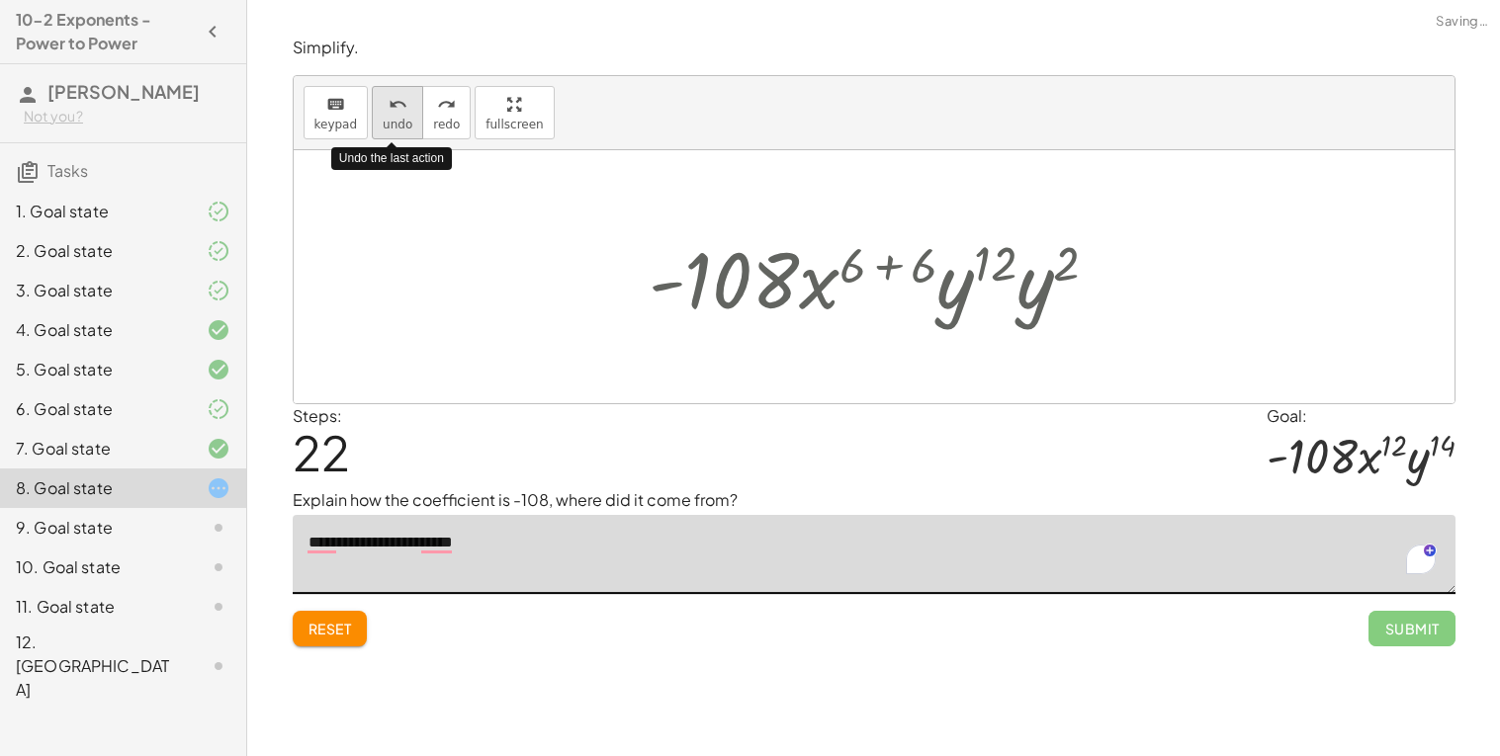
click at [399, 96] on icon "undo" at bounding box center [397, 105] width 19 height 24
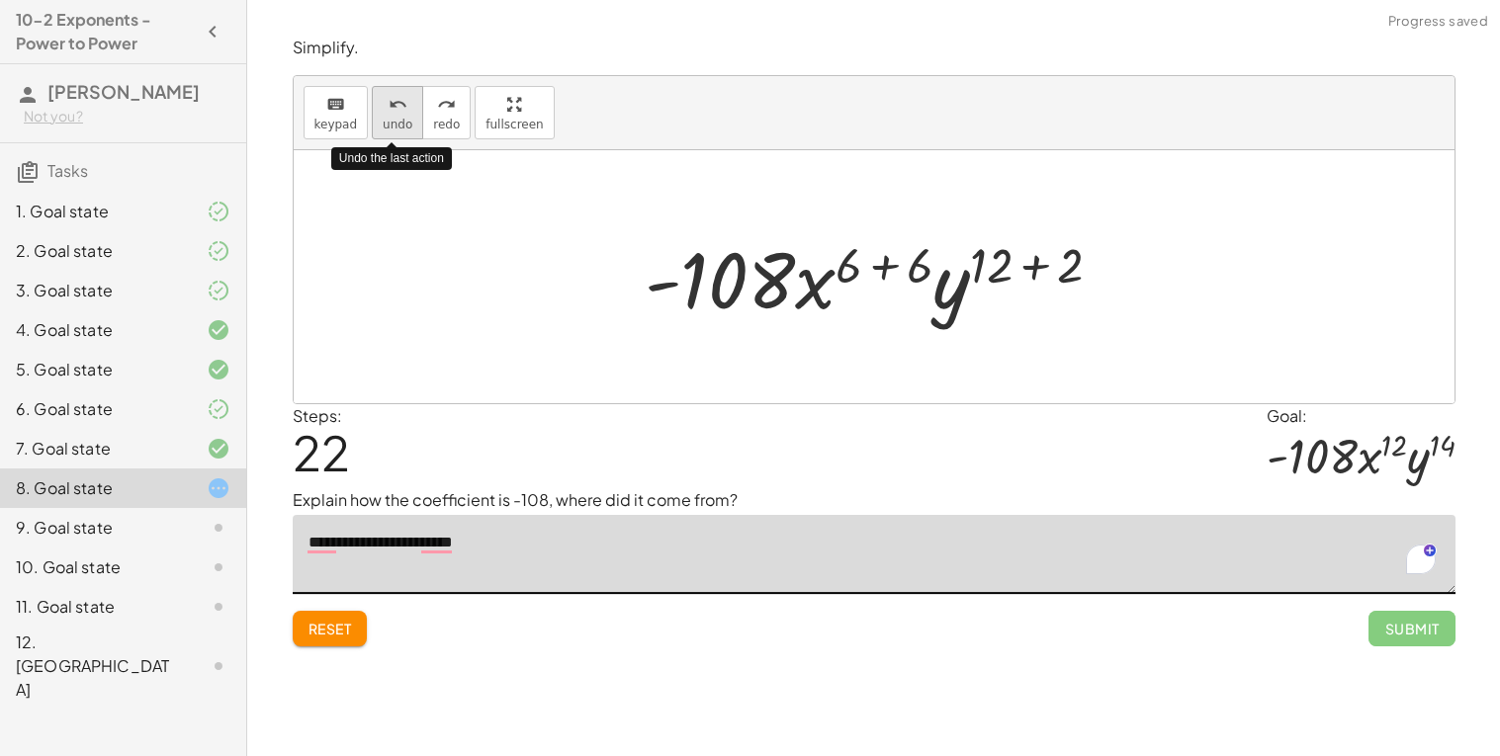
click at [399, 96] on icon "undo" at bounding box center [397, 105] width 19 height 24
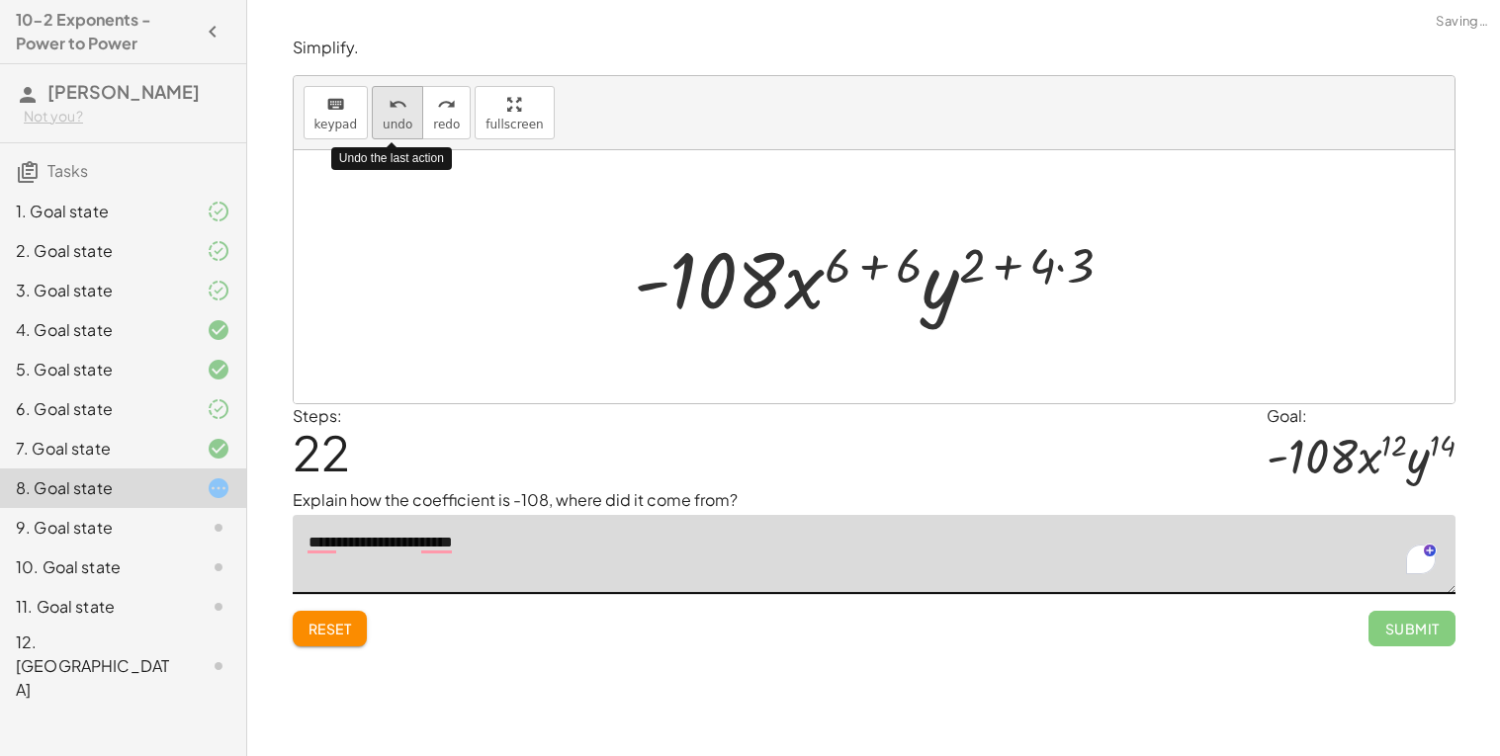
click at [399, 96] on icon "undo" at bounding box center [397, 105] width 19 height 24
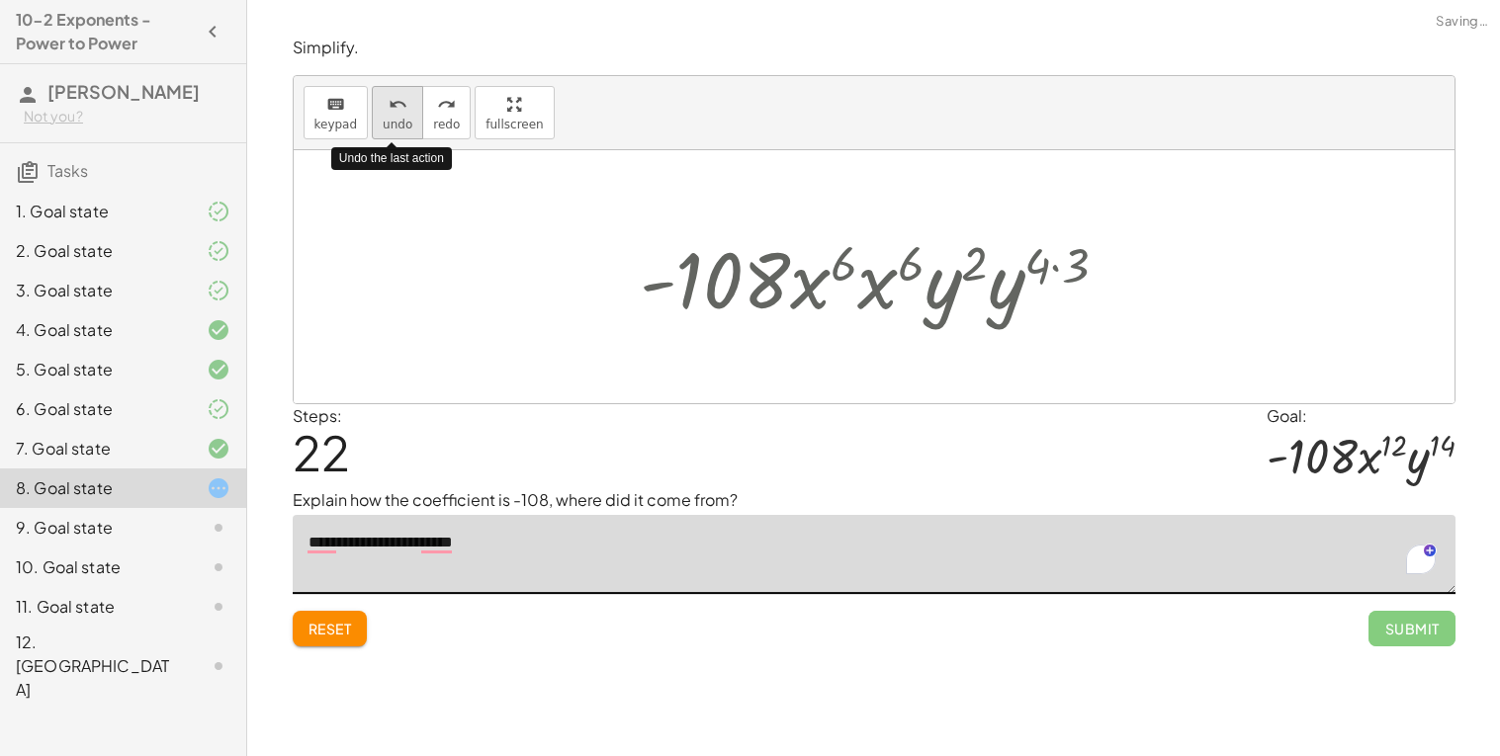
click at [399, 96] on icon "undo" at bounding box center [397, 105] width 19 height 24
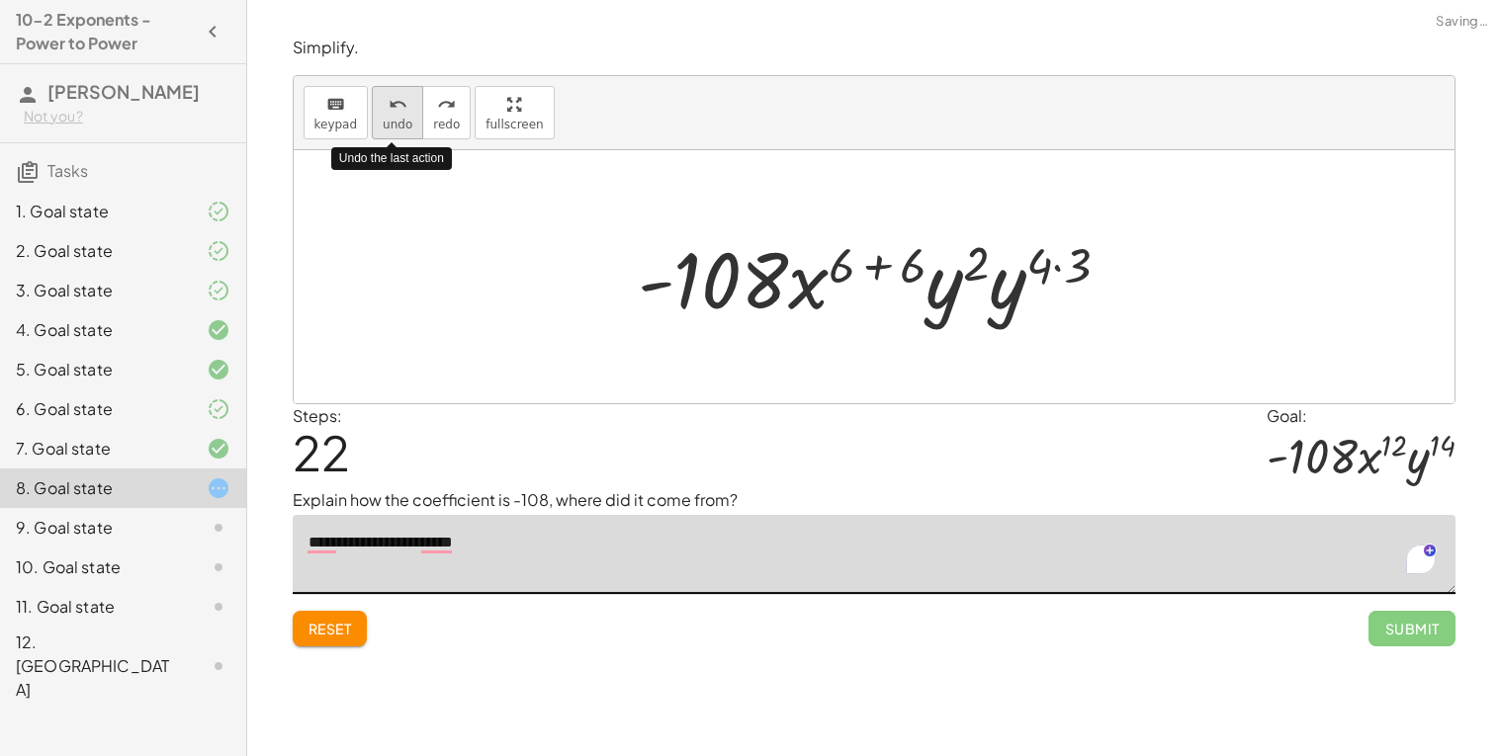
click at [399, 96] on icon "undo" at bounding box center [397, 105] width 19 height 24
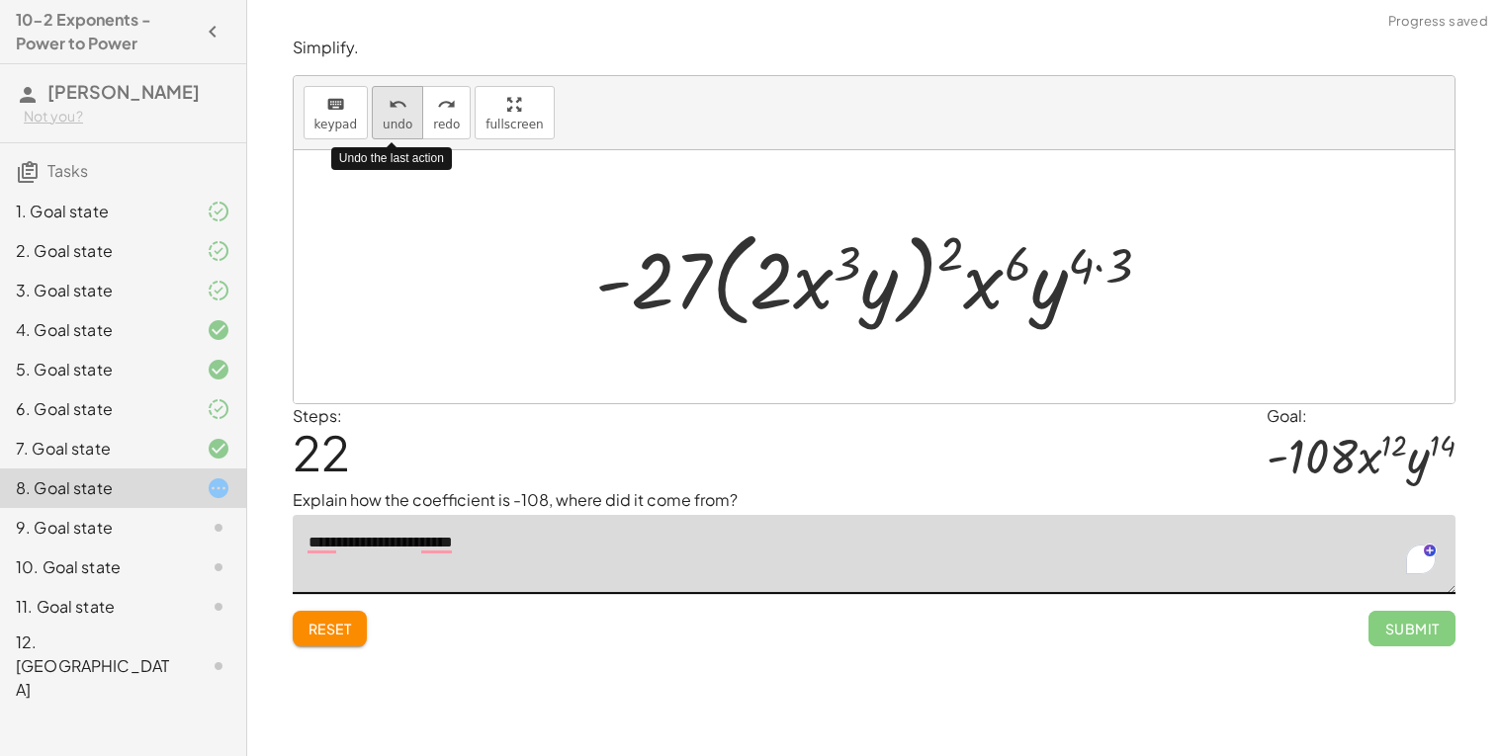
click at [399, 96] on icon "undo" at bounding box center [397, 105] width 19 height 24
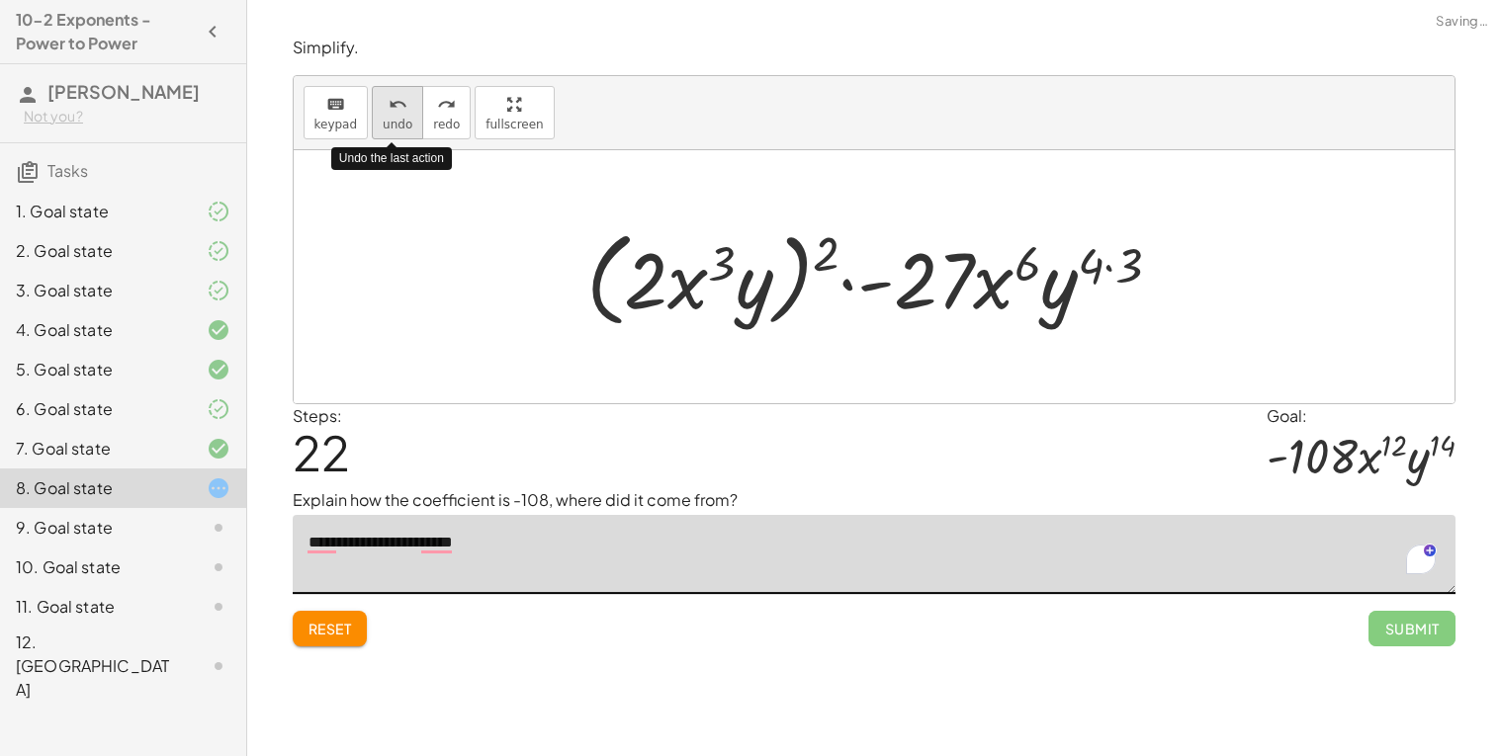
click at [399, 96] on icon "undo" at bounding box center [397, 105] width 19 height 24
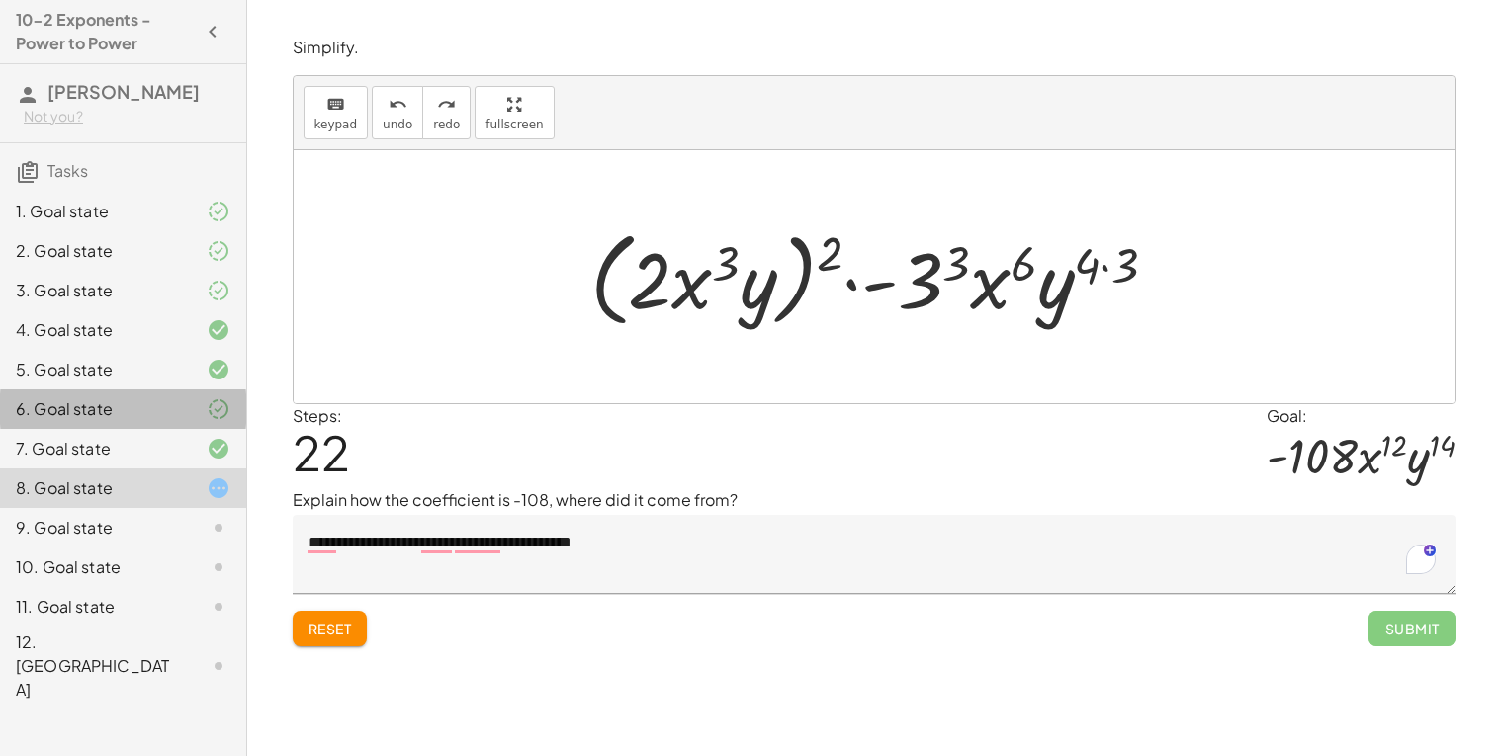
click at [114, 421] on div "6. Goal state" at bounding box center [95, 409] width 159 height 24
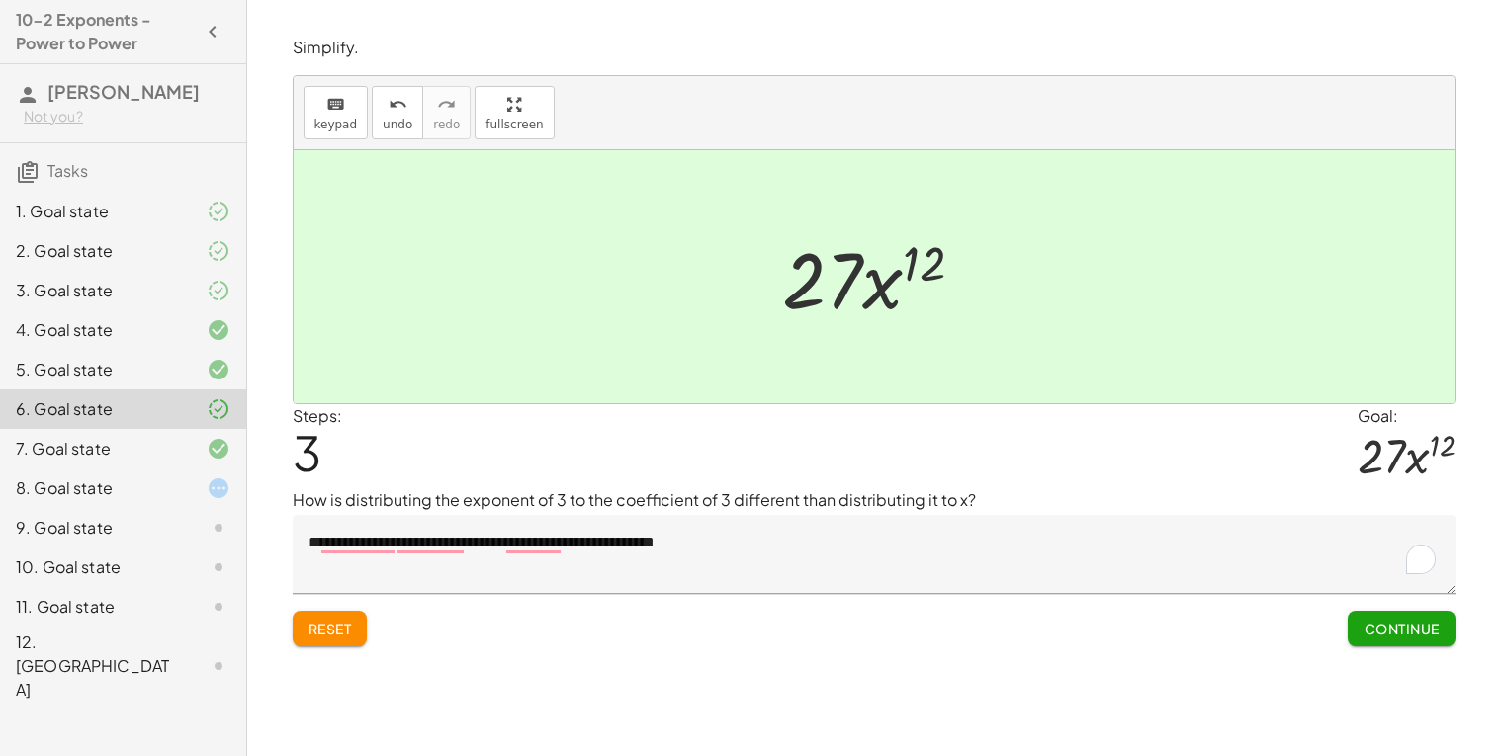
click at [198, 500] on div at bounding box center [202, 488] width 55 height 24
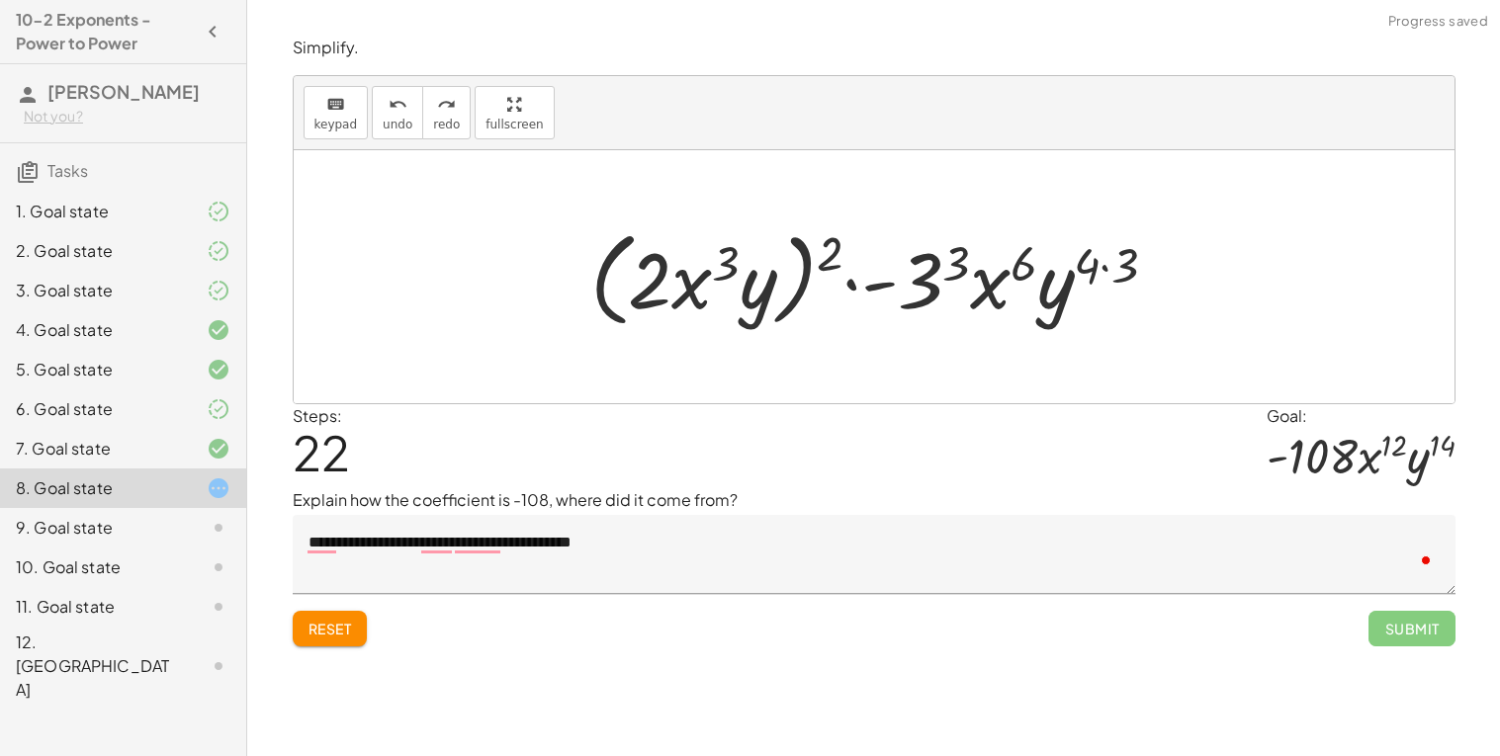
click at [675, 544] on textarea "**********" at bounding box center [874, 554] width 1163 height 79
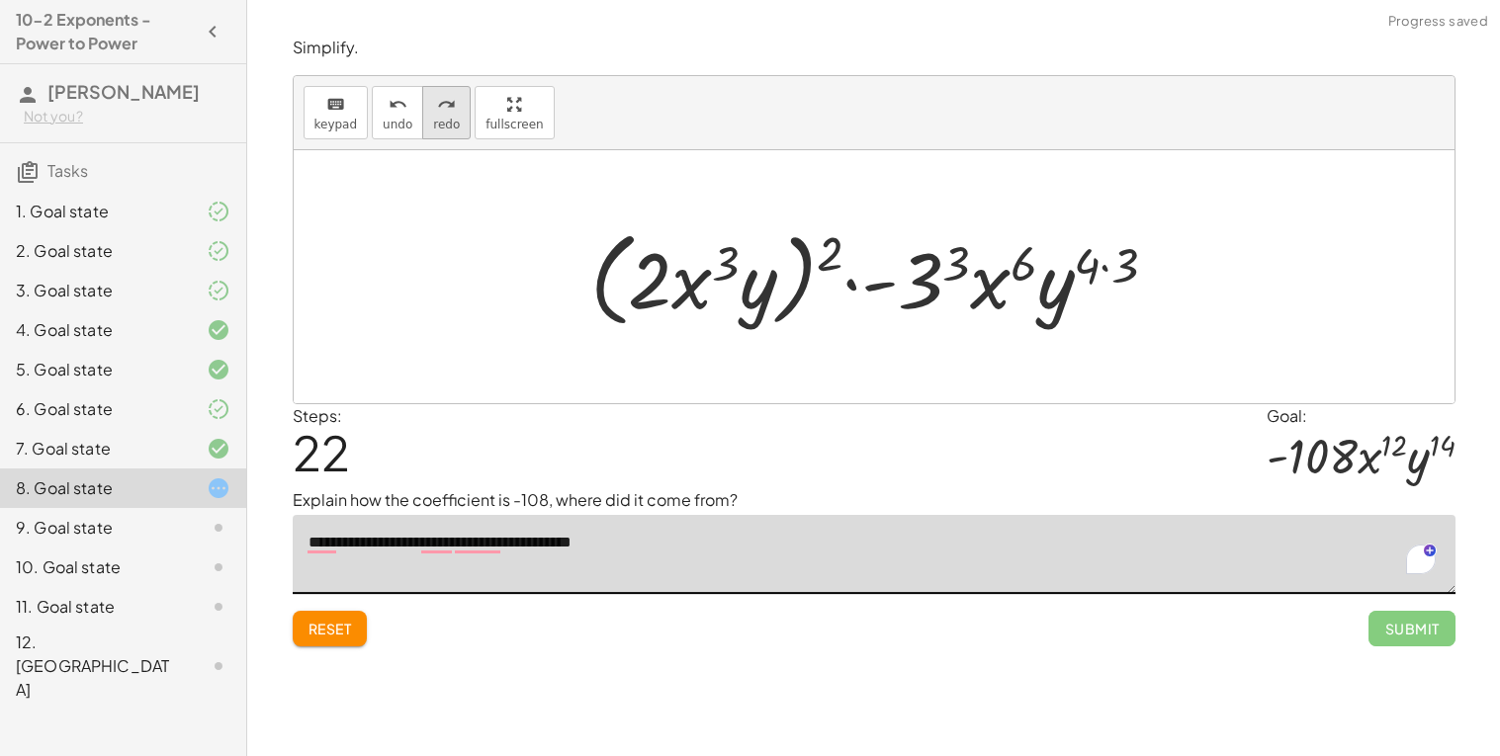
click at [437, 110] on icon "redo" at bounding box center [446, 105] width 19 height 24
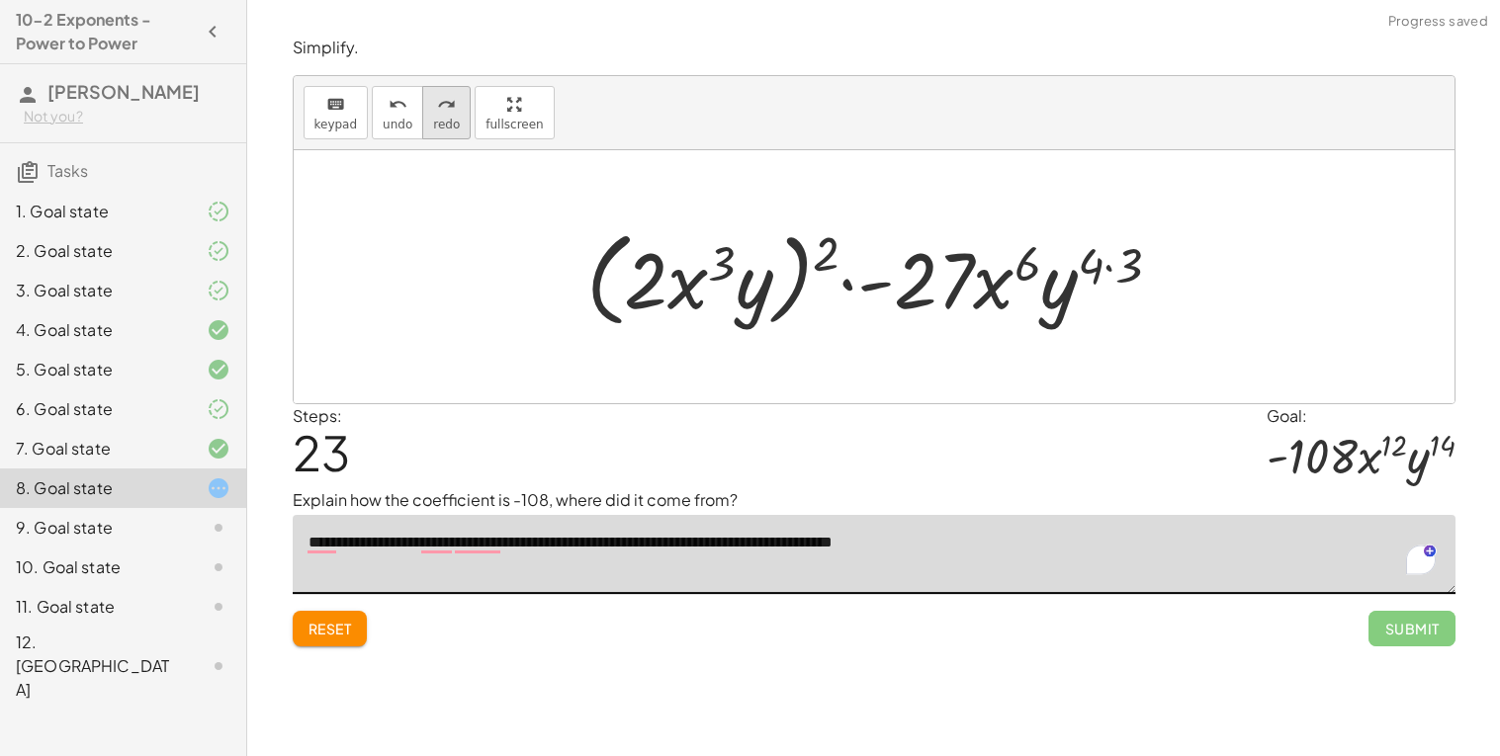
click at [448, 98] on div "redo" at bounding box center [446, 104] width 27 height 24
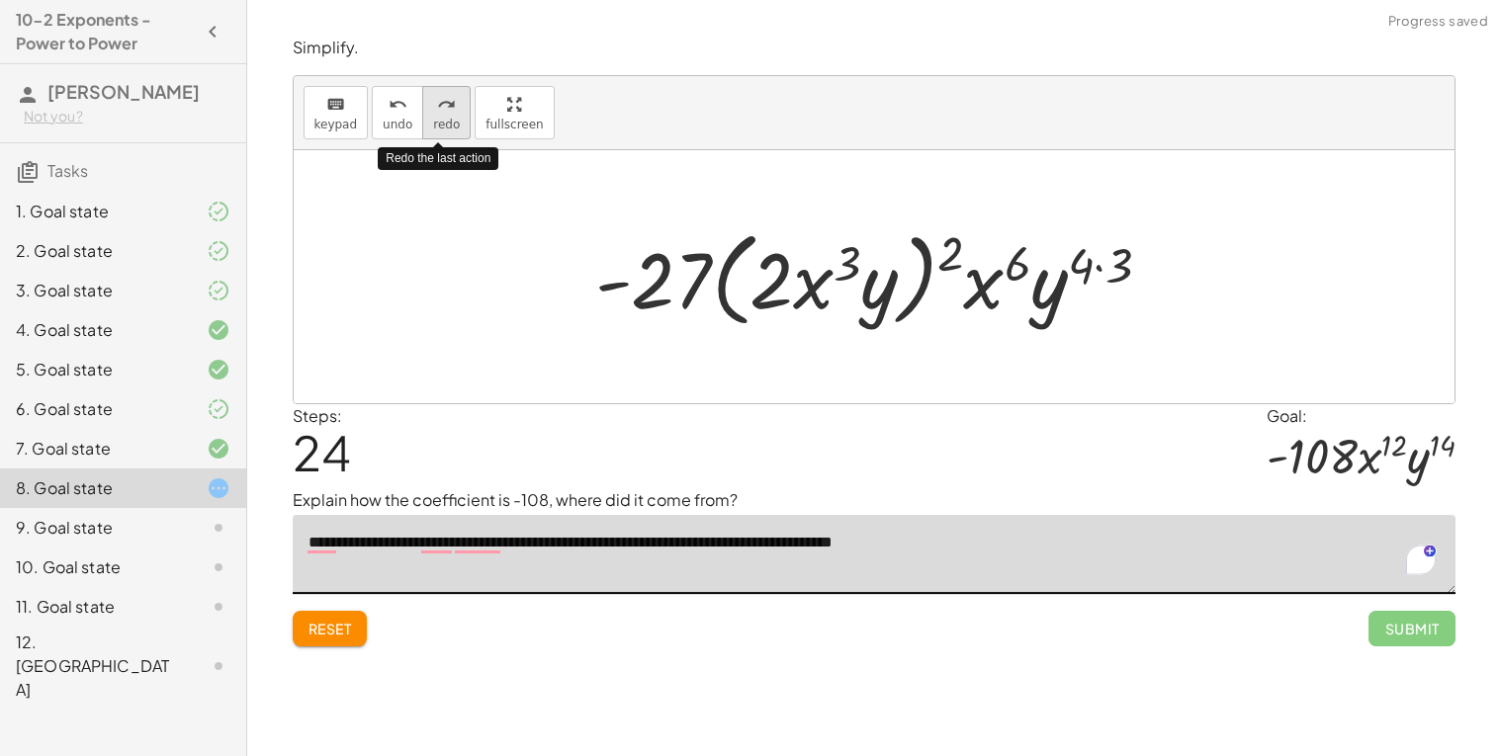
click at [448, 98] on div "redo" at bounding box center [446, 104] width 27 height 24
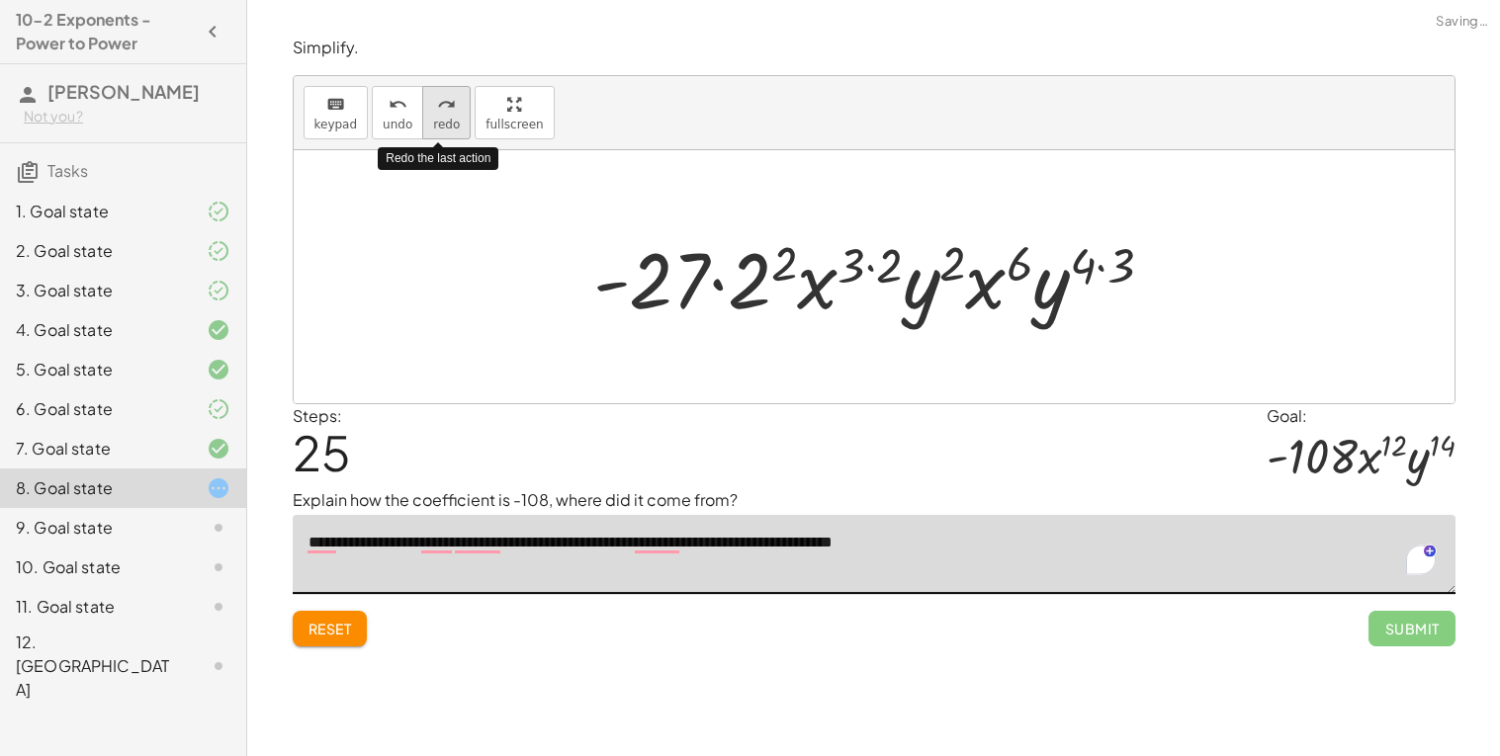
click at [448, 98] on div "redo" at bounding box center [446, 104] width 27 height 24
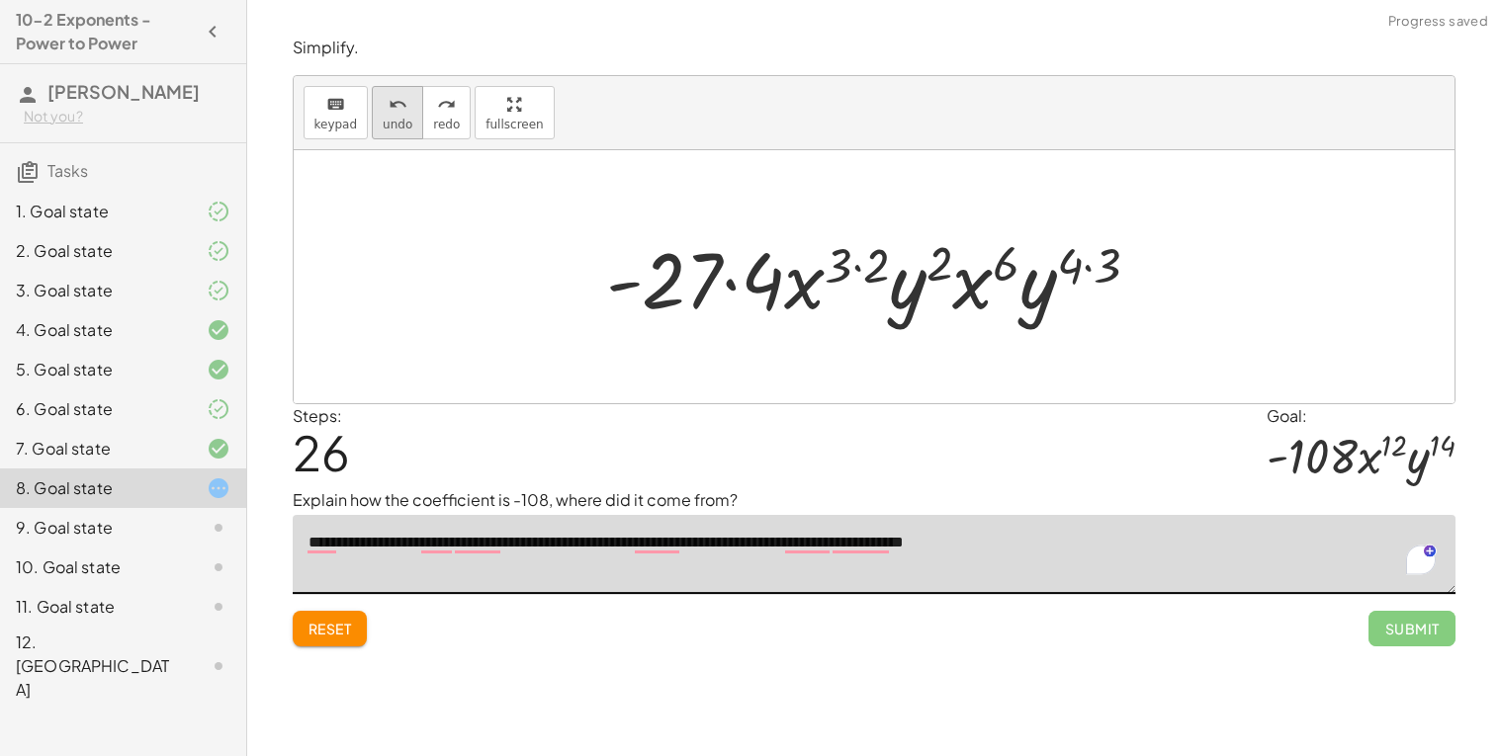
click at [372, 115] on button "undo undo" at bounding box center [397, 112] width 51 height 53
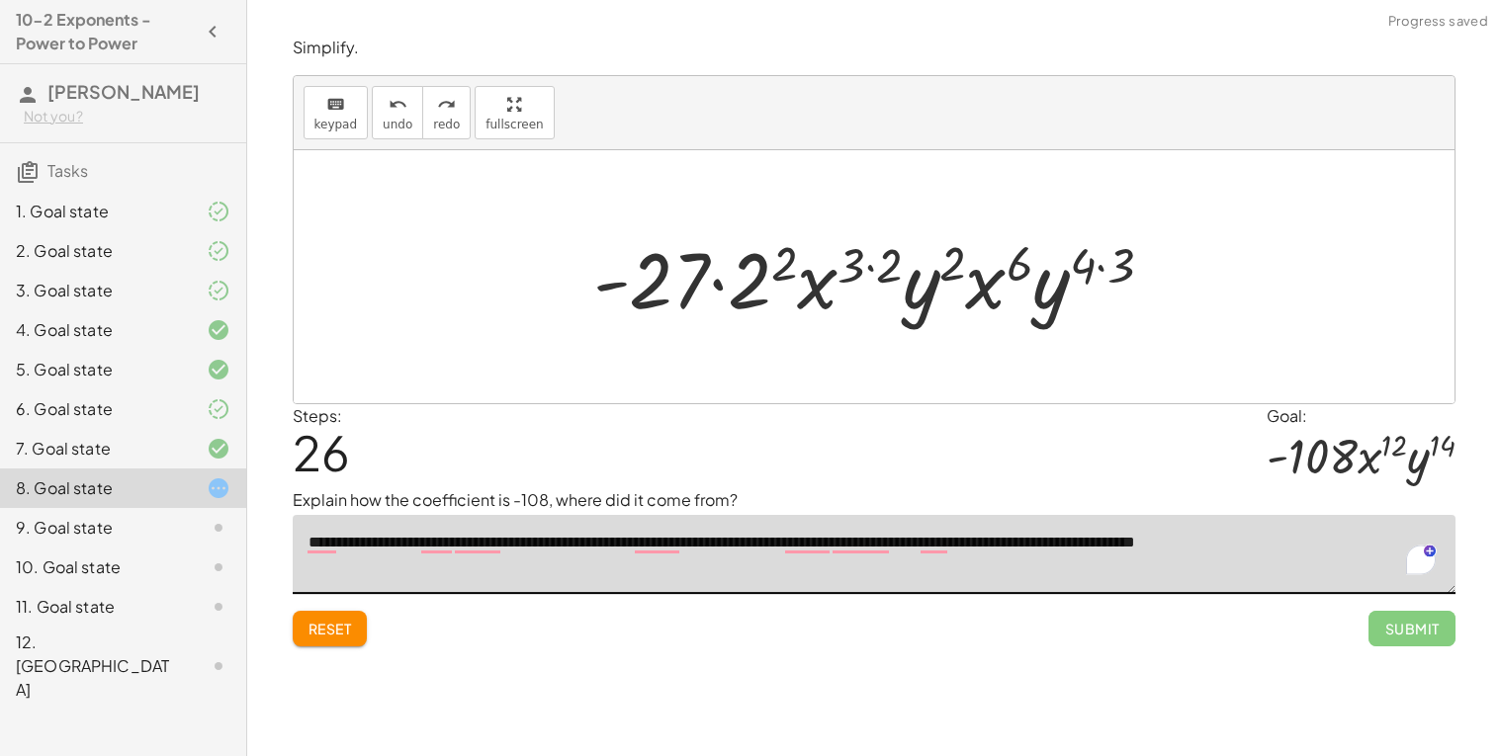
click at [1317, 542] on textarea "**********" at bounding box center [874, 554] width 1163 height 79
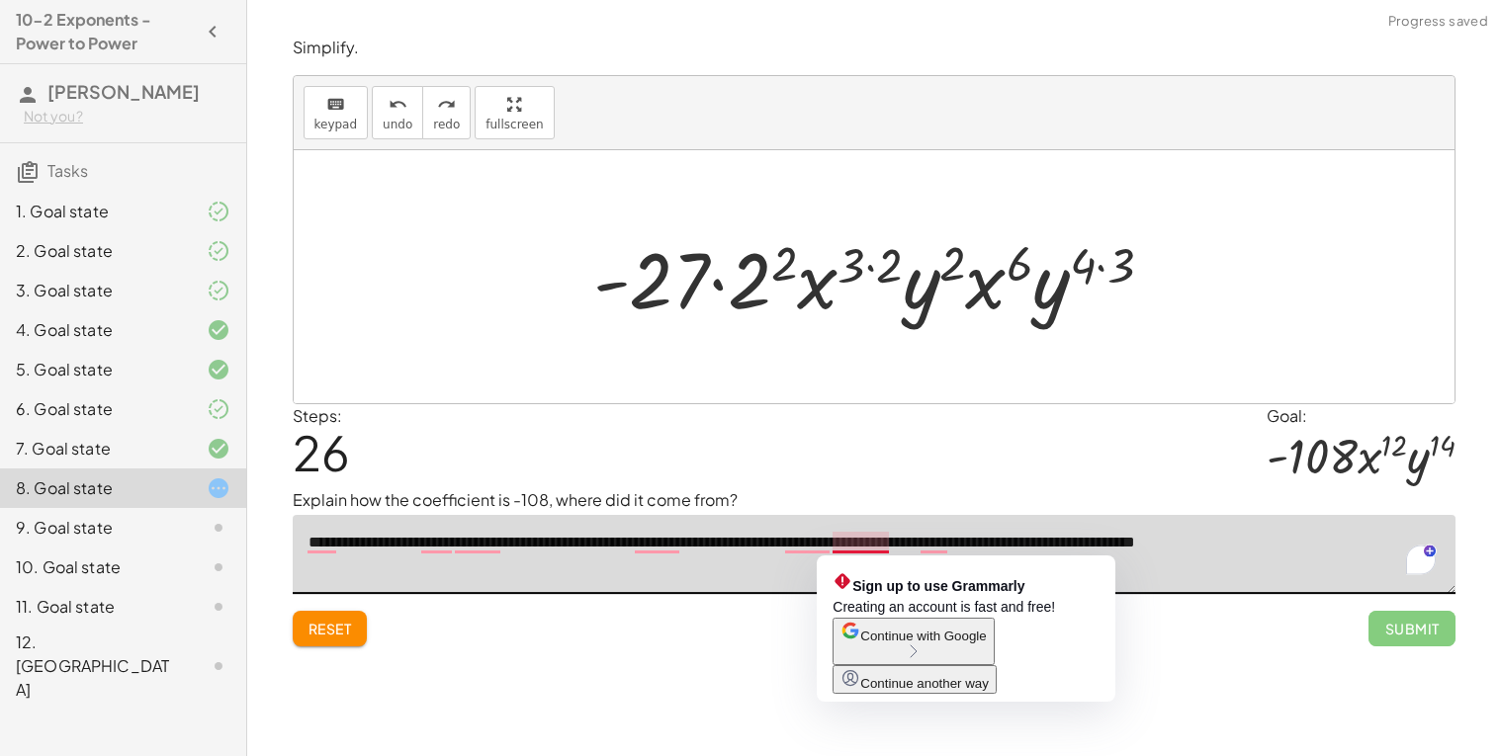
click at [862, 546] on textarea "**********" at bounding box center [874, 554] width 1163 height 79
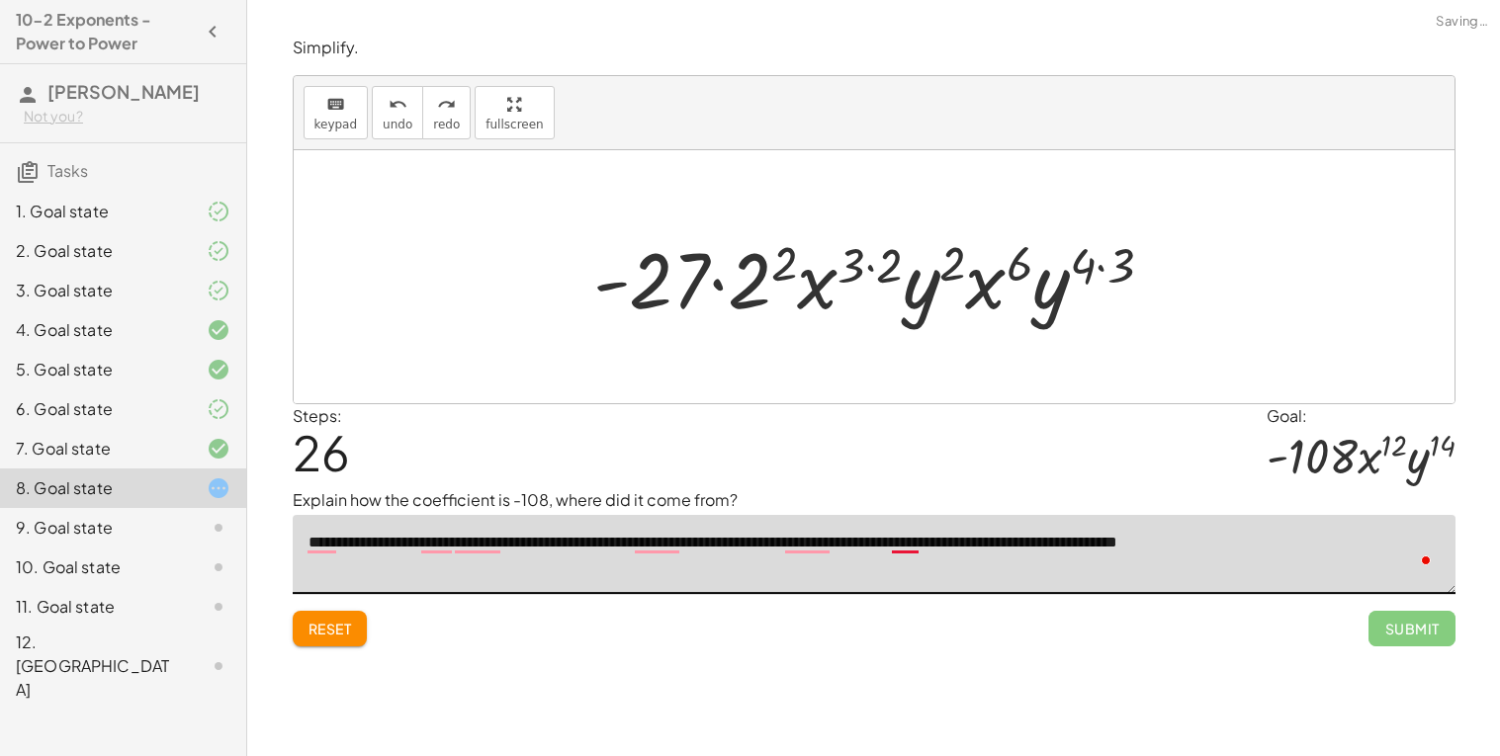
click at [887, 545] on textarea "**********" at bounding box center [874, 554] width 1163 height 79
click at [902, 547] on textarea "**********" at bounding box center [874, 554] width 1163 height 79
click at [879, 551] on textarea "**********" at bounding box center [874, 554] width 1163 height 79
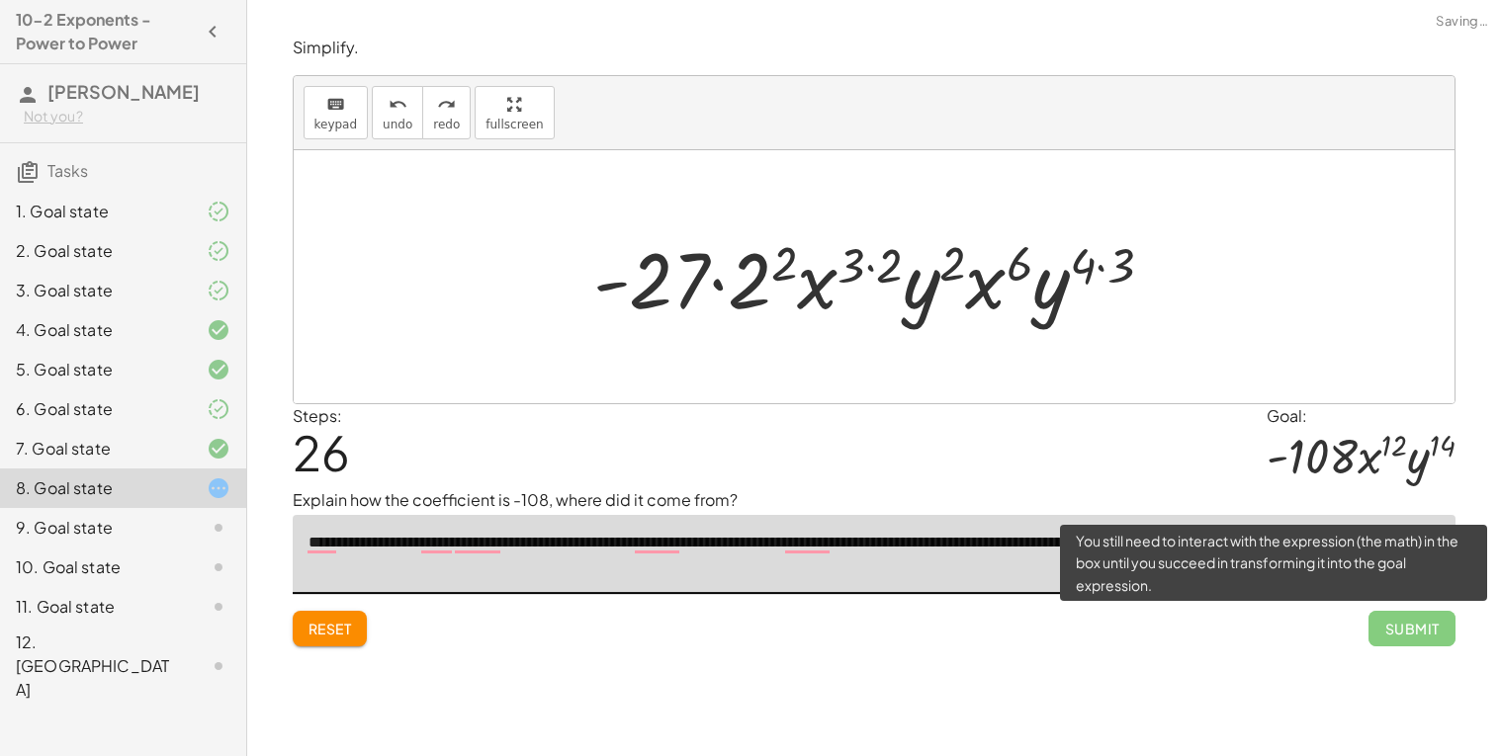
click at [1398, 638] on span "Submit" at bounding box center [1411, 629] width 86 height 36
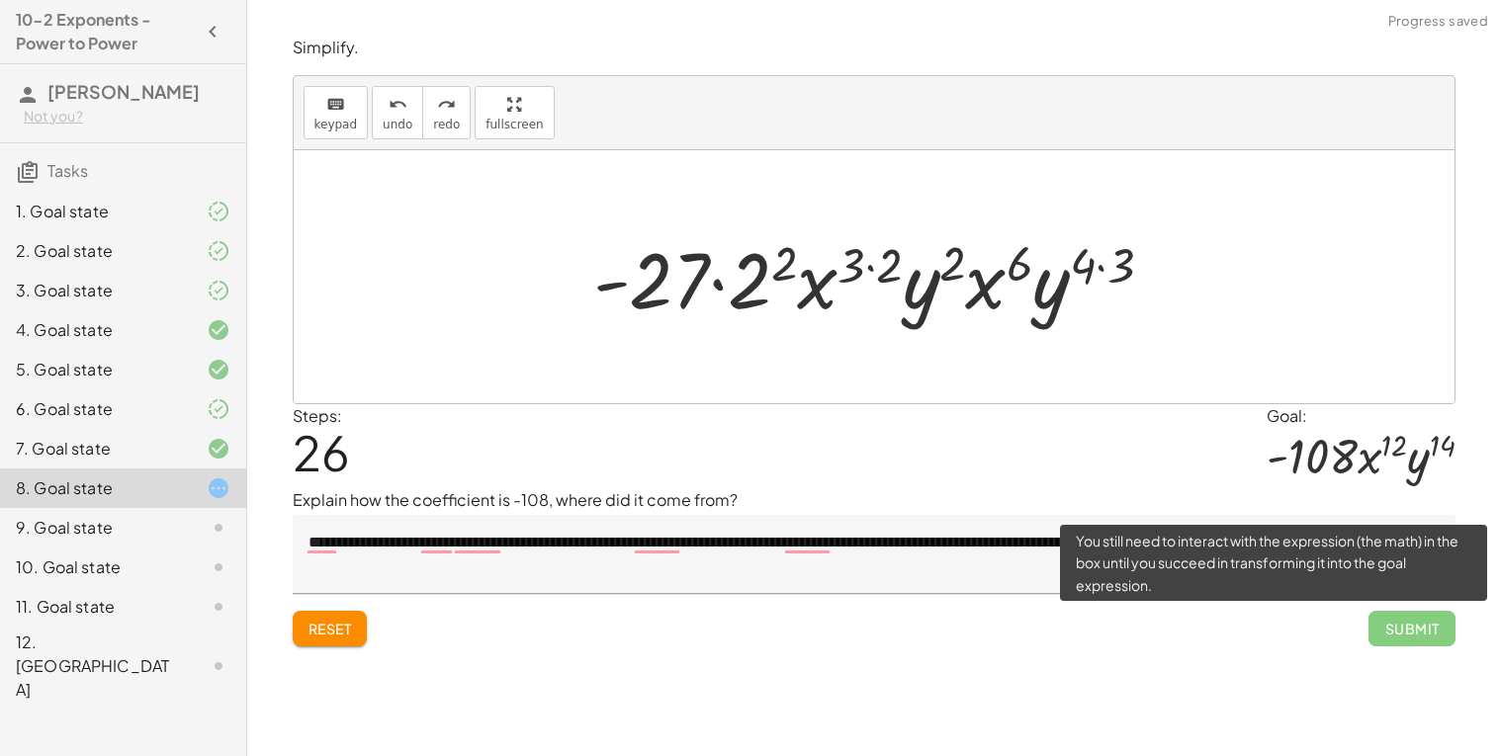
click at [1017, 587] on textarea "**********" at bounding box center [874, 554] width 1163 height 79
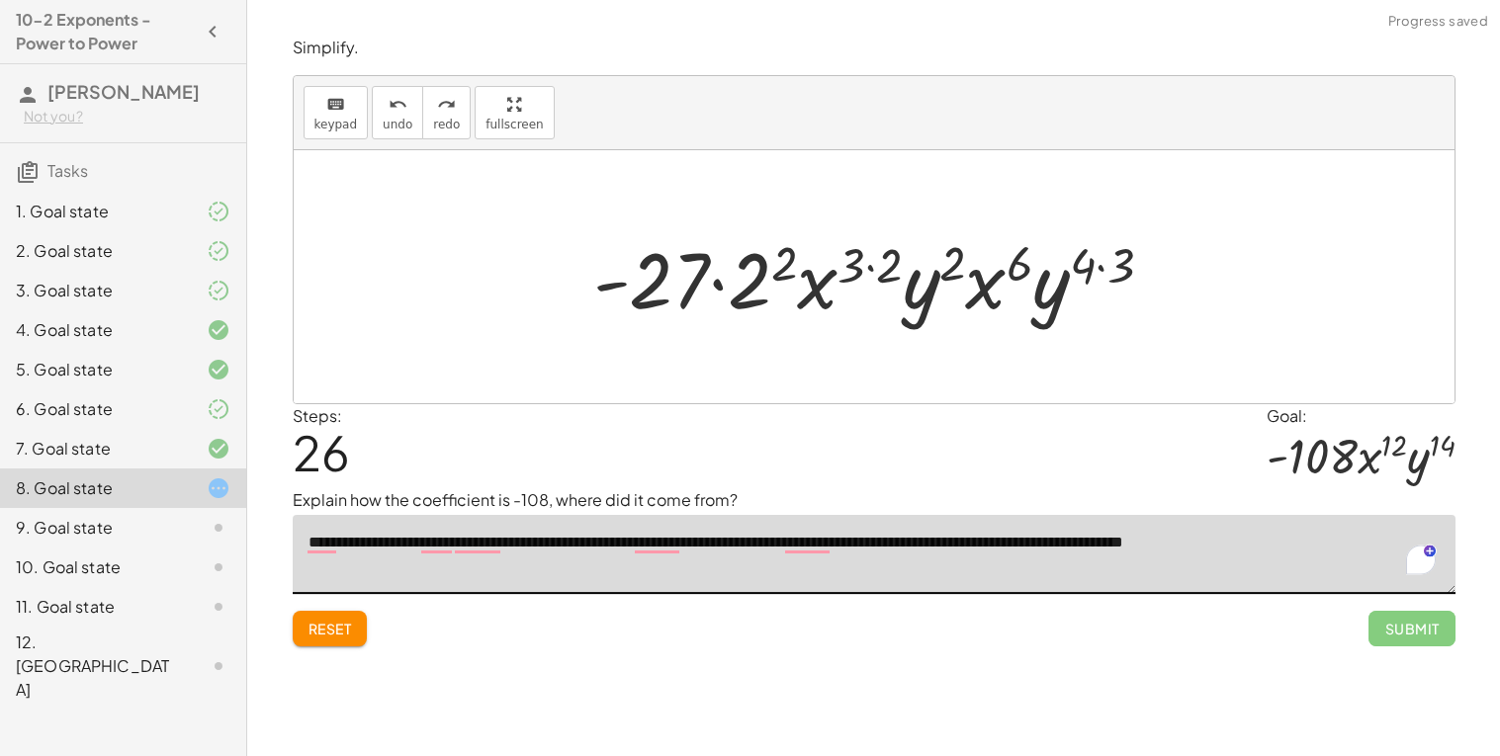
click at [1327, 548] on textarea "**********" at bounding box center [874, 554] width 1163 height 79
click at [437, 104] on icon "redo" at bounding box center [446, 105] width 19 height 24
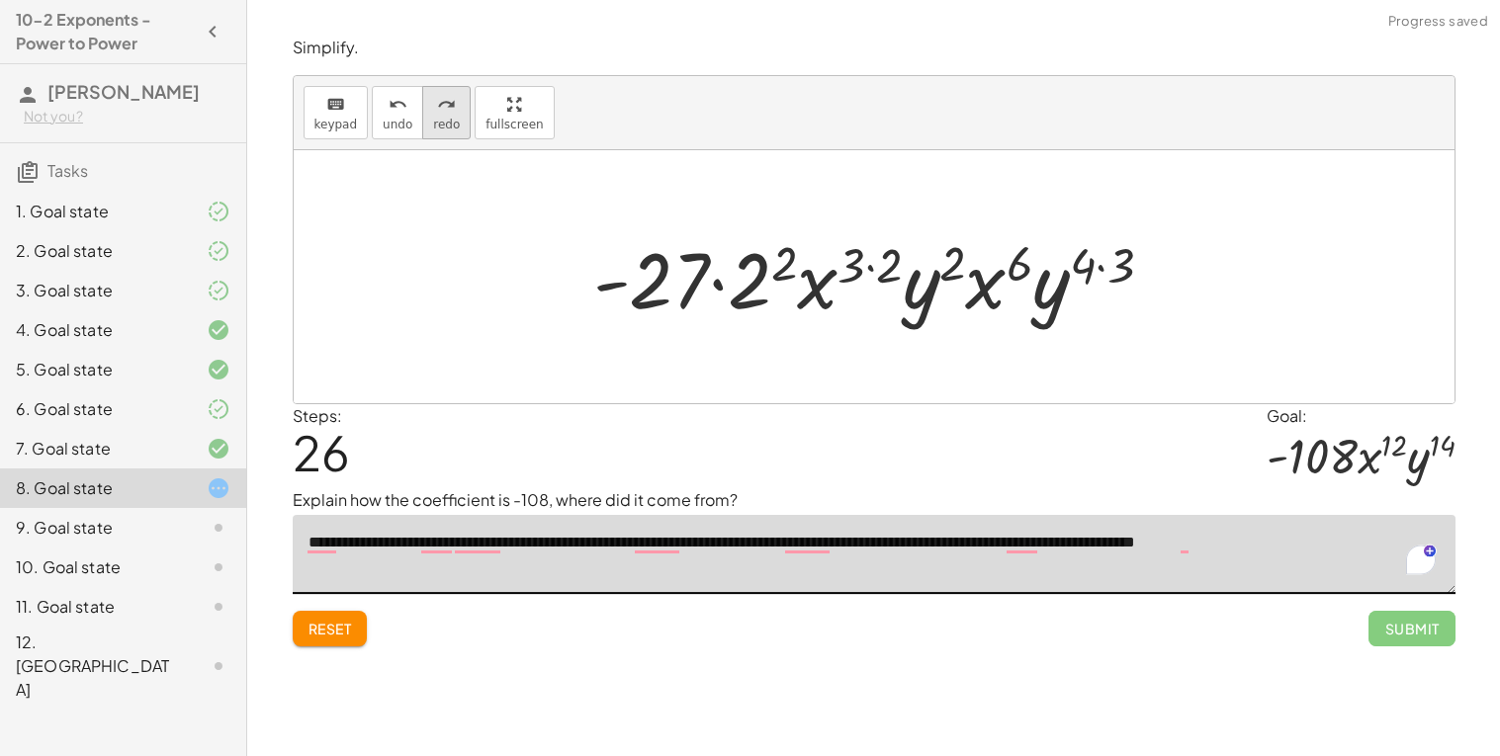
click at [437, 104] on icon "redo" at bounding box center [446, 105] width 19 height 24
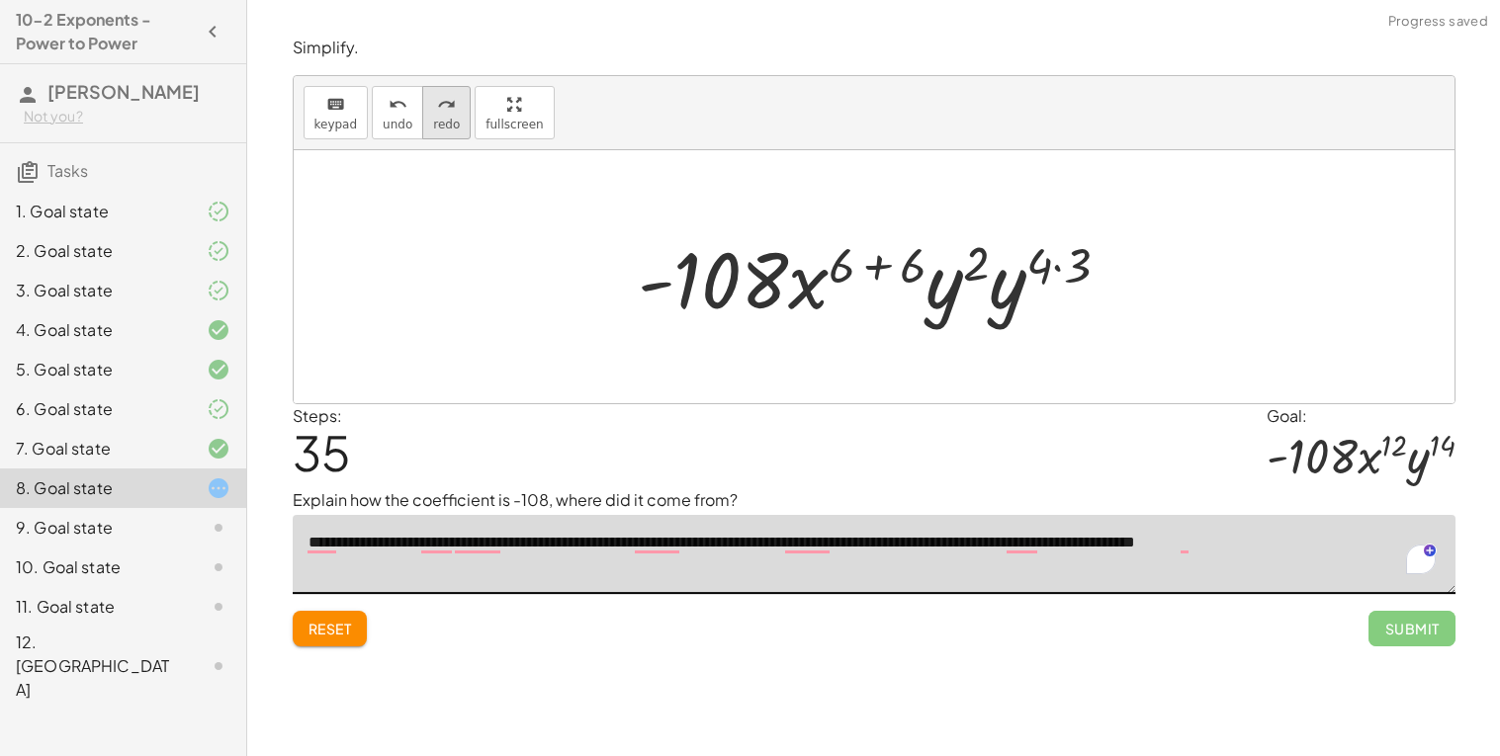
click at [444, 129] on span "redo" at bounding box center [446, 125] width 27 height 14
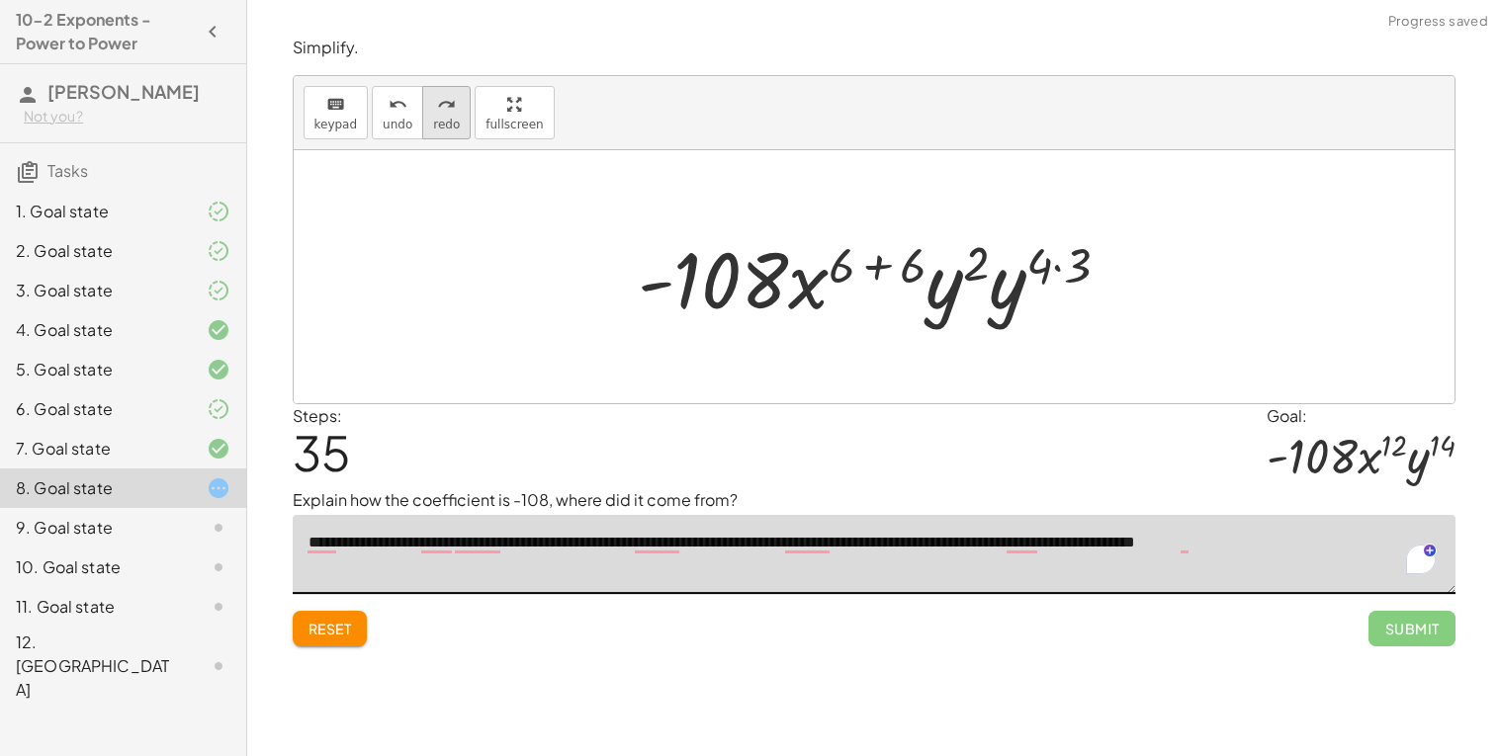
click at [444, 129] on span "redo" at bounding box center [446, 125] width 27 height 14
type textarea "**********"
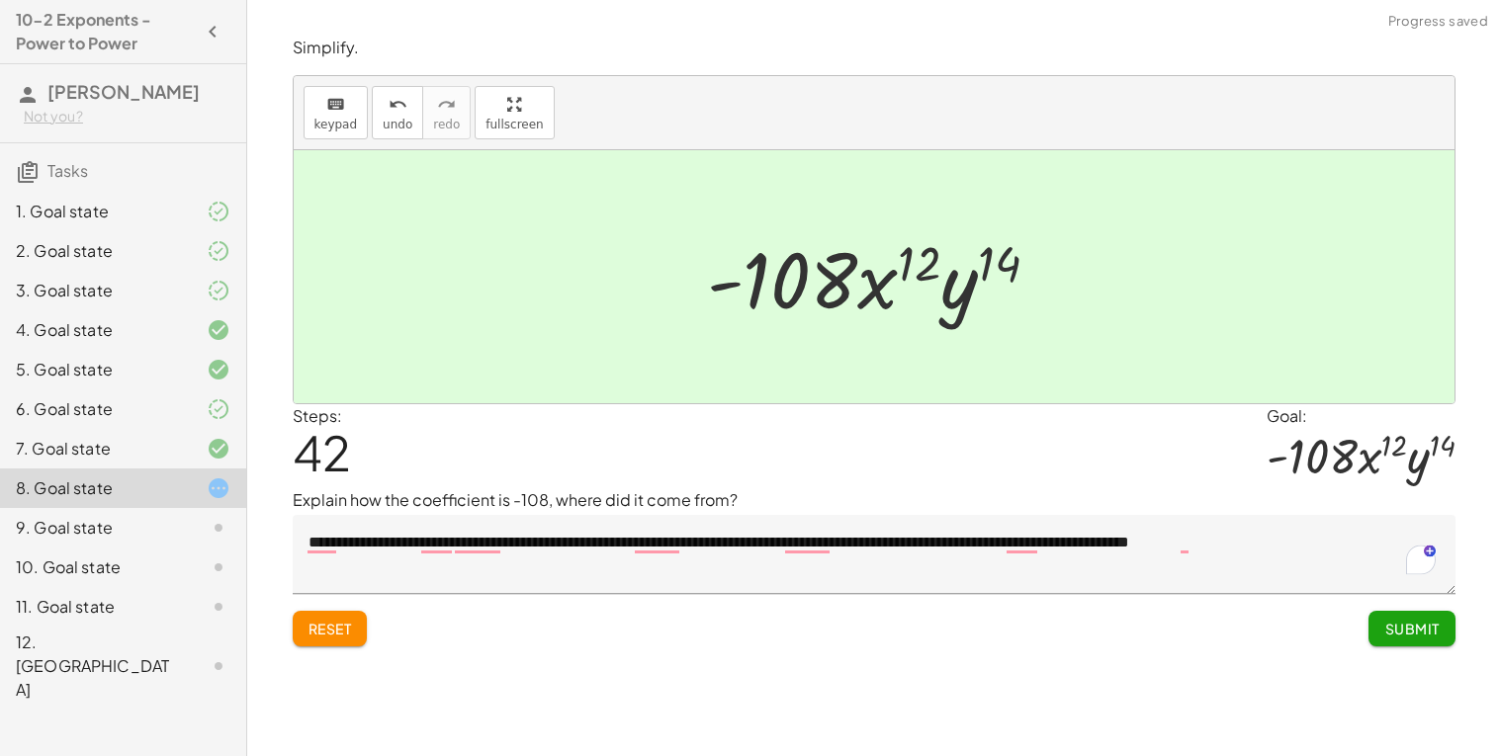
click at [1417, 631] on span "Submit" at bounding box center [1411, 629] width 54 height 18
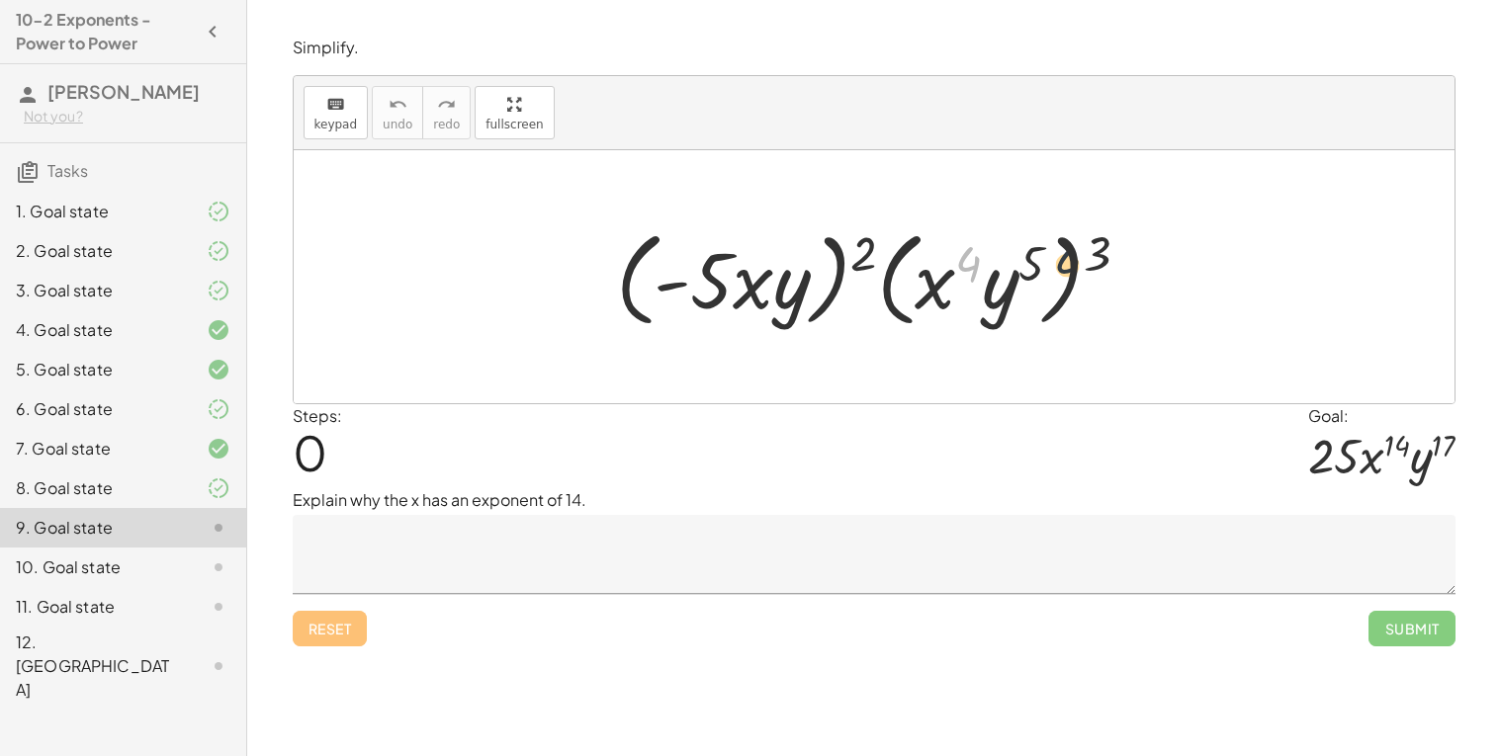
drag, startPoint x: 969, startPoint y: 269, endPoint x: 1079, endPoint y: 271, distance: 110.7
click at [1079, 271] on div at bounding box center [881, 277] width 550 height 114
drag, startPoint x: 1094, startPoint y: 263, endPoint x: 966, endPoint y: 269, distance: 128.6
click at [966, 269] on div at bounding box center [881, 277] width 550 height 114
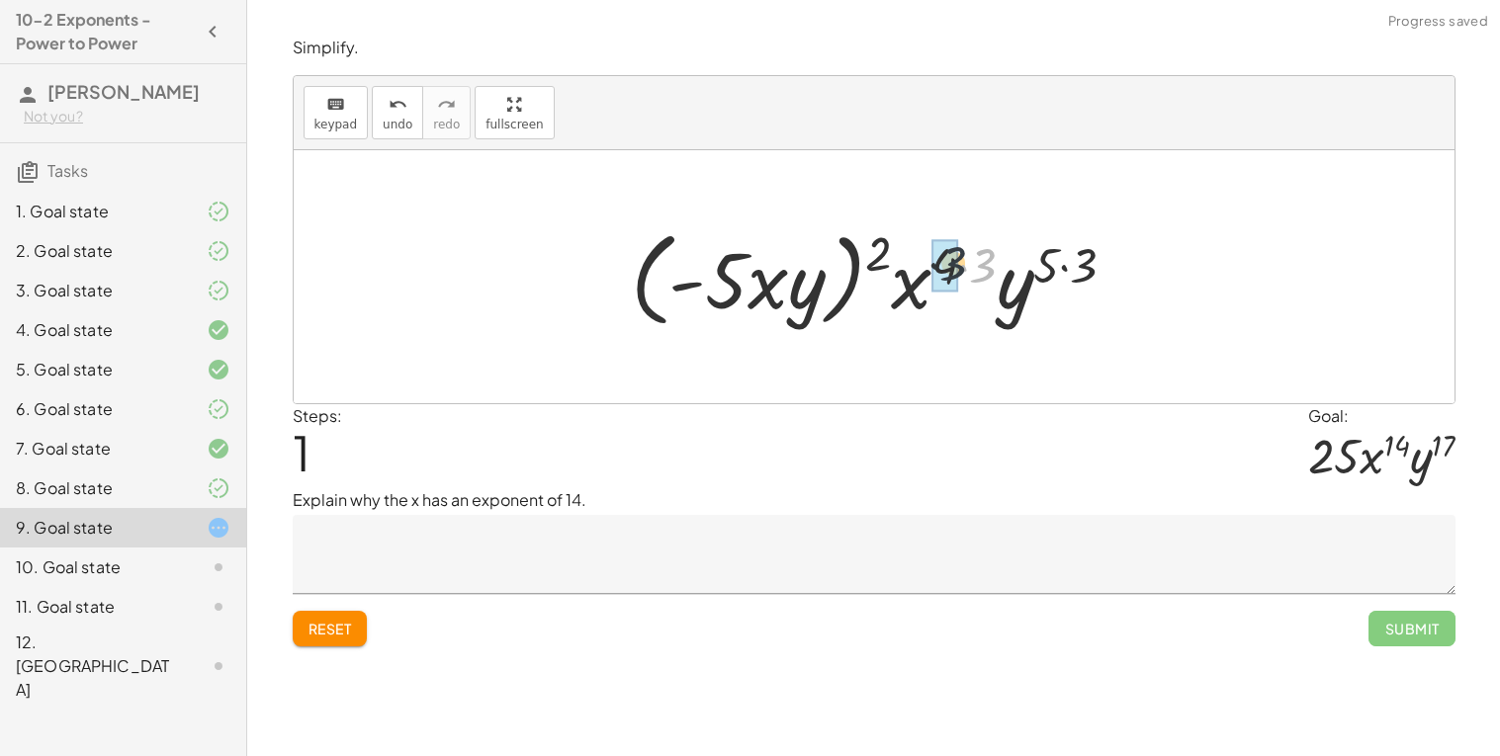
drag, startPoint x: 979, startPoint y: 266, endPoint x: 942, endPoint y: 263, distance: 36.7
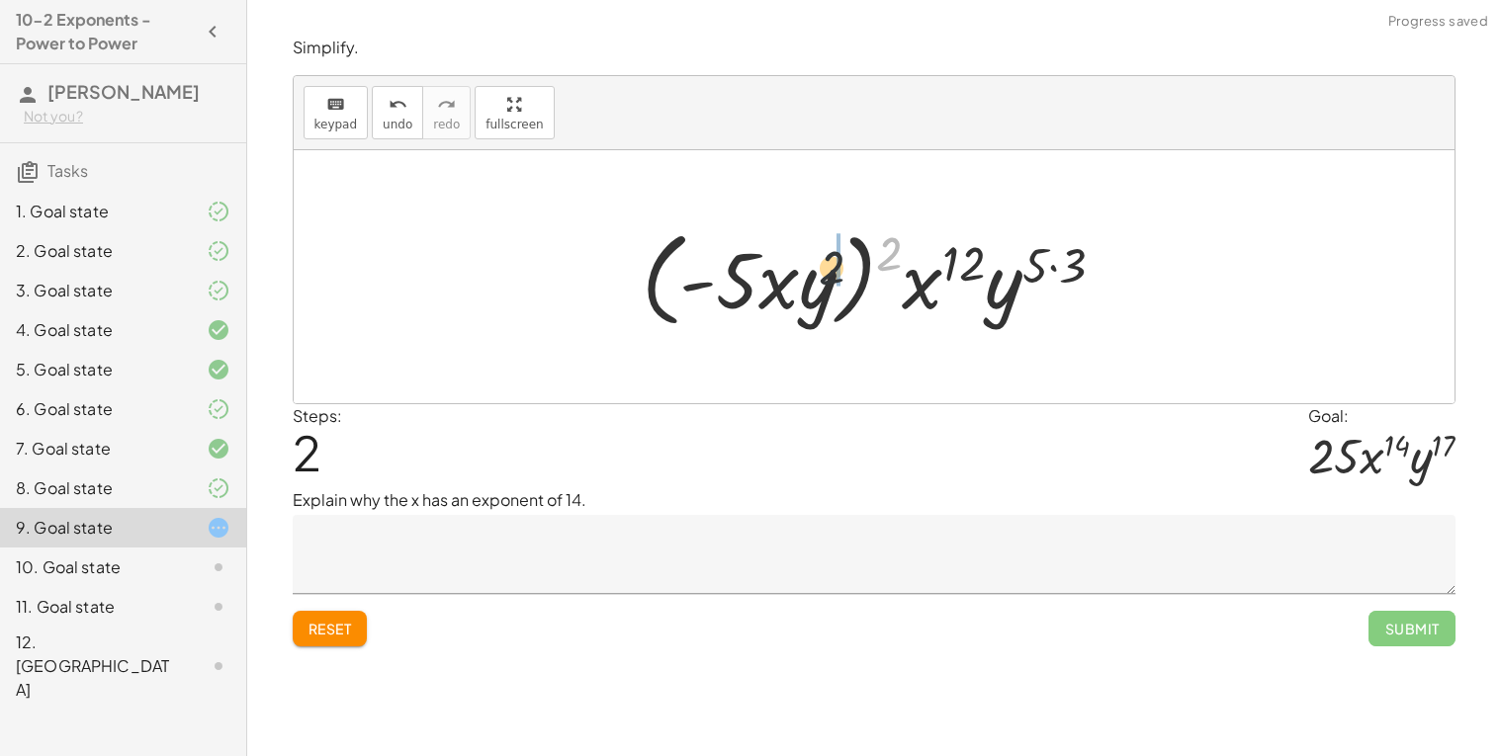
drag, startPoint x: 883, startPoint y: 258, endPoint x: 774, endPoint y: 288, distance: 112.7
click at [774, 288] on div at bounding box center [881, 277] width 499 height 114
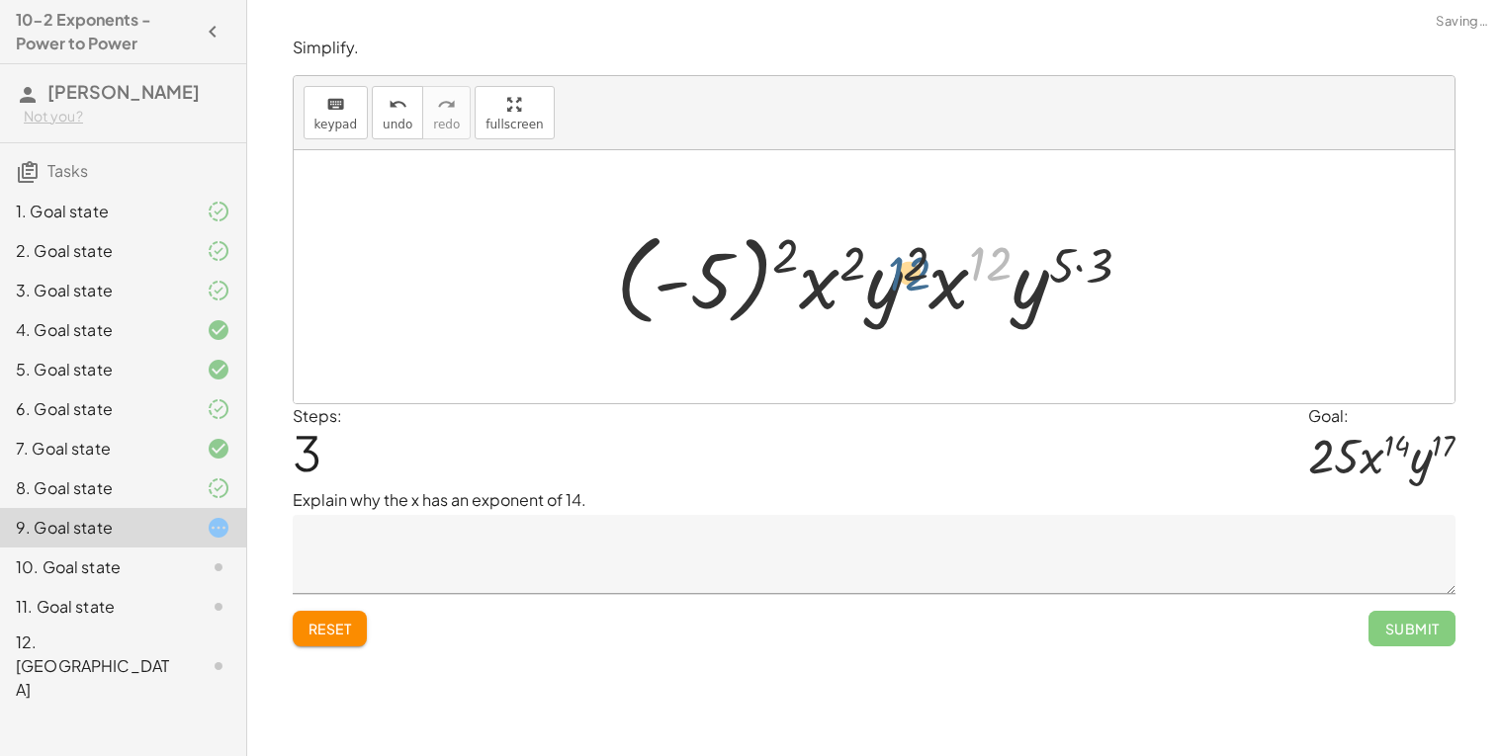
drag, startPoint x: 994, startPoint y: 265, endPoint x: 873, endPoint y: 273, distance: 121.8
click at [873, 273] on div at bounding box center [882, 277] width 552 height 110
drag, startPoint x: 938, startPoint y: 278, endPoint x: 825, endPoint y: 280, distance: 112.7
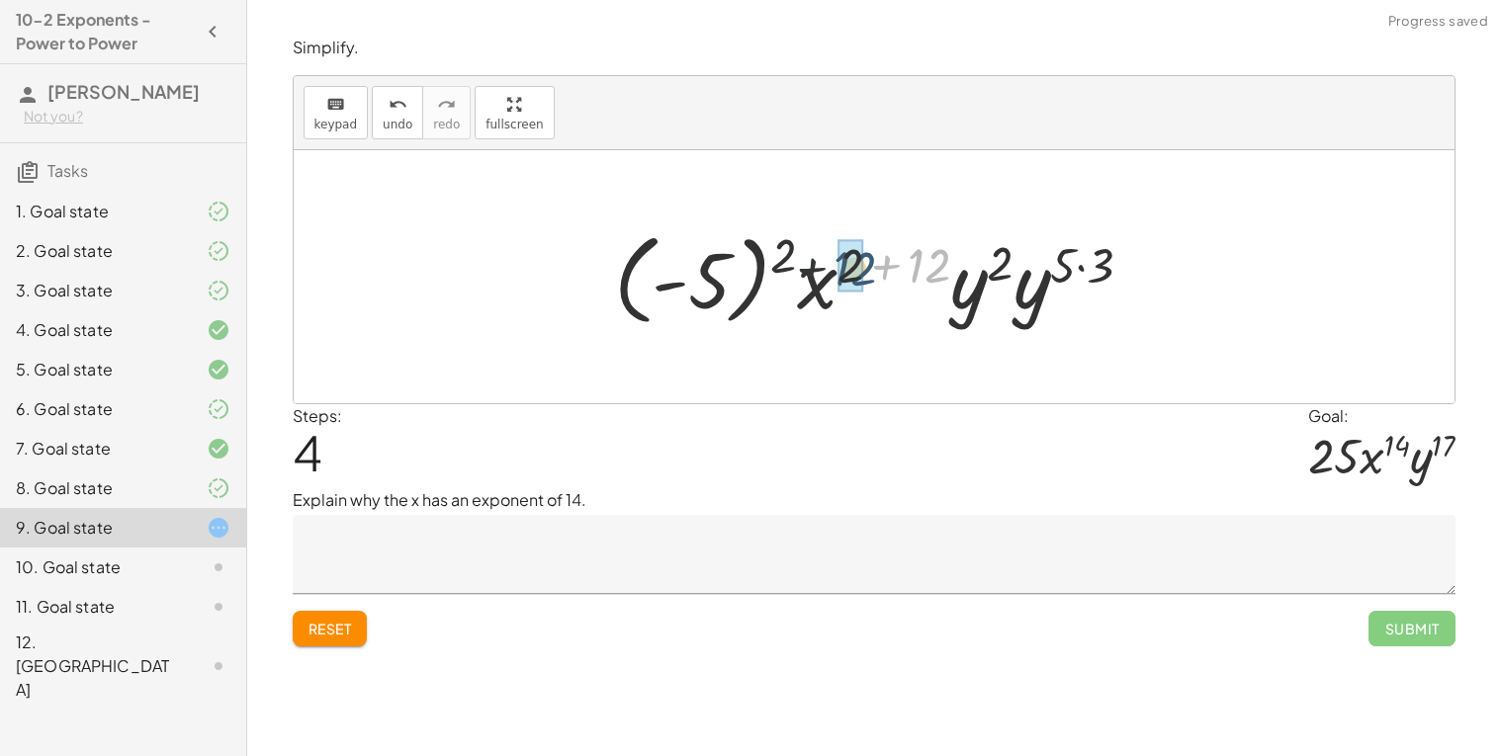
drag, startPoint x: 949, startPoint y: 258, endPoint x: 869, endPoint y: 261, distance: 80.1
click at [869, 261] on div at bounding box center [881, 277] width 555 height 110
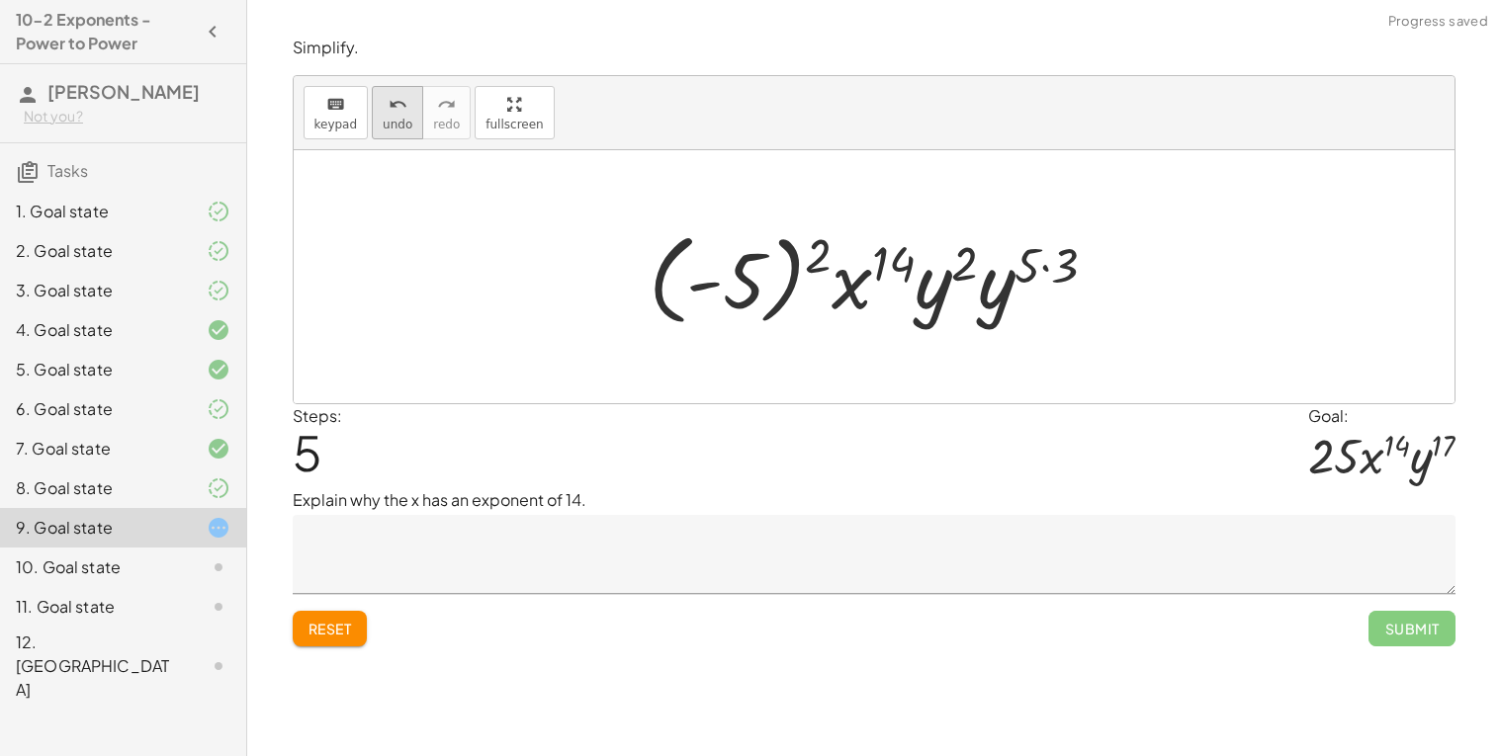
click at [388, 128] on span "undo" at bounding box center [398, 125] width 30 height 14
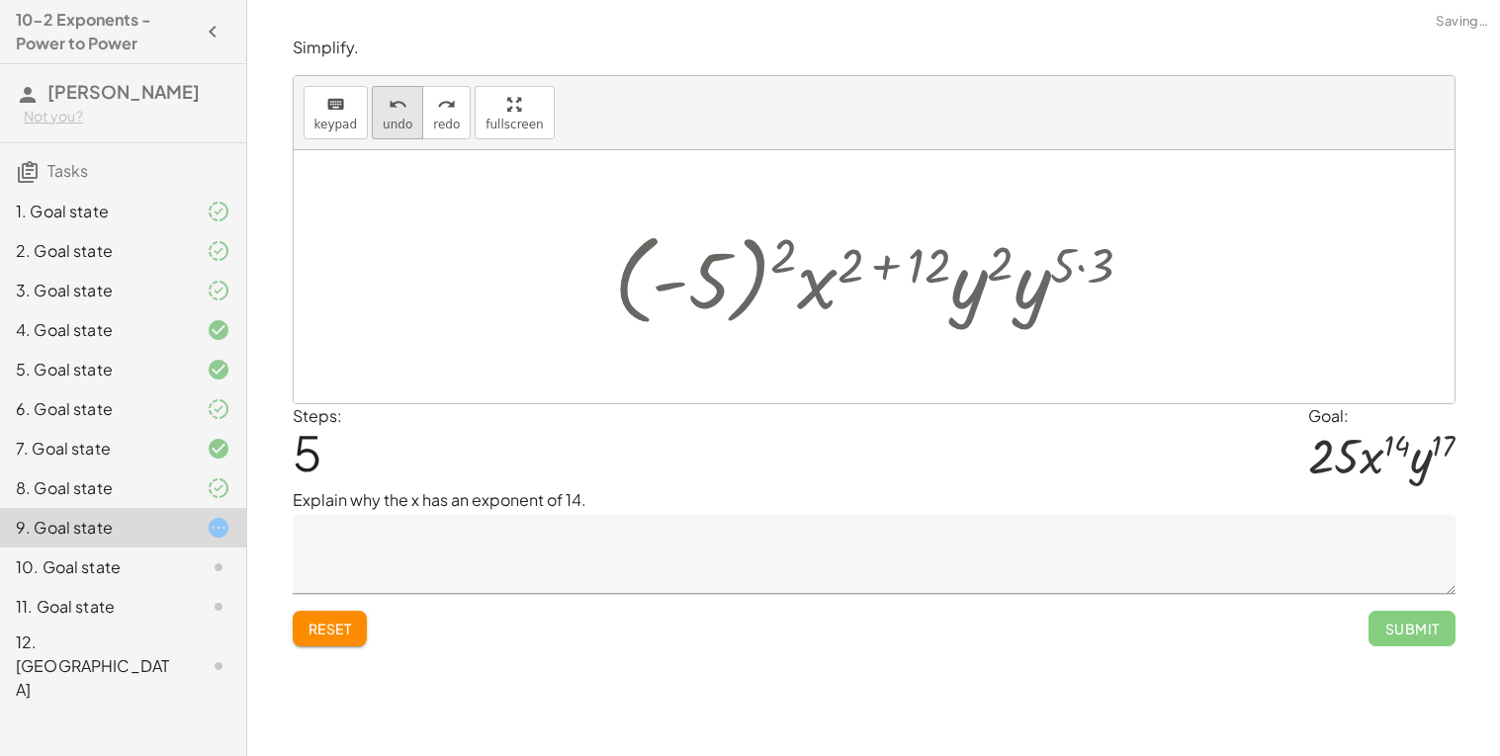
click at [388, 128] on span "undo" at bounding box center [398, 125] width 30 height 14
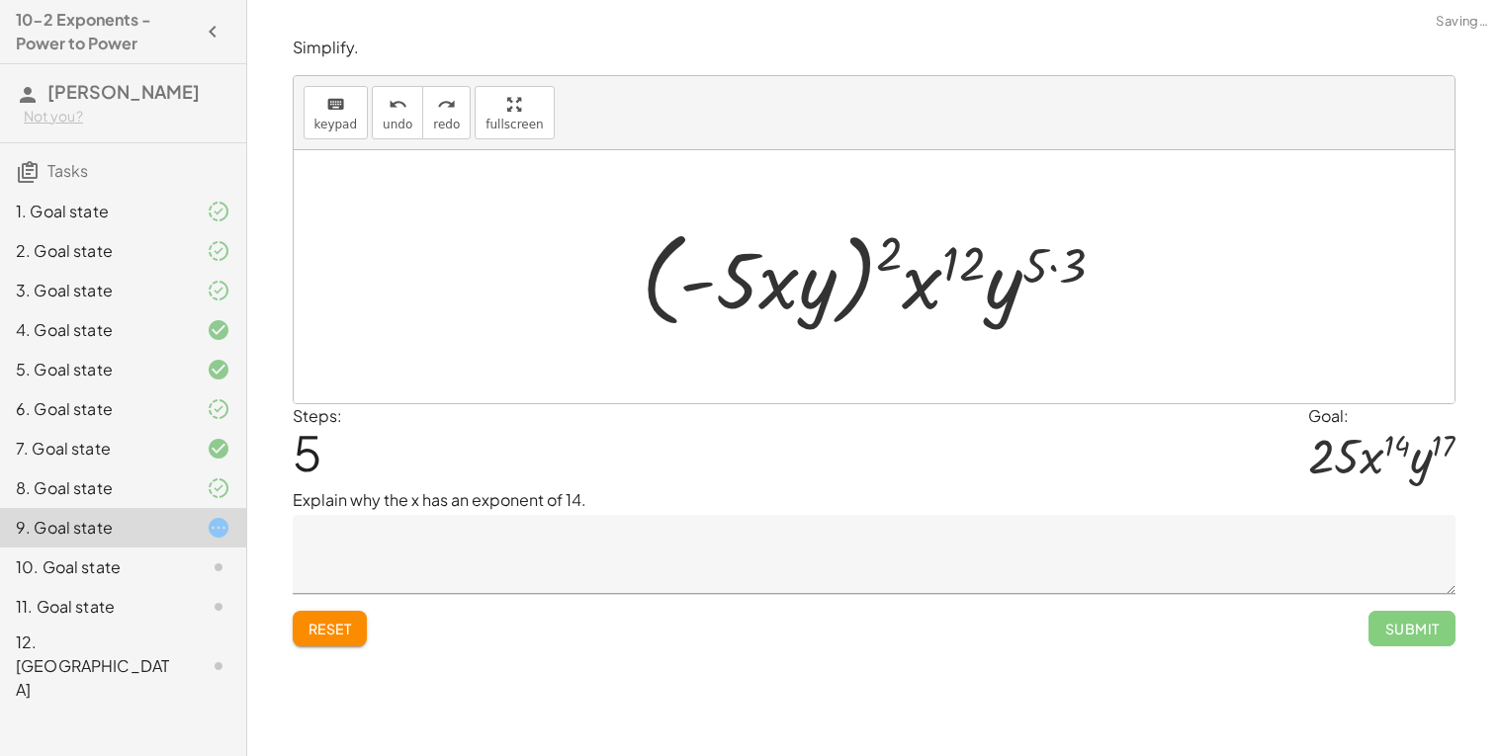
click at [368, 536] on textarea at bounding box center [874, 554] width 1163 height 79
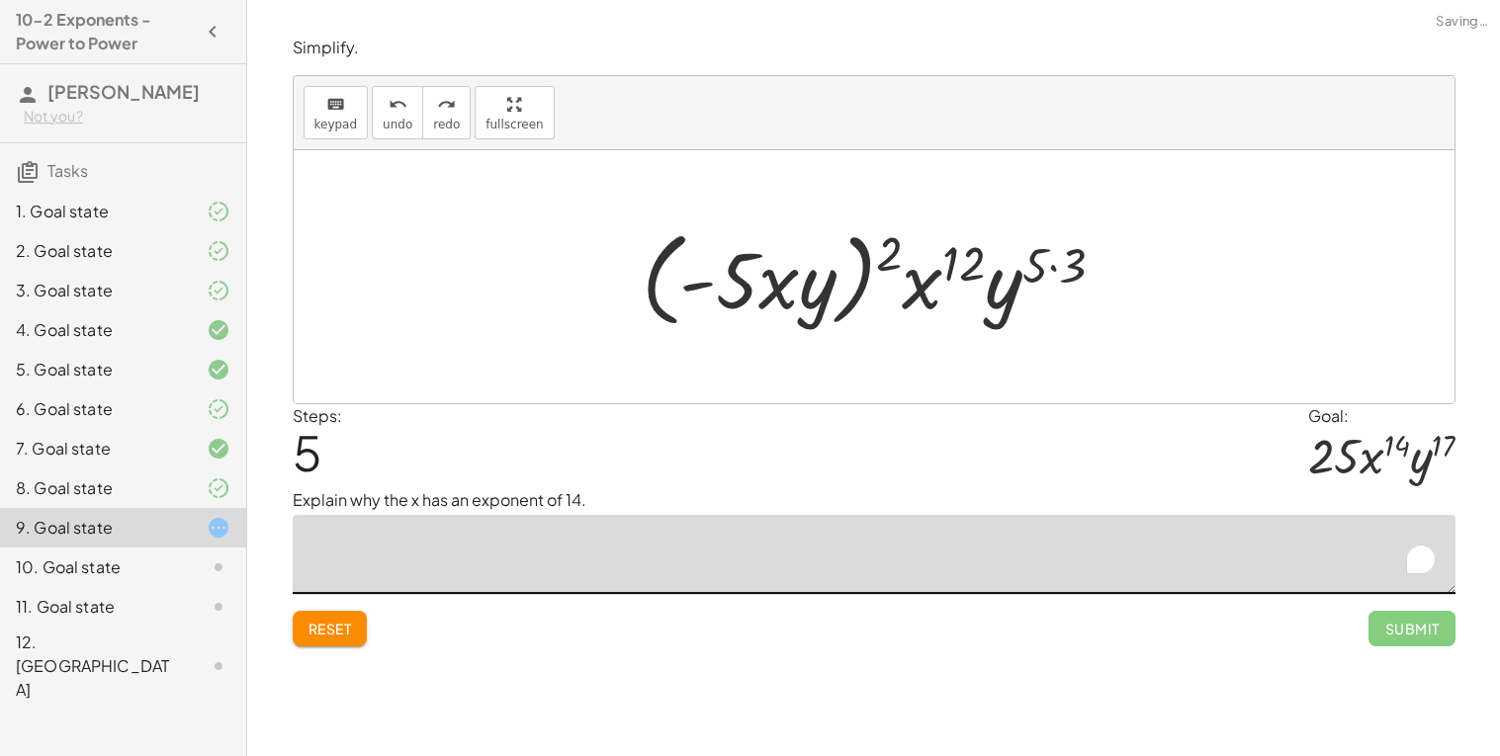
type textarea "*"
click at [930, 285] on div at bounding box center [881, 277] width 499 height 114
drag, startPoint x: 886, startPoint y: 263, endPoint x: 776, endPoint y: 296, distance: 114.5
click at [776, 296] on div at bounding box center [881, 277] width 499 height 114
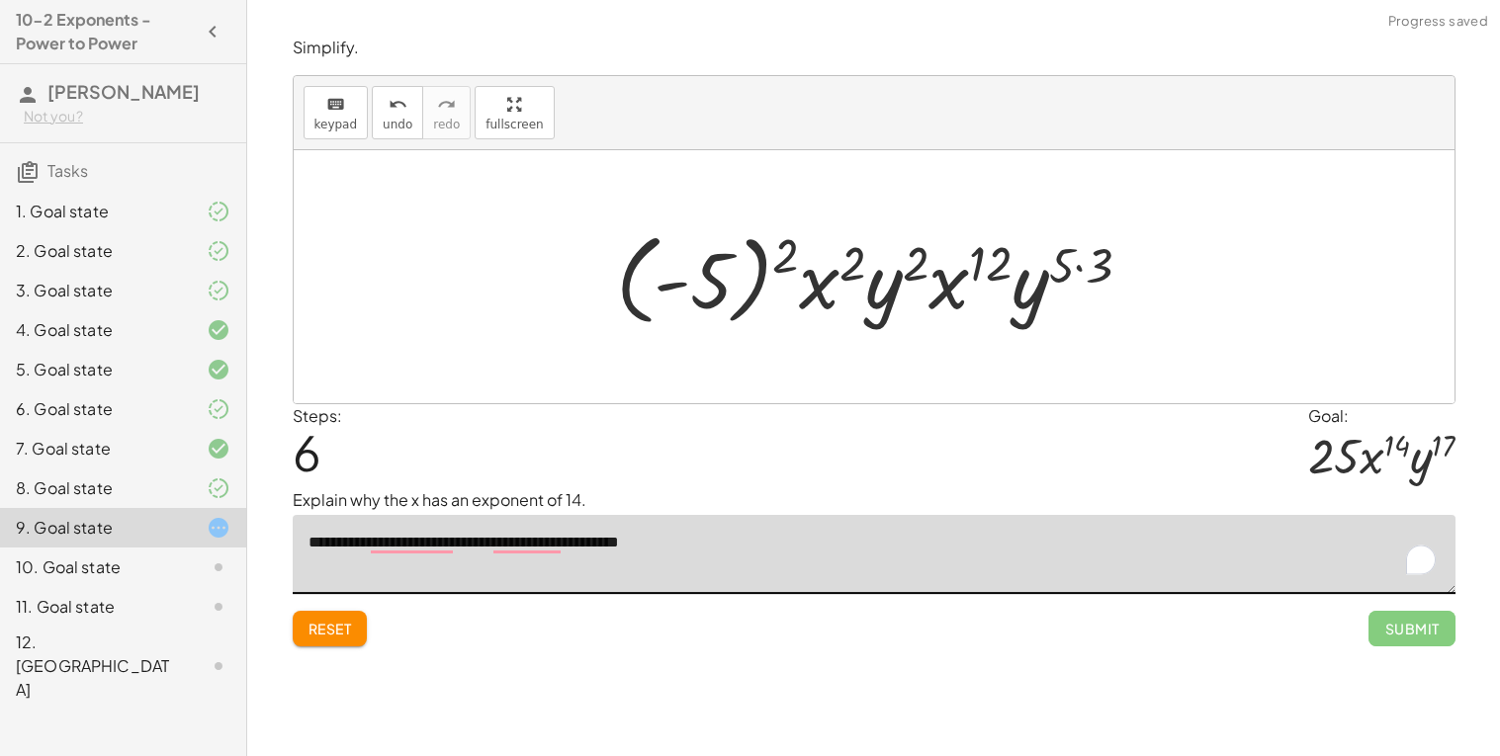
click at [531, 536] on textarea "**********" at bounding box center [874, 554] width 1163 height 79
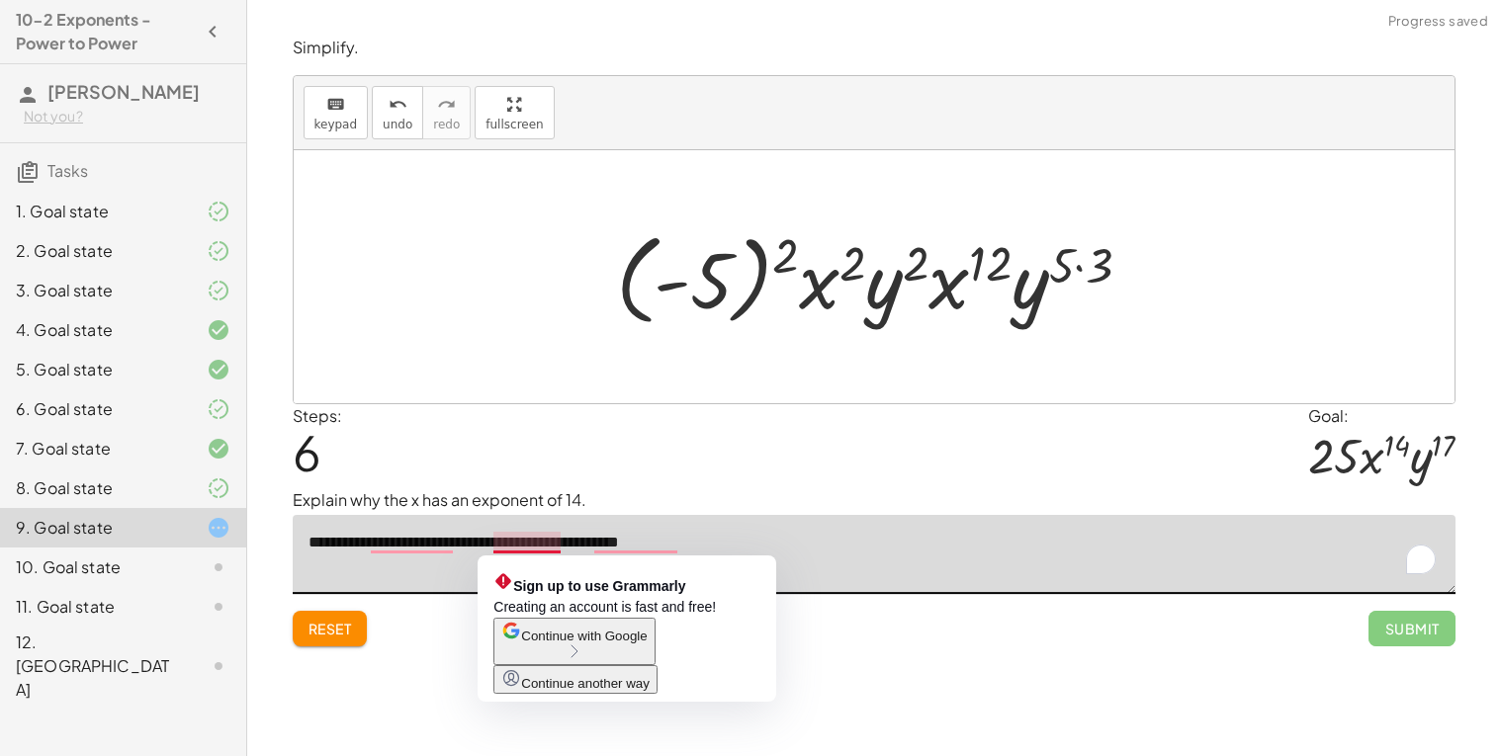
click at [546, 548] on textarea "**********" at bounding box center [874, 554] width 1163 height 79
click at [492, 544] on textarea "**********" at bounding box center [874, 554] width 1163 height 79
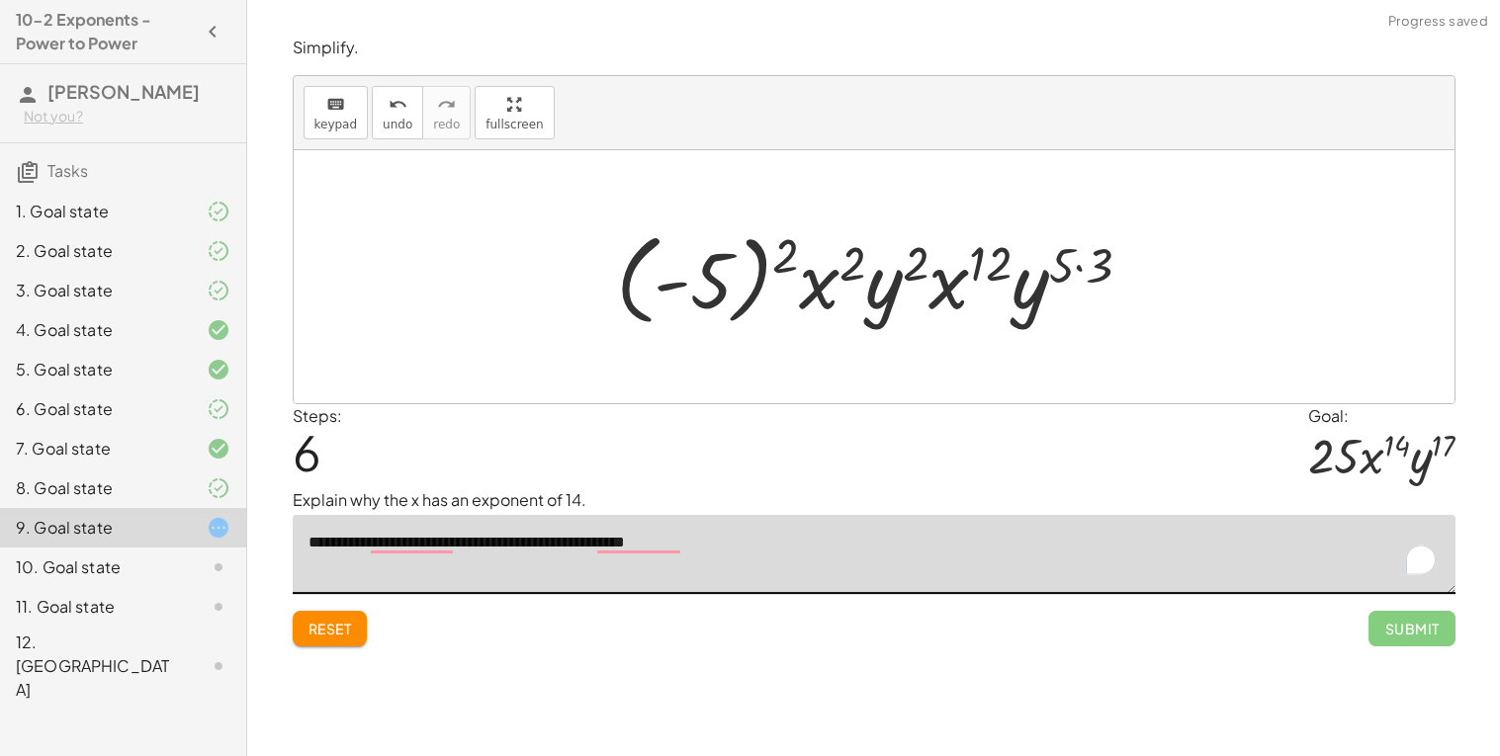
click at [563, 550] on textarea "**********" at bounding box center [874, 554] width 1163 height 79
click at [662, 549] on textarea "**********" at bounding box center [874, 554] width 1163 height 79
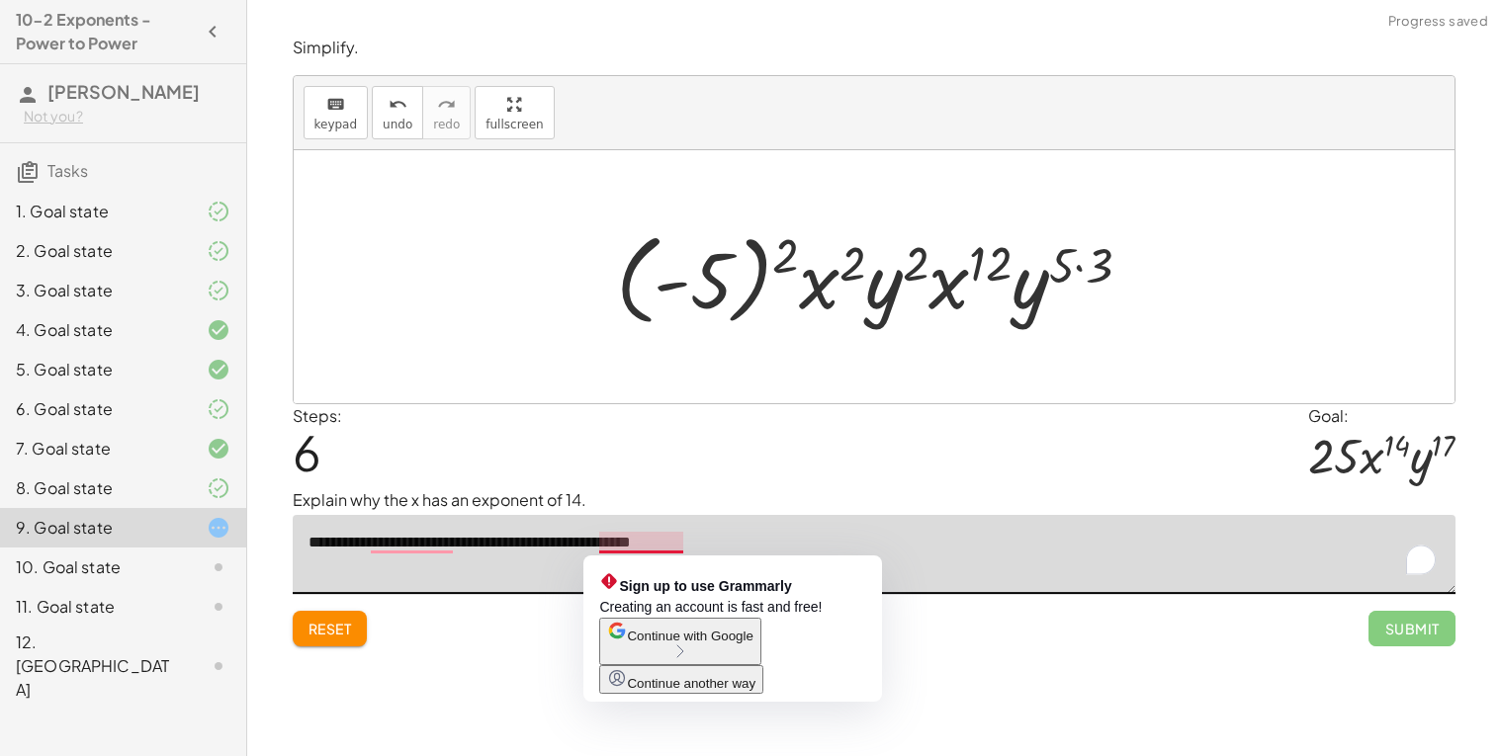
click at [706, 650] on html "**********" at bounding box center [750, 378] width 1500 height 756
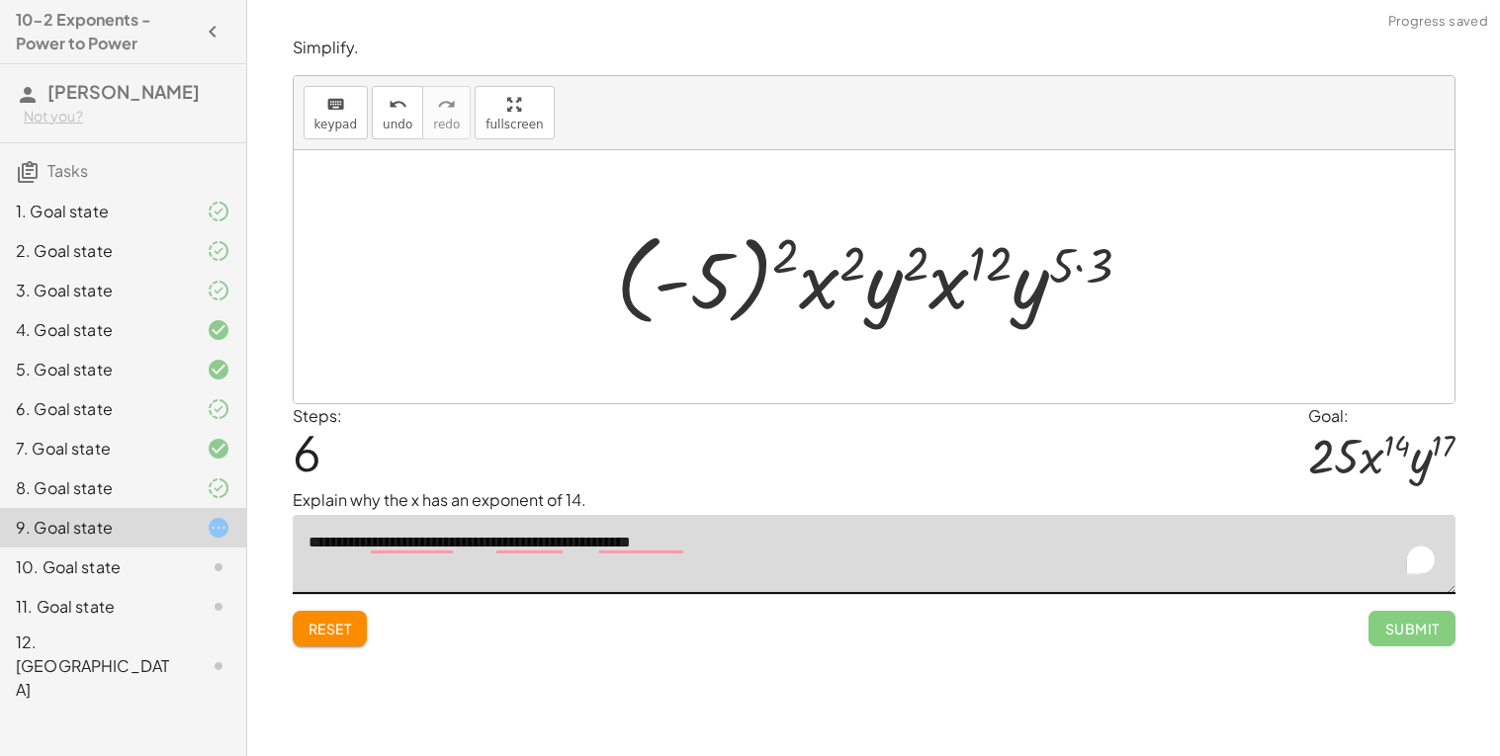
type textarea "**********"
click at [0, 0] on div "**********" at bounding box center [0, 0] width 0 height 0
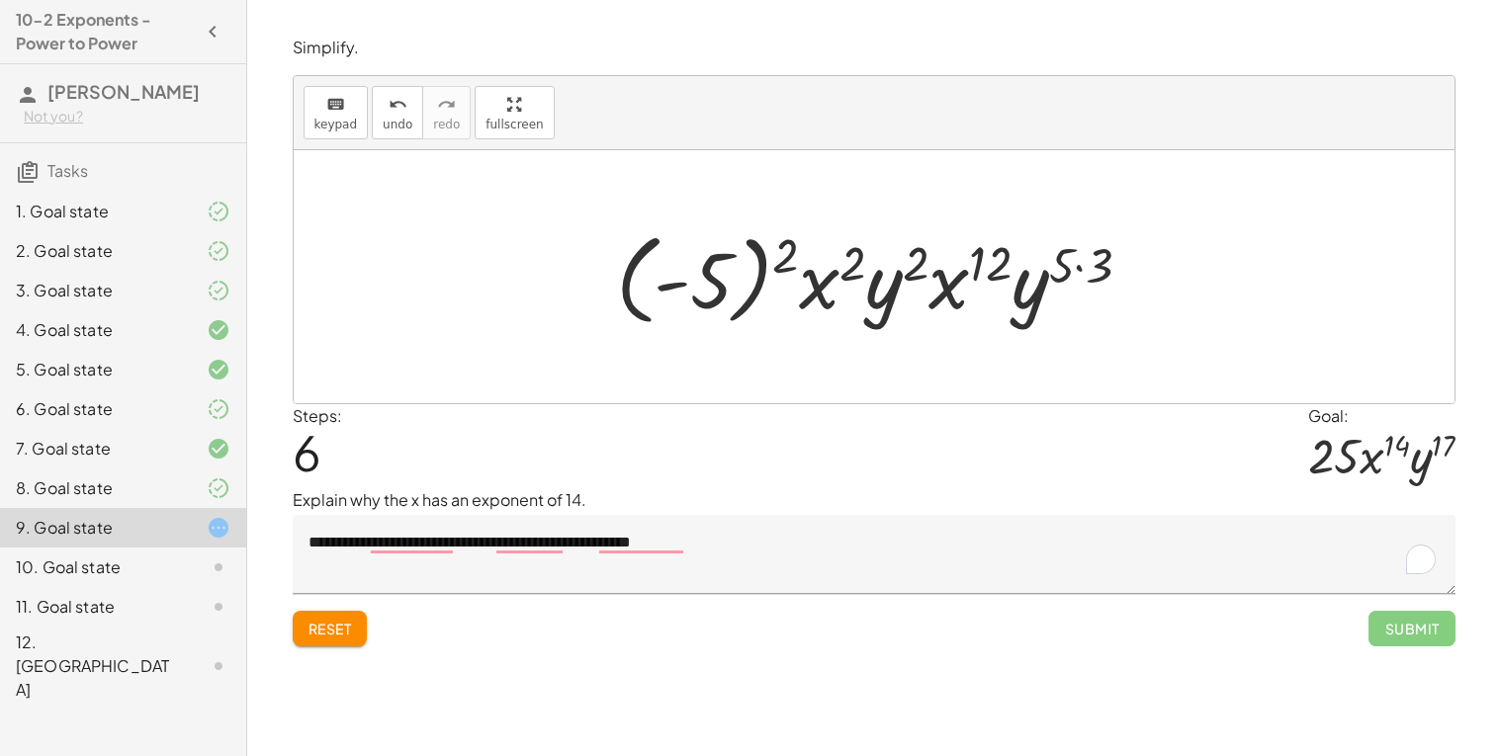
click at [728, 546] on textarea "**********" at bounding box center [874, 554] width 1163 height 79
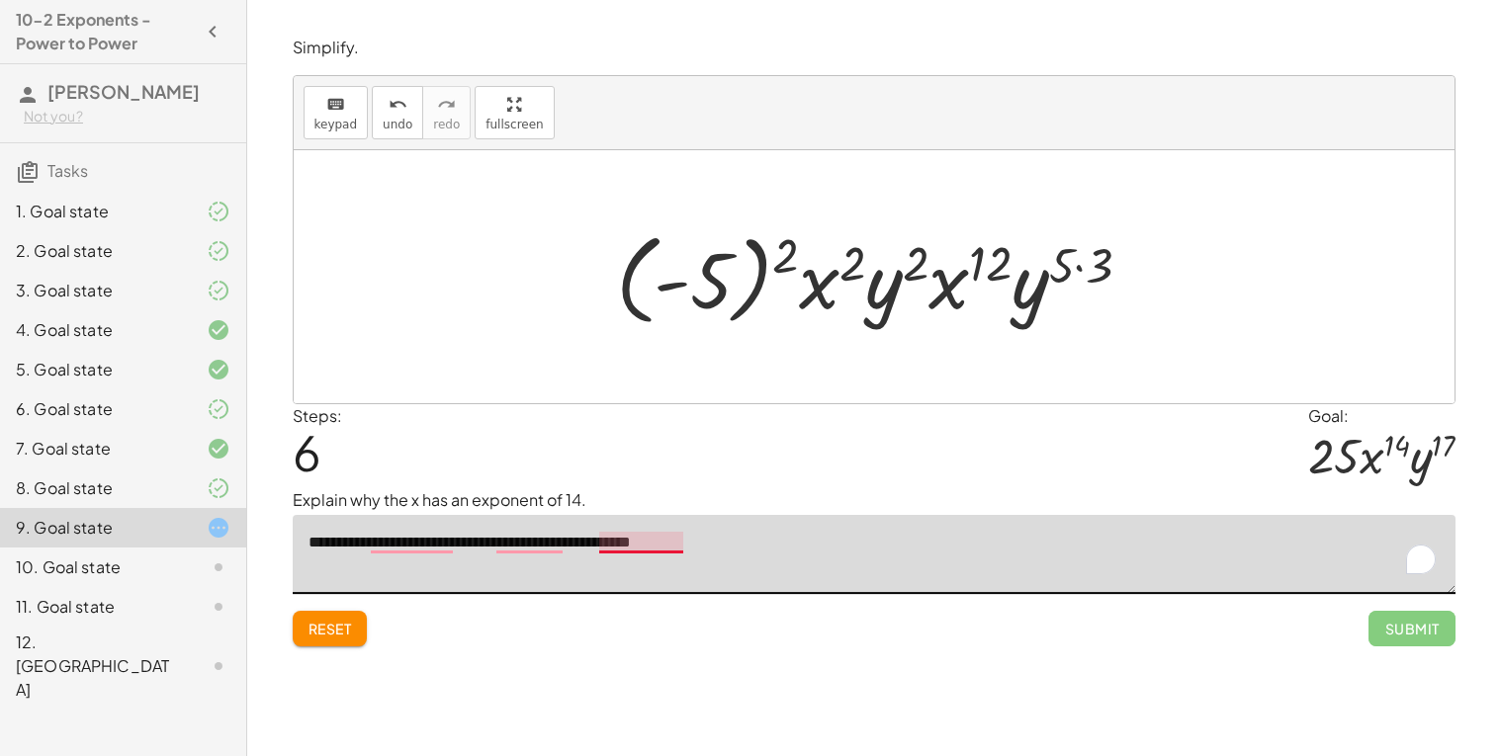
click at [637, 546] on textarea "**********" at bounding box center [874, 554] width 1163 height 79
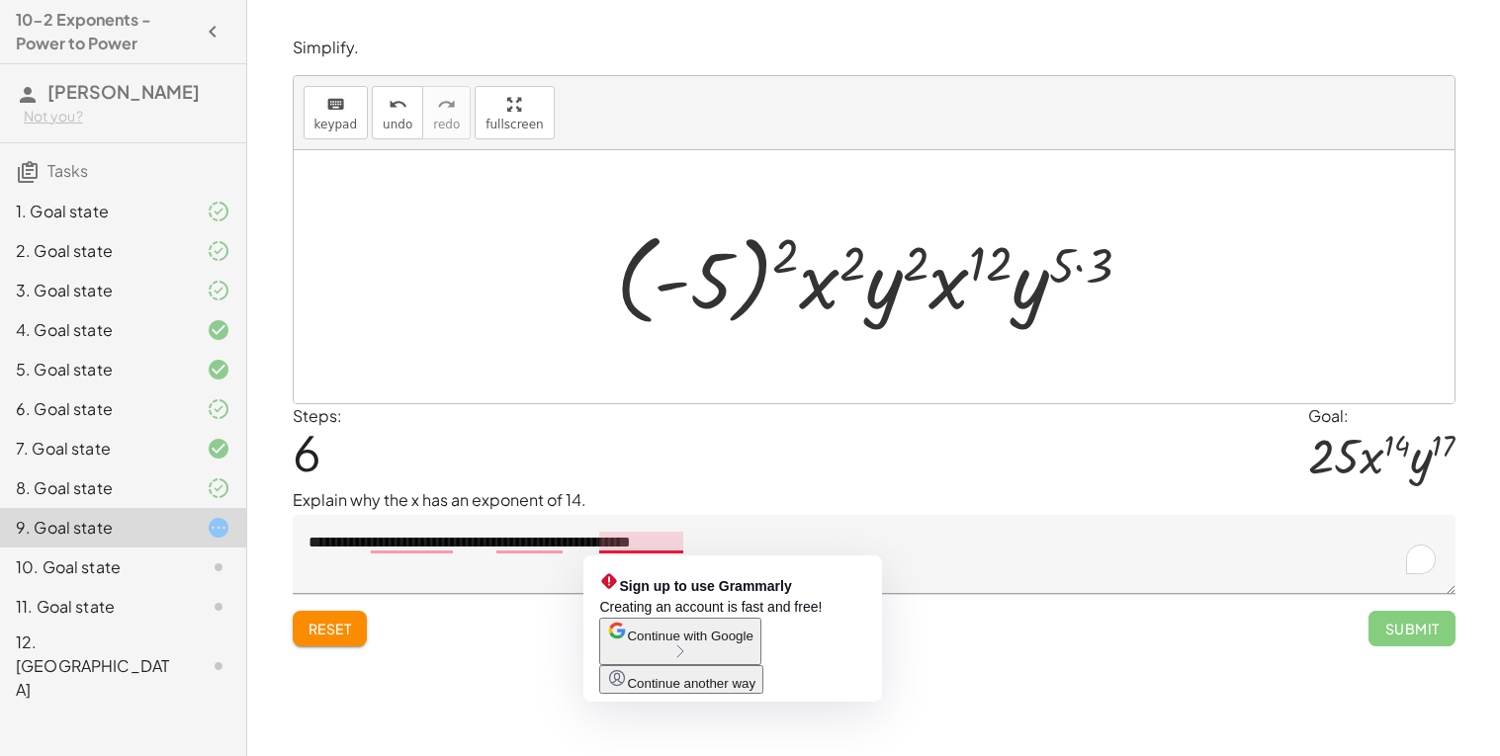
click at [739, 644] on span "Continue with Google" at bounding box center [690, 636] width 126 height 15
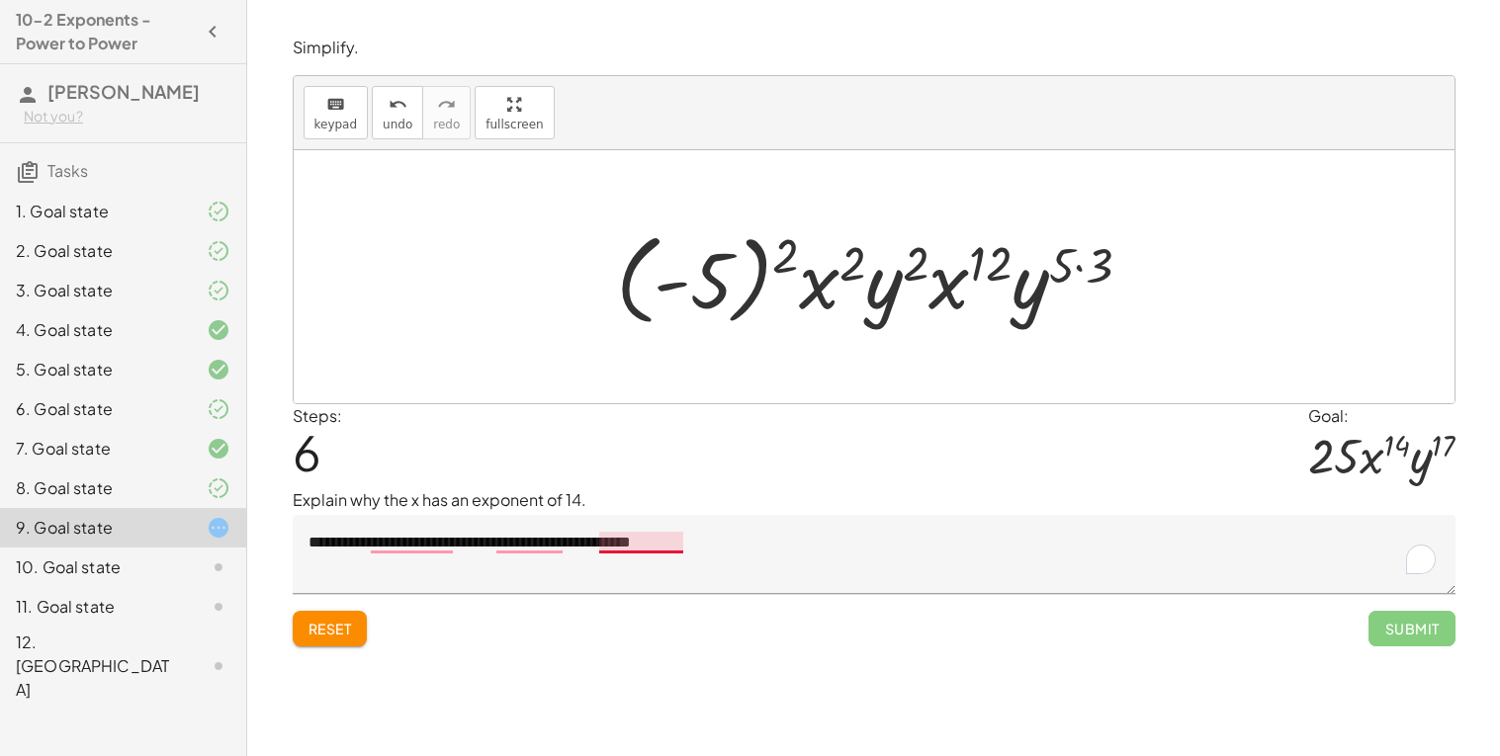
click at [625, 538] on textarea "**********" at bounding box center [874, 554] width 1163 height 79
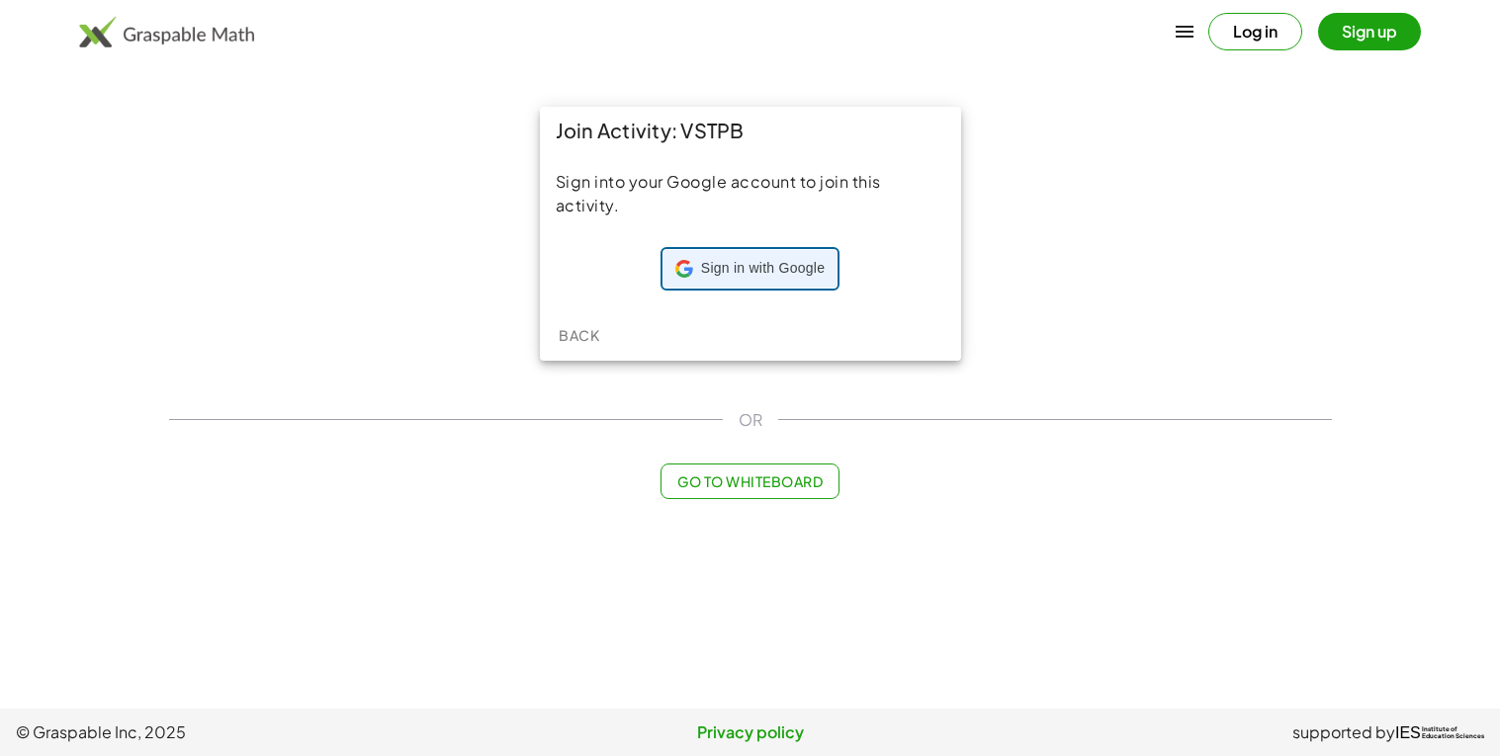
click at [759, 272] on span "Sign in with Google" at bounding box center [763, 269] width 124 height 20
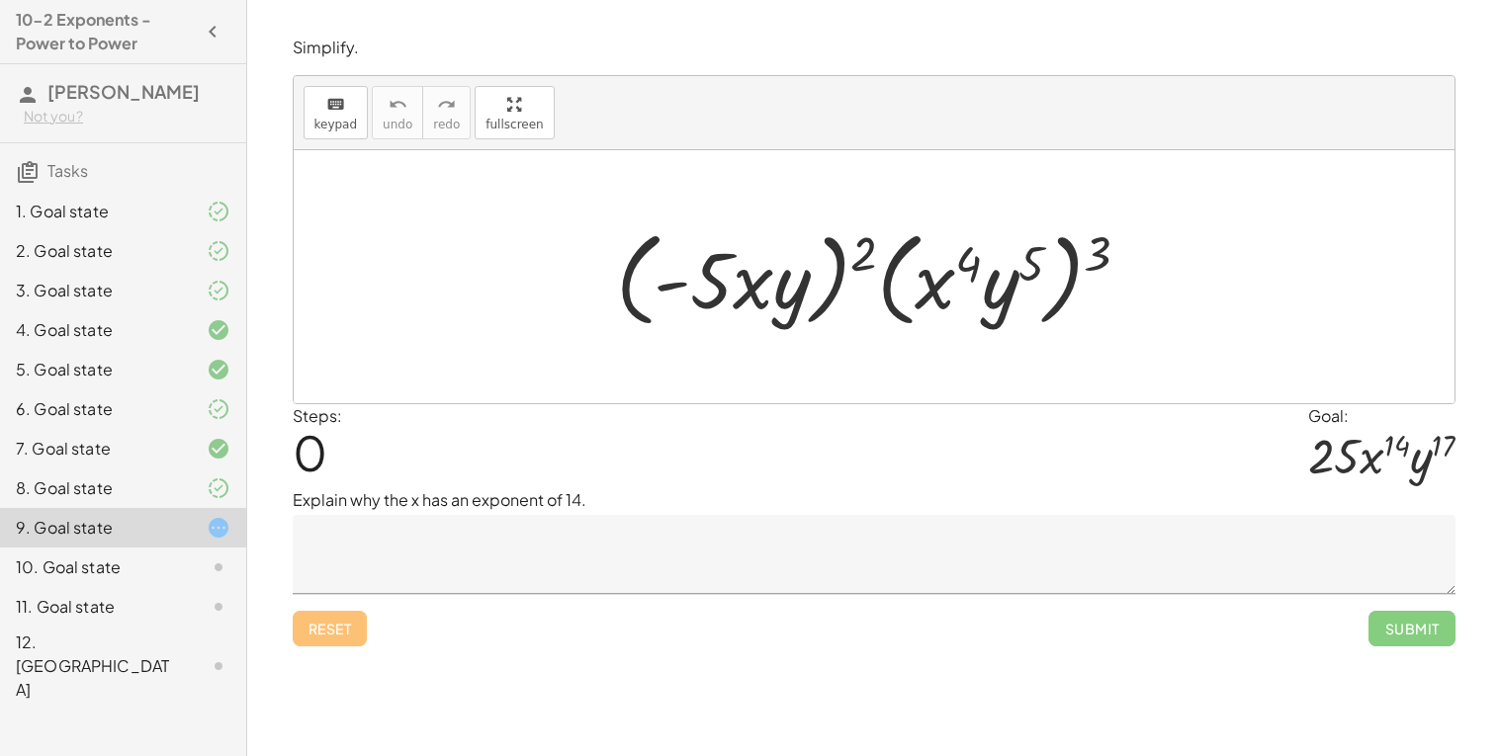
click at [214, 500] on icon at bounding box center [219, 488] width 24 height 24
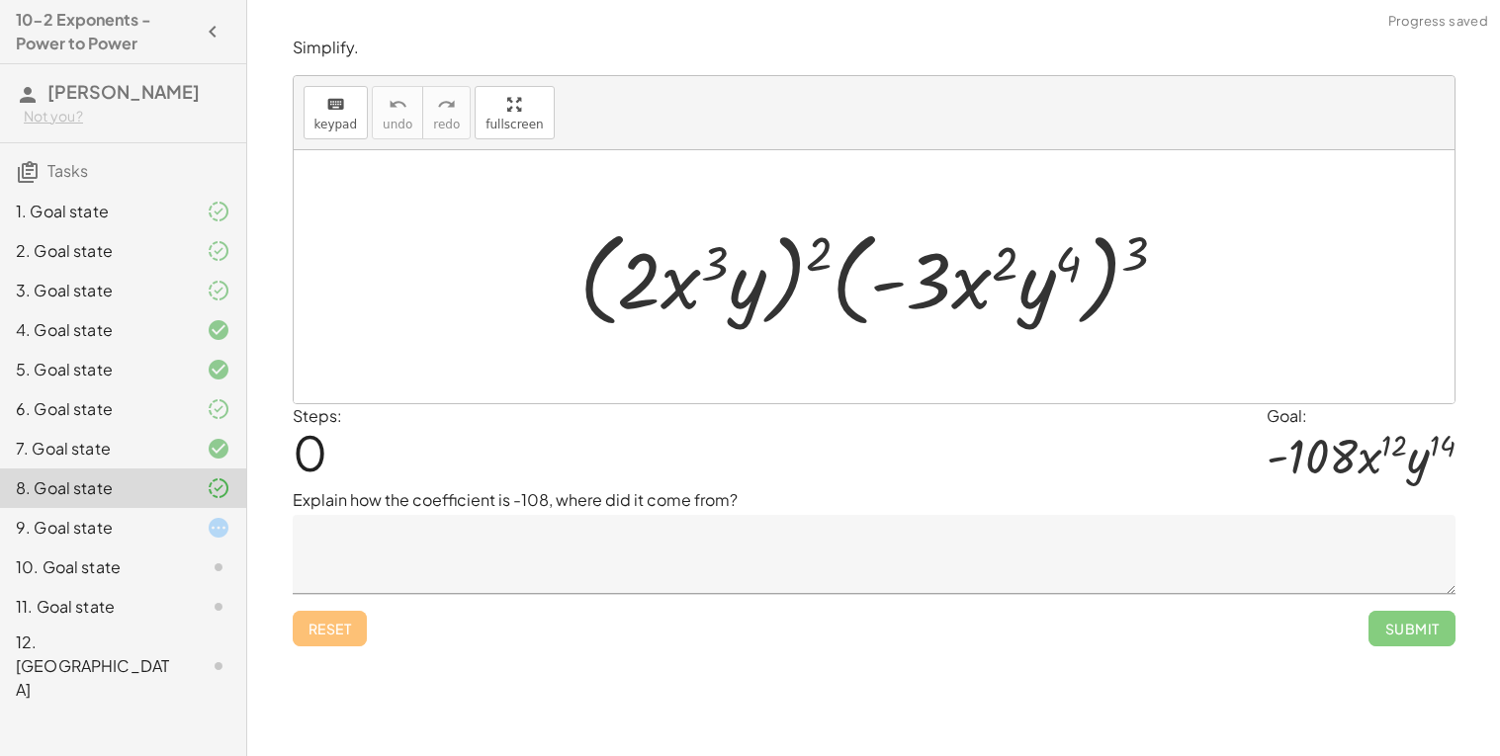
click at [220, 540] on icon at bounding box center [219, 528] width 24 height 24
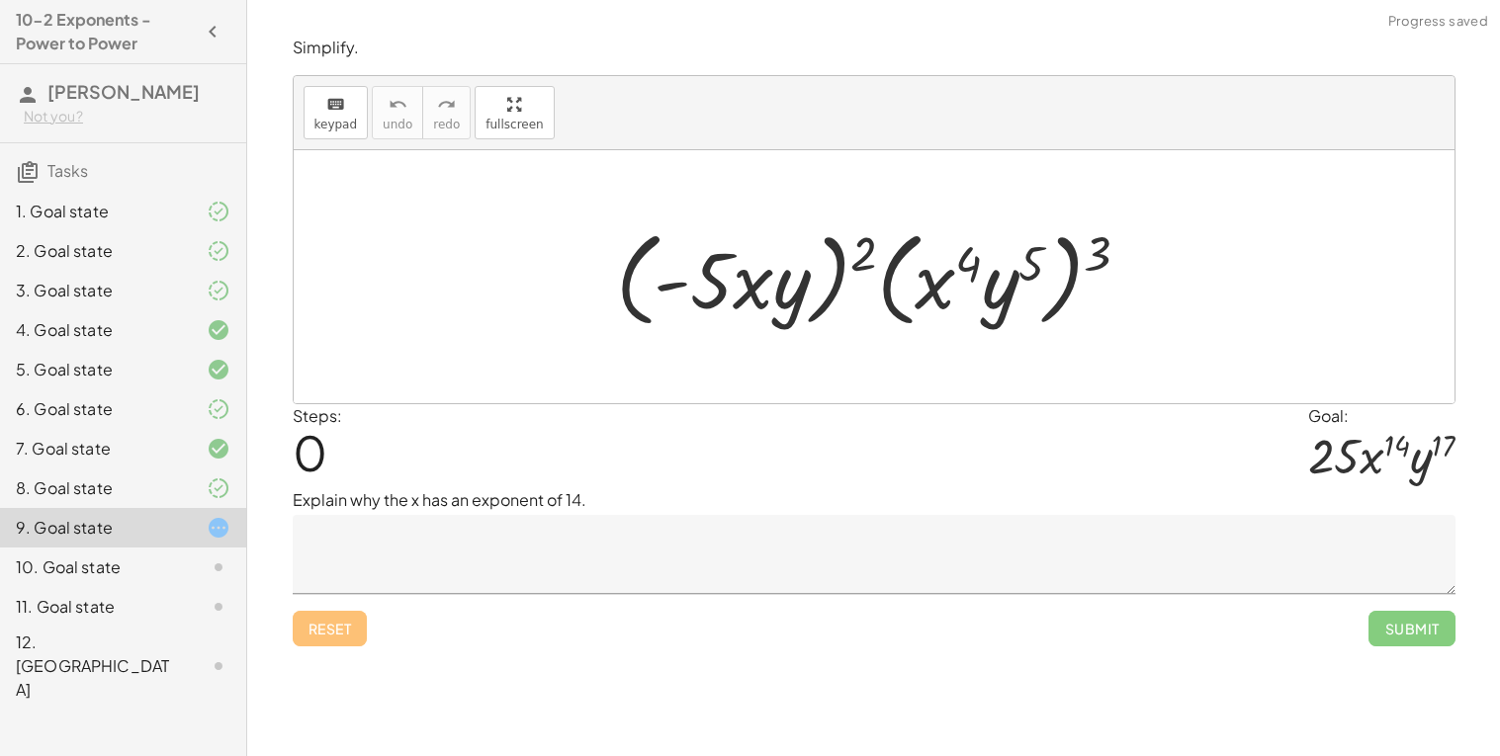
click at [498, 534] on textarea at bounding box center [874, 554] width 1163 height 79
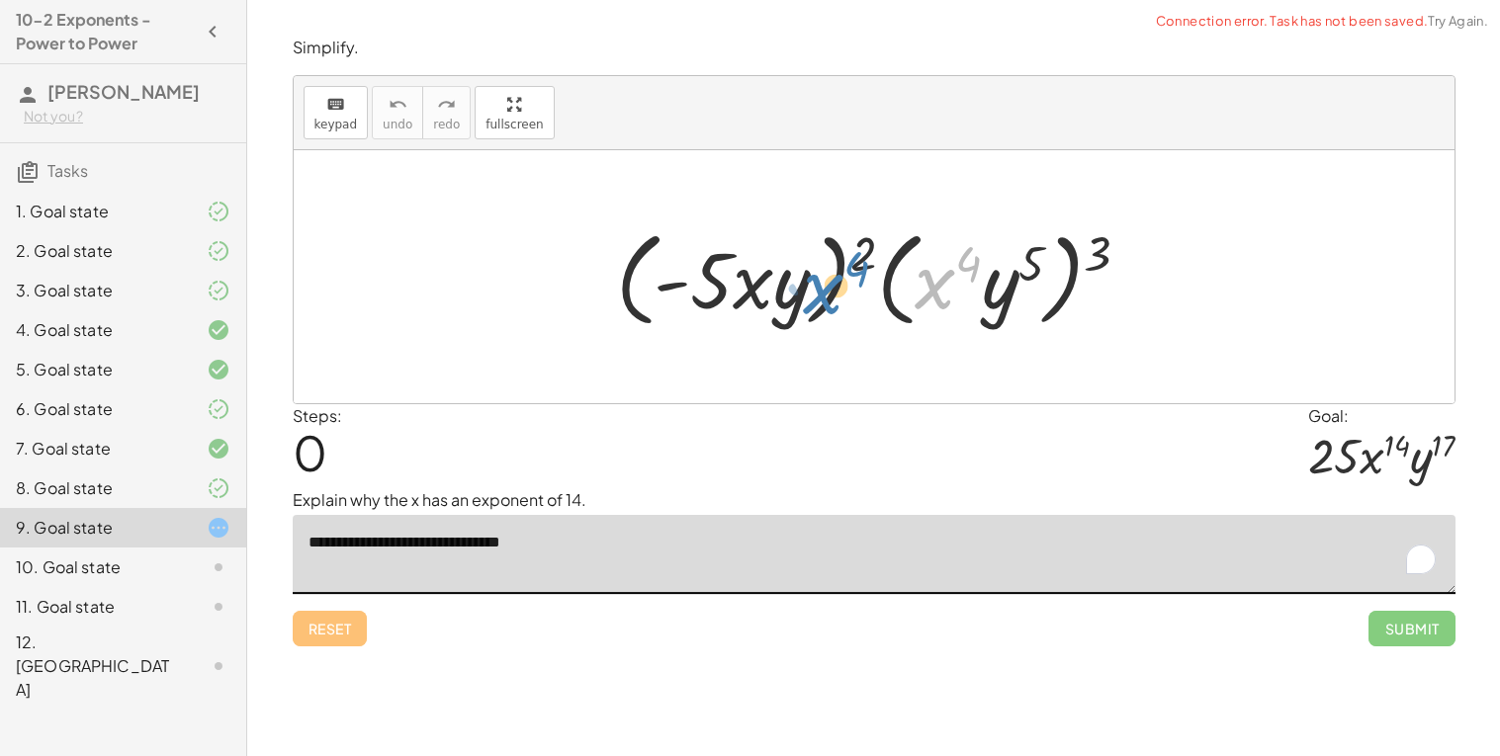
drag, startPoint x: 942, startPoint y: 298, endPoint x: 835, endPoint y: 303, distance: 106.9
click at [835, 303] on div at bounding box center [881, 277] width 550 height 114
drag, startPoint x: 869, startPoint y: 253, endPoint x: 748, endPoint y: 297, distance: 128.2
click at [748, 297] on div at bounding box center [881, 277] width 550 height 114
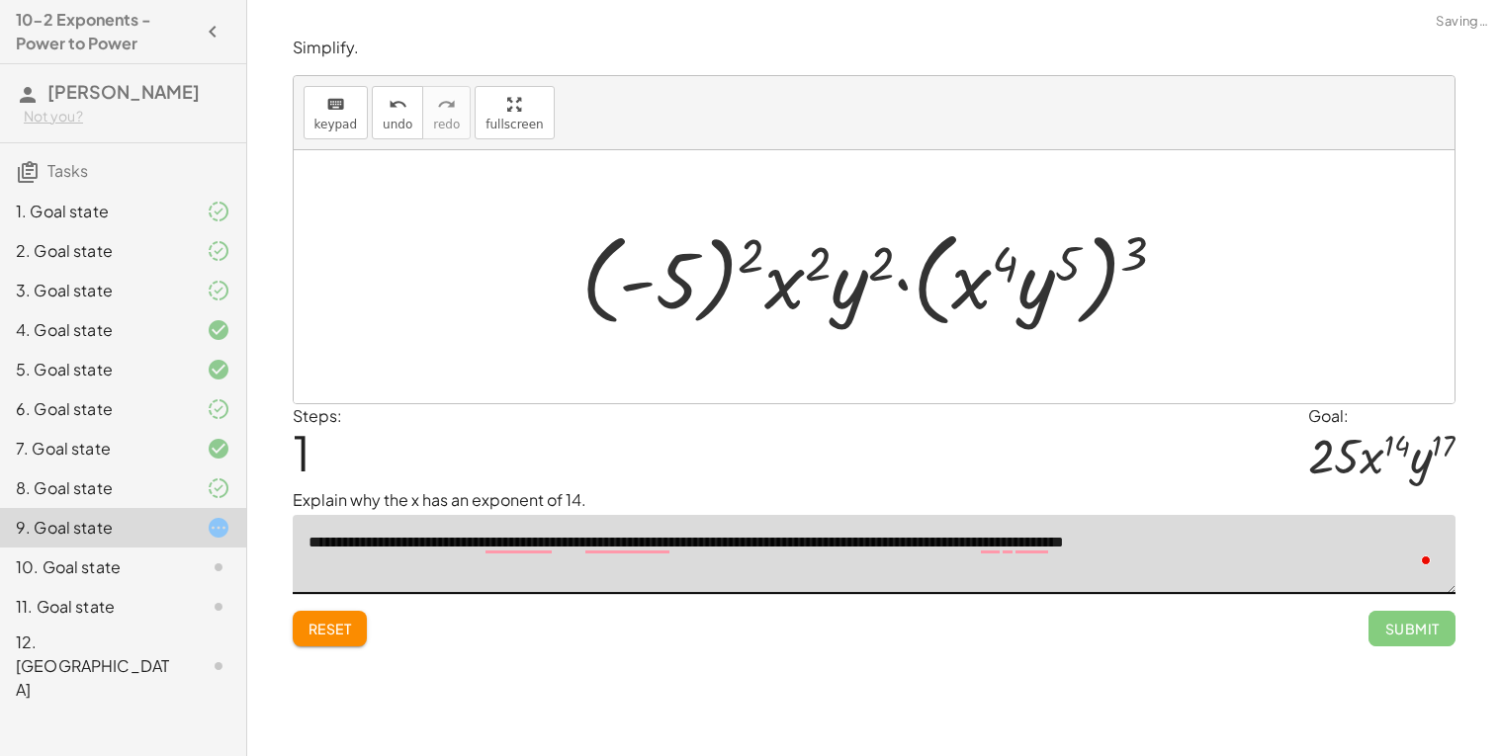
type textarea "**********"
drag, startPoint x: 973, startPoint y: 305, endPoint x: 787, endPoint y: 298, distance: 186.0
click at [787, 298] on div at bounding box center [881, 277] width 621 height 114
drag, startPoint x: 1140, startPoint y: 260, endPoint x: 1039, endPoint y: 280, distance: 102.8
click at [1039, 280] on div at bounding box center [881, 277] width 621 height 114
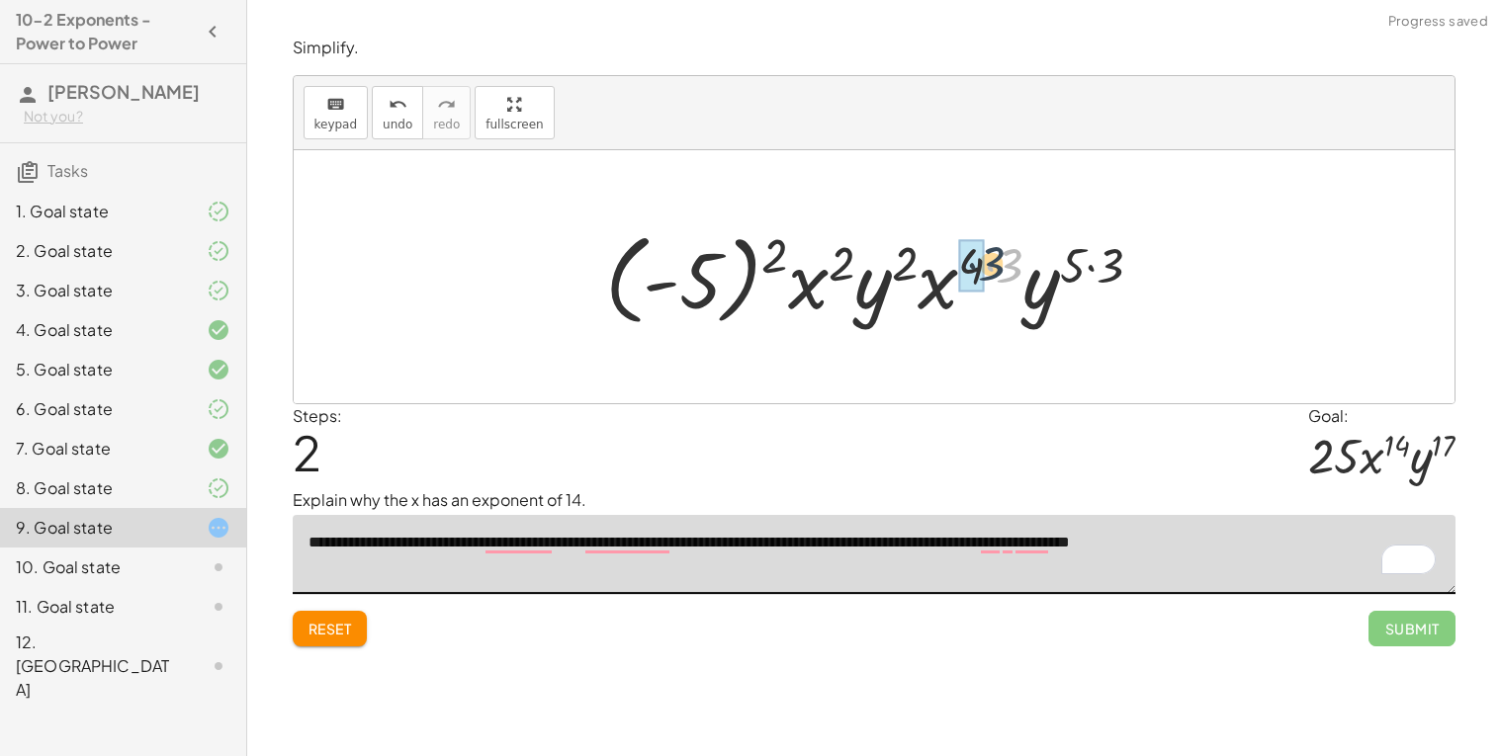
drag, startPoint x: 1006, startPoint y: 263, endPoint x: 979, endPoint y: 261, distance: 27.7
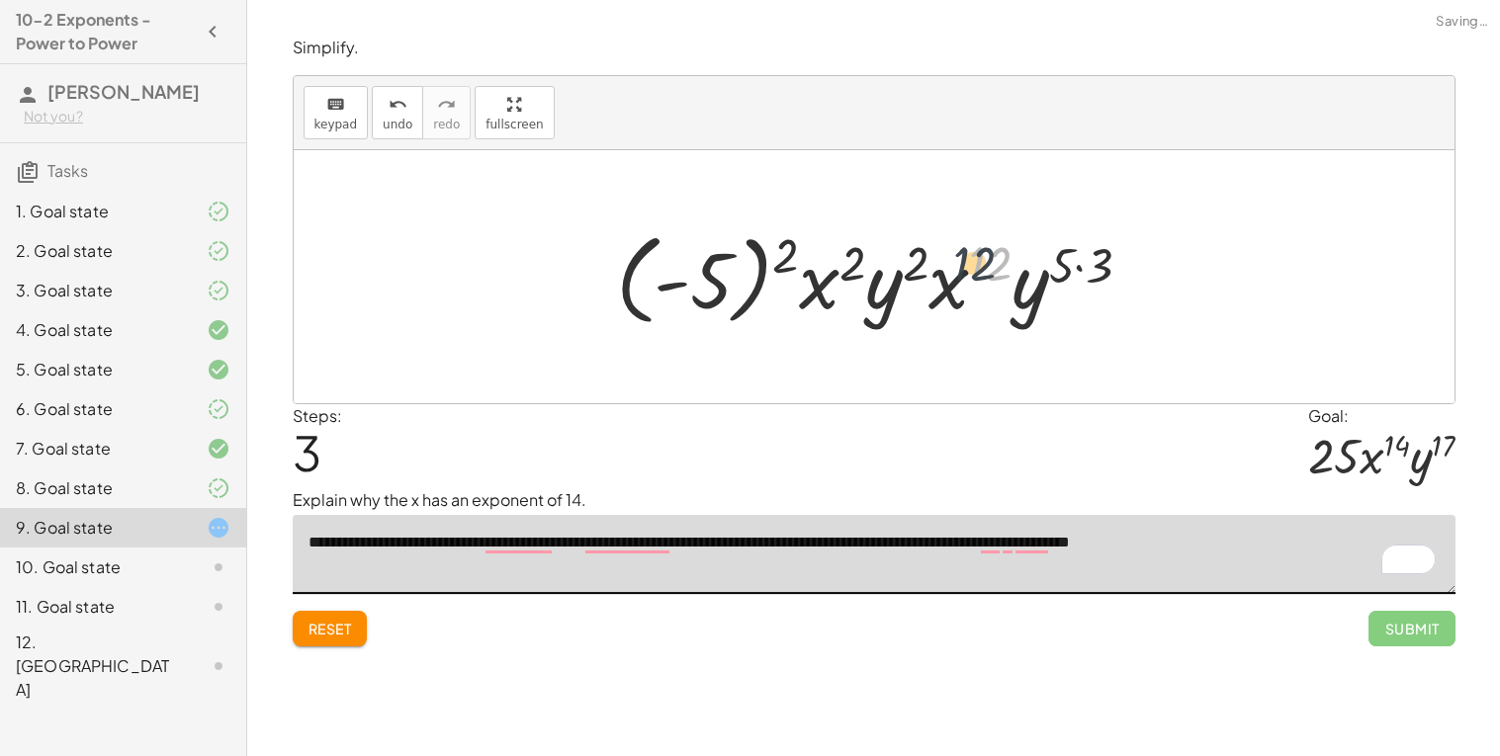
drag, startPoint x: 980, startPoint y: 262, endPoint x: 915, endPoint y: 262, distance: 64.3
click at [915, 262] on div at bounding box center [882, 277] width 552 height 110
drag, startPoint x: 951, startPoint y: 291, endPoint x: 822, endPoint y: 290, distance: 128.5
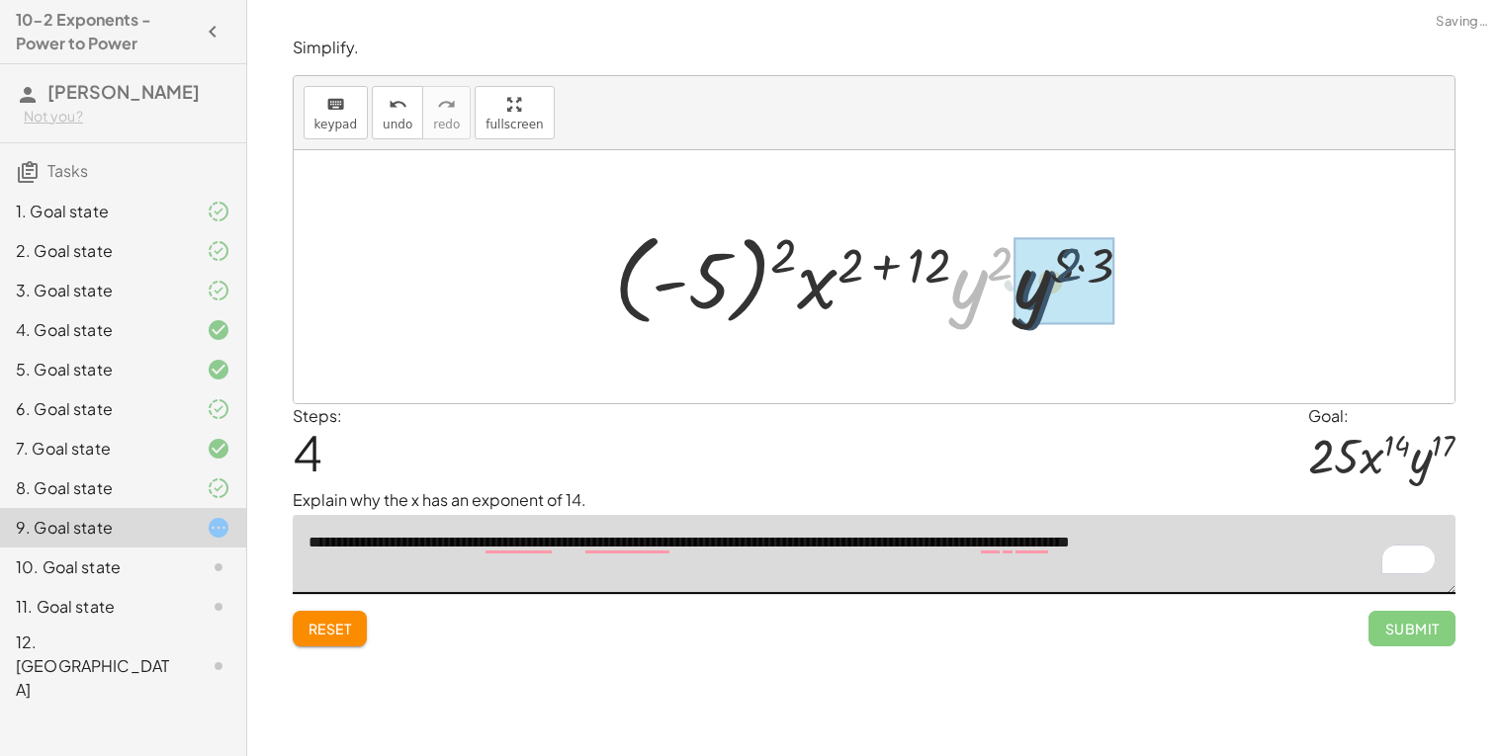
drag, startPoint x: 954, startPoint y: 292, endPoint x: 1024, endPoint y: 293, distance: 70.2
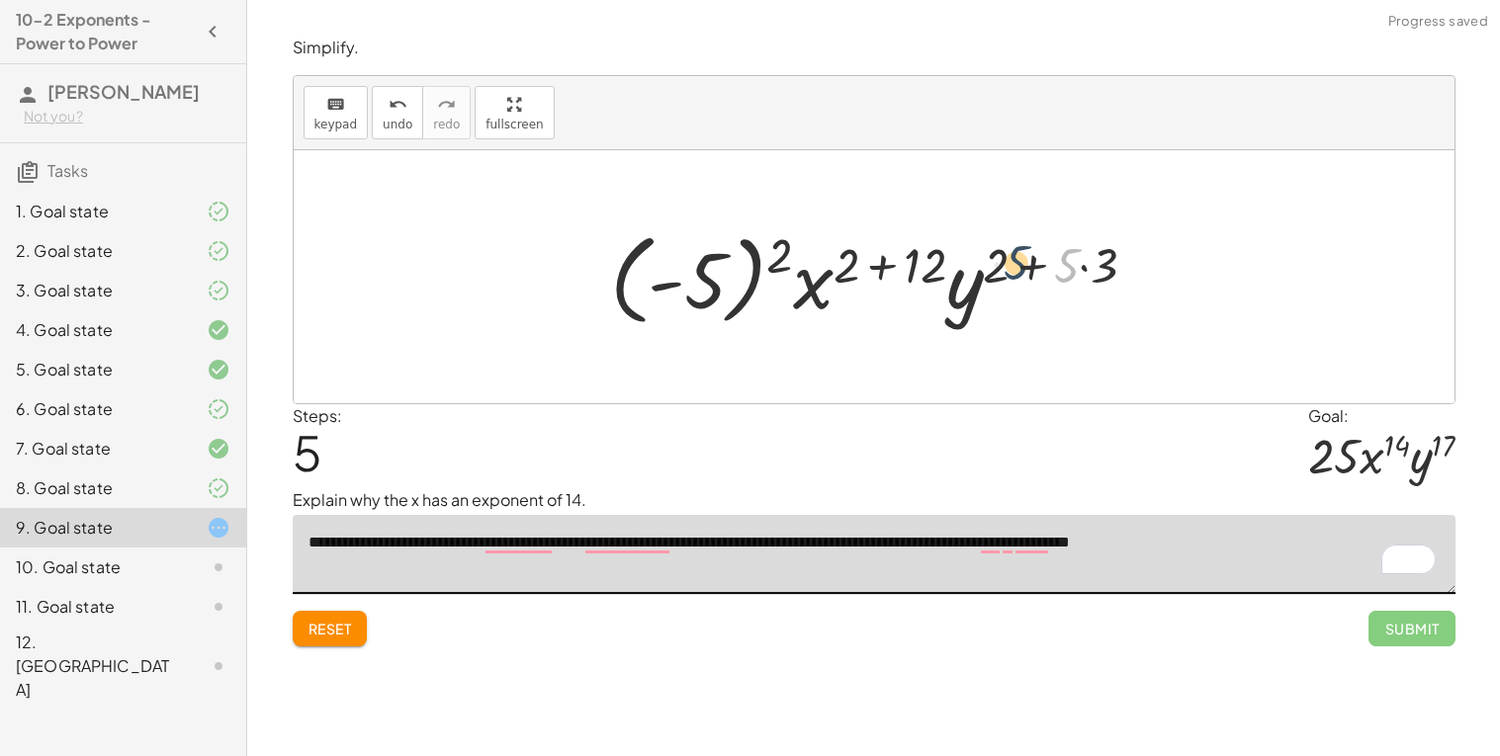
drag, startPoint x: 1073, startPoint y: 272, endPoint x: 1013, endPoint y: 270, distance: 59.3
click at [1013, 270] on div at bounding box center [881, 277] width 562 height 110
drag, startPoint x: 1105, startPoint y: 266, endPoint x: 1074, endPoint y: 264, distance: 31.7
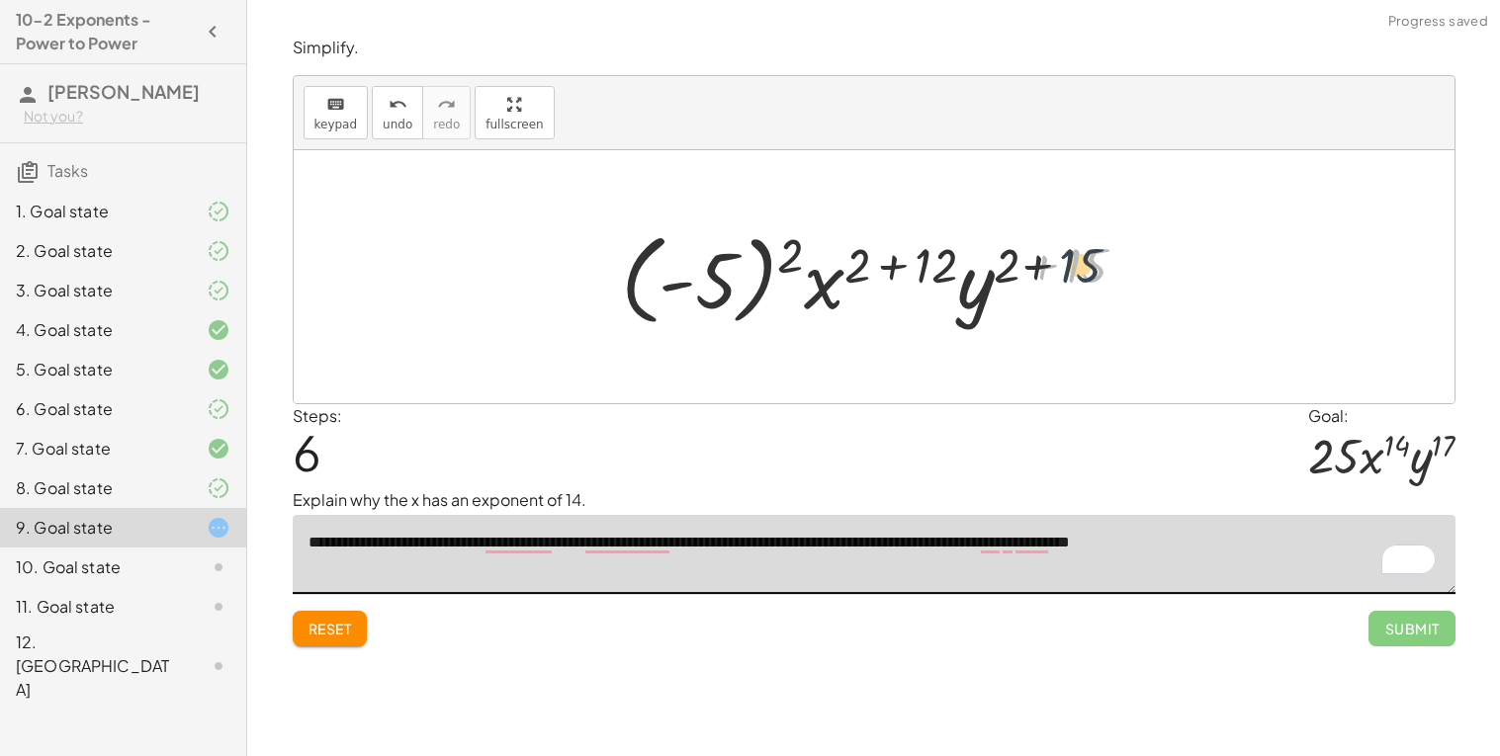
drag, startPoint x: 1089, startPoint y: 262, endPoint x: 1056, endPoint y: 262, distance: 33.6
click at [1056, 262] on div at bounding box center [881, 277] width 540 height 110
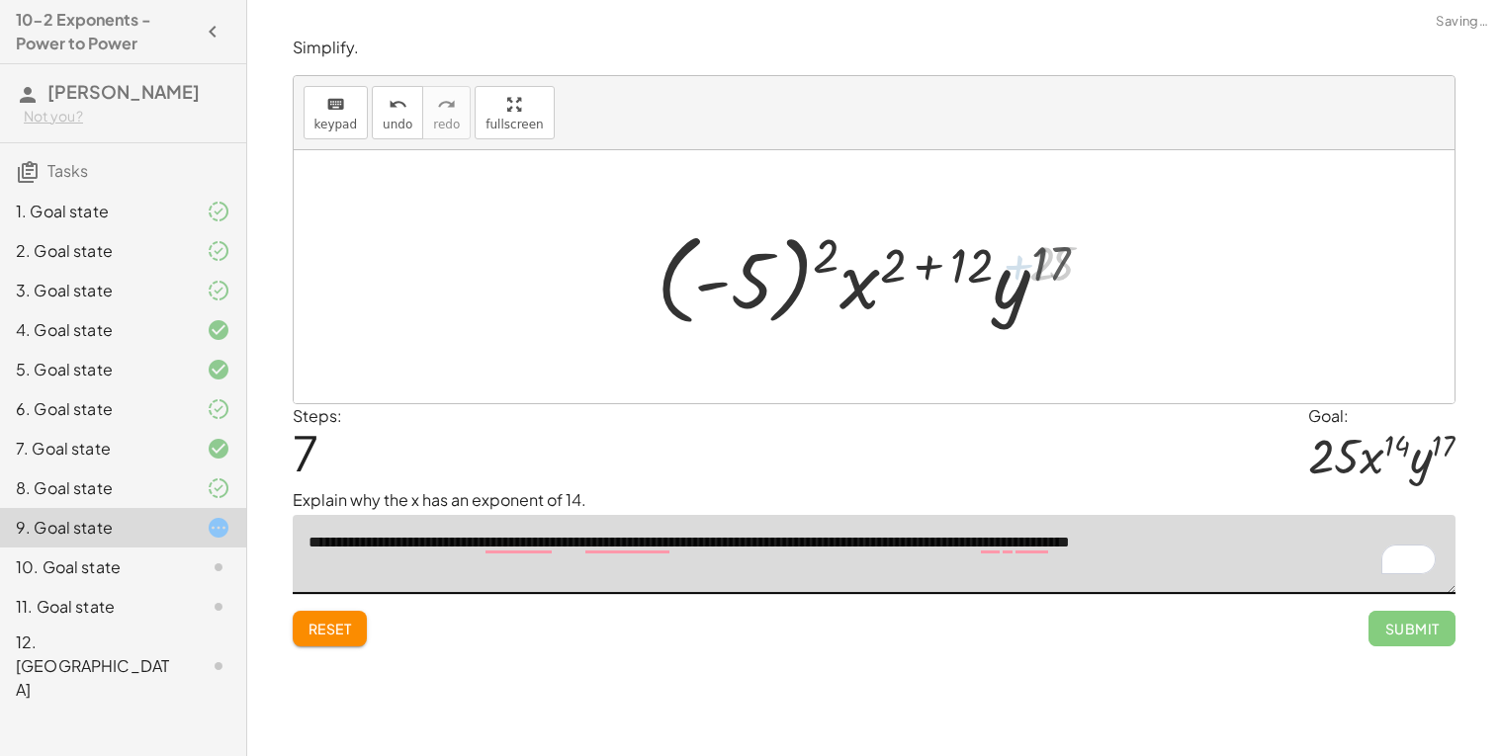
click at [1061, 264] on div at bounding box center [881, 277] width 467 height 110
drag, startPoint x: 991, startPoint y: 264, endPoint x: 903, endPoint y: 267, distance: 88.0
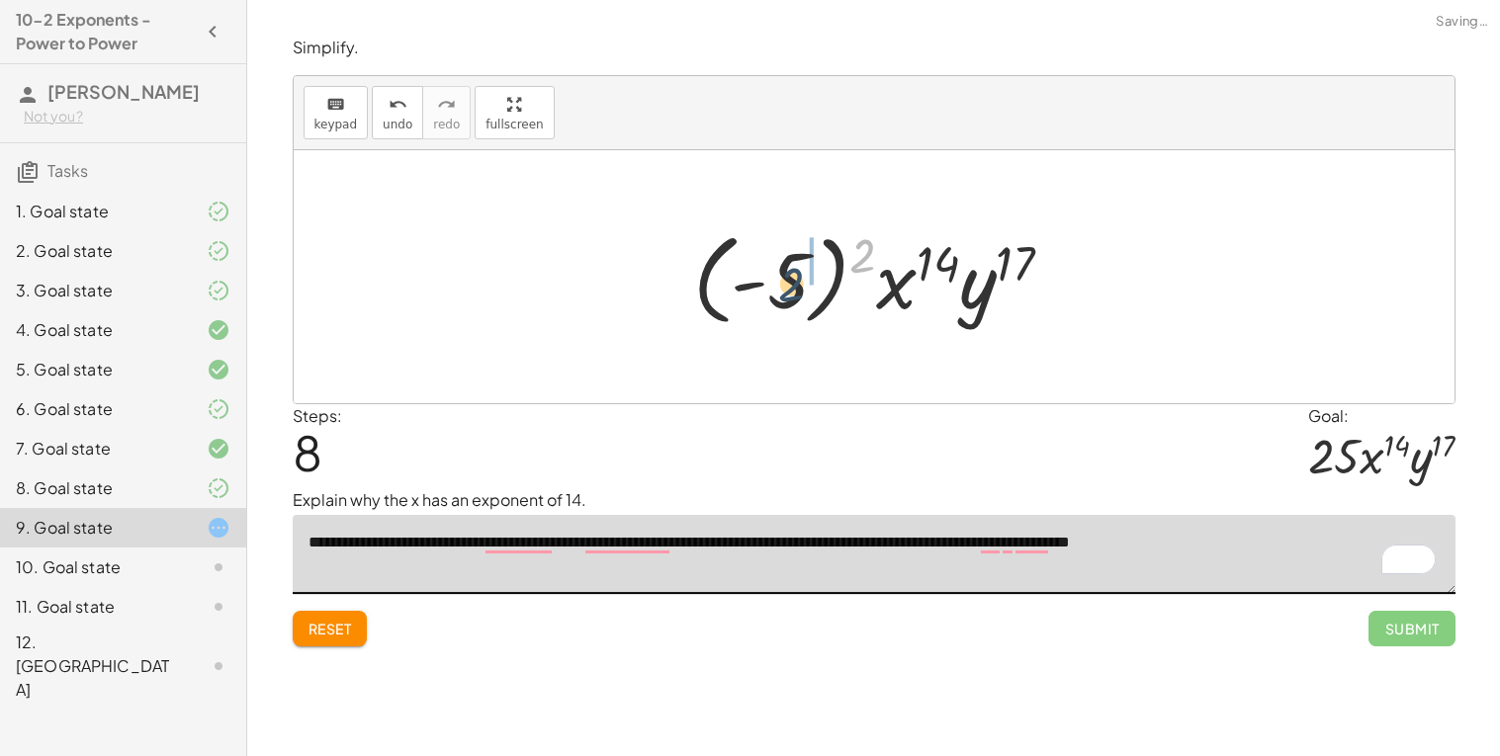
drag, startPoint x: 857, startPoint y: 259, endPoint x: 777, endPoint y: 290, distance: 85.7
click at [777, 290] on div at bounding box center [881, 277] width 396 height 110
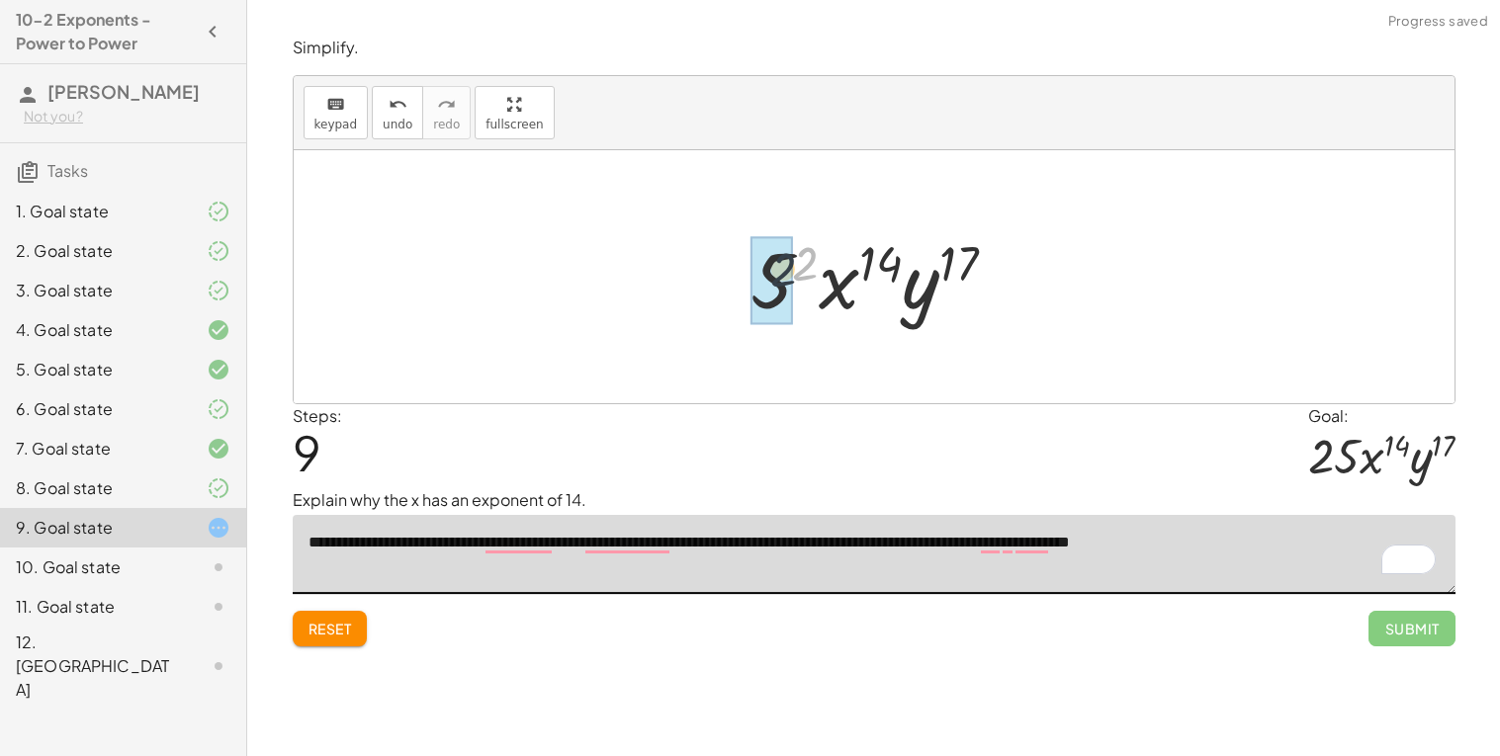
drag, startPoint x: 810, startPoint y: 276, endPoint x: 761, endPoint y: 287, distance: 49.6
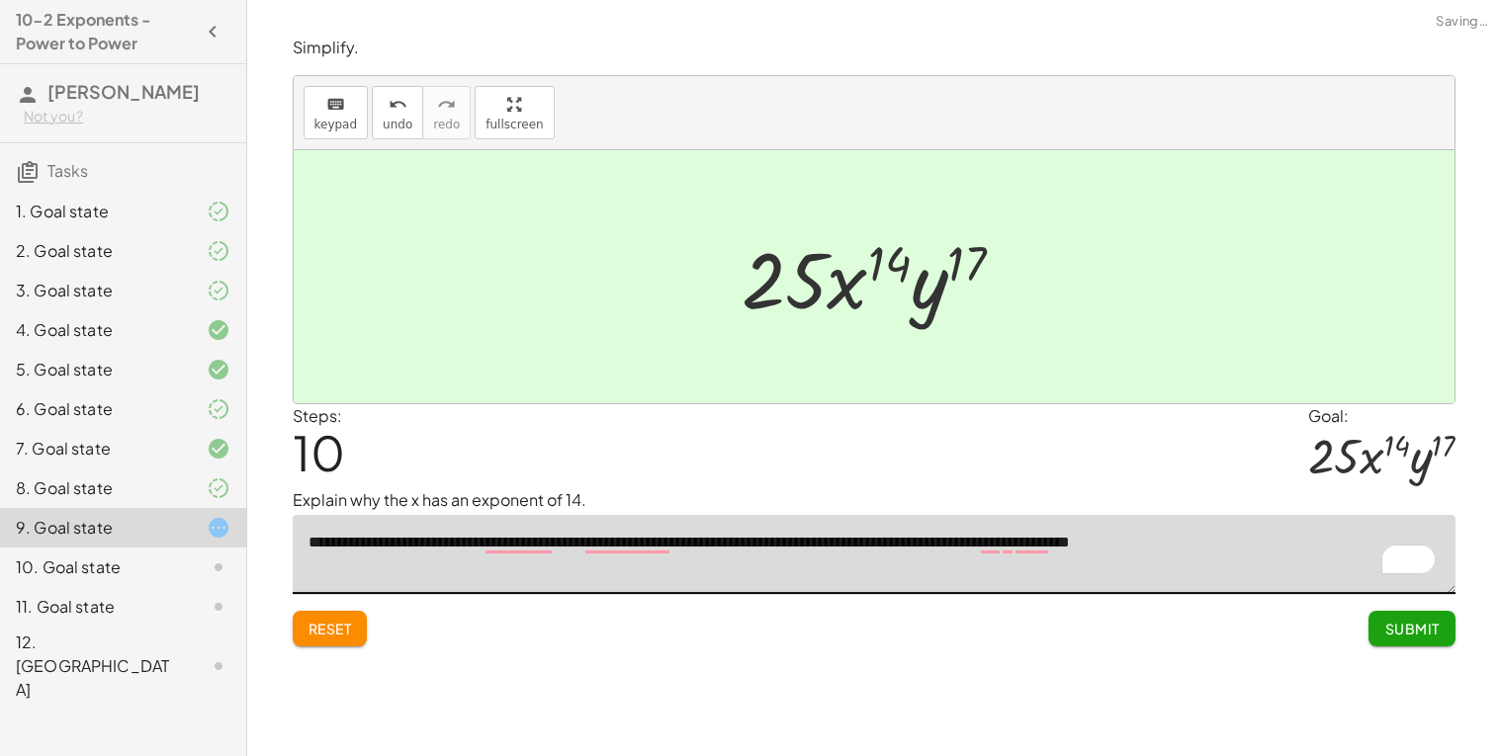
click at [1423, 639] on button "Submit" at bounding box center [1411, 629] width 86 height 36
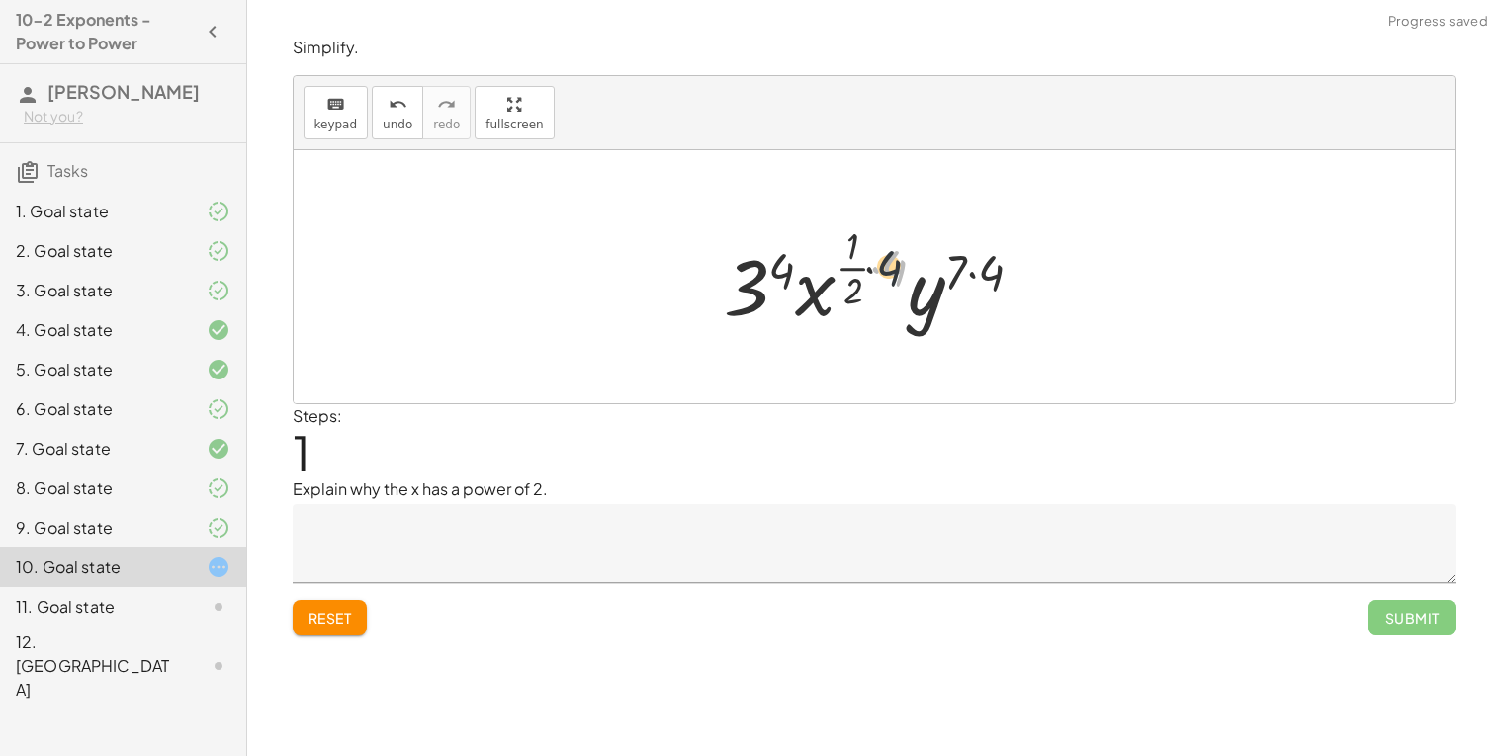
drag, startPoint x: 897, startPoint y: 269, endPoint x: 854, endPoint y: 269, distance: 42.5
click at [854, 269] on div at bounding box center [881, 276] width 335 height 117
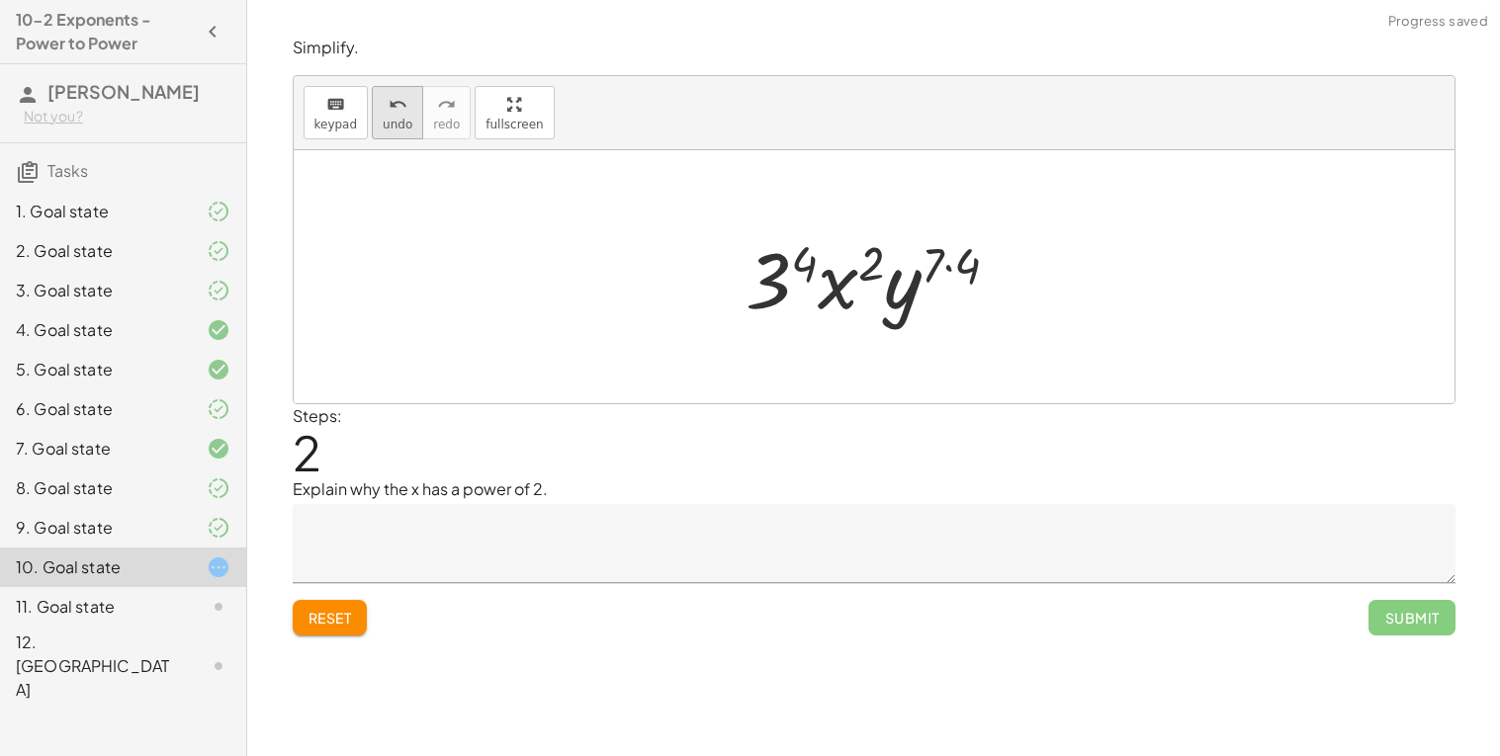
click at [396, 98] on icon "undo" at bounding box center [397, 105] width 19 height 24
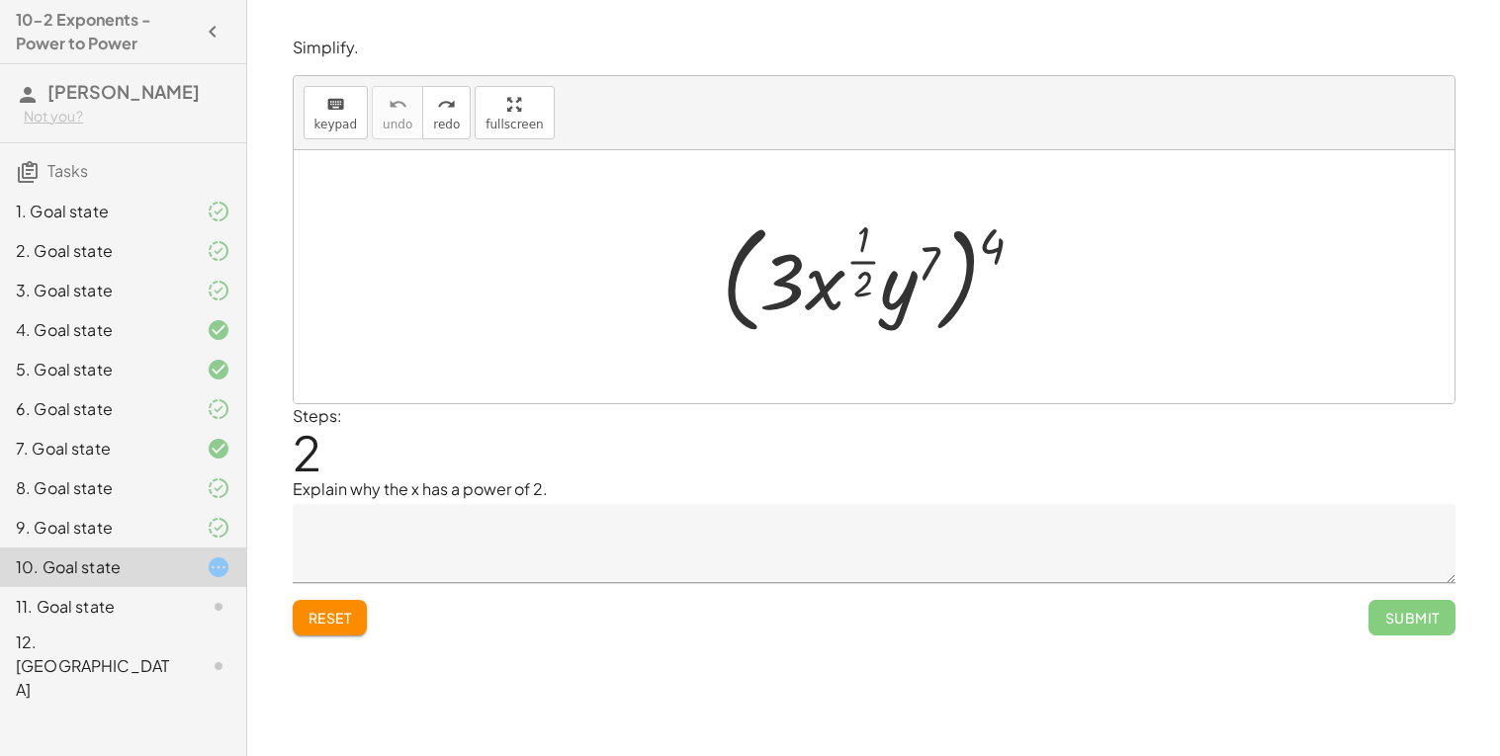
click at [411, 530] on textarea at bounding box center [874, 543] width 1163 height 79
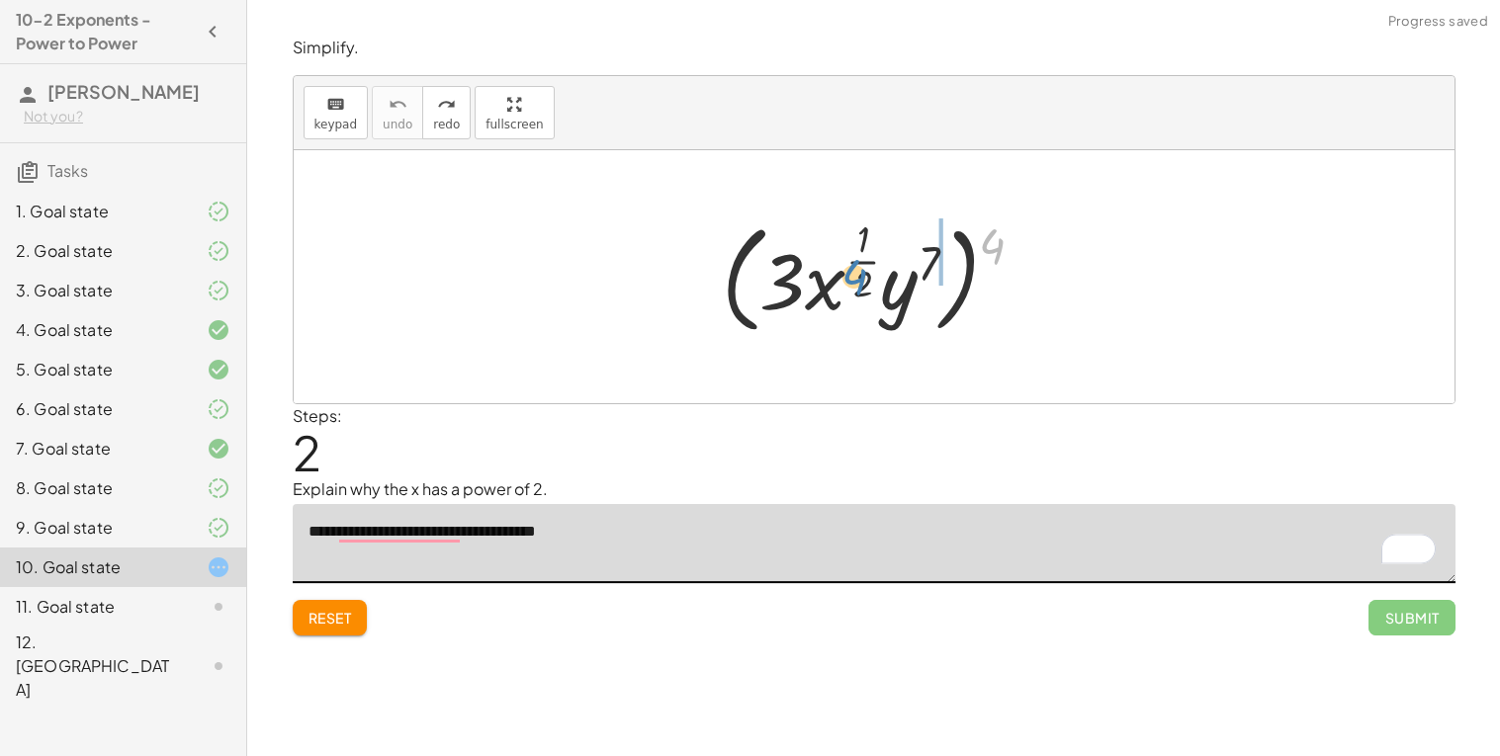
drag, startPoint x: 1003, startPoint y: 253, endPoint x: 863, endPoint y: 280, distance: 142.9
click at [863, 280] on div at bounding box center [881, 277] width 338 height 129
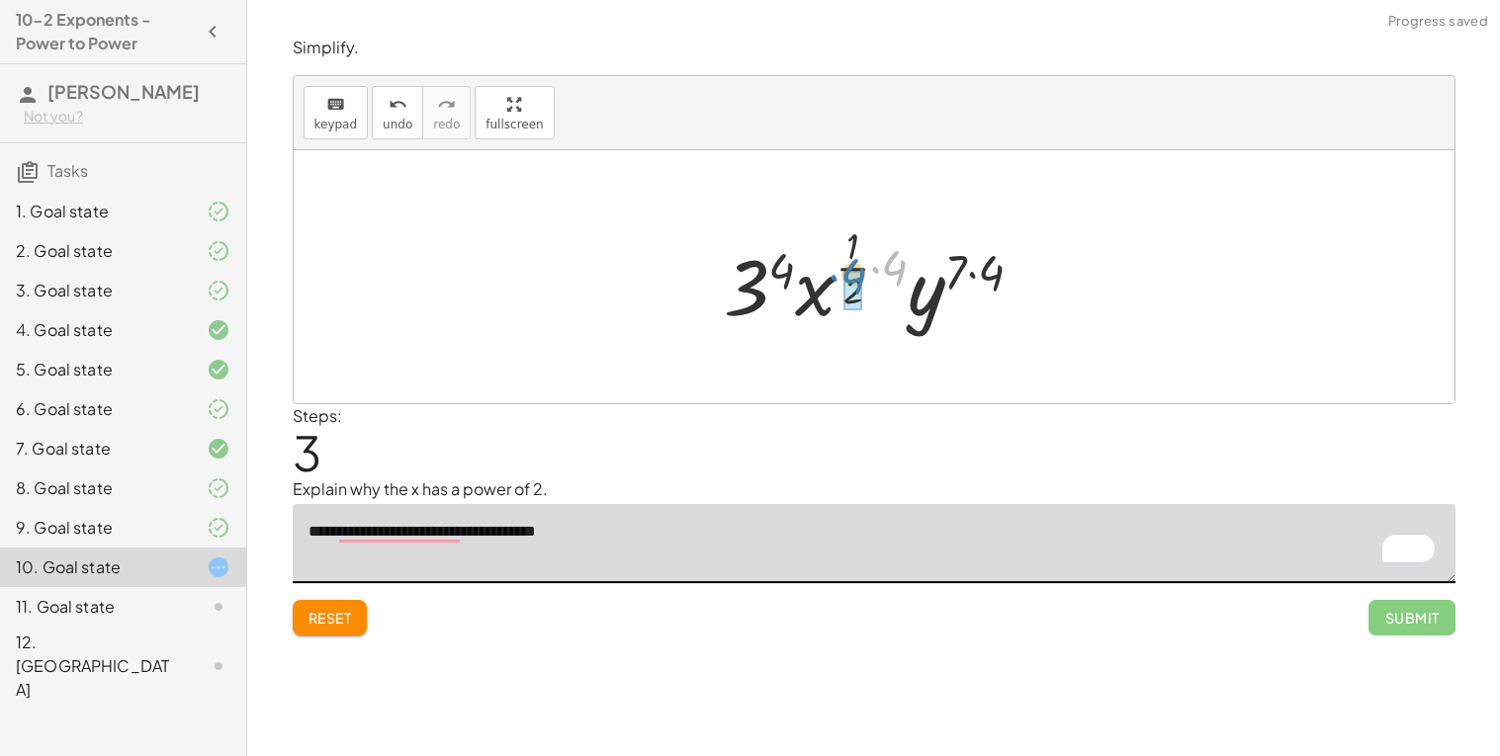
drag, startPoint x: 903, startPoint y: 264, endPoint x: 861, endPoint y: 272, distance: 42.3
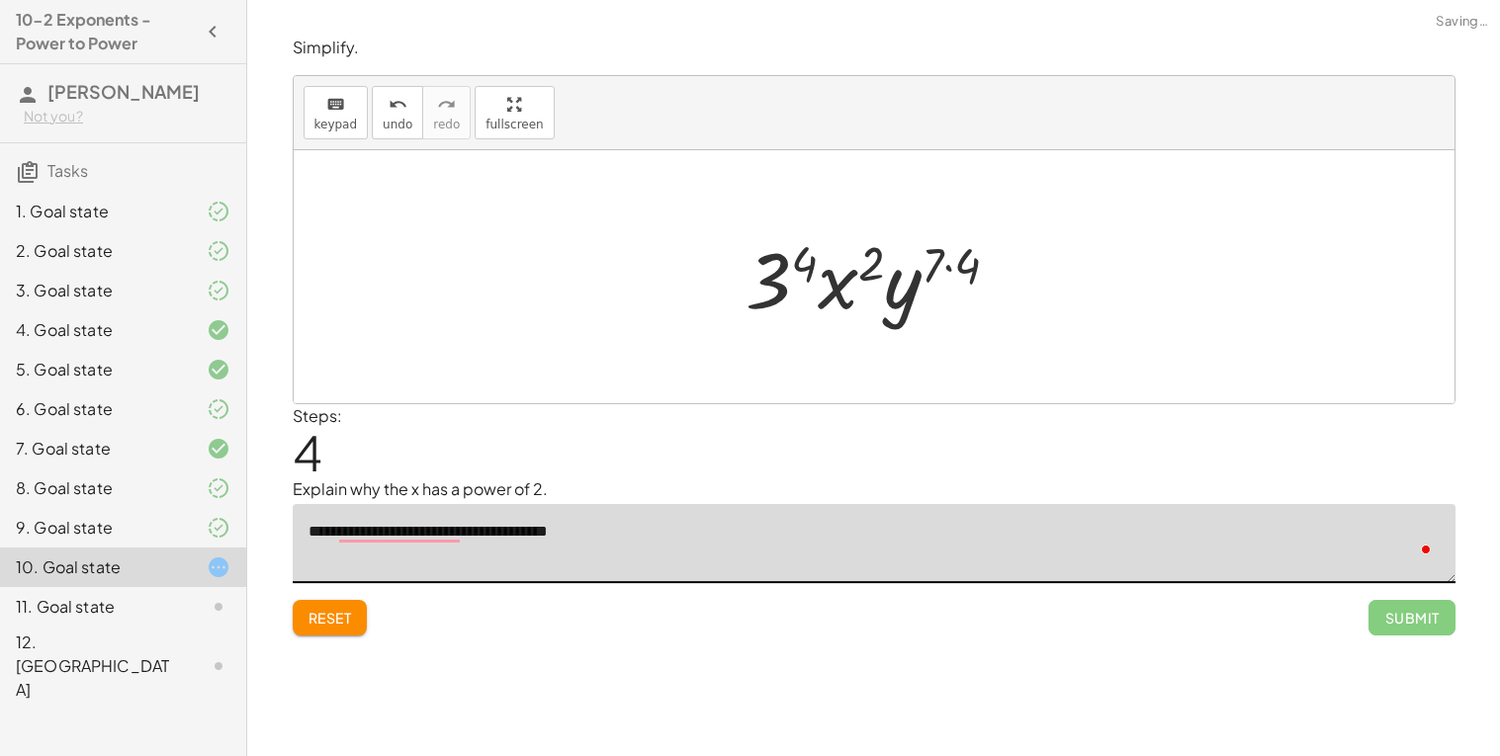
type textarea "**********"
drag, startPoint x: 856, startPoint y: 275, endPoint x: 909, endPoint y: 274, distance: 53.4
click at [909, 274] on div at bounding box center [880, 277] width 289 height 102
drag, startPoint x: 839, startPoint y: 293, endPoint x: 770, endPoint y: 293, distance: 69.2
click at [770, 293] on div at bounding box center [880, 277] width 289 height 102
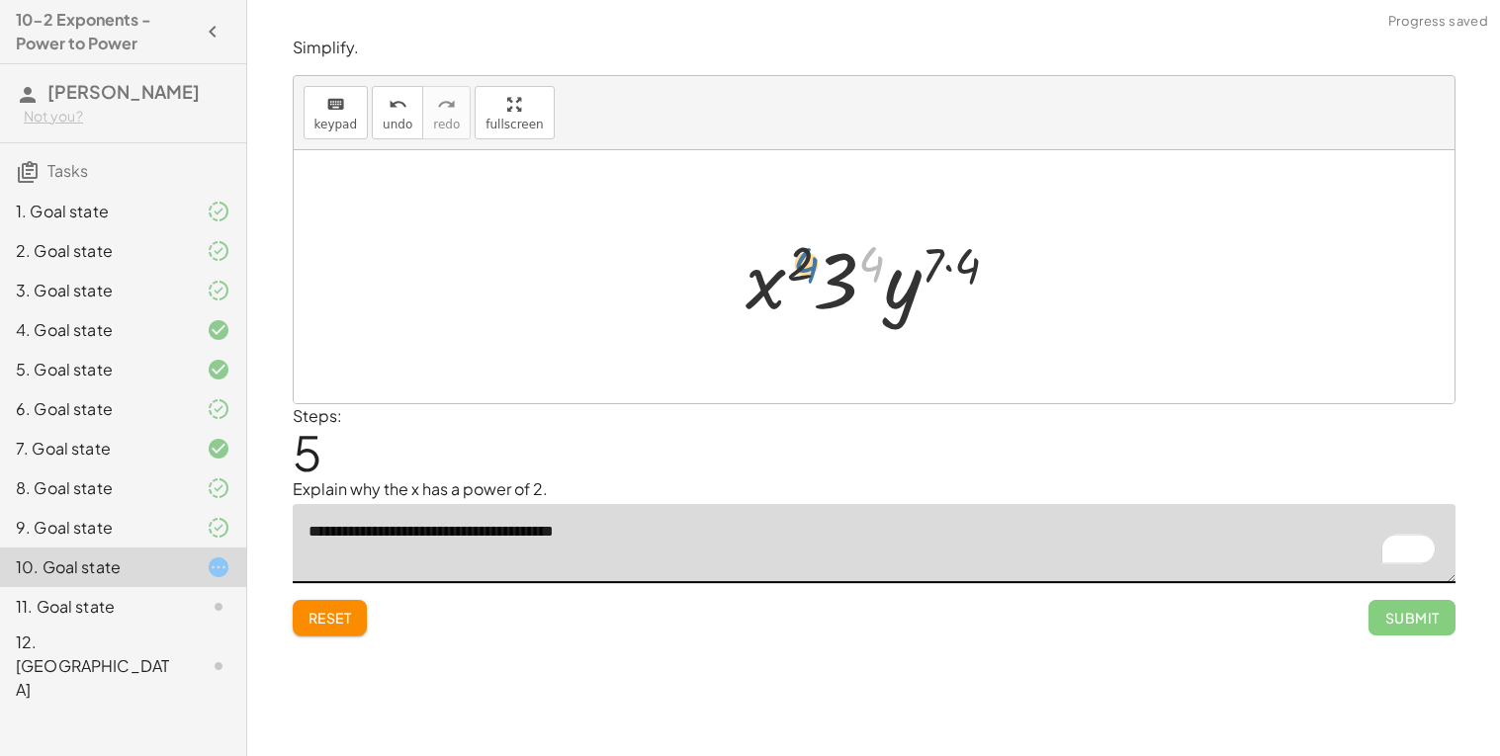
drag, startPoint x: 873, startPoint y: 255, endPoint x: 803, endPoint y: 256, distance: 70.2
click at [803, 256] on div at bounding box center [880, 277] width 289 height 102
drag, startPoint x: 872, startPoint y: 267, endPoint x: 848, endPoint y: 275, distance: 25.0
drag, startPoint x: 857, startPoint y: 278, endPoint x: 752, endPoint y: 282, distance: 104.9
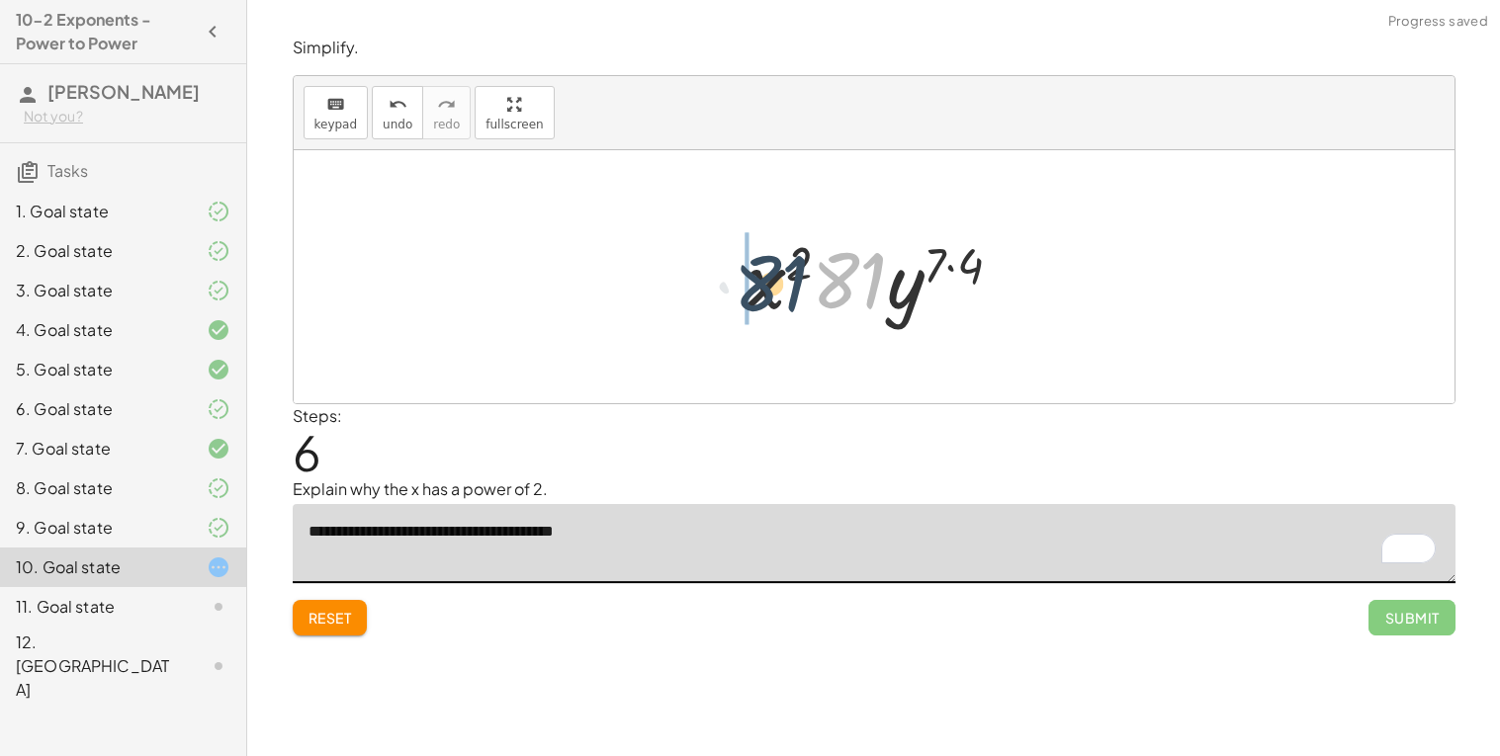
click at [752, 282] on div at bounding box center [881, 277] width 293 height 102
drag, startPoint x: 974, startPoint y: 258, endPoint x: 937, endPoint y: 257, distance: 36.6
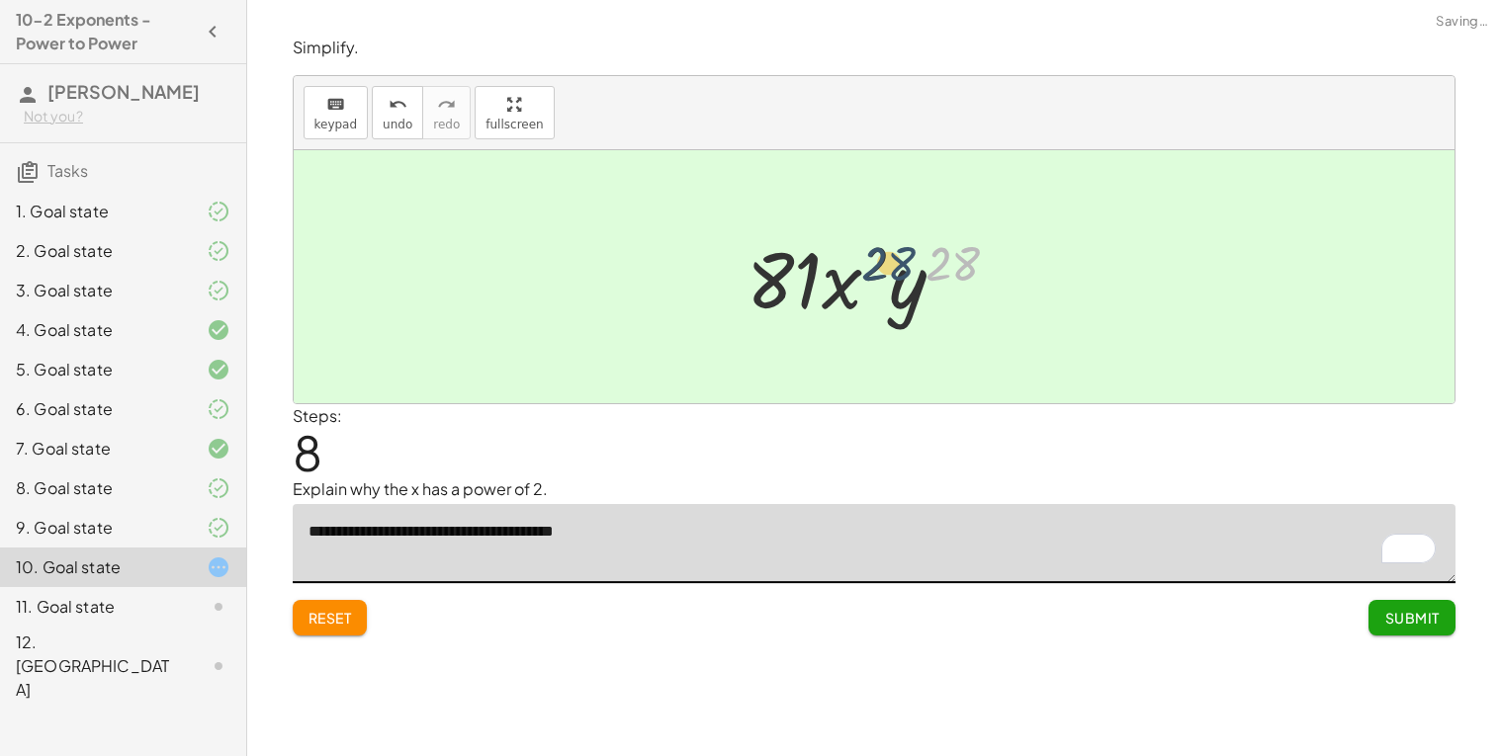
drag, startPoint x: 958, startPoint y: 260, endPoint x: 890, endPoint y: 260, distance: 68.2
click at [890, 260] on div at bounding box center [881, 277] width 288 height 102
click at [1411, 614] on span "Submit" at bounding box center [1411, 618] width 54 height 18
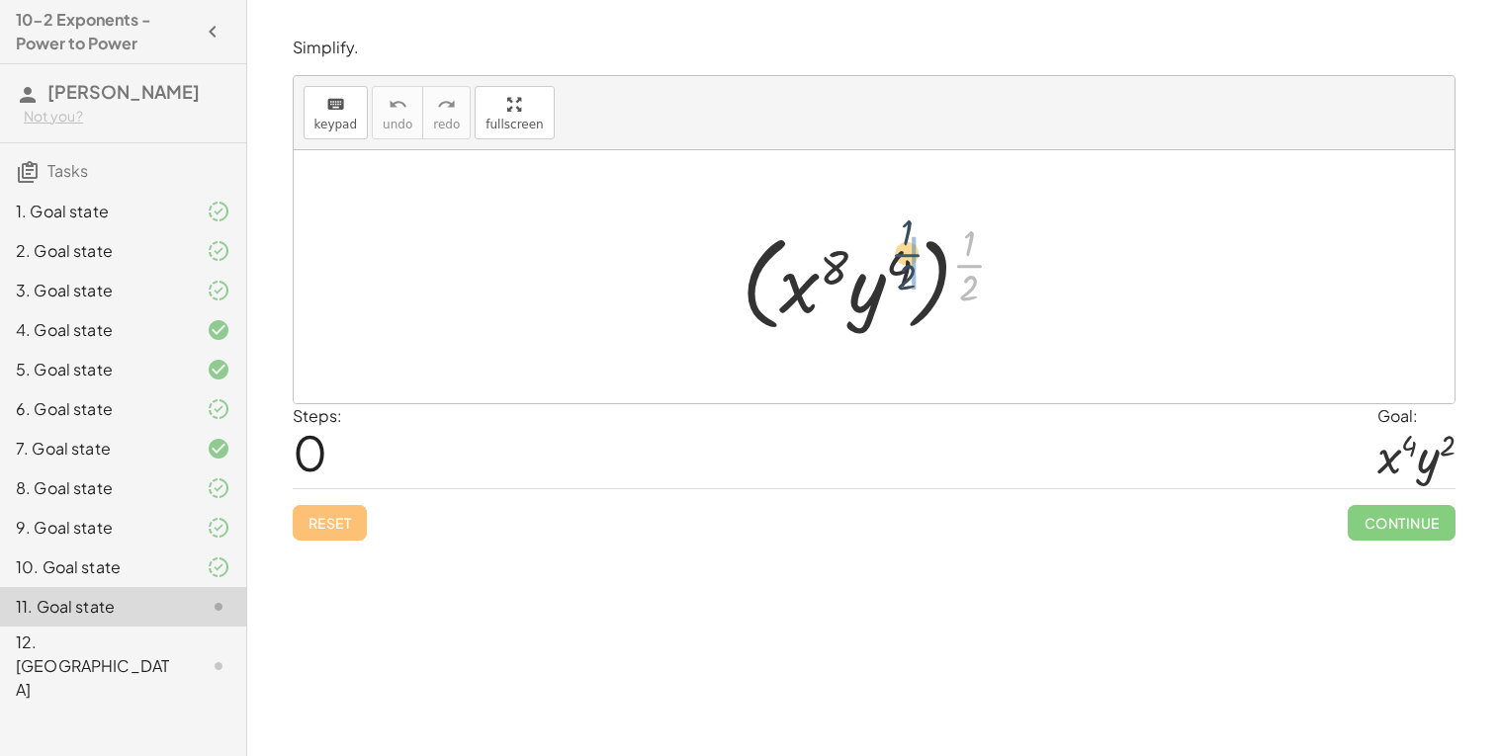
drag, startPoint x: 969, startPoint y: 273, endPoint x: 885, endPoint y: 263, distance: 84.6
click at [885, 263] on div at bounding box center [882, 276] width 300 height 123
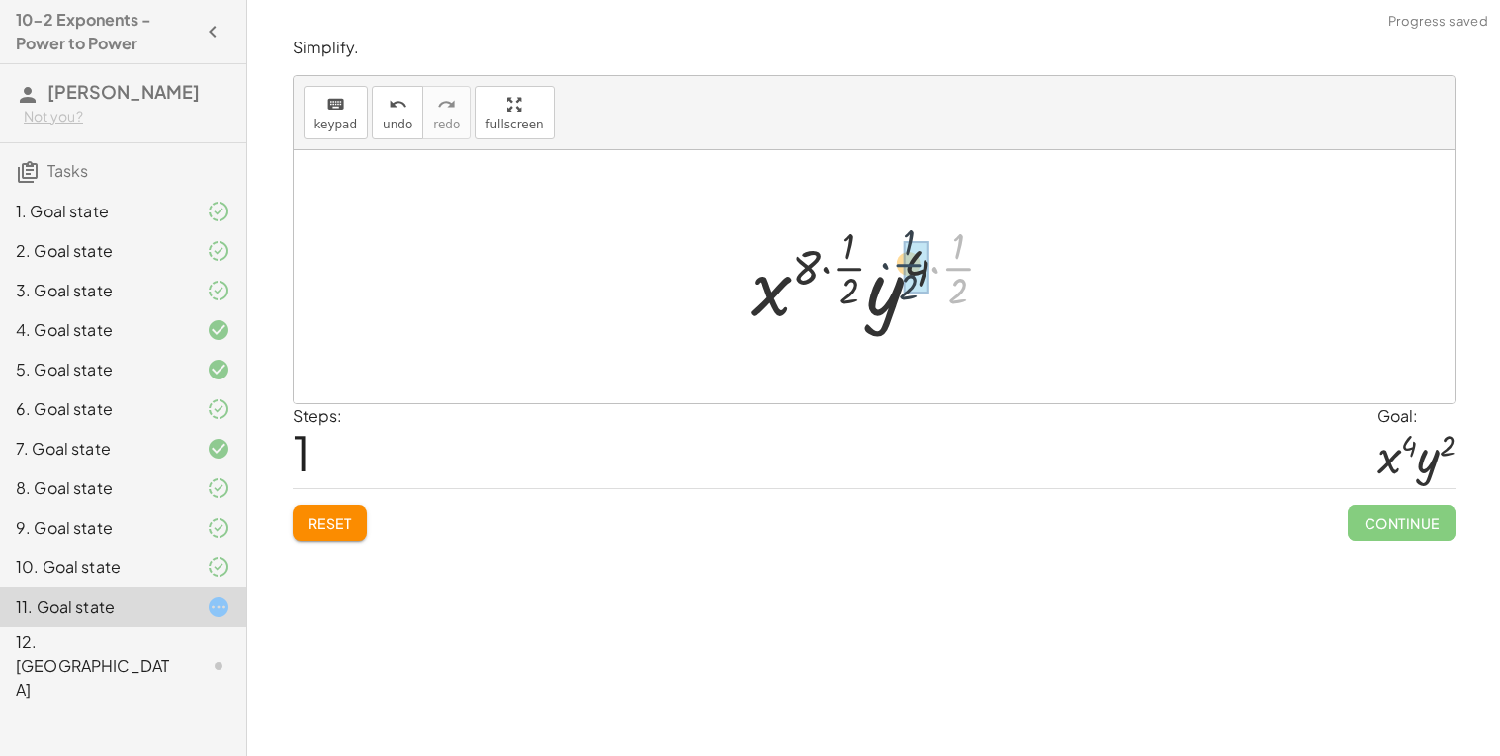
drag, startPoint x: 968, startPoint y: 273, endPoint x: 916, endPoint y: 269, distance: 51.6
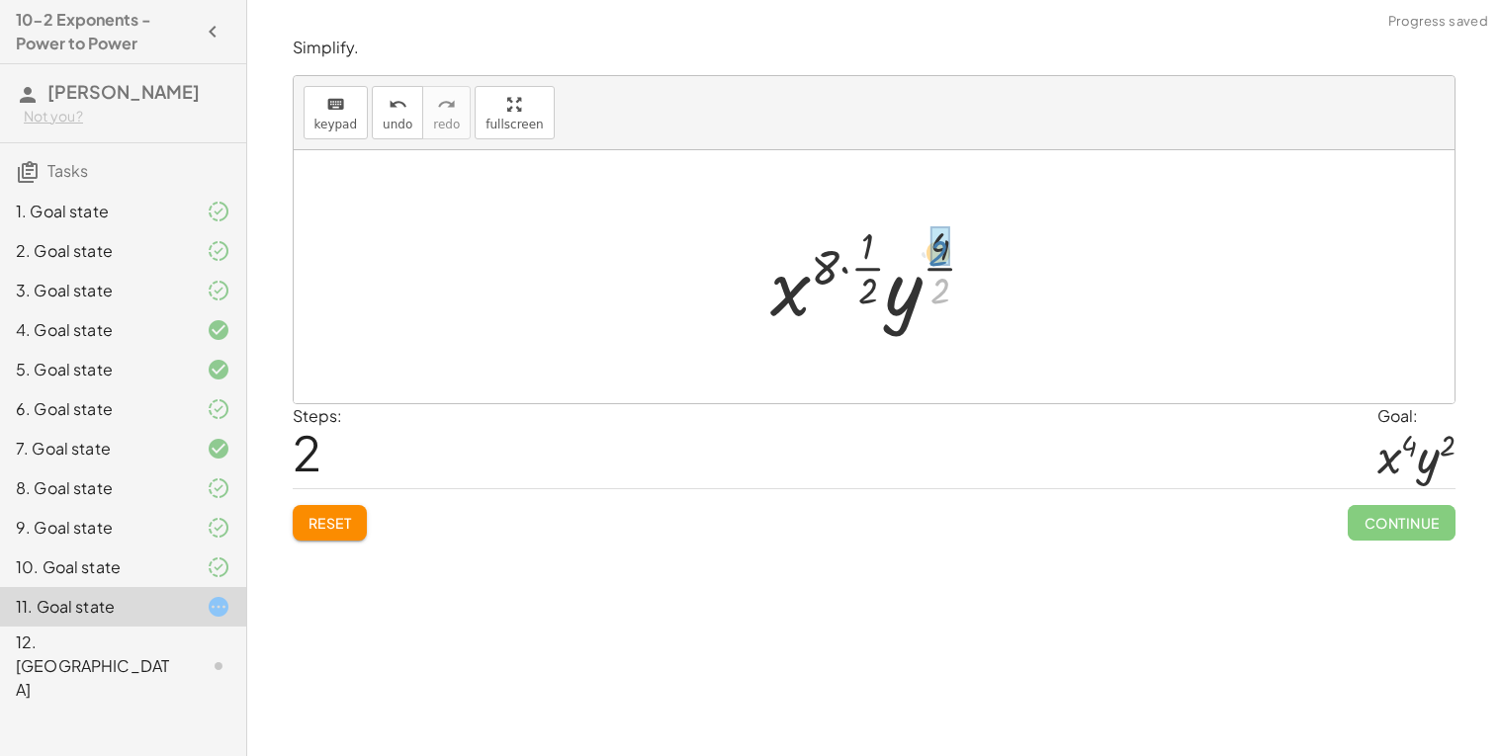
drag, startPoint x: 949, startPoint y: 281, endPoint x: 947, endPoint y: 243, distance: 37.6
drag, startPoint x: 862, startPoint y: 290, endPoint x: 873, endPoint y: 250, distance: 41.0
click at [873, 250] on div at bounding box center [881, 276] width 233 height 117
drag, startPoint x: 875, startPoint y: 306, endPoint x: 872, endPoint y: 273, distance: 33.7
click at [872, 273] on div at bounding box center [881, 276] width 233 height 117
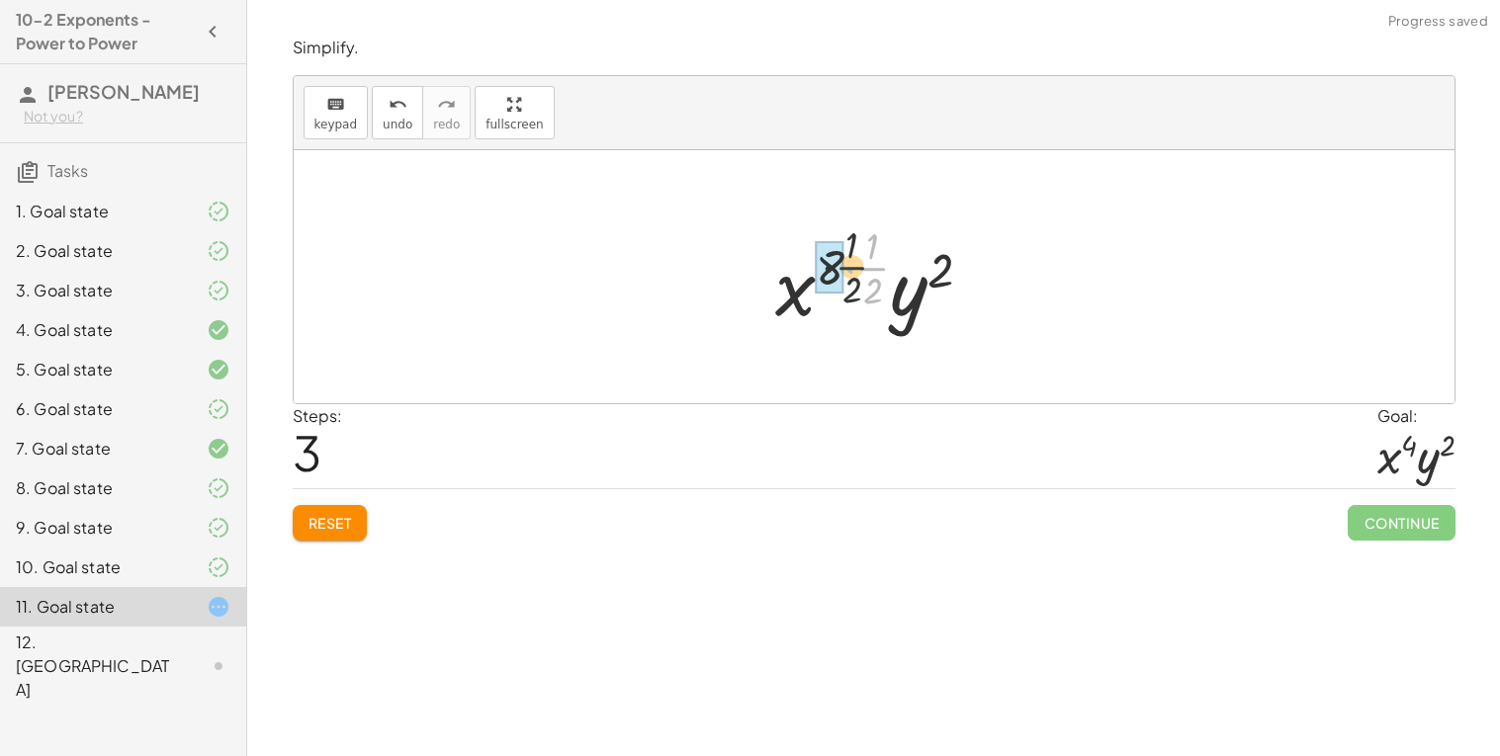
drag, startPoint x: 875, startPoint y: 269, endPoint x: 837, endPoint y: 267, distance: 37.6
drag, startPoint x: 850, startPoint y: 242, endPoint x: 856, endPoint y: 294, distance: 51.7
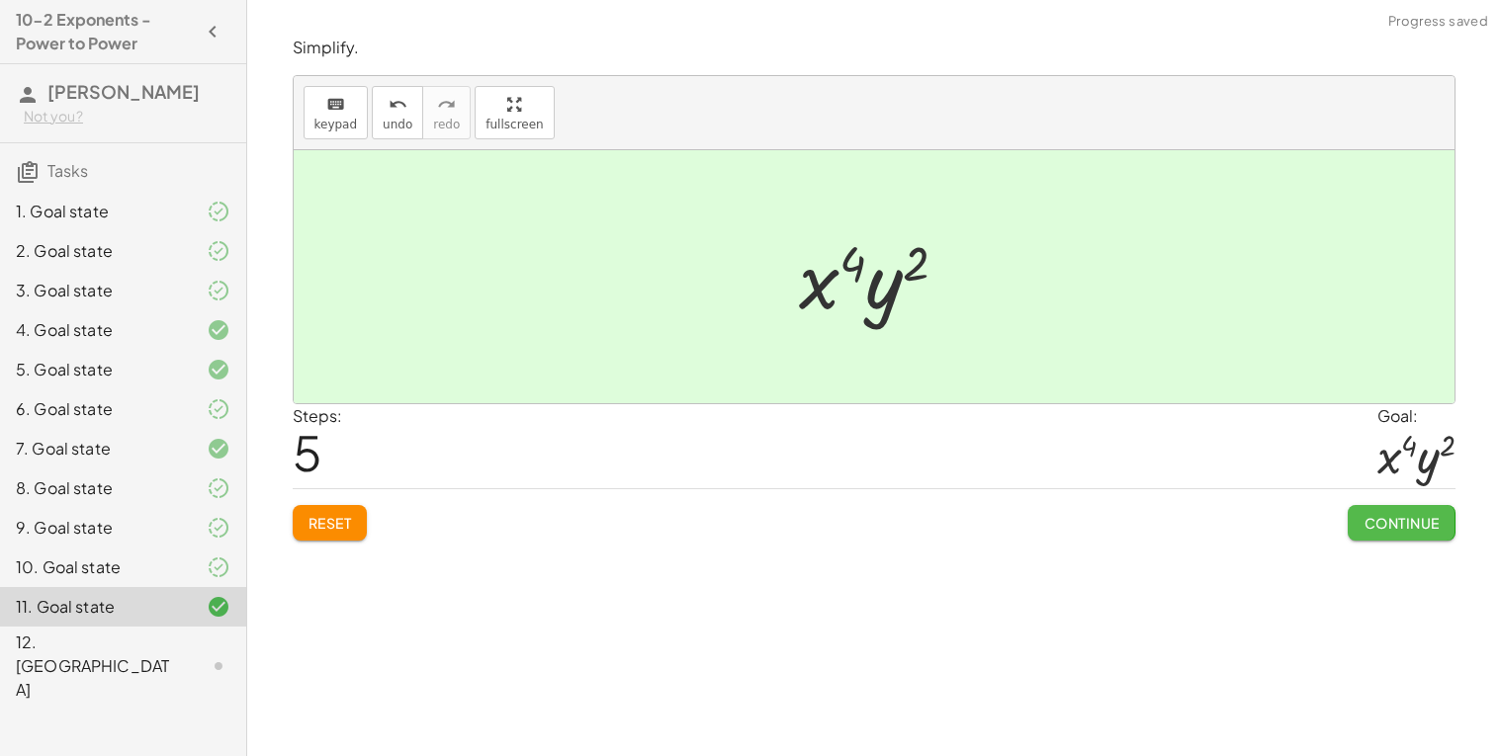
click at [1408, 519] on span "Continue" at bounding box center [1400, 523] width 75 height 18
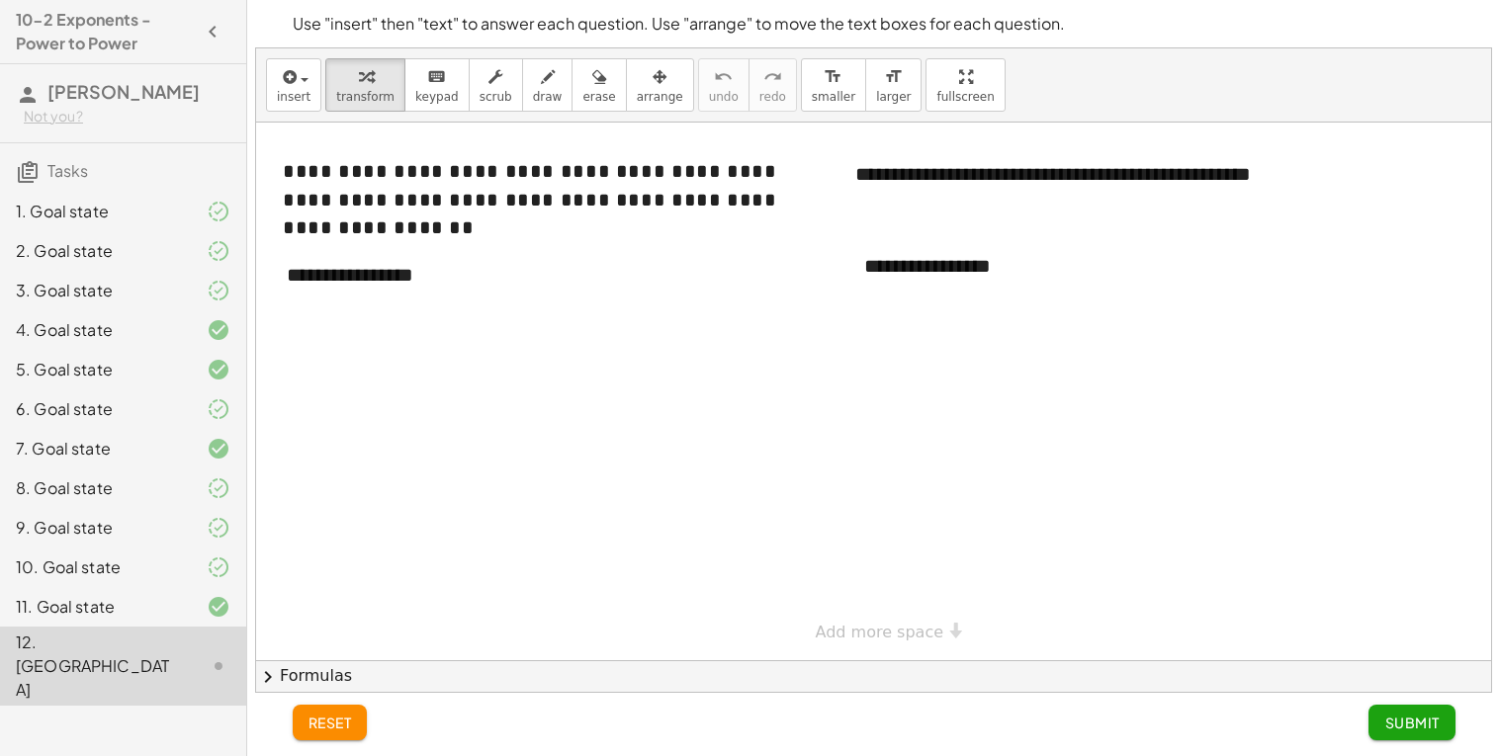
click at [893, 328] on div at bounding box center [873, 392] width 1235 height 538
click at [911, 311] on div at bounding box center [873, 392] width 1235 height 538
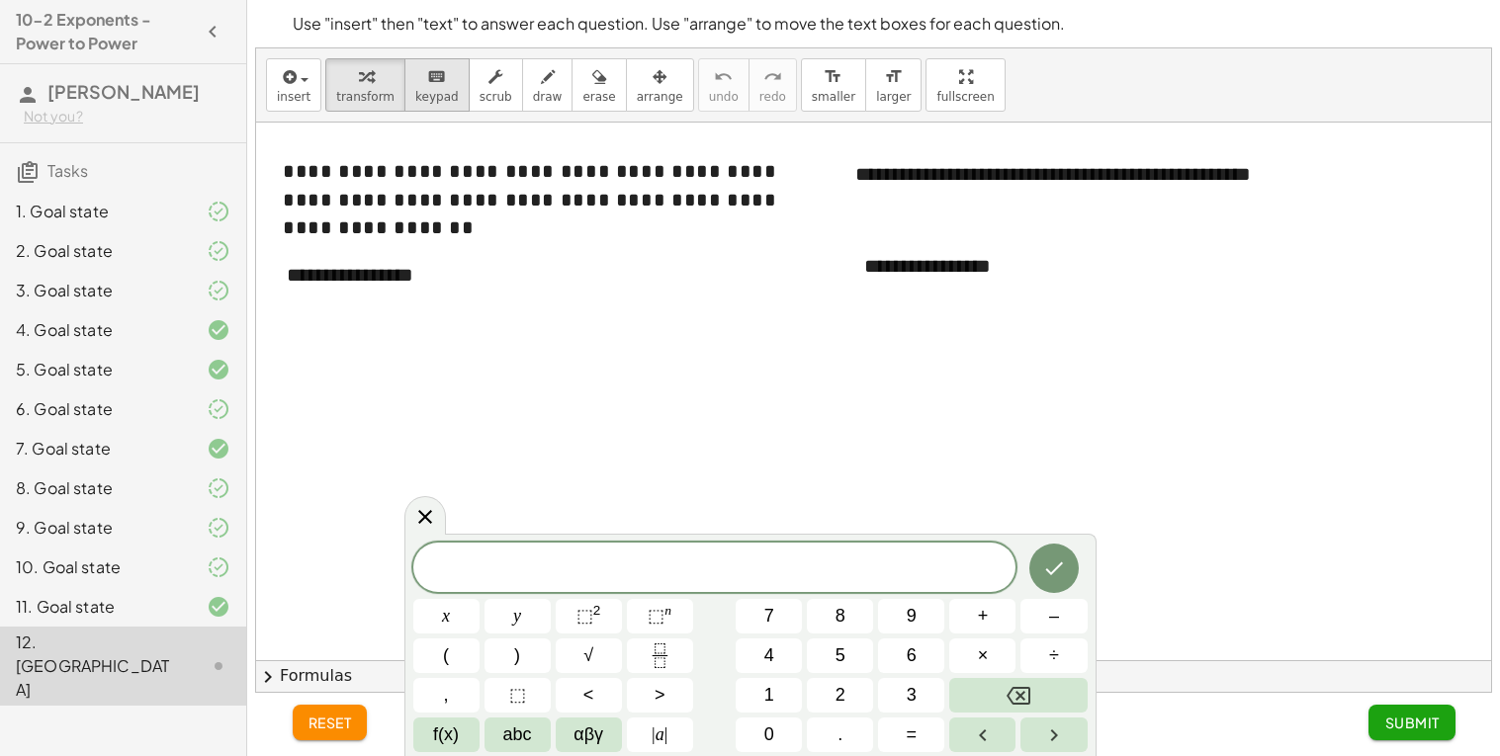
click at [417, 102] on span "keypad" at bounding box center [436, 97] width 43 height 14
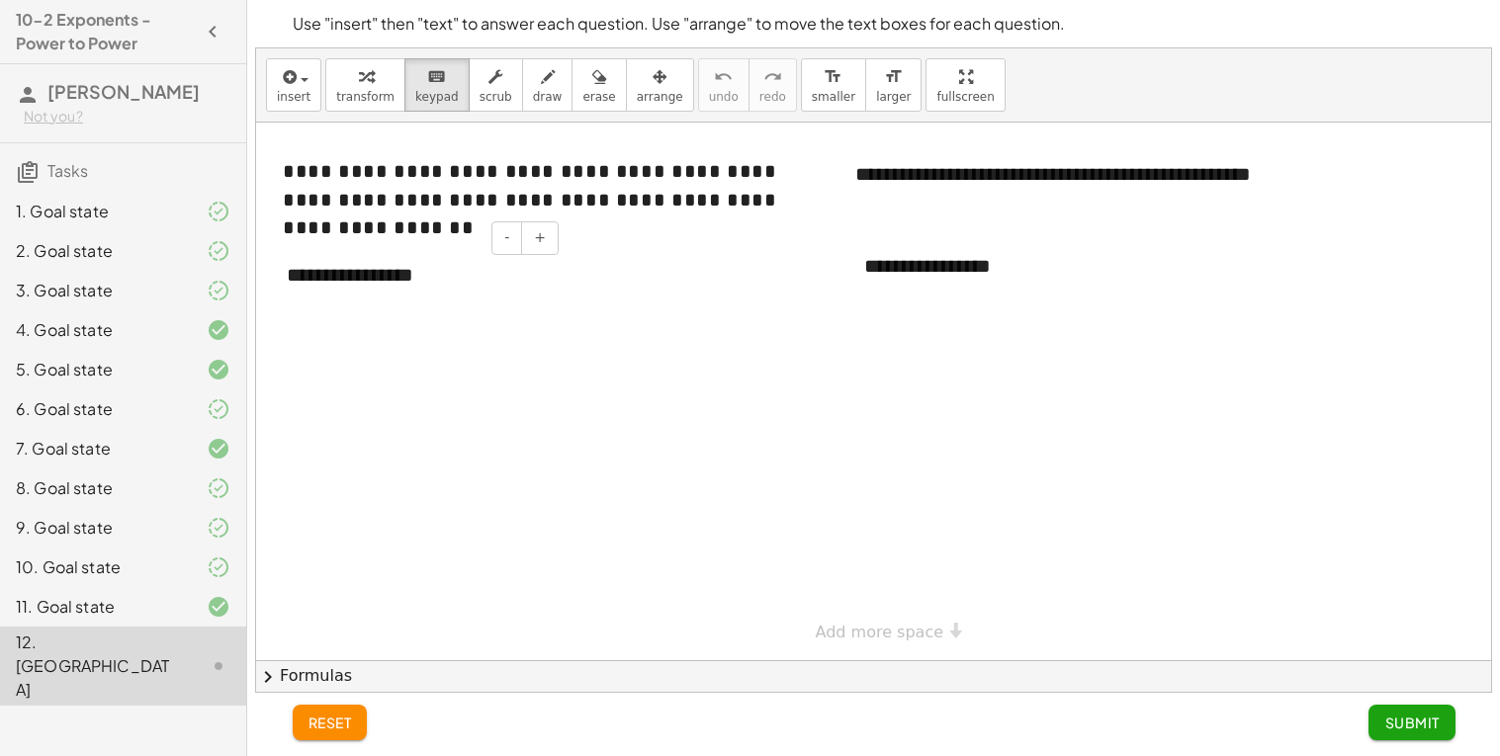
click at [302, 276] on div "**********" at bounding box center [415, 275] width 297 height 68
click at [355, 281] on div "**********" at bounding box center [415, 275] width 297 height 68
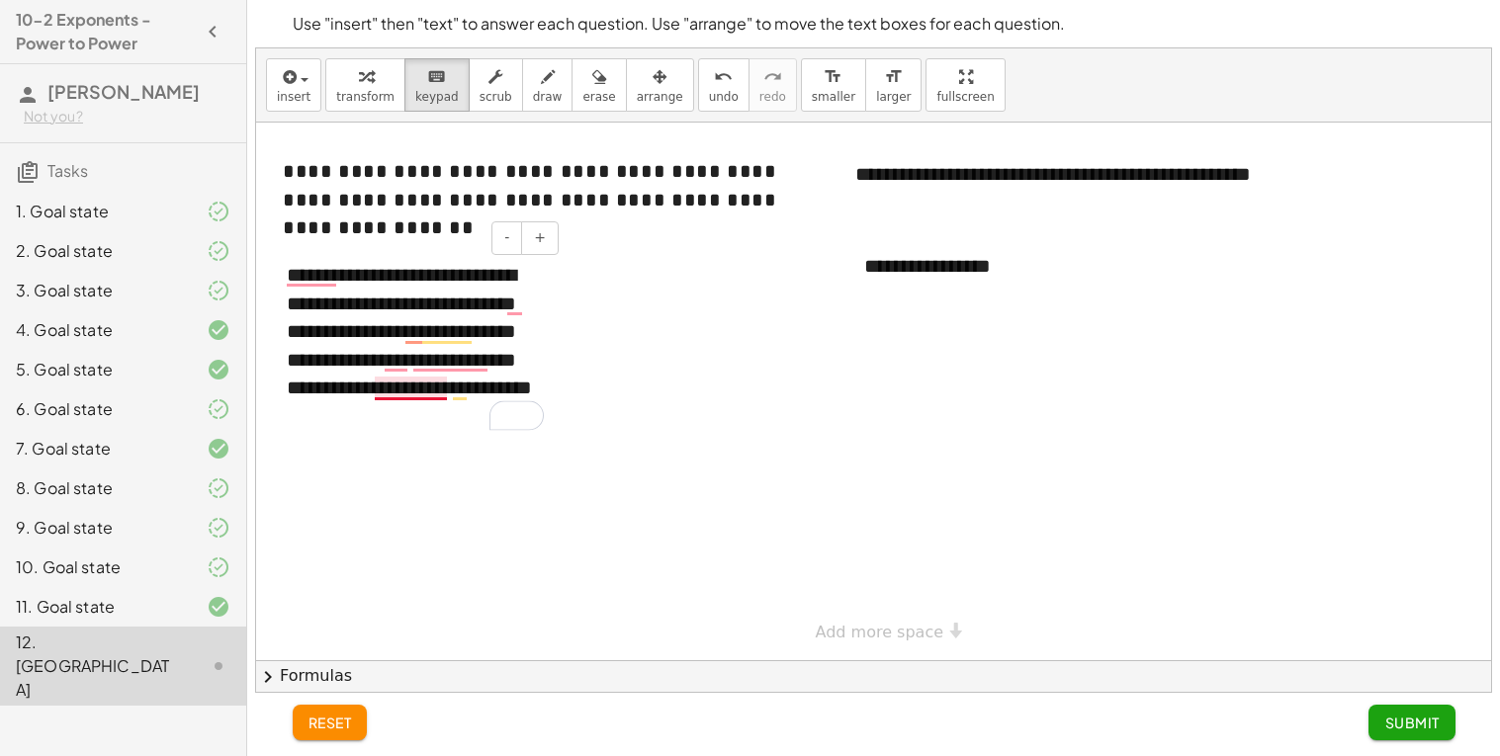
click at [414, 380] on div "**********" at bounding box center [415, 345] width 297 height 209
click at [418, 382] on div "**********" at bounding box center [415, 345] width 297 height 209
click at [388, 422] on div "**********" at bounding box center [415, 345] width 297 height 209
